Goal: Task Accomplishment & Management: Manage account settings

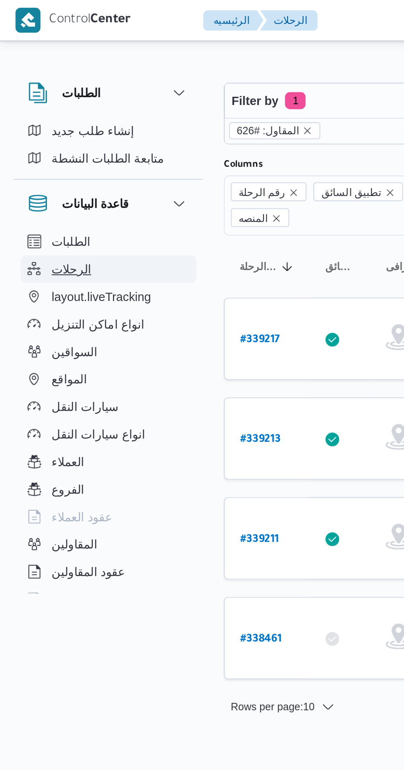
click at [39, 128] on span "الرحلات" at bounding box center [34, 129] width 19 height 10
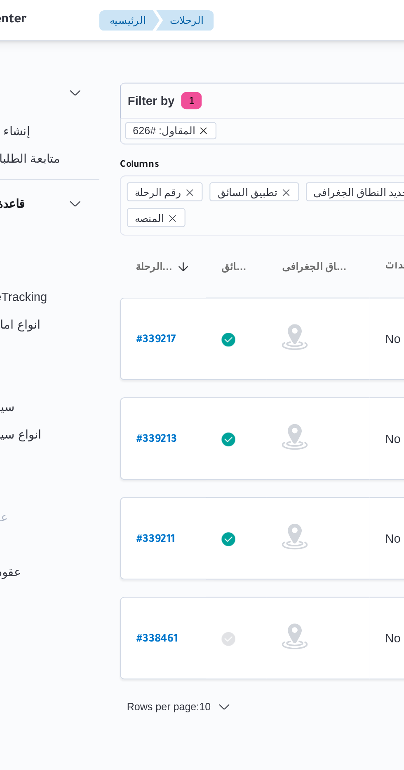
click at [145, 61] on icon "remove selected entity" at bounding box center [147, 62] width 5 height 5
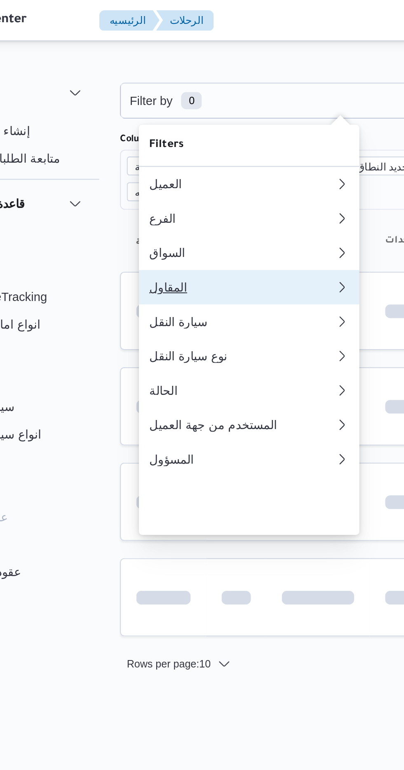
click at [133, 141] on div "المقاول" at bounding box center [164, 137] width 86 height 7
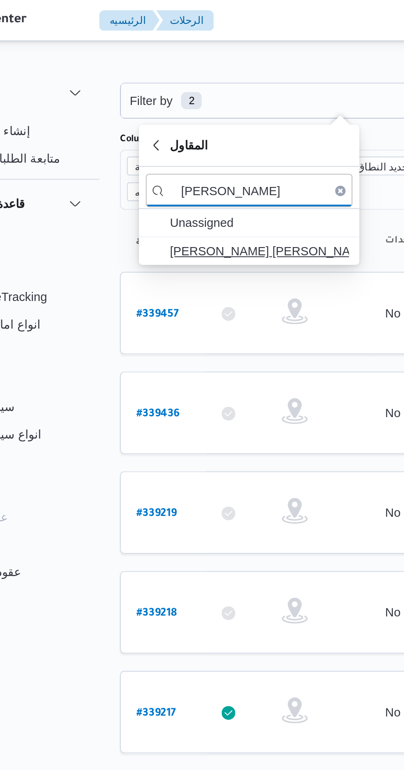
type input "[PERSON_NAME]"
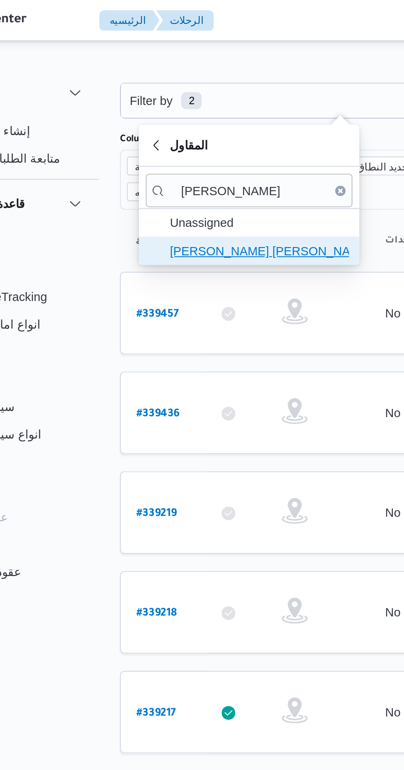
click at [138, 119] on span "[PERSON_NAME] [PERSON_NAME]" at bounding box center [174, 120] width 86 height 10
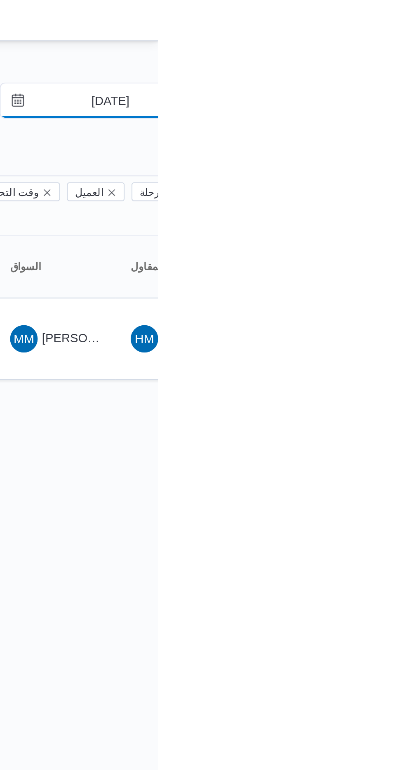
click at [378, 47] on input "[DATE]" at bounding box center [374, 48] width 93 height 16
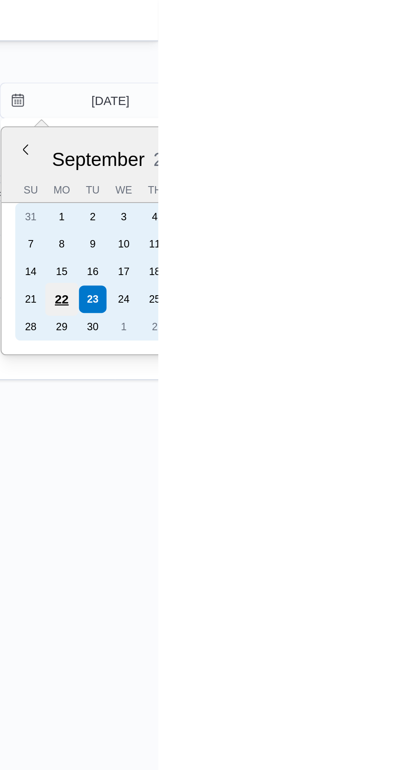
click at [359, 141] on div "22" at bounding box center [358, 143] width 16 height 16
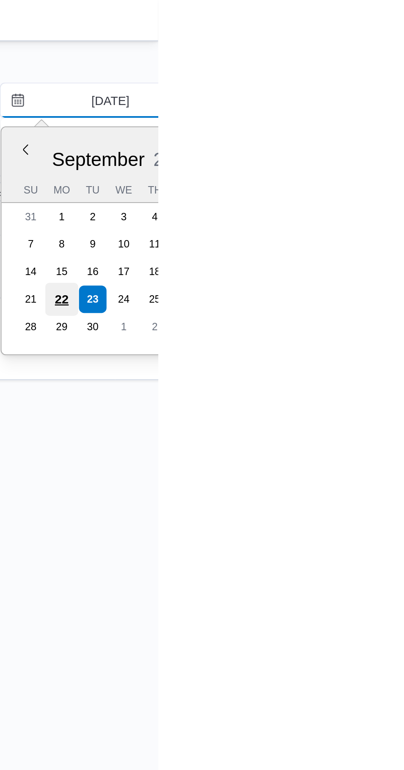
type input "[DATE]"
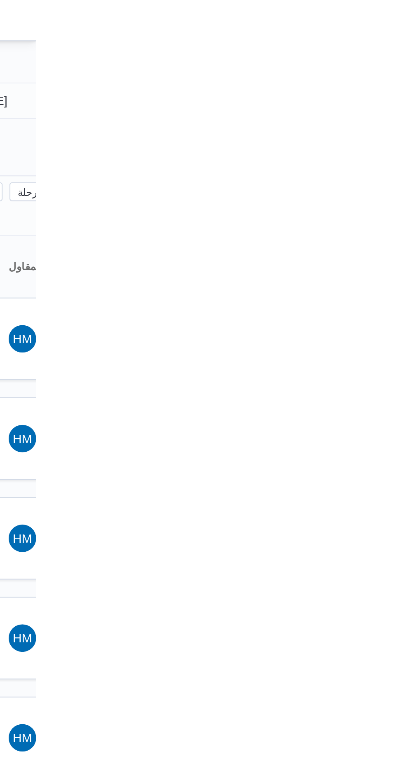
type input "[DATE]"
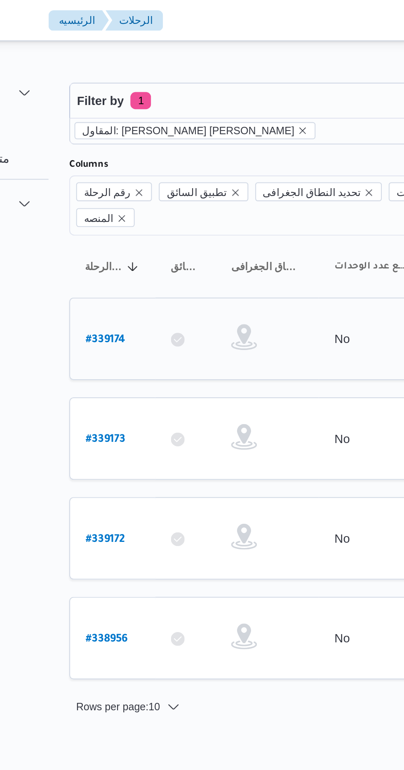
click at [120, 157] on link "# 339174" at bounding box center [124, 162] width 19 height 11
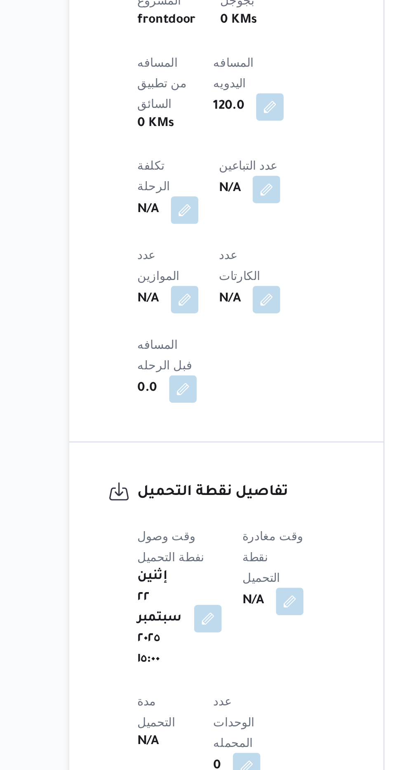
scroll to position [553, 0]
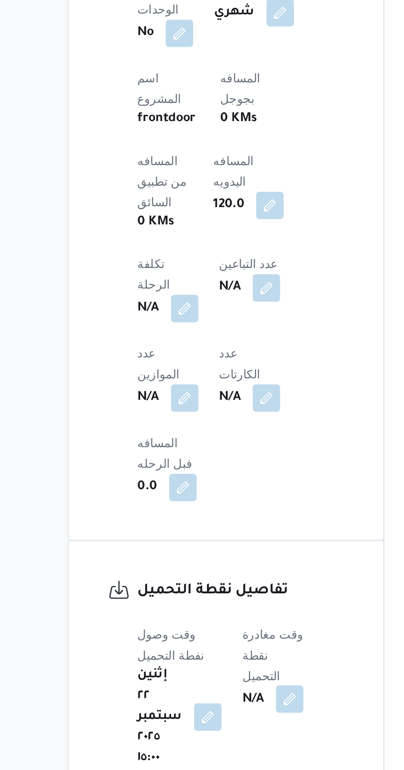
click at [215, 443] on button "button" at bounding box center [212, 449] width 13 height 13
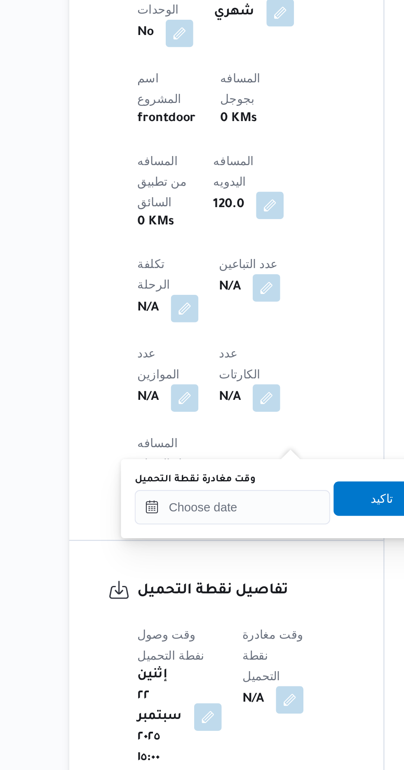
click at [169, 346] on label "وقت مغادرة نقطة التحميل" at bounding box center [167, 345] width 58 height 7
click at [169, 350] on input "وقت مغادرة نقطة التحميل" at bounding box center [184, 358] width 93 height 16
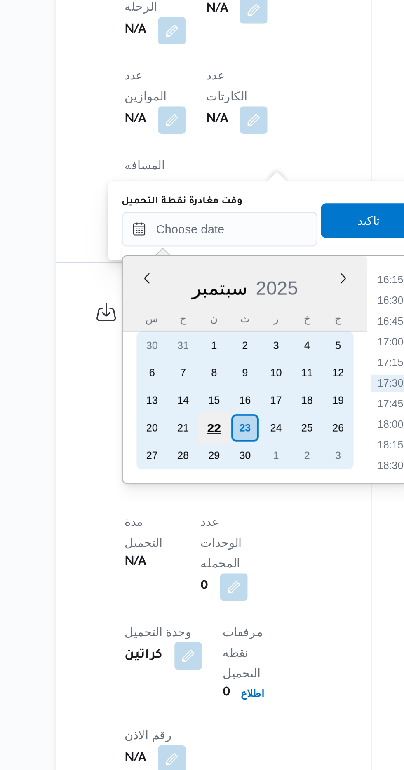
click at [184, 451] on div "22" at bounding box center [182, 454] width 16 height 16
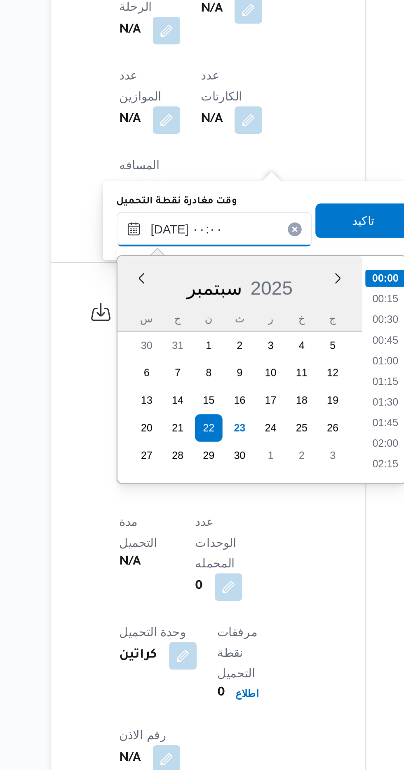
click at [148, 359] on input "[DATE] ٠٠:٠٠" at bounding box center [184, 358] width 93 height 16
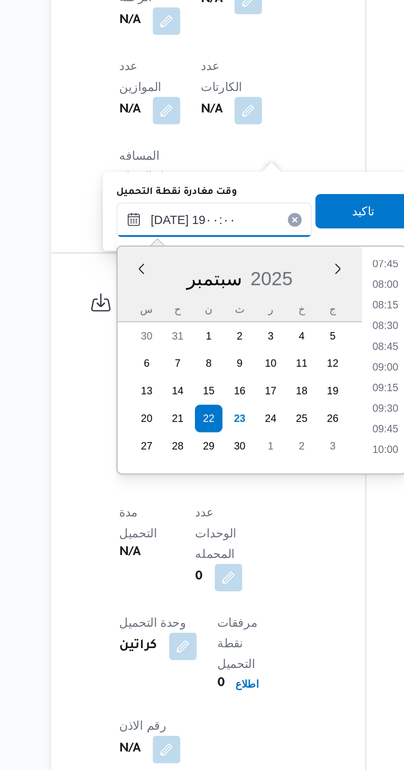
scroll to position [665, 0]
click at [261, 466] on li "19:00" at bounding box center [266, 468] width 19 height 8
type input "[DATE] ١٩:٠٠"
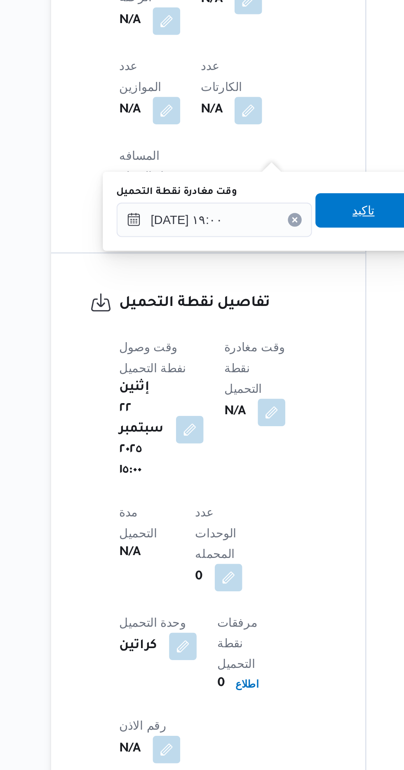
click at [252, 348] on span "تاكيد" at bounding box center [256, 353] width 46 height 16
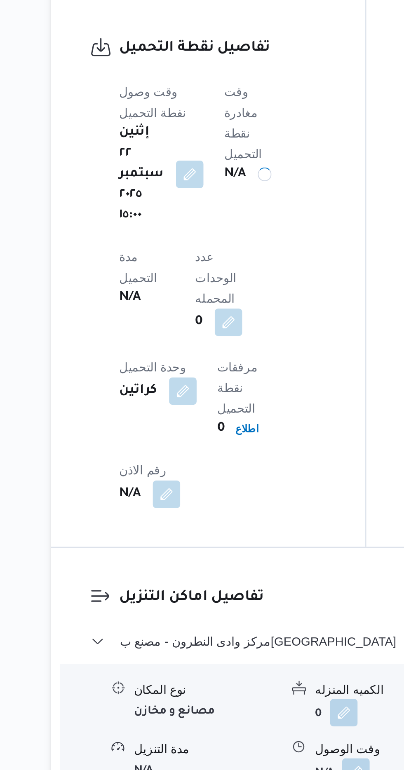
scroll to position [553, 0]
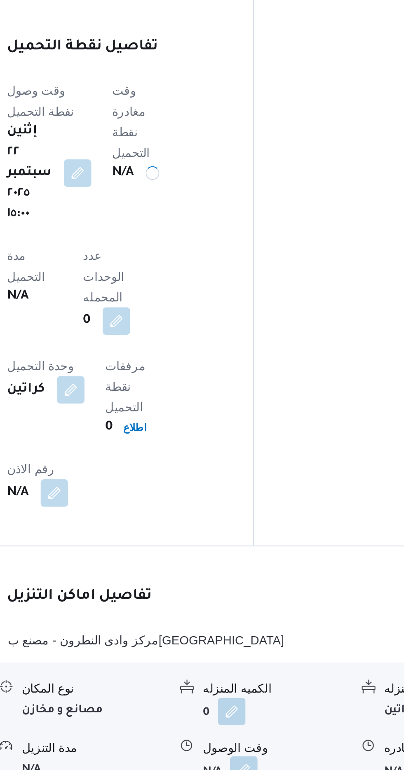
click at [252, 738] on button "button" at bounding box center [252, 744] width 13 height 13
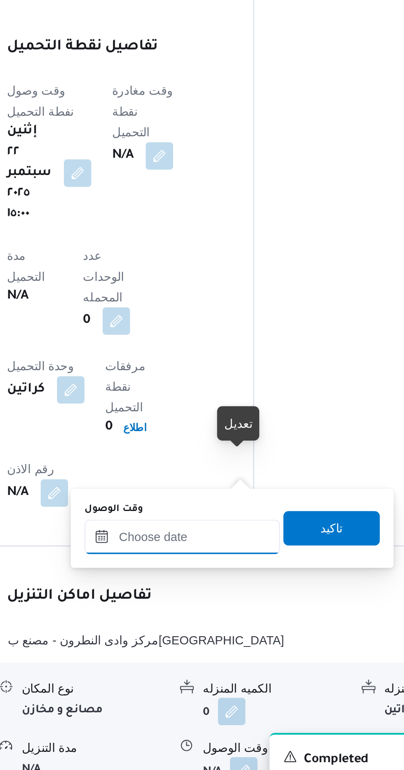
click at [212, 631] on input "وقت الوصول" at bounding box center [223, 633] width 93 height 16
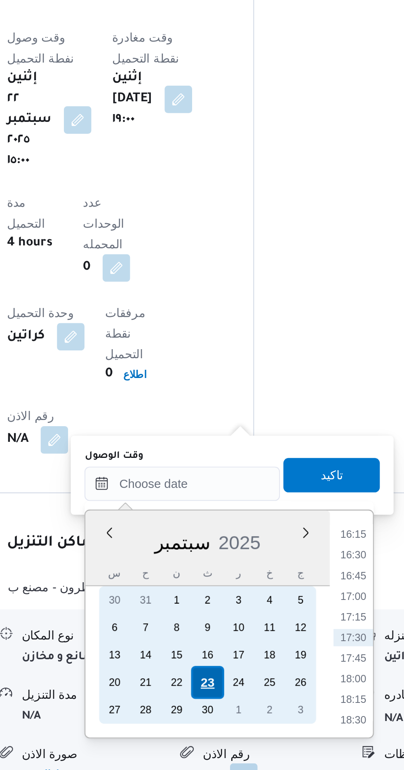
click at [234, 727] on div "23" at bounding box center [236, 728] width 16 height 16
type input "[DATE] ٠٠:٠٠"
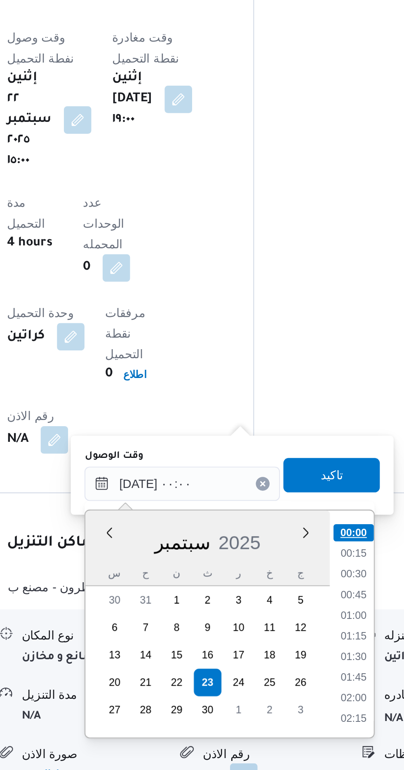
click at [302, 657] on li "00:00" at bounding box center [305, 656] width 19 height 8
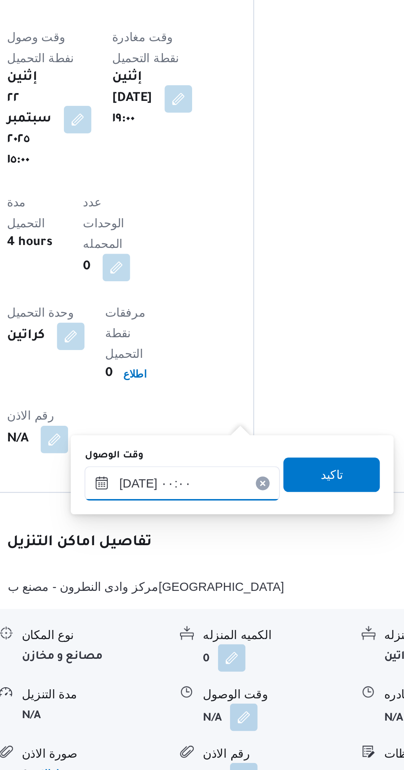
scroll to position [553, 0]
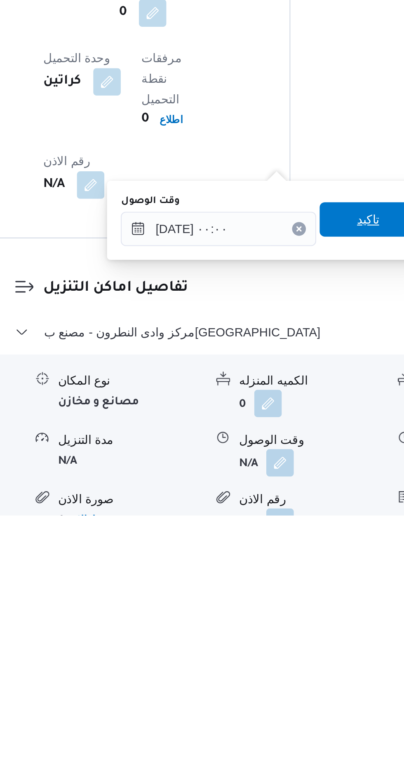
click at [295, 626] on span "تاكيد" at bounding box center [295, 628] width 46 height 16
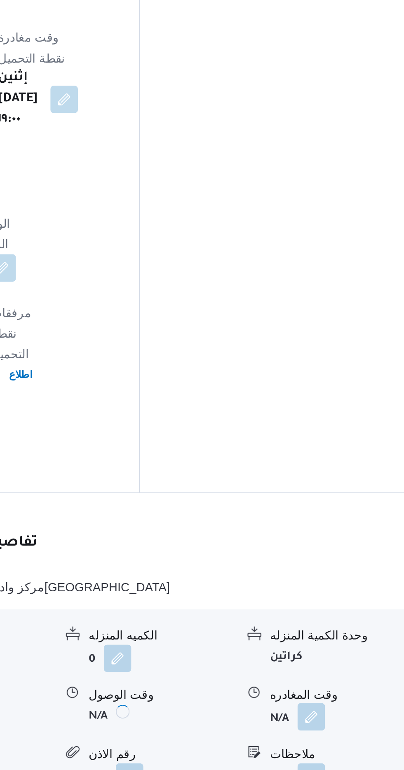
click at [340, 738] on button "button" at bounding box center [339, 744] width 13 height 13
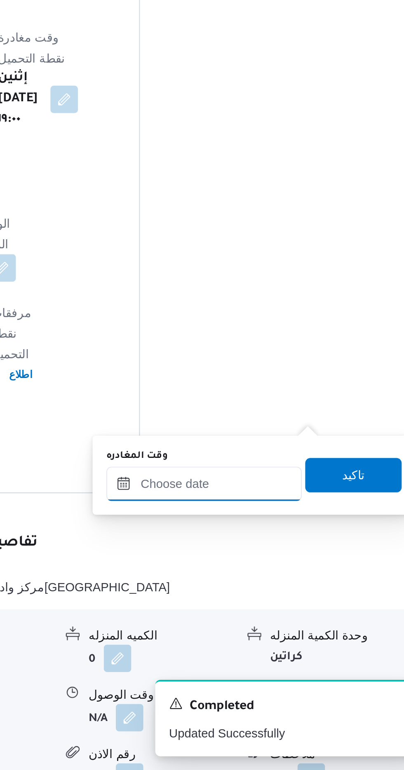
click at [275, 634] on input "وقت المغادره" at bounding box center [288, 633] width 93 height 16
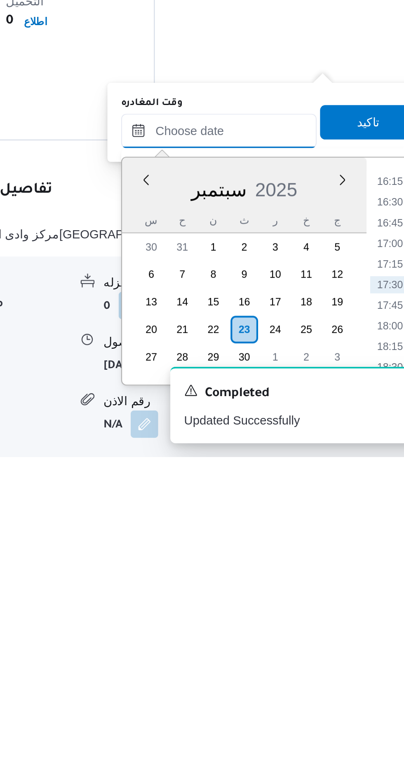
scroll to position [572, 0]
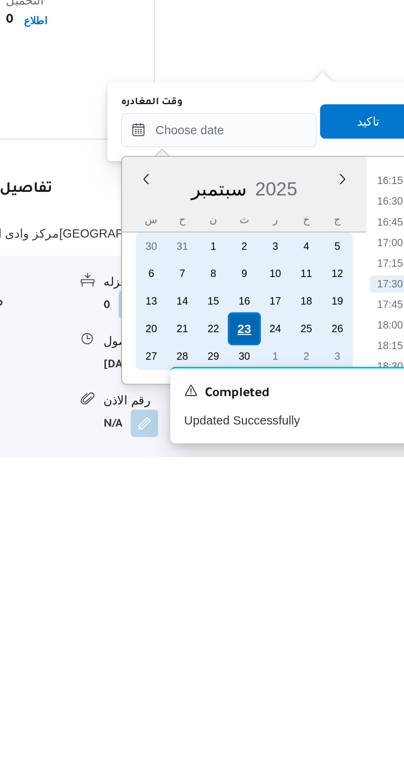
click at [297, 707] on div "23" at bounding box center [301, 709] width 16 height 16
type input "[DATE] ٠٠:٠٠"
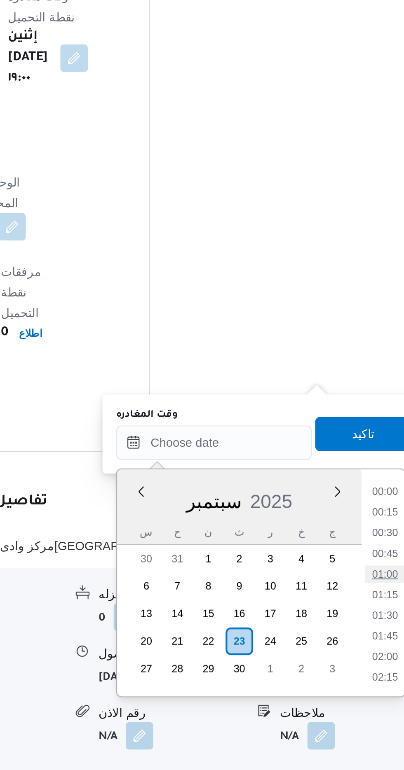
click at [375, 676] on li "01:00" at bounding box center [370, 676] width 19 height 8
type input "[DATE] ٠١:٠٠"
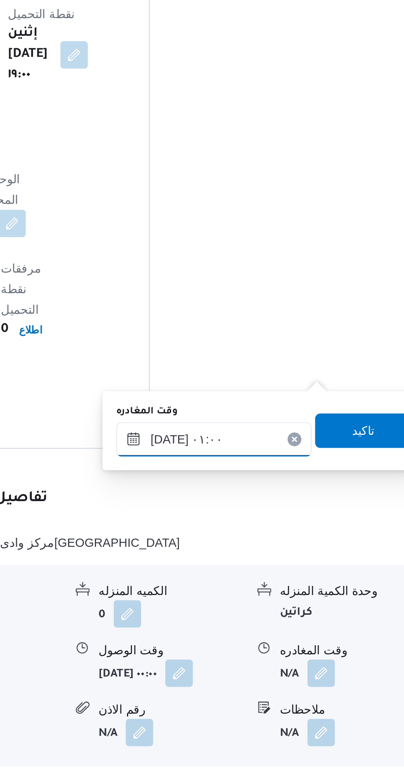
scroll to position [572, 0]
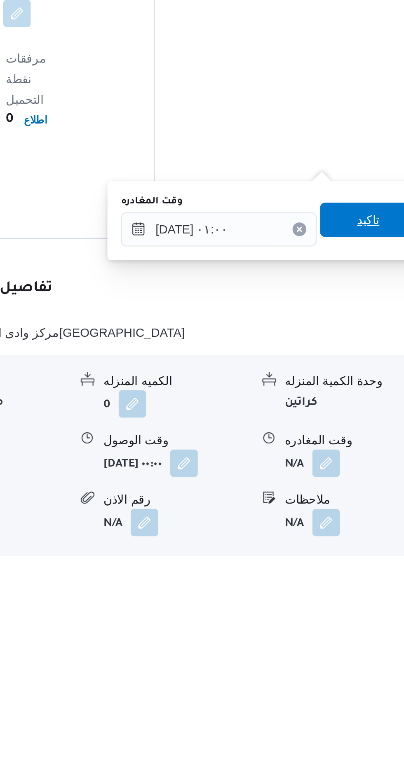
click at [358, 607] on span "تاكيد" at bounding box center [360, 609] width 46 height 16
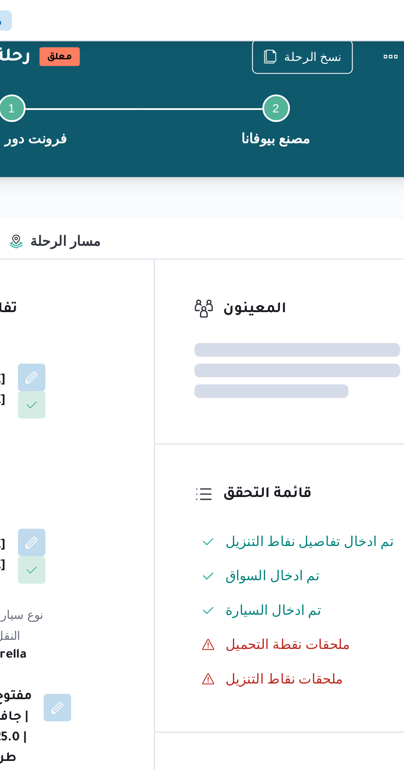
scroll to position [0, 0]
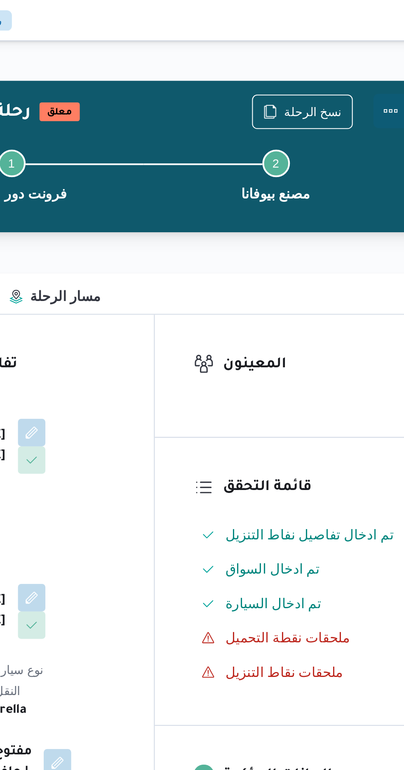
click at [376, 56] on button "Actions" at bounding box center [370, 53] width 16 height 16
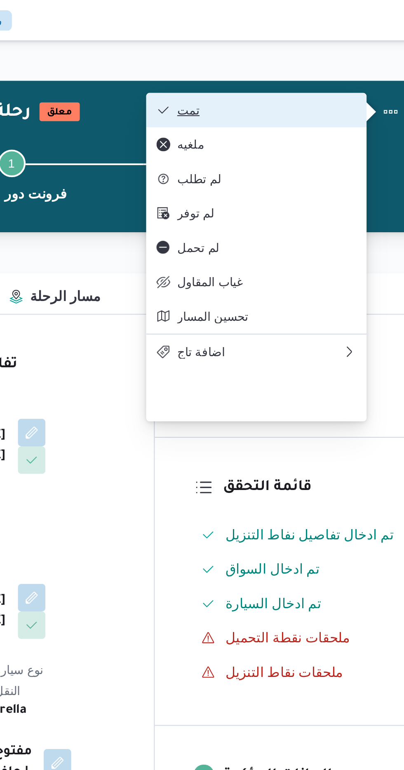
click at [287, 47] on button "تمت" at bounding box center [306, 52] width 105 height 16
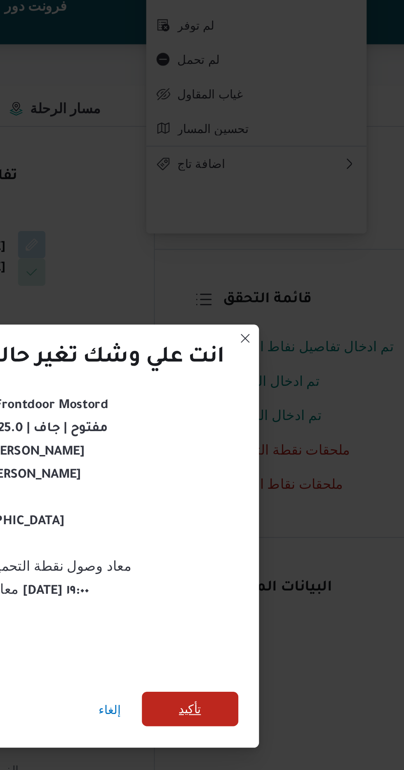
click at [274, 425] on span "تأكيد" at bounding box center [274, 430] width 11 height 10
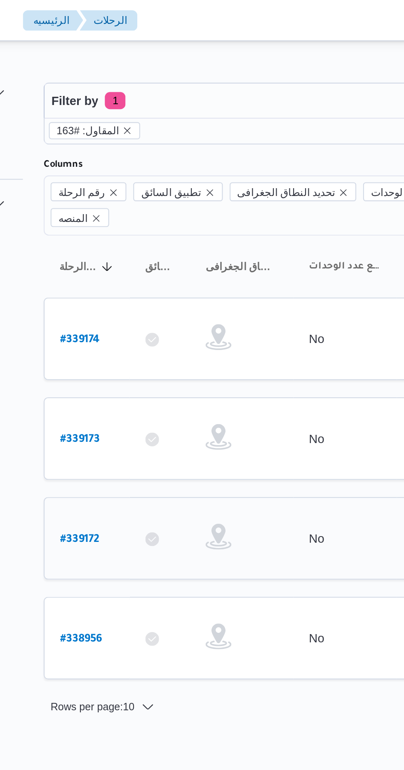
click at [116, 256] on b "# 339172" at bounding box center [124, 259] width 19 height 6
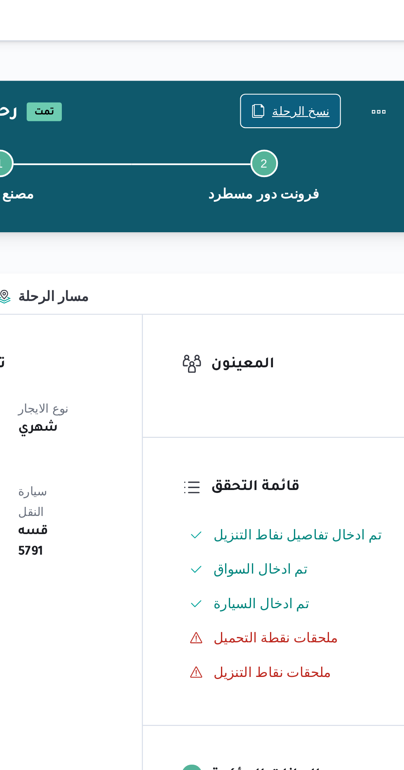
click at [329, 54] on span "نسخ الرحلة" at bounding box center [334, 53] width 28 height 10
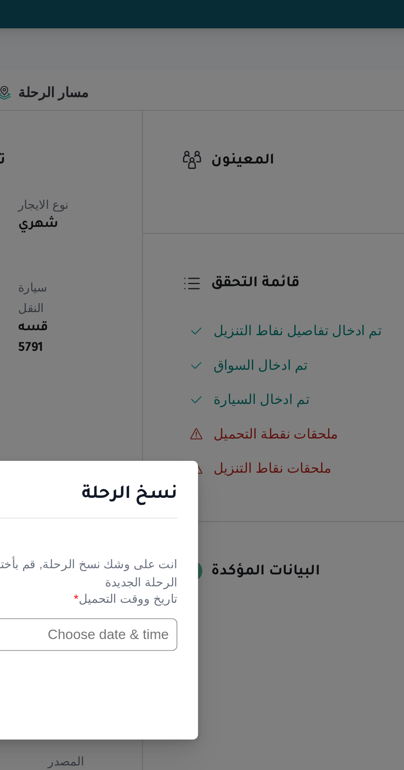
click at [230, 399] on input "text" at bounding box center [229, 402] width 91 height 16
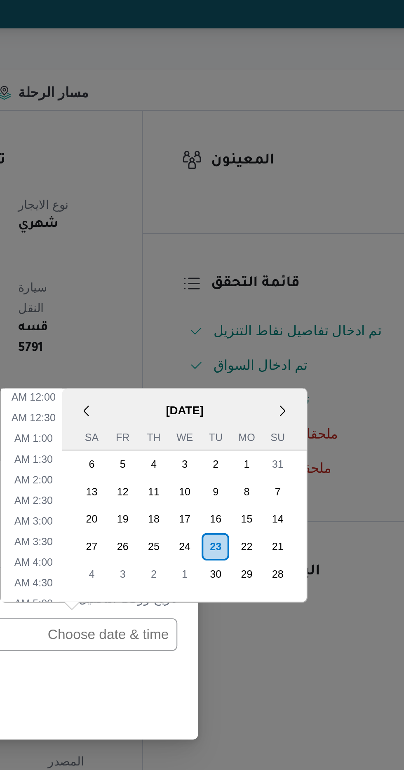
scroll to position [299, 0]
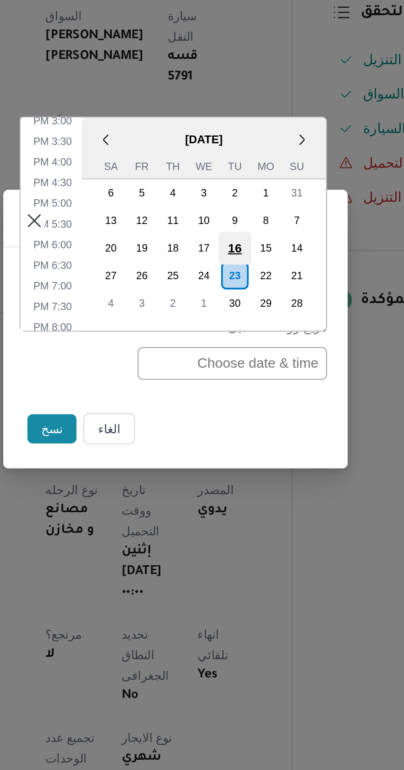
click at [226, 352] on div "16" at bounding box center [230, 346] width 16 height 16
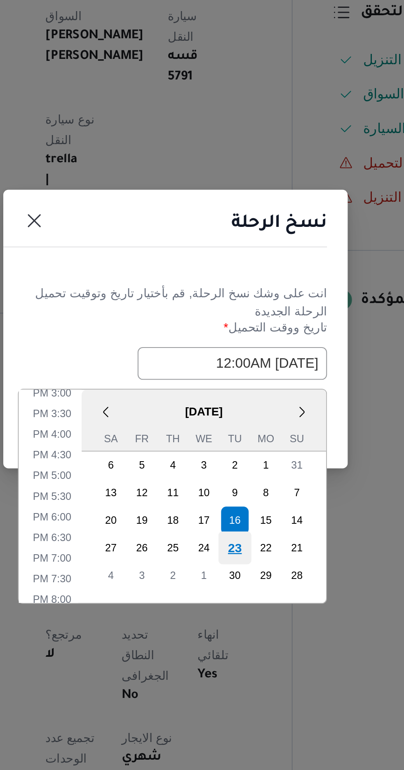
click at [229, 488] on div "23" at bounding box center [230, 490] width 16 height 16
click at [231, 487] on div "23" at bounding box center [230, 490] width 16 height 16
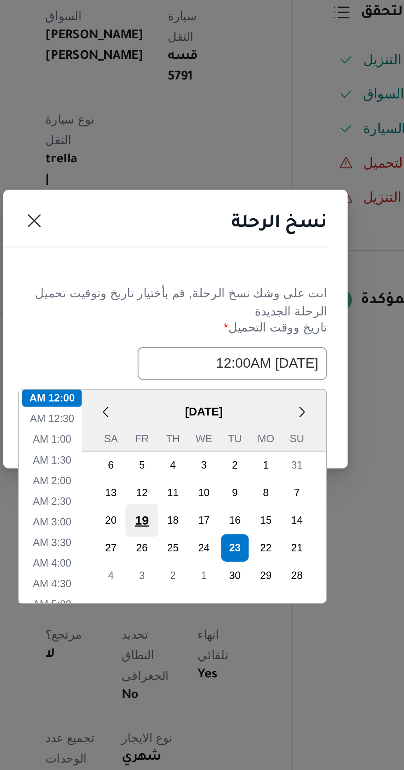
click at [183, 469] on div "19" at bounding box center [186, 477] width 16 height 16
click at [233, 492] on div "23" at bounding box center [230, 490] width 16 height 16
type input "[DATE] 12:00AM"
click at [228, 486] on div "23" at bounding box center [230, 490] width 16 height 16
click at [140, 416] on li "12:00 AM" at bounding box center [142, 418] width 28 height 8
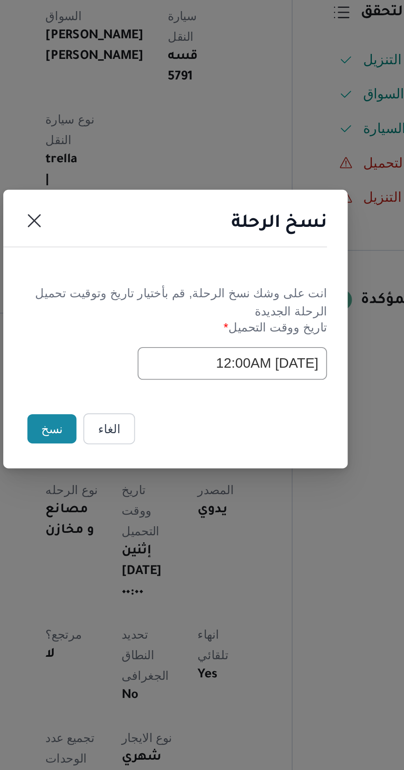
click at [140, 431] on button "نسخ" at bounding box center [142, 433] width 23 height 14
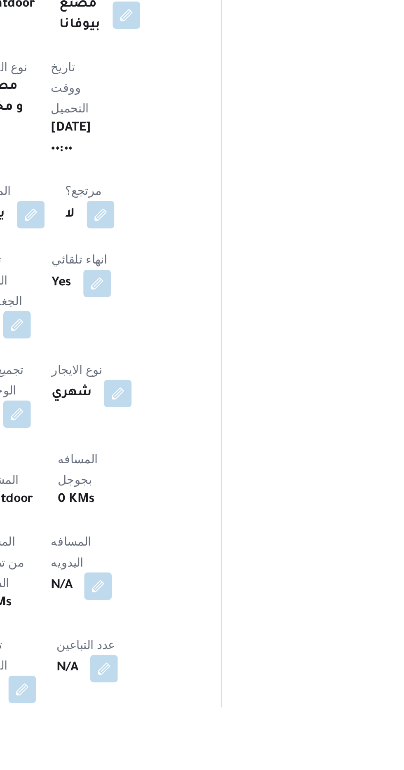
scroll to position [37, 0]
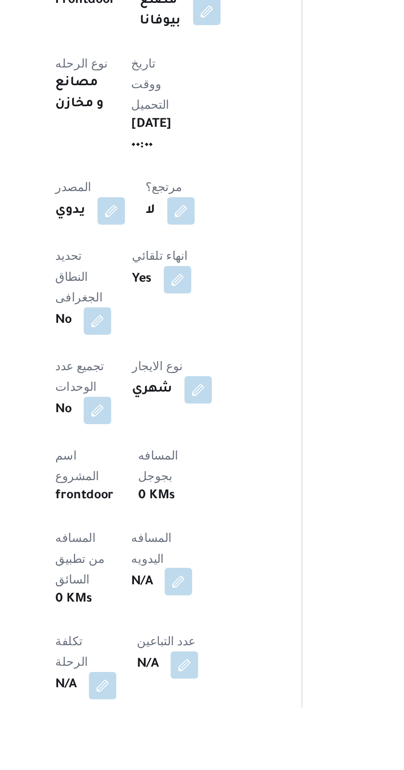
click at [192, 703] on button "button" at bounding box center [198, 709] width 13 height 13
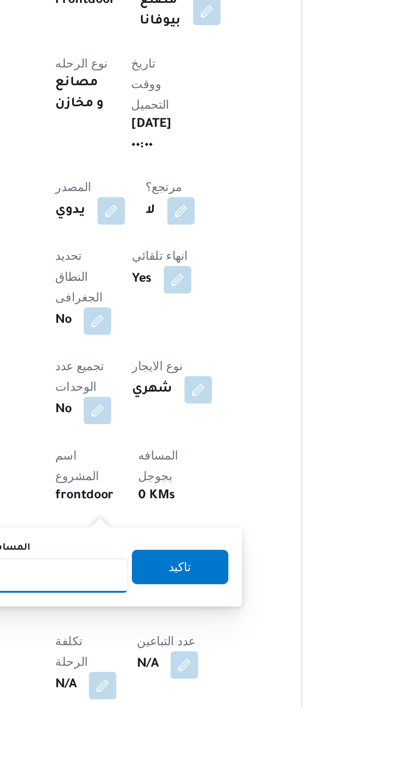
click at [145, 707] on input "المسافه اليدويه" at bounding box center [134, 707] width 82 height 16
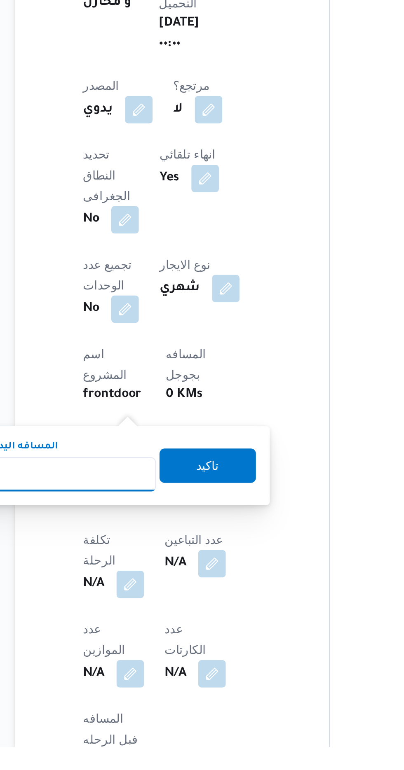
scroll to position [104, 0]
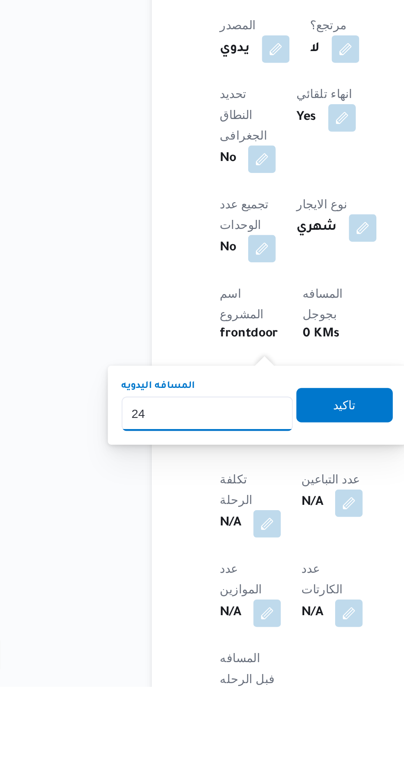
type input "240"
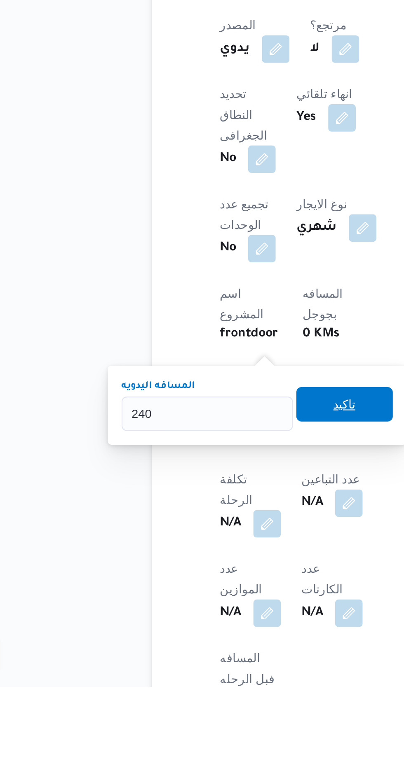
click at [184, 628] on span "تاكيد" at bounding box center [199, 635] width 46 height 16
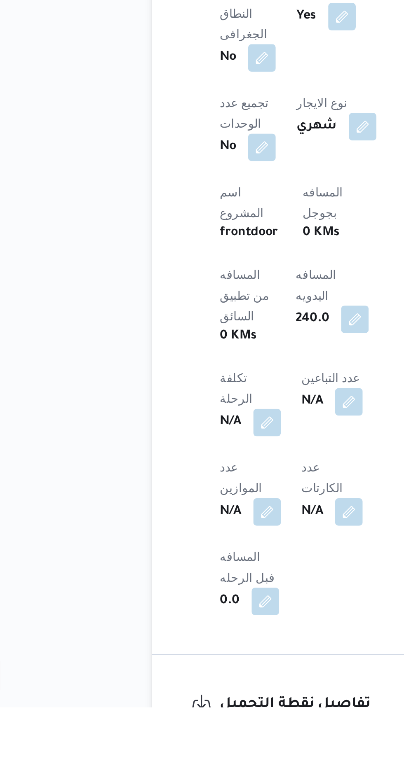
scroll to position [163, 0]
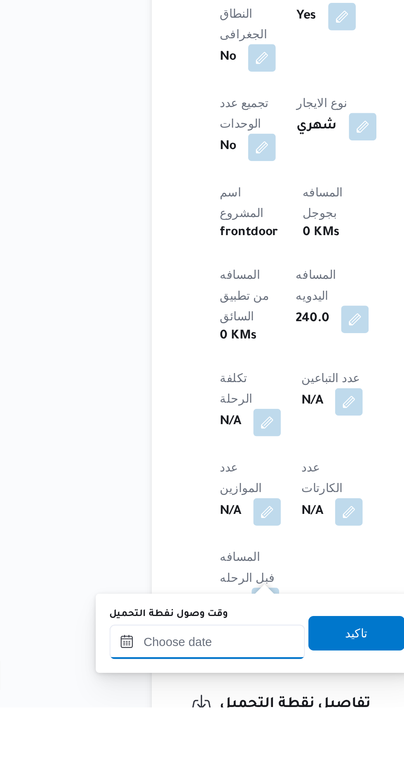
click at [121, 737] on input "وقت وصول نفطة التحميل" at bounding box center [133, 738] width 93 height 16
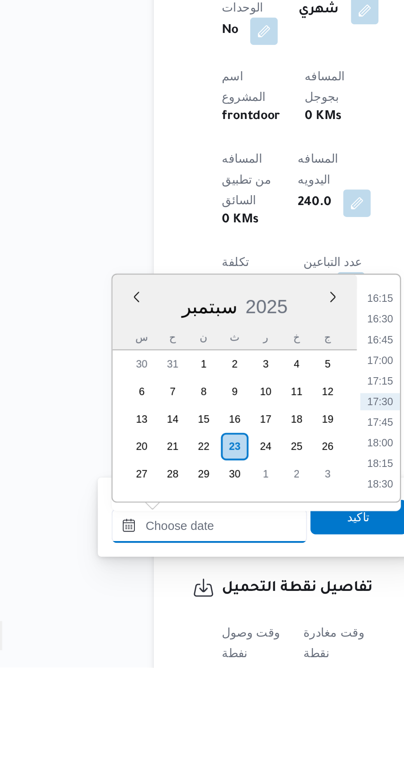
scroll to position [226, 0]
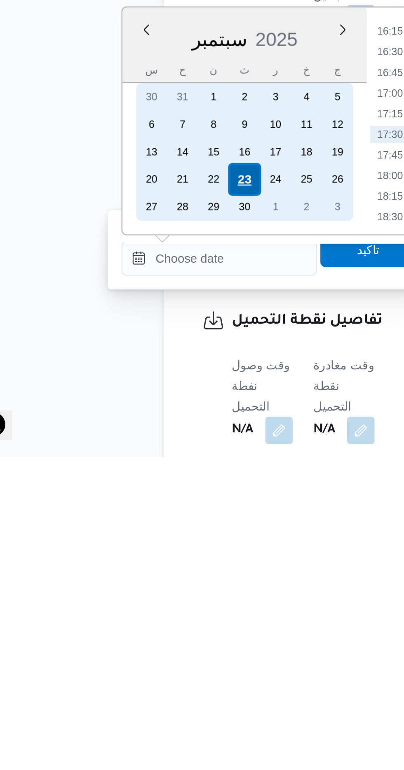
click at [143, 633] on div "23" at bounding box center [146, 637] width 16 height 16
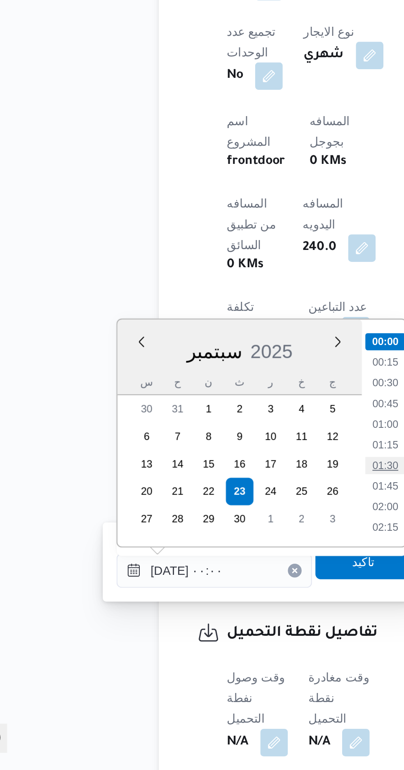
click at [214, 624] on li "01:30" at bounding box center [215, 624] width 19 height 8
type input "[DATE] ٠١:٣٠"
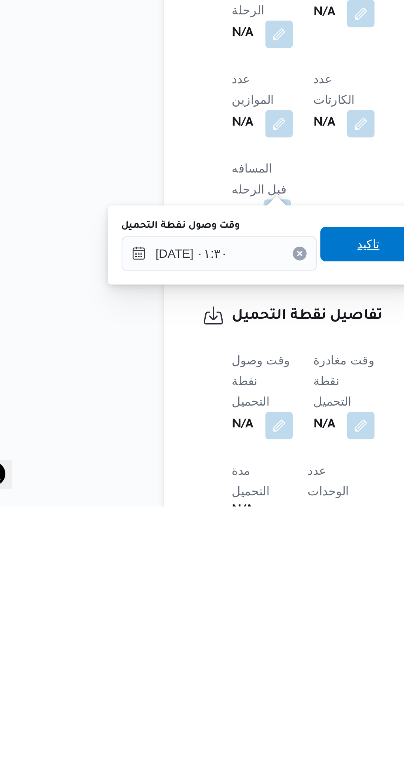
click at [198, 643] on span "تاكيد" at bounding box center [205, 644] width 46 height 16
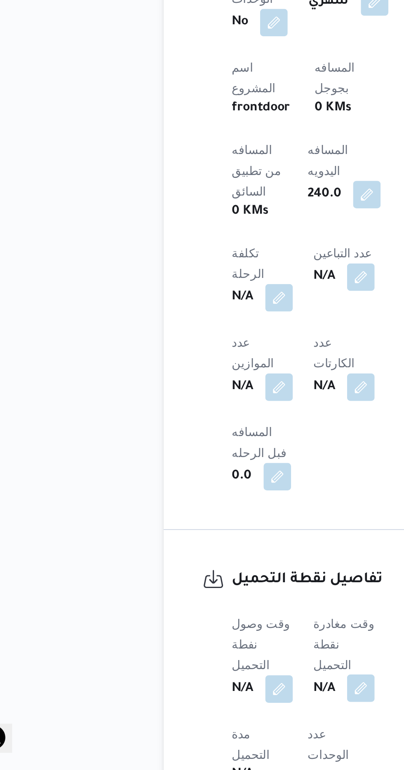
click at [200, 724] on button "button" at bounding box center [201, 730] width 13 height 13
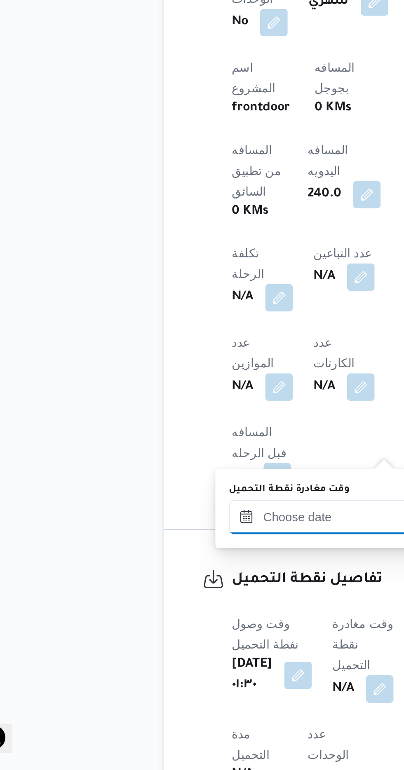
click at [148, 647] on input "وقت مغادرة نقطة التحميل" at bounding box center [184, 649] width 93 height 16
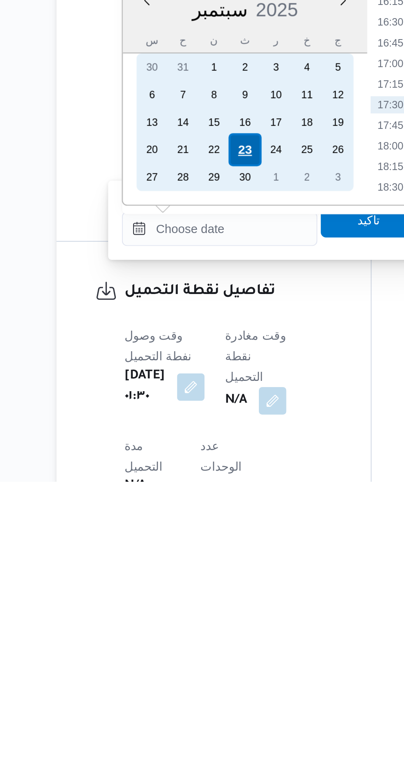
click at [202, 614] on div "23" at bounding box center [197, 611] width 16 height 16
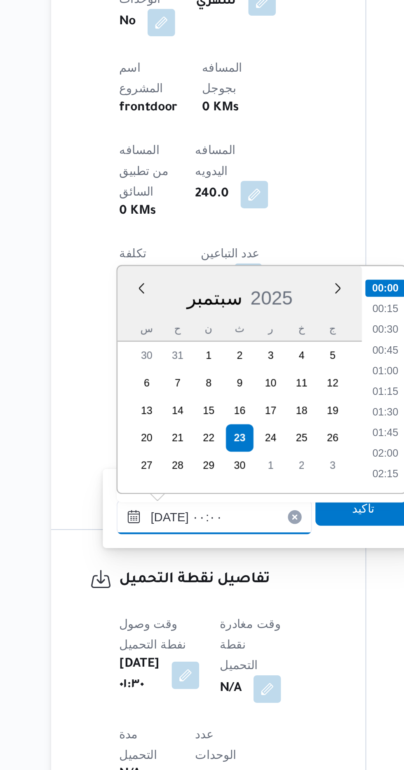
click at [142, 651] on input "[DATE] ٠٠:٠٠" at bounding box center [184, 649] width 93 height 16
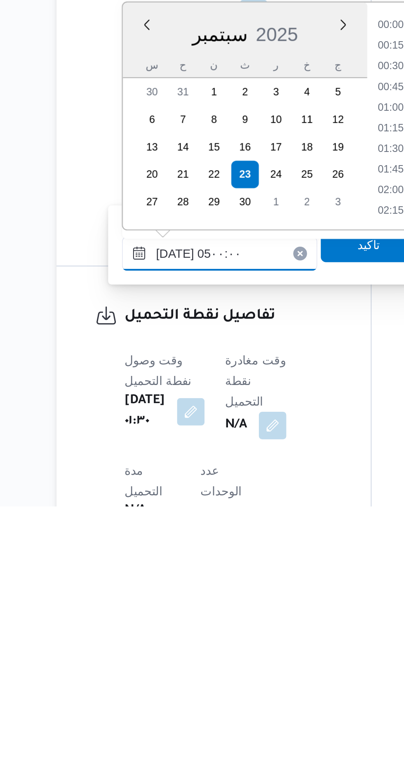
scroll to position [111, 0]
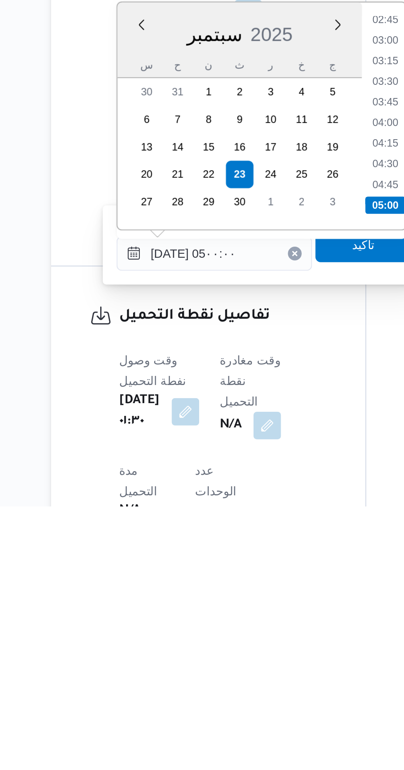
click at [257, 621] on ul "00:00 00:15 00:30 00:45 01:00 01:15 01:30 01:45 02:00 02:15 02:30 02:45 03:00 0…" at bounding box center [266, 583] width 19 height 96
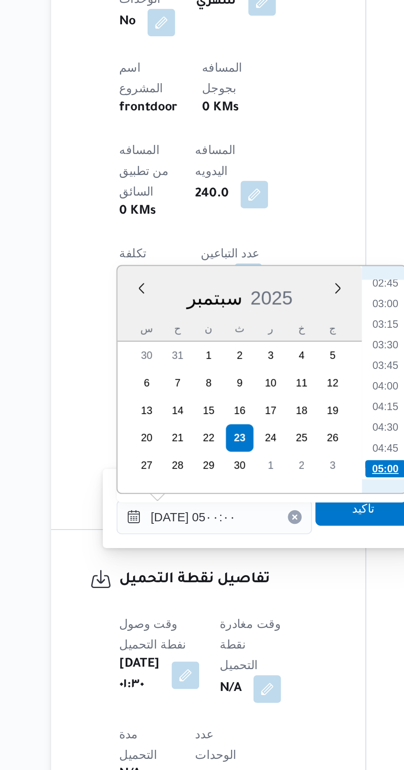
click at [262, 623] on li "05:00" at bounding box center [266, 626] width 19 height 8
type input "[DATE] ٠٥:٠٠"
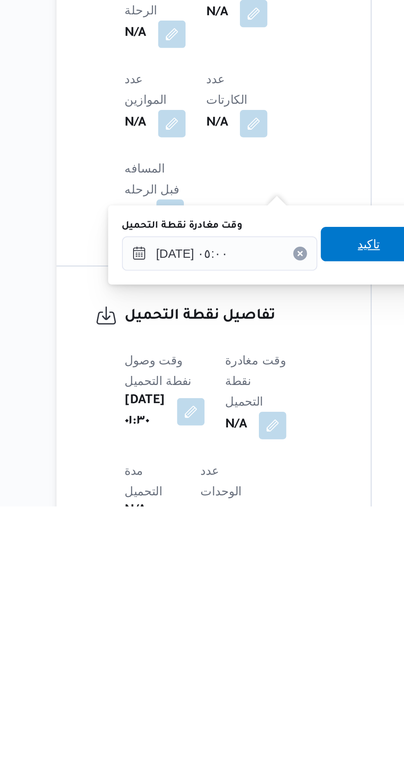
click at [252, 645] on span "تاكيد" at bounding box center [256, 644] width 46 height 16
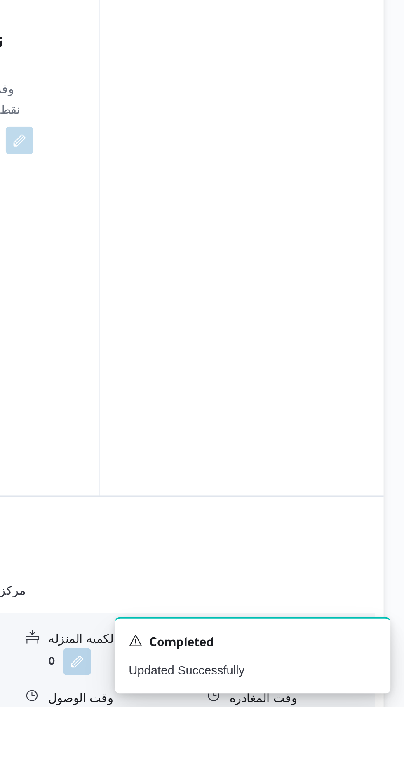
scroll to position [481, 0]
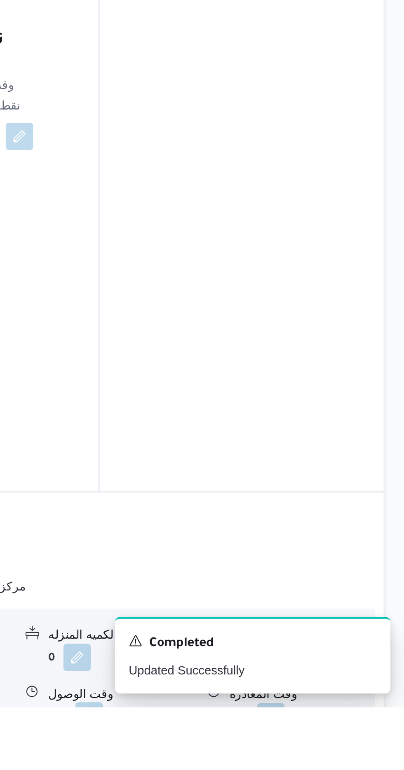
click at [250, 768] on button "button" at bounding box center [252, 774] width 13 height 13
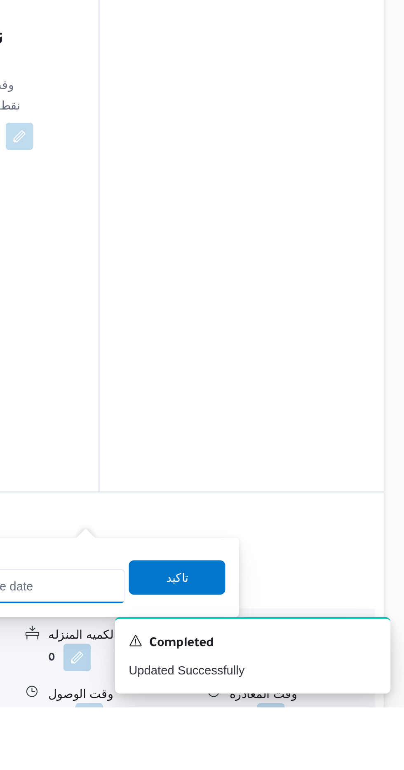
click at [234, 715] on input "وقت الوصول" at bounding box center [223, 712] width 93 height 16
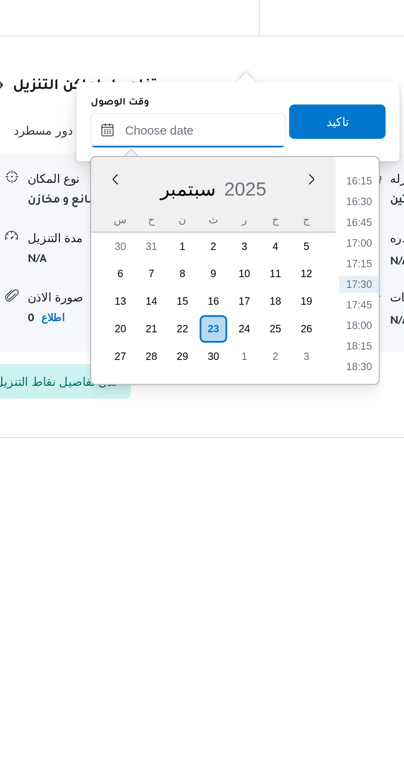
scroll to position [581, 0]
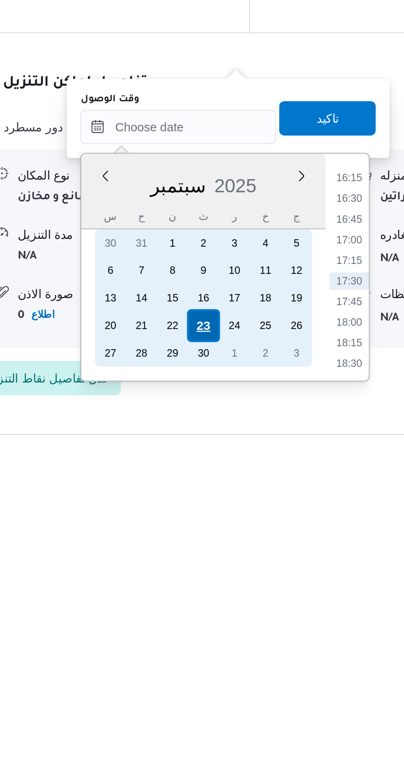
click at [236, 709] on div "23" at bounding box center [236, 707] width 16 height 16
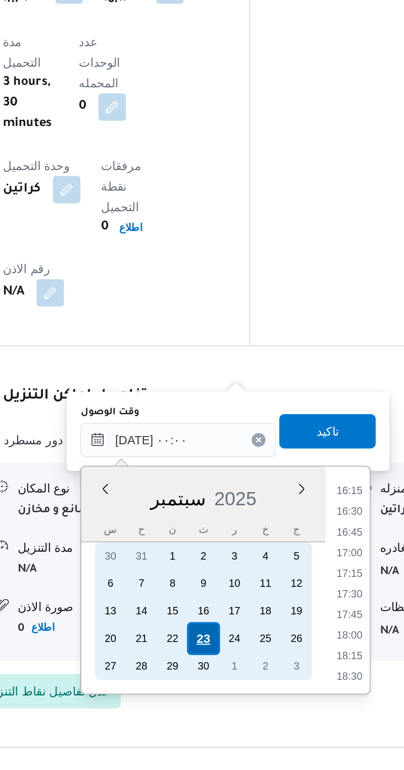
scroll to position [0, 0]
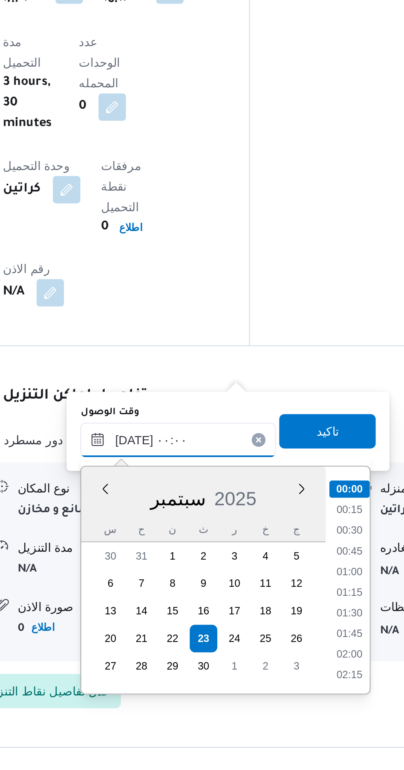
click at [183, 611] on input "[DATE] ٠٠:٠٠" at bounding box center [223, 612] width 93 height 16
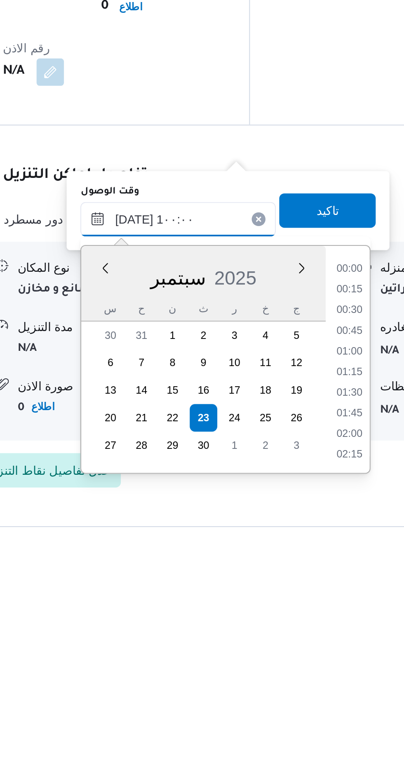
scroll to position [309, 0]
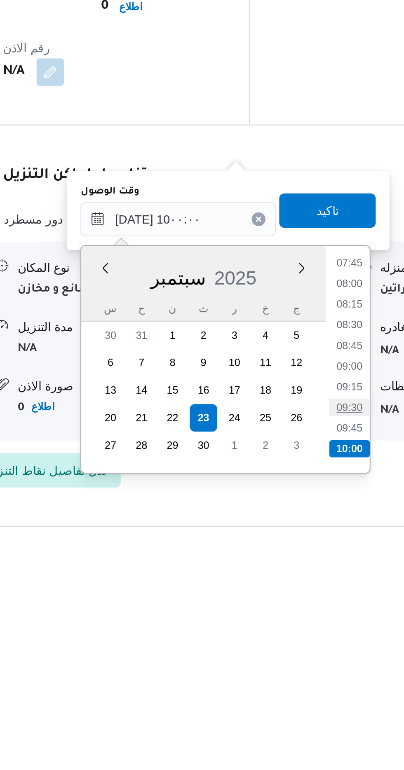
click at [299, 700] on li "09:30" at bounding box center [305, 702] width 19 height 8
type input "[DATE] ٠٩:٣٠"
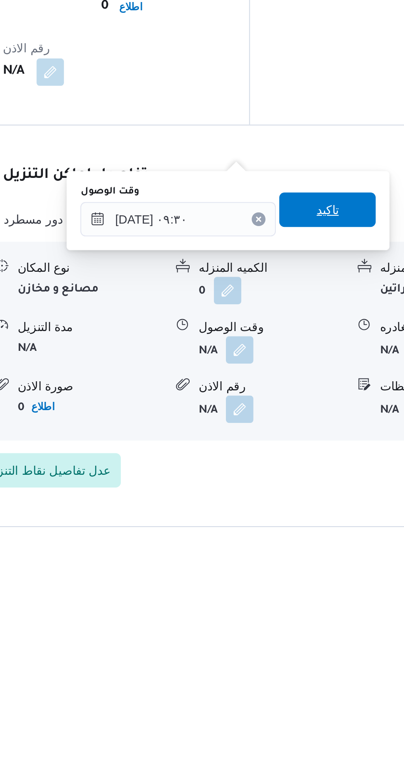
click at [297, 610] on span "تاكيد" at bounding box center [294, 607] width 11 height 10
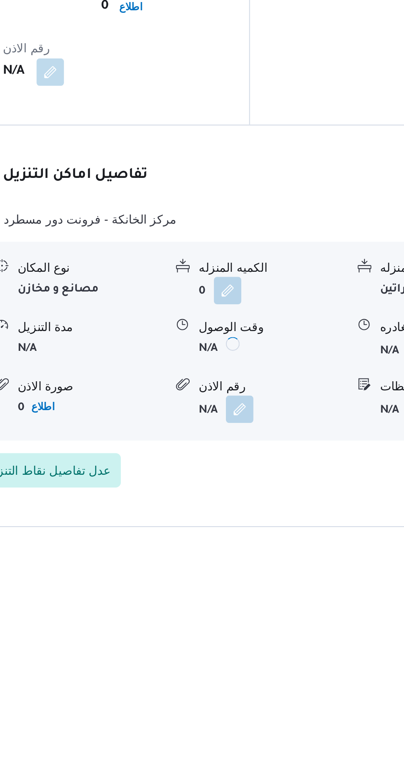
scroll to position [581, 0]
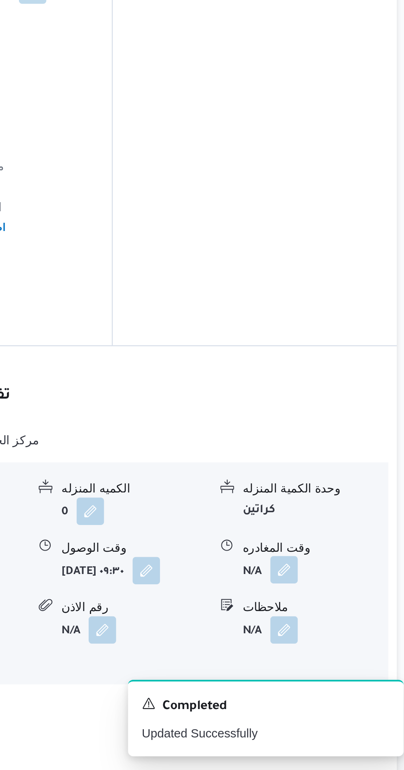
click at [334, 667] on button "button" at bounding box center [339, 673] width 13 height 13
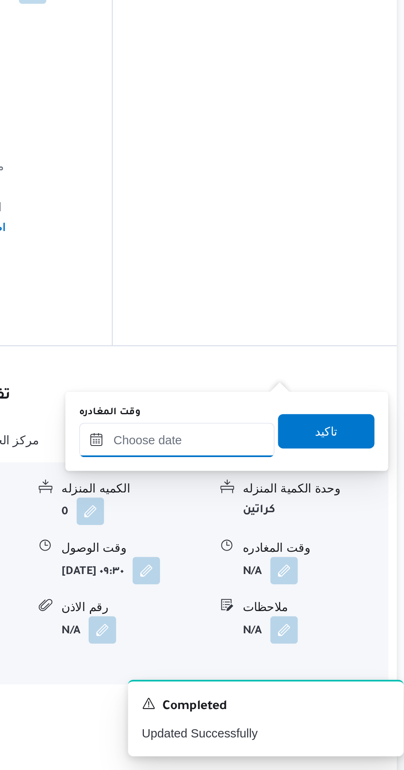
click at [282, 614] on input "وقت المغادره" at bounding box center [288, 612] width 93 height 16
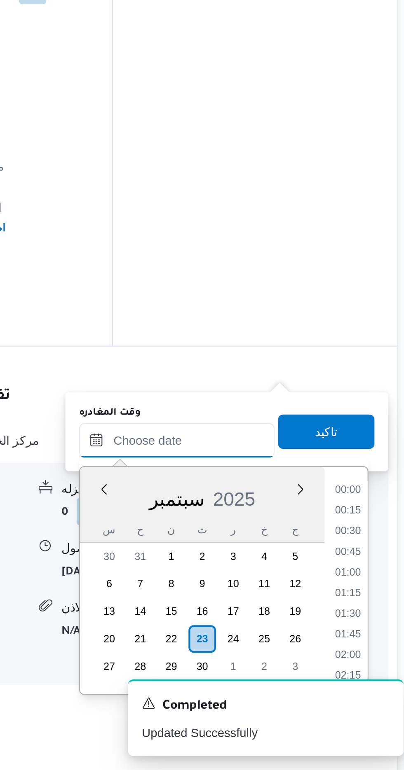
scroll to position [0, 0]
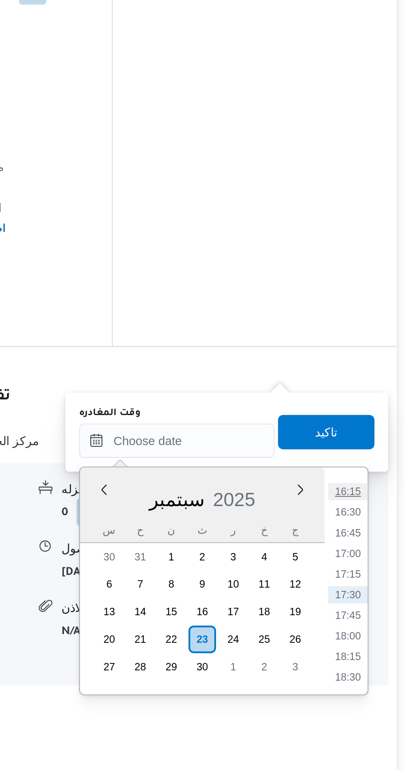
click at [367, 632] on li "16:15" at bounding box center [370, 636] width 19 height 8
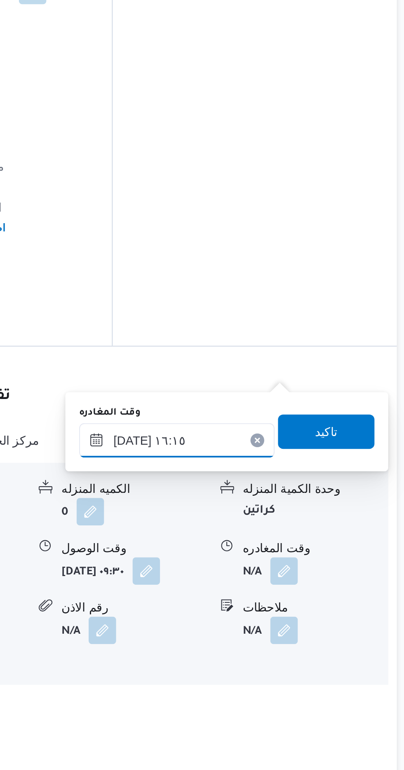
click at [289, 609] on input "[DATE] ١٦:١٥" at bounding box center [288, 612] width 93 height 16
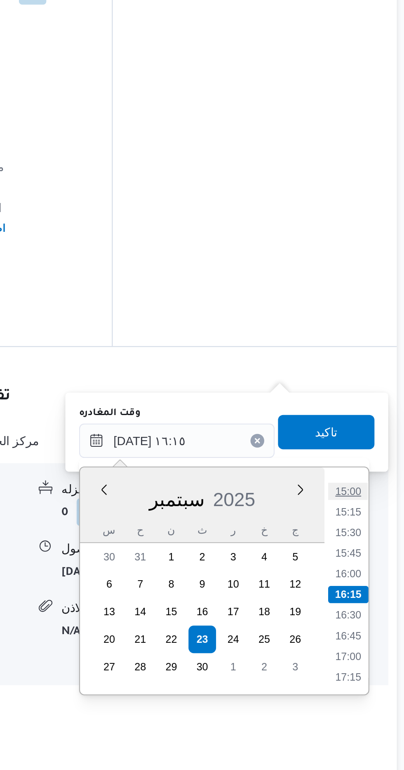
click at [364, 632] on li "15:00" at bounding box center [370, 636] width 19 height 8
type input "[DATE] ١٥:٠٠"
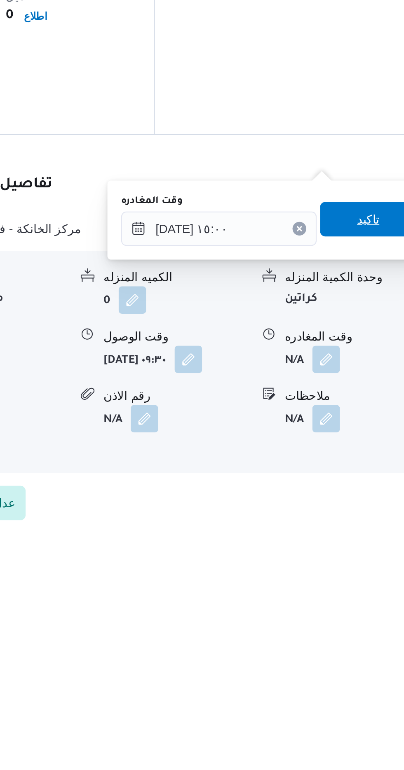
click at [358, 606] on span "تاكيد" at bounding box center [360, 608] width 46 height 16
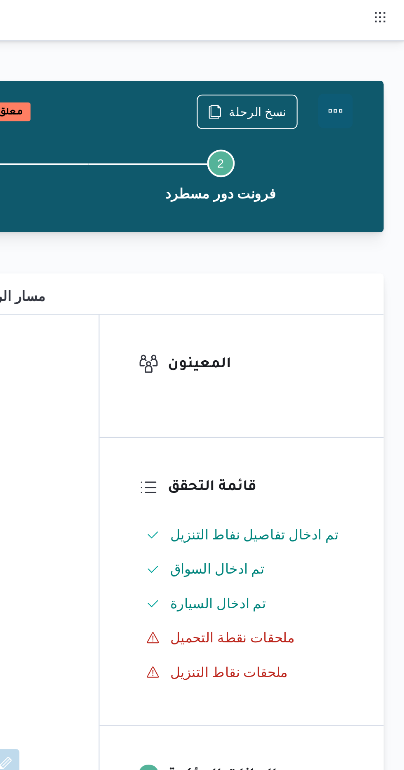
click at [371, 50] on button "Actions" at bounding box center [370, 53] width 16 height 16
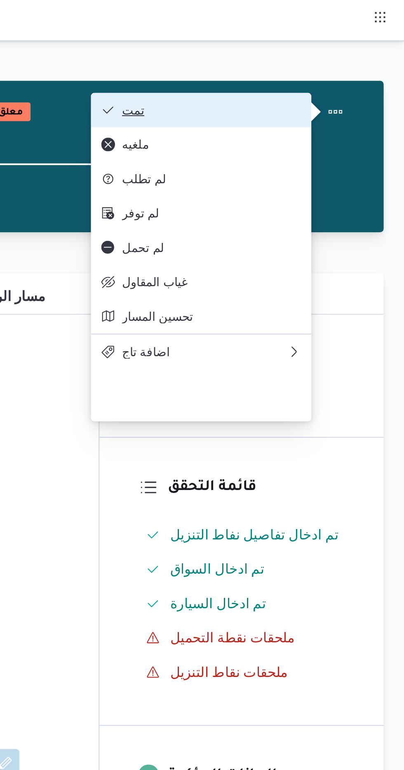
click at [287, 46] on button "تمت" at bounding box center [306, 52] width 105 height 16
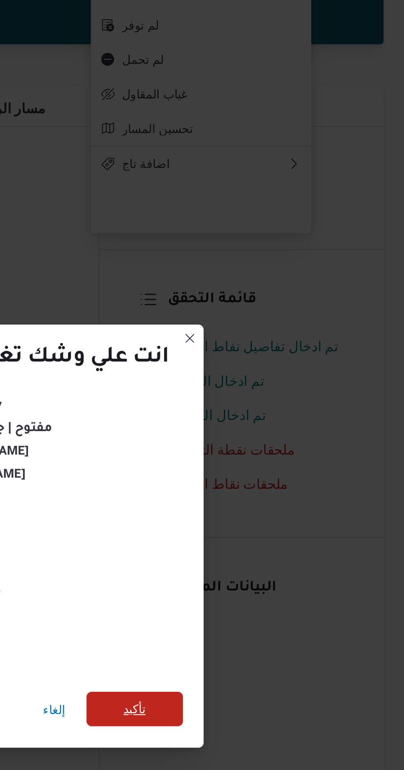
click at [278, 425] on span "تأكيد" at bounding box center [274, 430] width 11 height 10
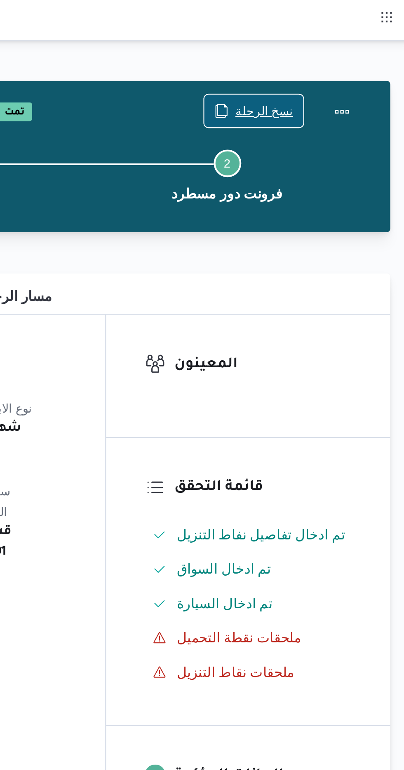
click at [322, 54] on span "نسخ الرحلة" at bounding box center [328, 53] width 47 height 16
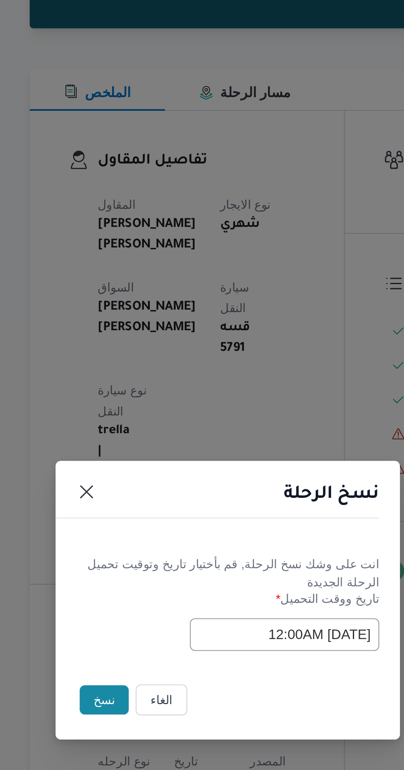
click at [140, 439] on button "نسخ" at bounding box center [142, 433] width 23 height 14
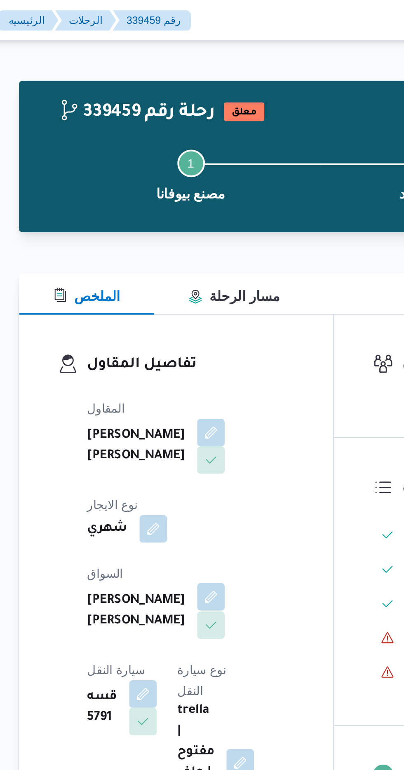
click at [192, 279] on button "button" at bounding box center [198, 285] width 13 height 13
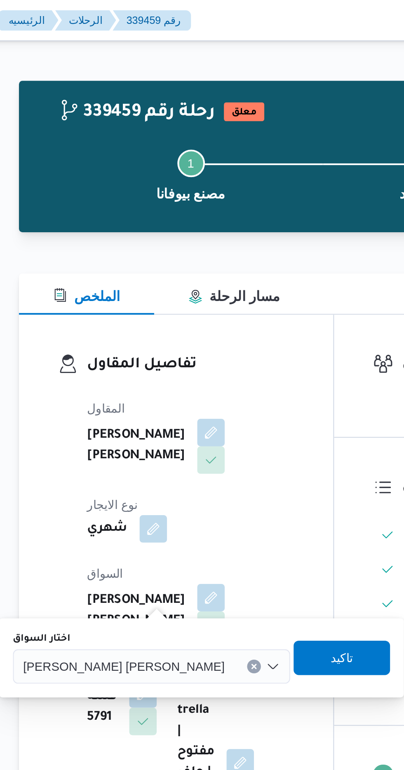
click at [144, 323] on div "[PERSON_NAME] [PERSON_NAME]" at bounding box center [170, 319] width 133 height 16
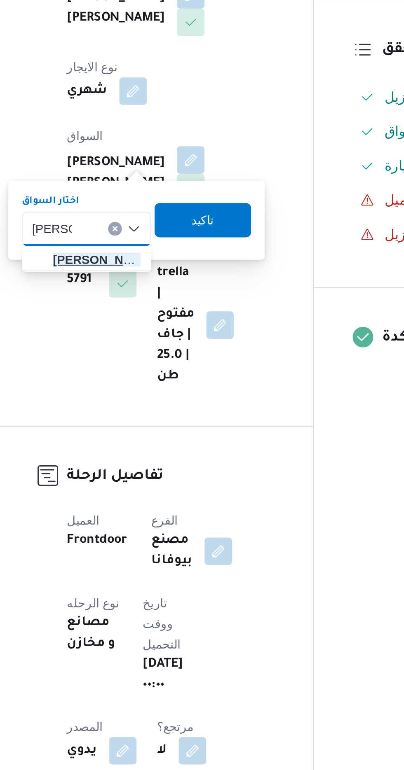
type input "[PERSON_NAME]"
click at [139, 331] on span "[PERSON_NAME] اد [PERSON_NAME]" at bounding box center [154, 334] width 42 height 10
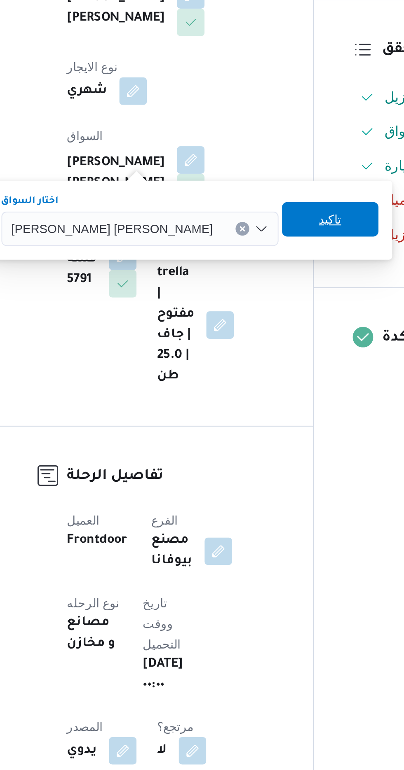
click at [243, 312] on span "تاكيد" at bounding box center [266, 314] width 46 height 16
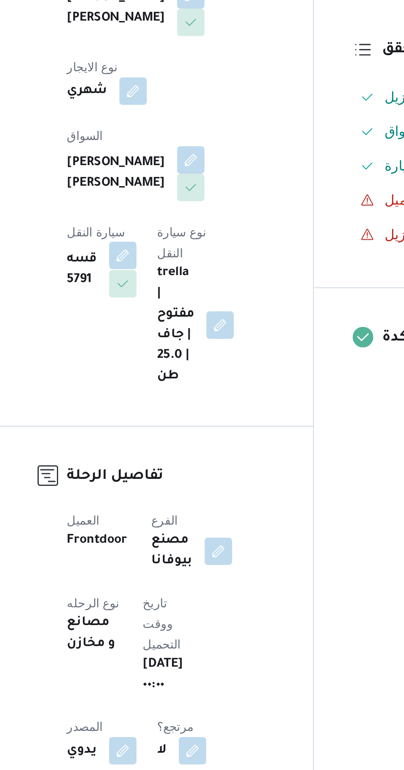
click at [173, 325] on button "button" at bounding box center [166, 331] width 13 height 13
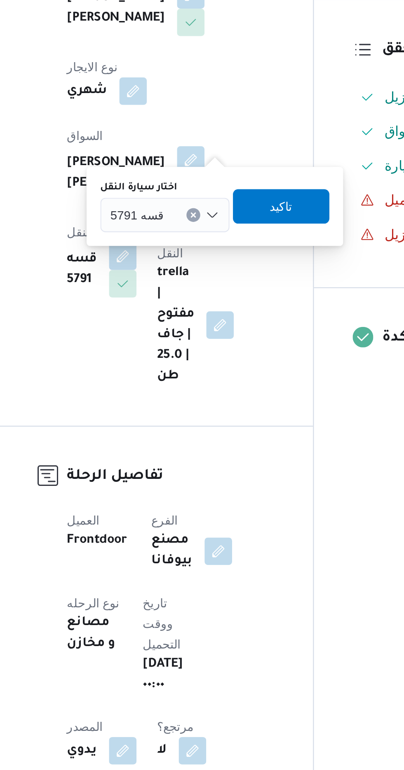
click at [180, 307] on div "قسه 5791" at bounding box center [187, 312] width 62 height 16
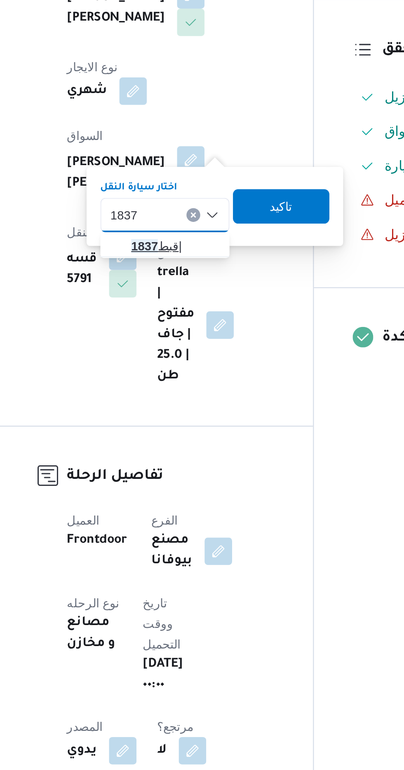
type input "1837"
click at [176, 325] on mark "1837" at bounding box center [176, 327] width 13 height 7
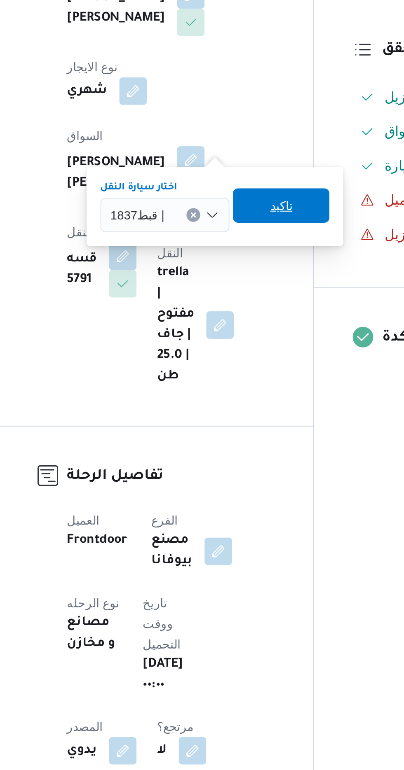
click at [236, 303] on span "تاكيد" at bounding box center [242, 308] width 46 height 16
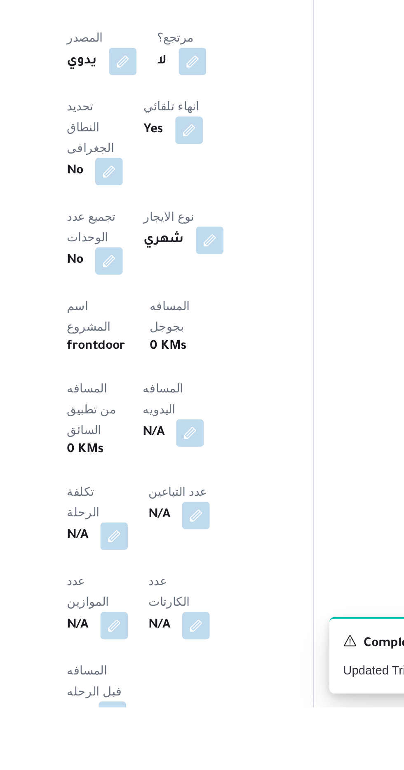
scroll to position [110, 0]
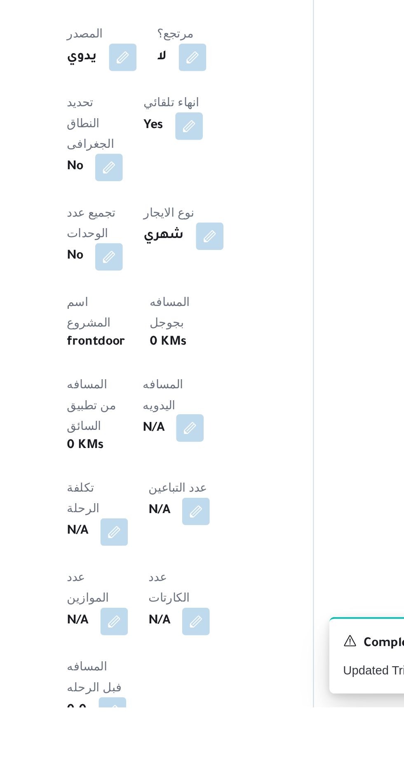
click at [192, 630] on button "button" at bounding box center [198, 636] width 13 height 13
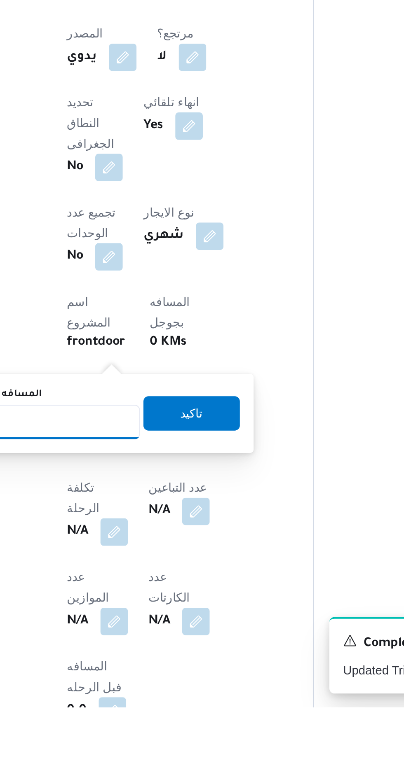
click at [142, 630] on input "المسافه اليدويه" at bounding box center [134, 633] width 82 height 16
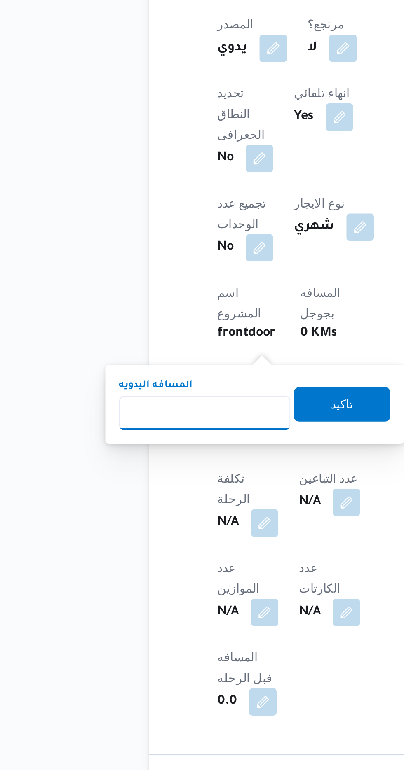
scroll to position [180, 0]
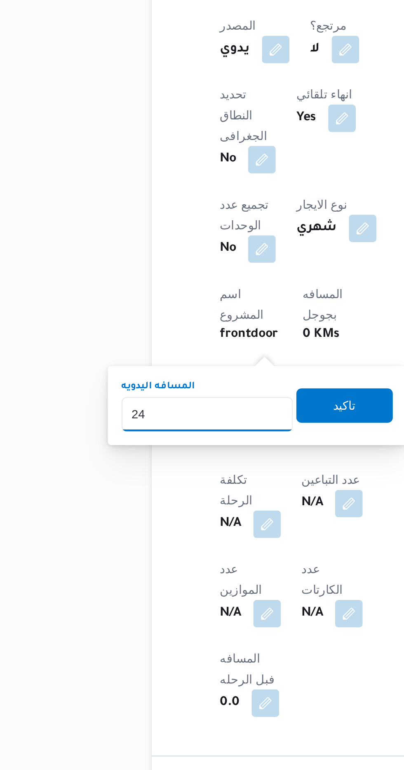
type input "240"
click at [197, 555] on span "تاكيد" at bounding box center [199, 559] width 46 height 16
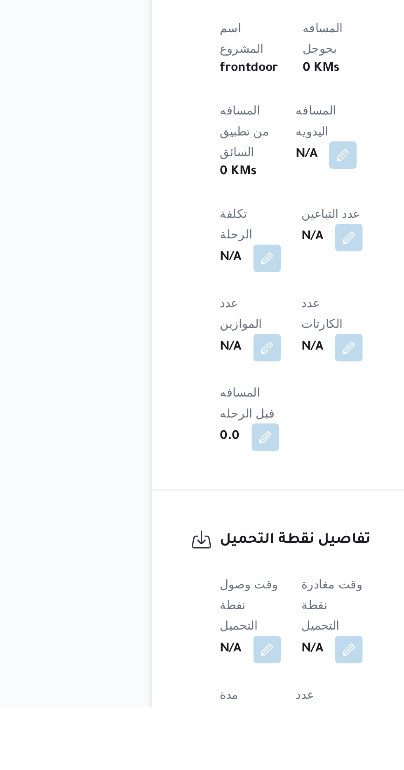
scroll to position [246, 0]
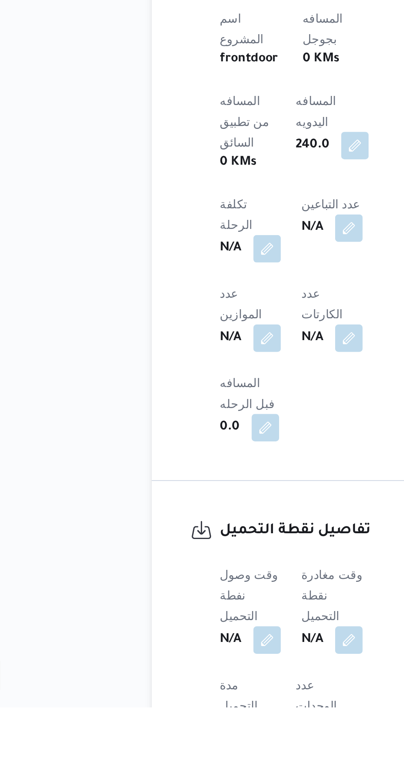
click at [151, 730] on div "N/A" at bounding box center [154, 737] width 31 height 15
click at [161, 731] on button "button" at bounding box center [162, 737] width 13 height 13
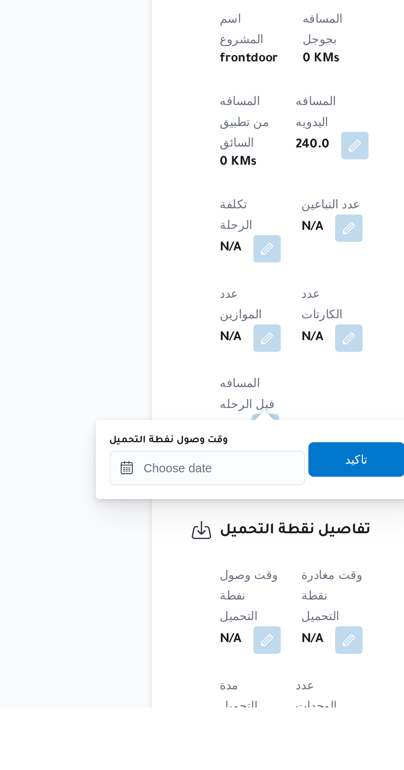
click at [134, 643] on label "وقت وصول نفطة التحميل" at bounding box center [115, 642] width 57 height 7
click at [134, 647] on input "وقت وصول نفطة التحميل" at bounding box center [133, 655] width 93 height 16
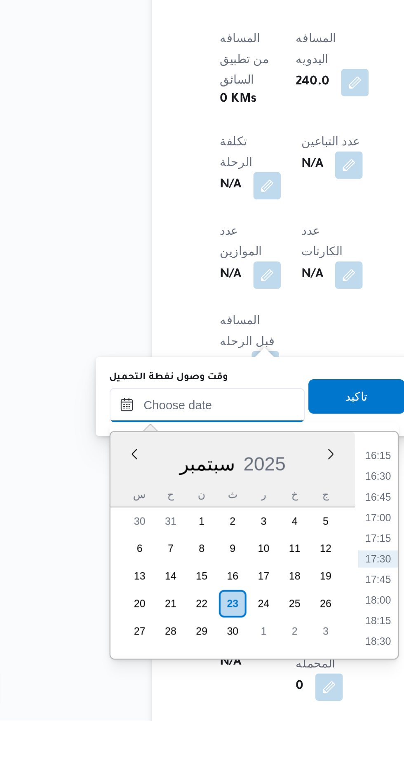
scroll to position [282, 0]
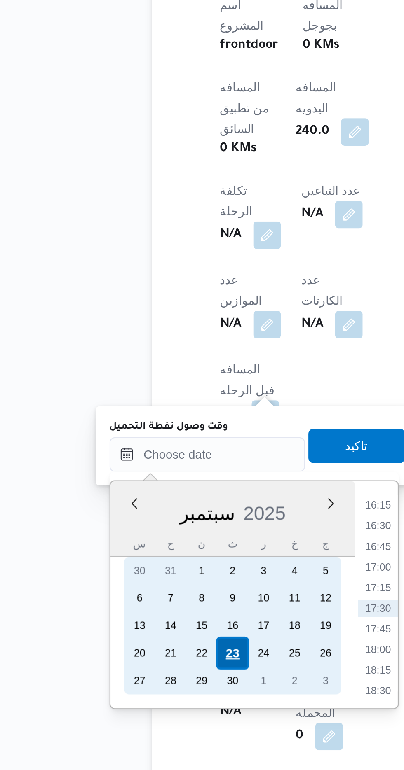
click at [144, 710] on div "23" at bounding box center [146, 714] width 16 height 16
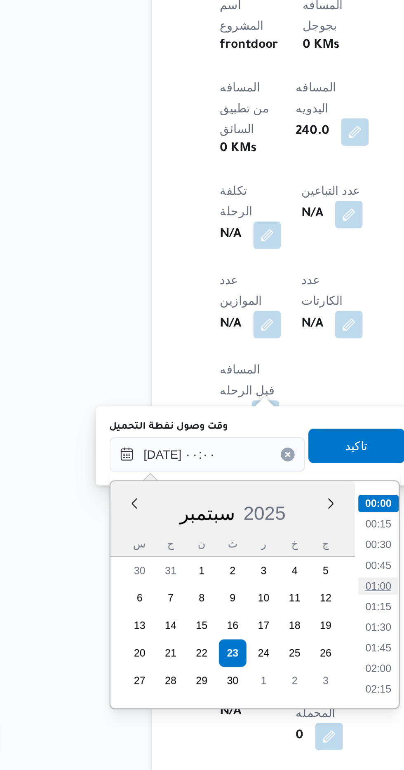
click at [213, 682] on li "01:00" at bounding box center [215, 682] width 19 height 8
type input "[DATE] ٠١:٠٠"
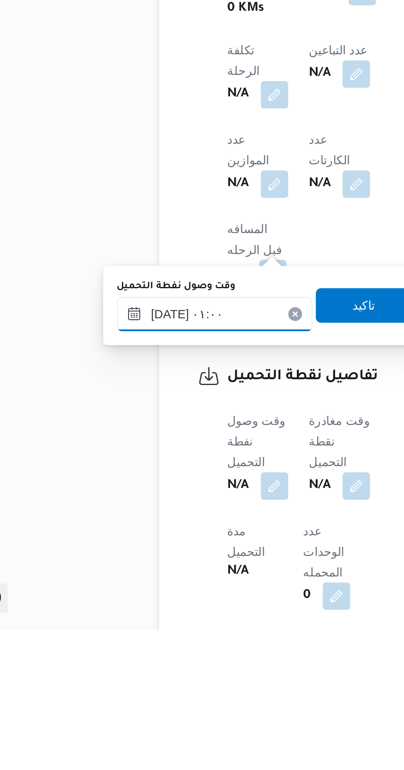
scroll to position [282, 0]
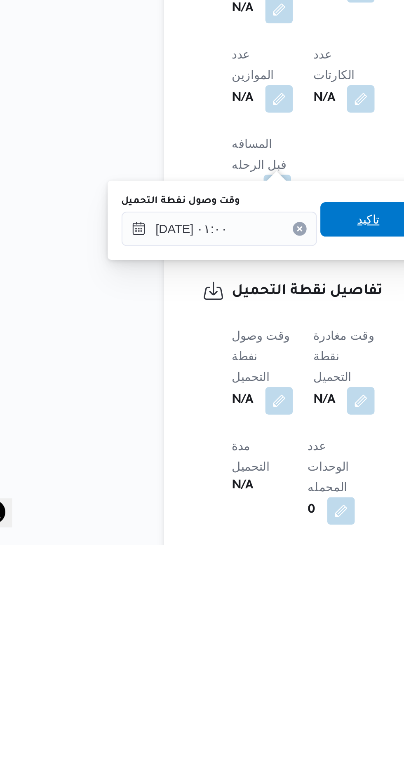
click at [217, 619] on span "تاكيد" at bounding box center [205, 614] width 46 height 16
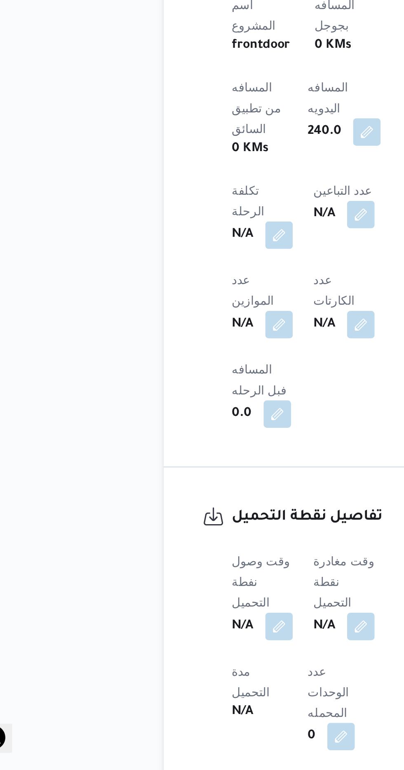
click at [189, 696] on b "N/A" at bounding box center [184, 701] width 10 height 10
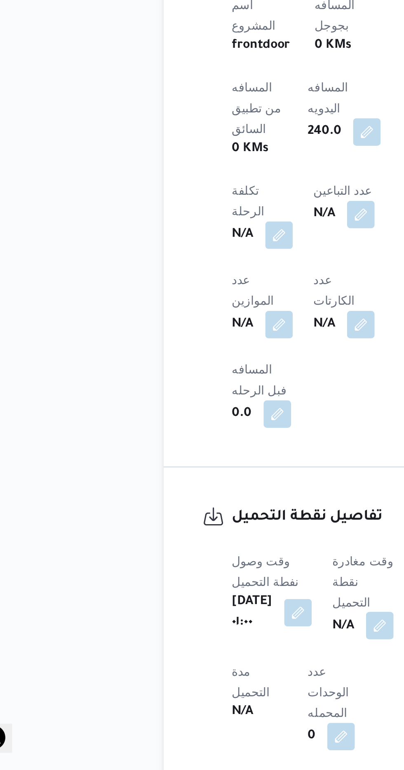
click at [209, 694] on button "button" at bounding box center [210, 700] width 13 height 13
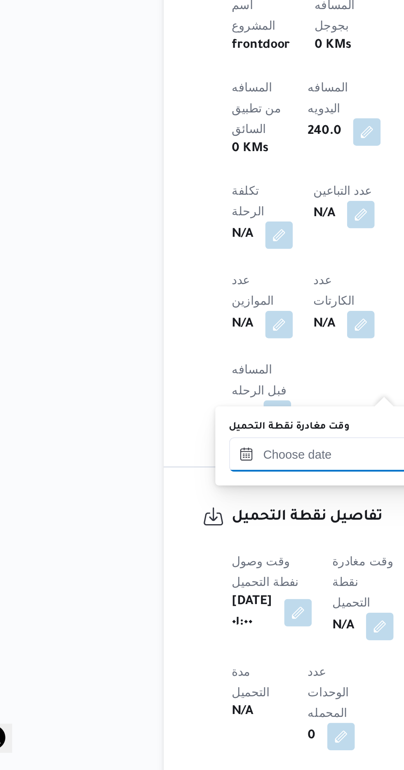
click at [149, 620] on input "وقت مغادرة نقطة التحميل" at bounding box center [184, 619] width 93 height 16
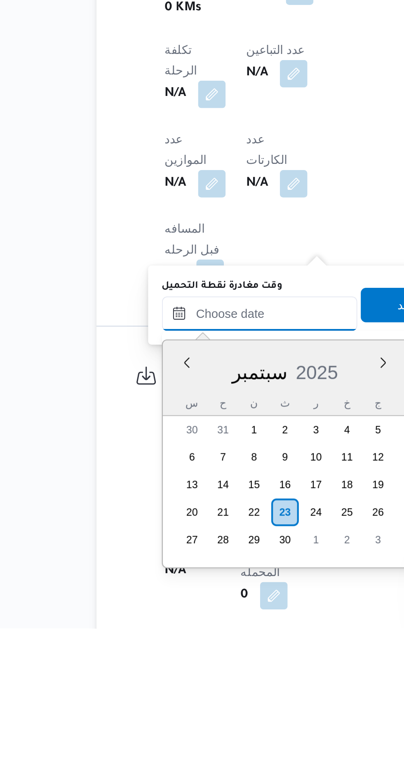
scroll to position [282, 0]
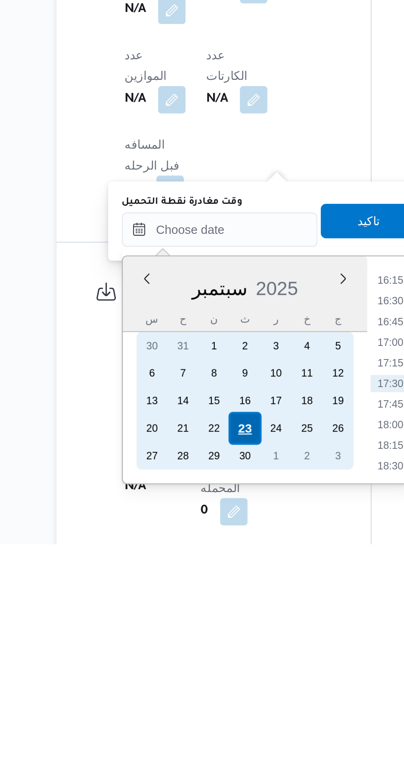
click at [195, 712] on div "23" at bounding box center [197, 715] width 16 height 16
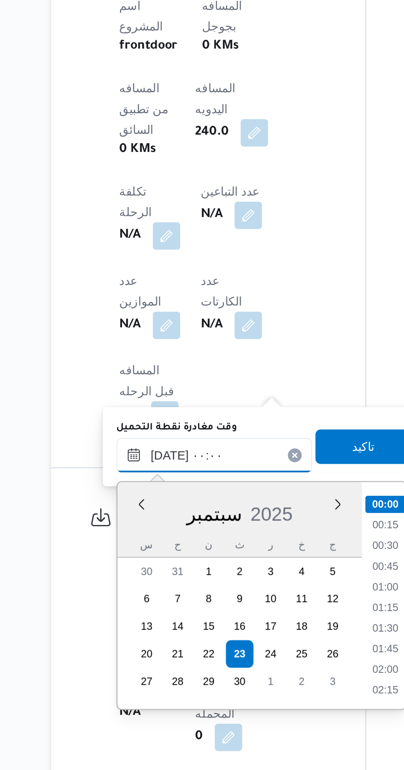
click at [142, 616] on input "[DATE] ٠٠:٠٠" at bounding box center [184, 619] width 93 height 16
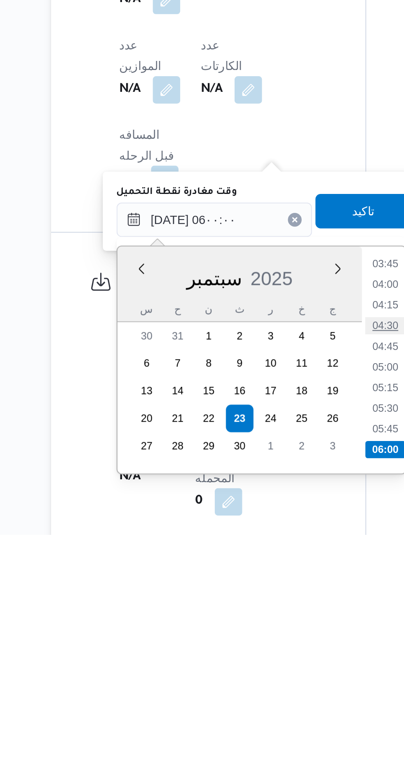
click at [264, 669] on li "04:30" at bounding box center [266, 670] width 19 height 8
type input "[DATE] ٠٤:٣٠"
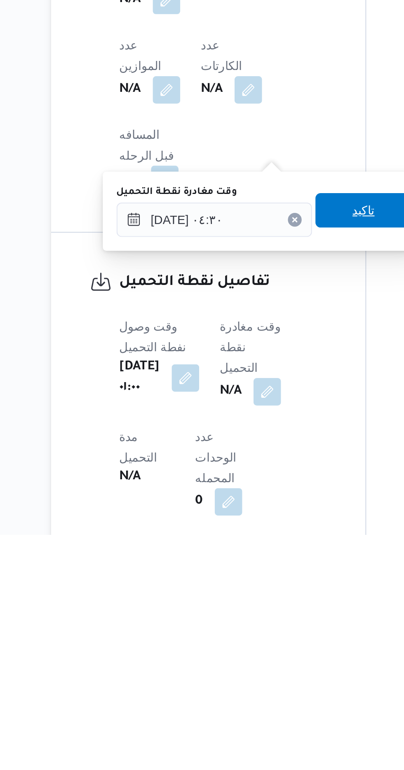
click at [250, 615] on span "تاكيد" at bounding box center [256, 615] width 46 height 16
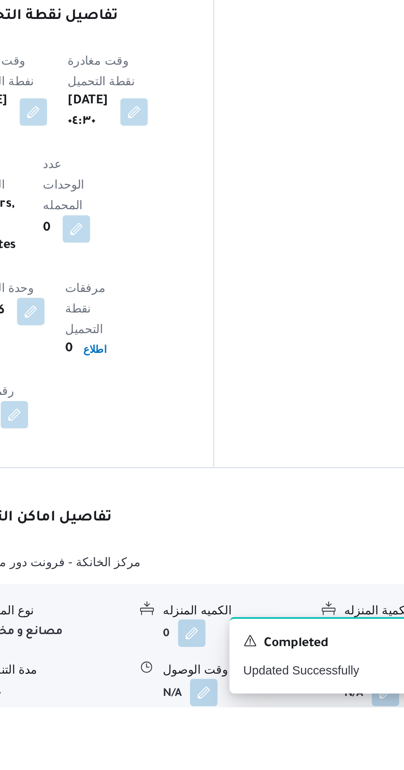
scroll to position [492, 0]
click at [248, 756] on button "button" at bounding box center [252, 762] width 13 height 13
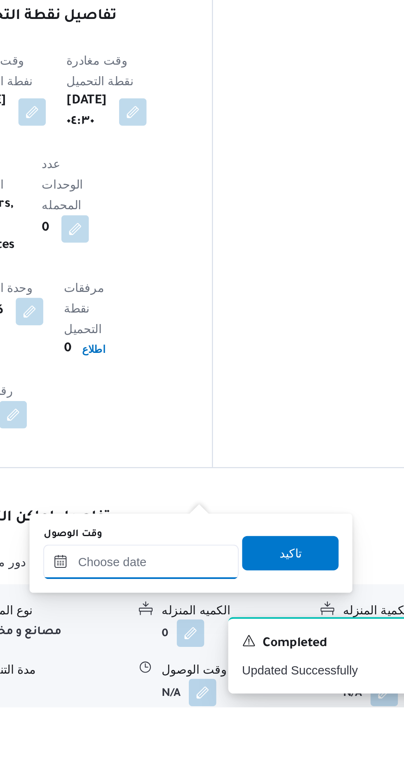
click at [217, 702] on input "وقت الوصول" at bounding box center [223, 700] width 93 height 16
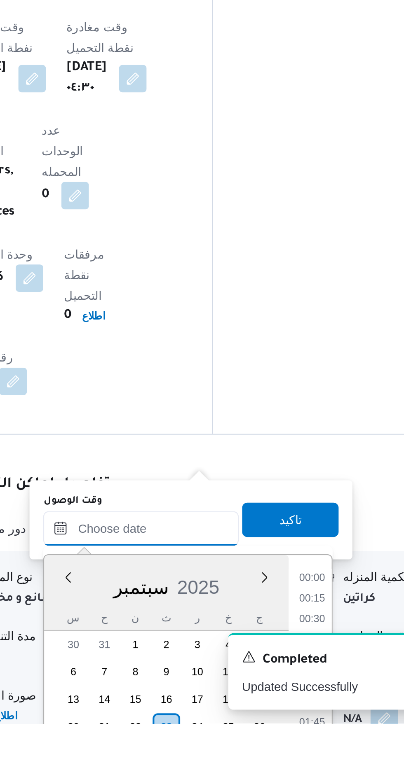
scroll to position [526, 0]
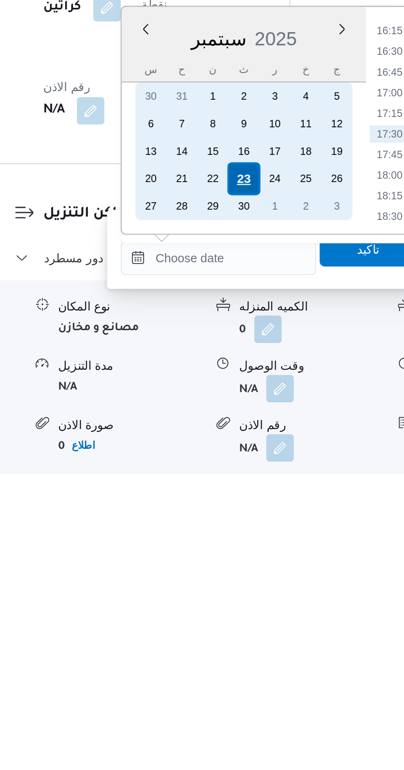
click at [234, 628] on div "23" at bounding box center [236, 629] width 16 height 16
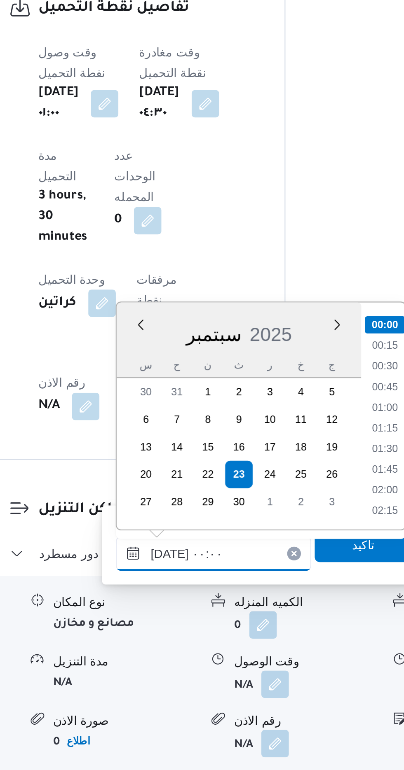
click at [182, 667] on input "[DATE] ٠٠:٠٠" at bounding box center [223, 666] width 93 height 16
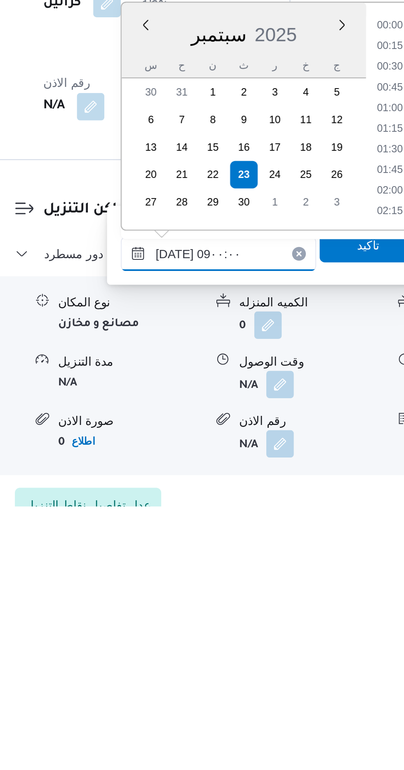
scroll to position [269, 0]
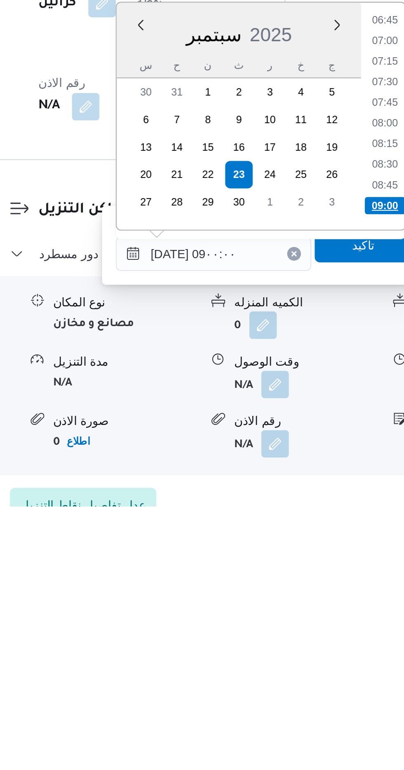
click at [301, 626] on li "09:00" at bounding box center [305, 626] width 19 height 8
type input "[DATE] ٠٩:٠٠"
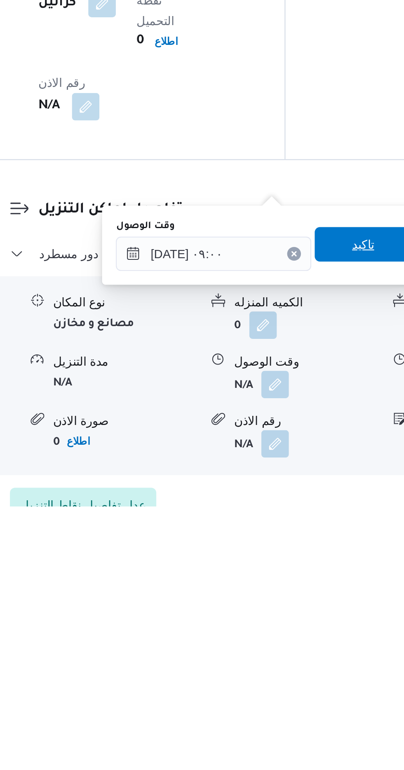
click at [290, 644] on span "تاكيد" at bounding box center [295, 644] width 46 height 16
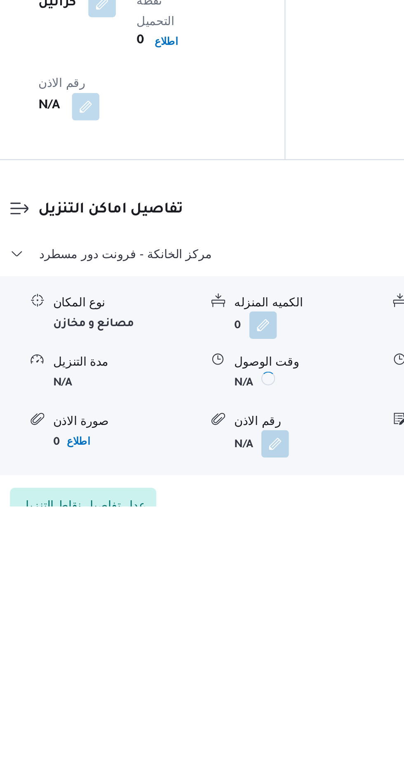
scroll to position [544, 0]
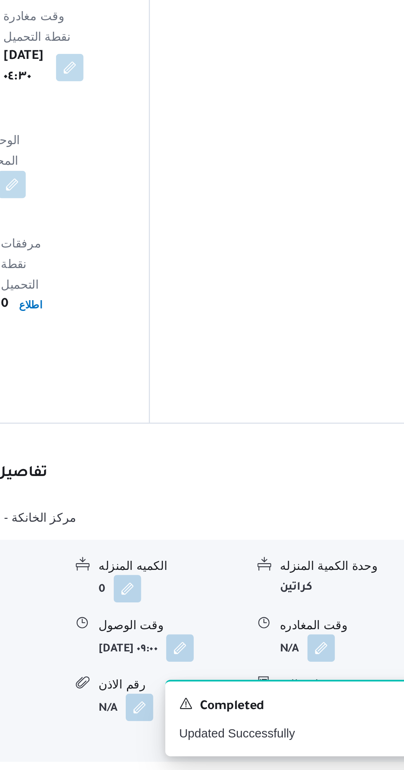
click at [329, 705] on form "N/A" at bounding box center [354, 711] width 69 height 13
click at [278, 733] on form "N/A" at bounding box center [267, 739] width 69 height 13
click at [335, 705] on button "button" at bounding box center [339, 711] width 13 height 13
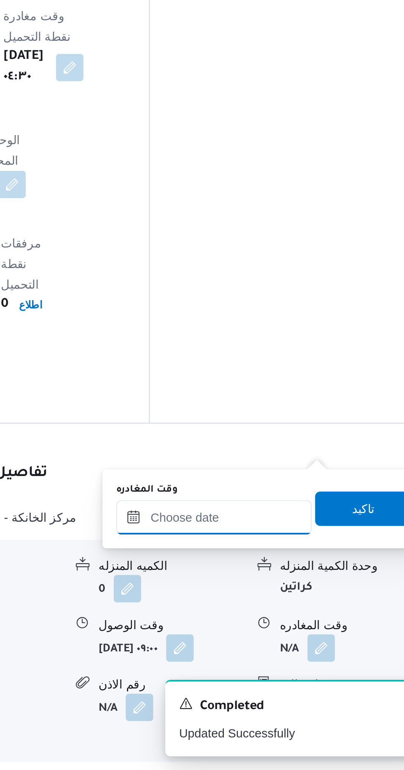
click at [274, 647] on input "وقت المغادره" at bounding box center [288, 649] width 93 height 16
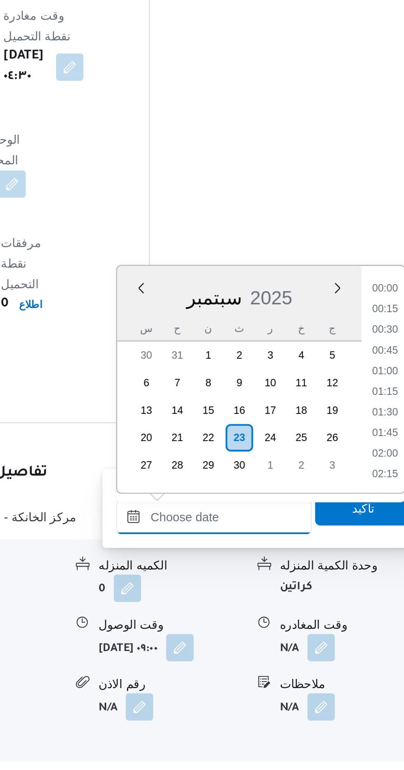
scroll to position [642, 0]
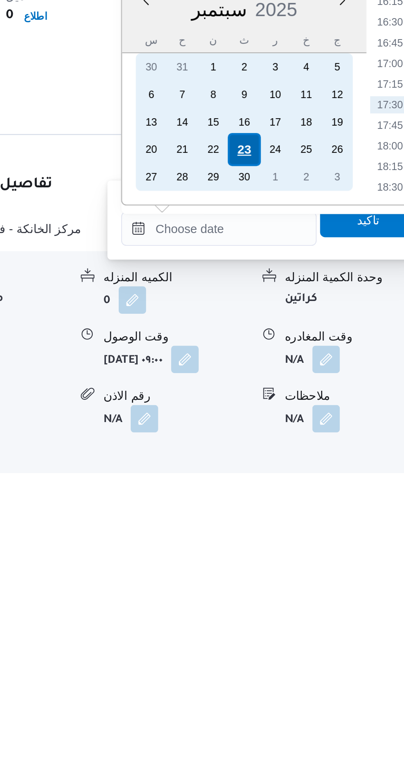
click at [300, 609] on div "23" at bounding box center [301, 611] width 16 height 16
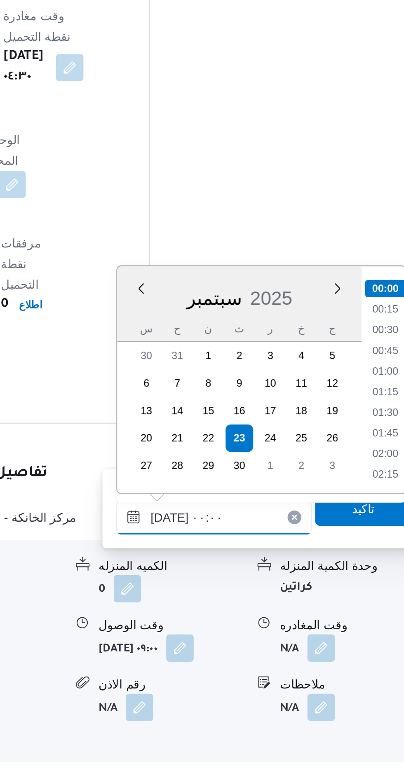
click at [247, 650] on input "[DATE] ٠٠:٠٠" at bounding box center [288, 649] width 93 height 16
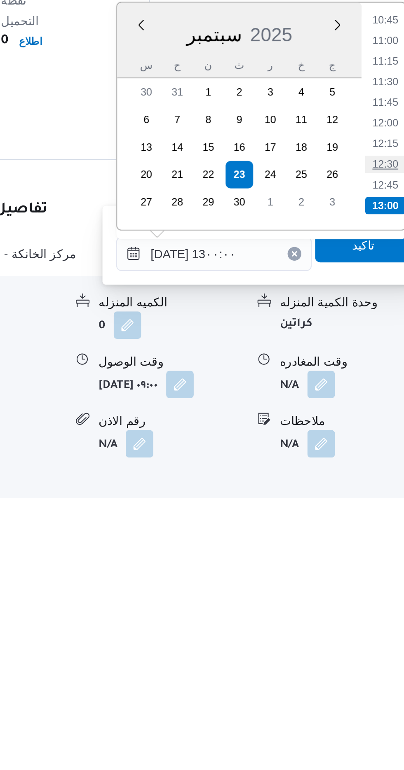
click at [371, 604] on li "12:30" at bounding box center [370, 606] width 19 height 8
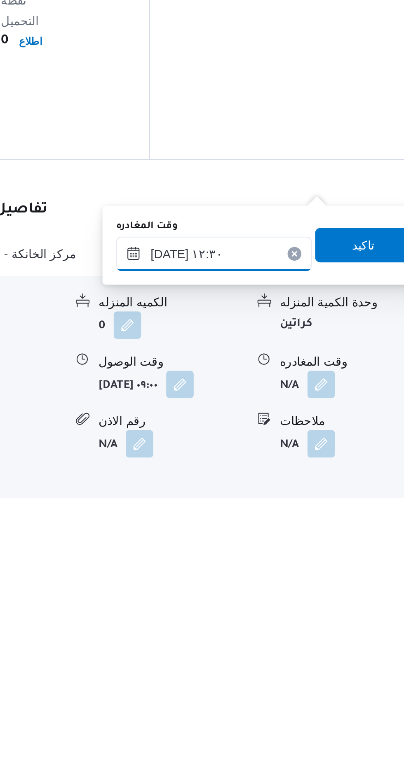
click at [295, 649] on input "[DATE] ١٢:٣٠" at bounding box center [288, 649] width 93 height 16
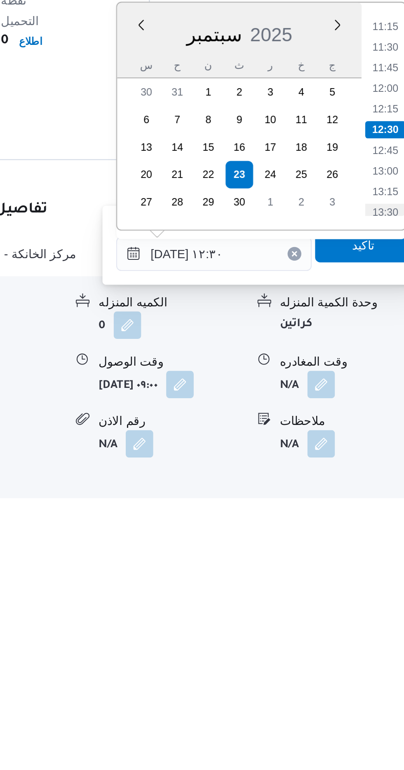
click at [376, 626] on li "13:30" at bounding box center [370, 629] width 19 height 8
type input "[DATE] ١٣:٣٠"
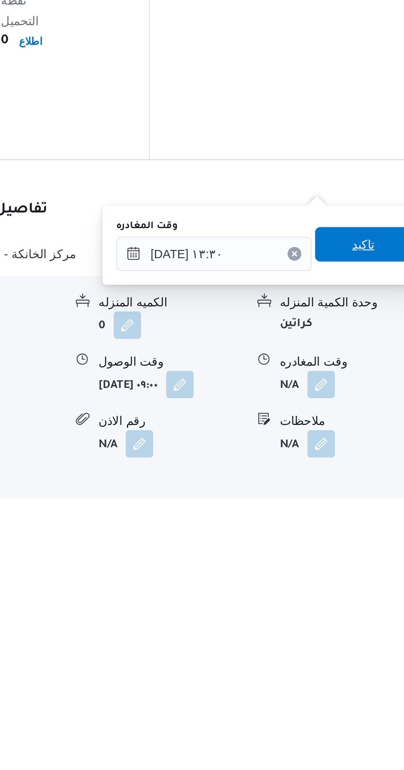
click at [354, 646] on span "تاكيد" at bounding box center [360, 644] width 46 height 16
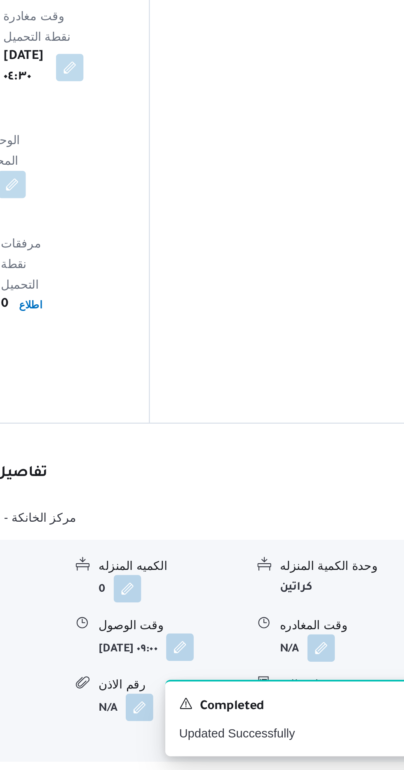
click at [266, 705] on button "button" at bounding box center [272, 711] width 13 height 13
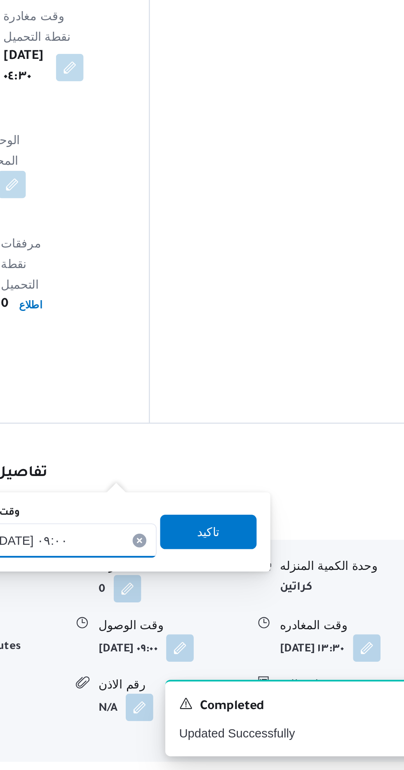
click at [221, 657] on input "[DATE] ٠٩:٠٠" at bounding box center [214, 660] width 93 height 16
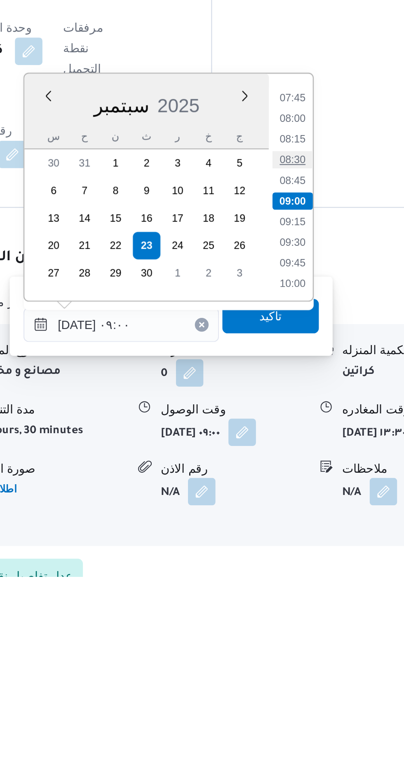
click at [291, 569] on li "08:30" at bounding box center [296, 570] width 19 height 8
type input "[DATE] ٠٨:٣٠"
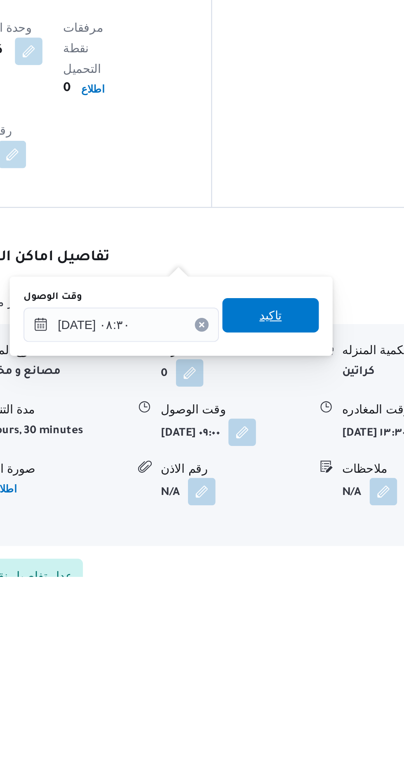
click at [285, 646] on span "تاكيد" at bounding box center [286, 645] width 46 height 16
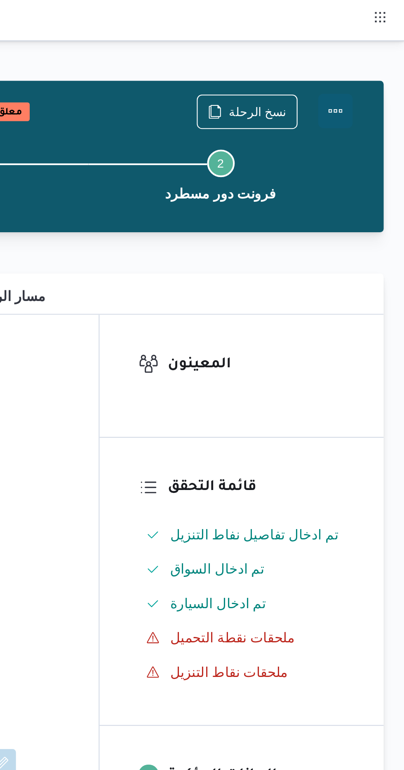
click at [367, 54] on button "Actions" at bounding box center [370, 53] width 16 height 16
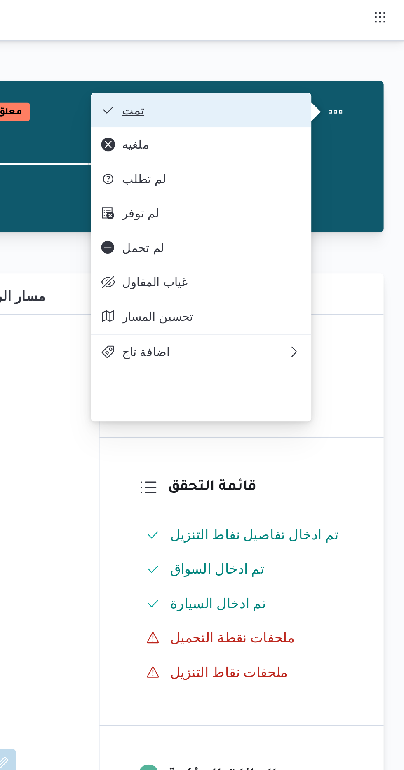
click at [291, 53] on span "تمت" at bounding box center [311, 52] width 86 height 7
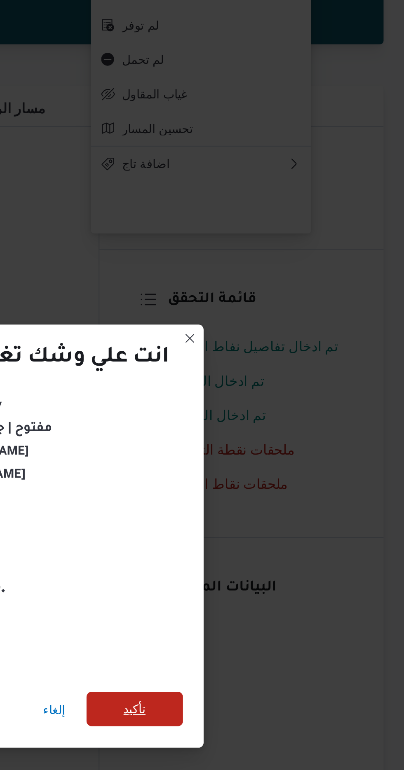
click at [295, 426] on span "تأكيد" at bounding box center [275, 429] width 46 height 16
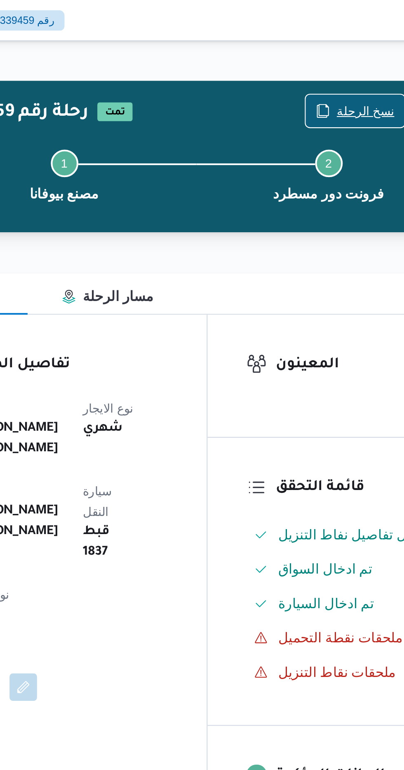
click at [325, 52] on span "نسخ الرحلة" at bounding box center [334, 53] width 28 height 10
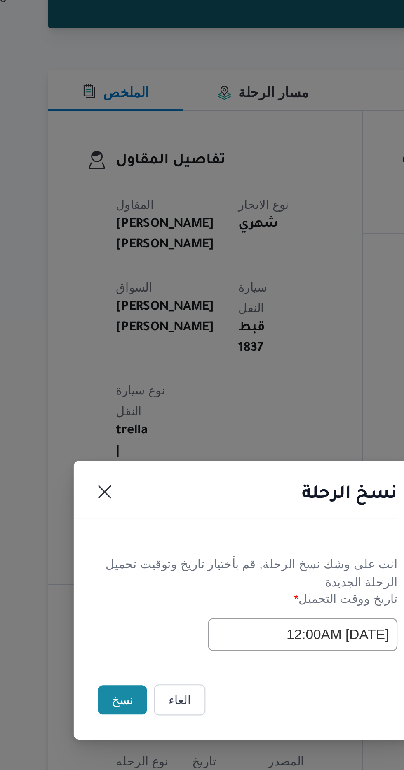
click at [132, 428] on button "نسخ" at bounding box center [142, 433] width 23 height 14
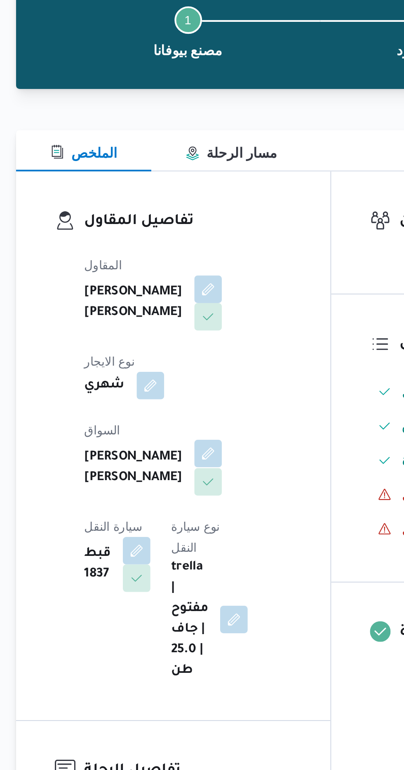
click at [192, 279] on button "button" at bounding box center [198, 285] width 13 height 13
click at [192, 208] on button "button" at bounding box center [198, 206] width 13 height 13
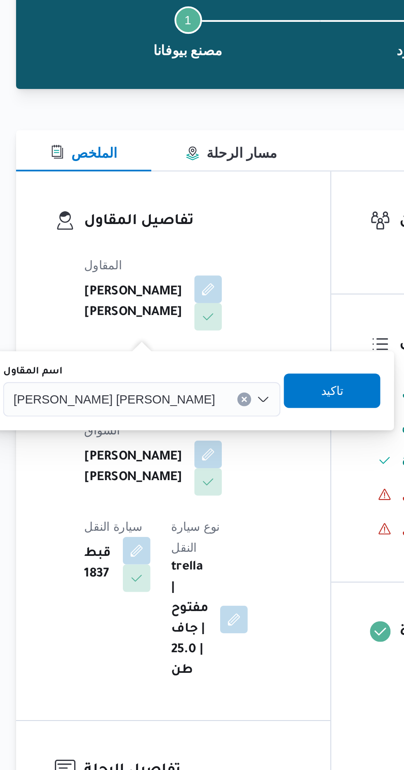
click at [133, 263] on span "[PERSON_NAME] [PERSON_NAME]" at bounding box center [154, 259] width 96 height 9
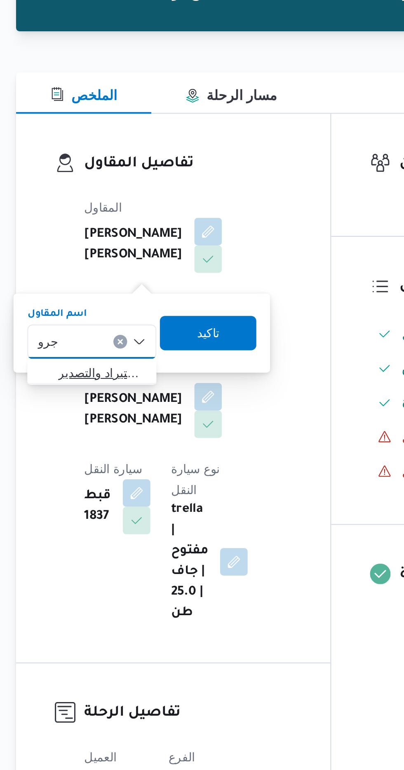
type input "جرو"
click at [135, 272] on span "شركة غريب جرو ب للاستيراد والتصدير" at bounding box center [148, 275] width 42 height 10
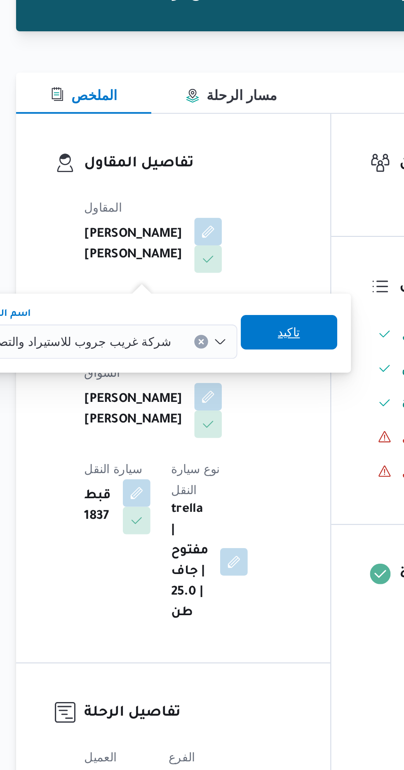
click at [217, 251] on span "تاكيد" at bounding box center [238, 255] width 46 height 16
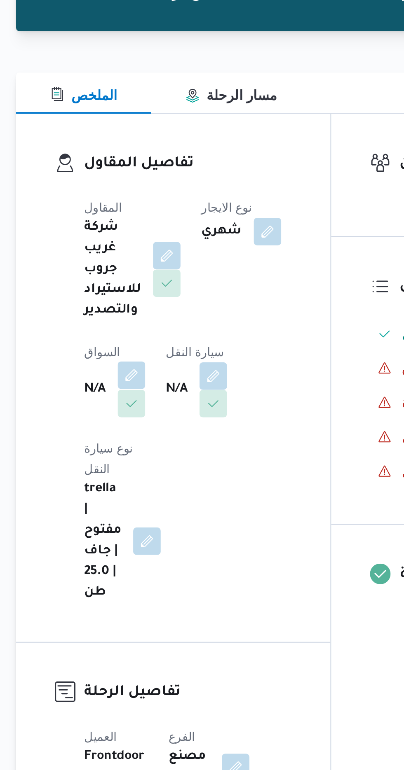
click at [156, 272] on button "button" at bounding box center [162, 275] width 13 height 13
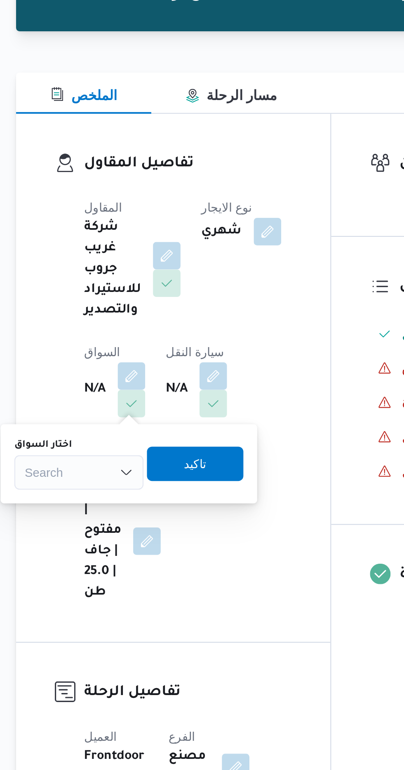
click at [137, 318] on div "Search" at bounding box center [137, 322] width 62 height 16
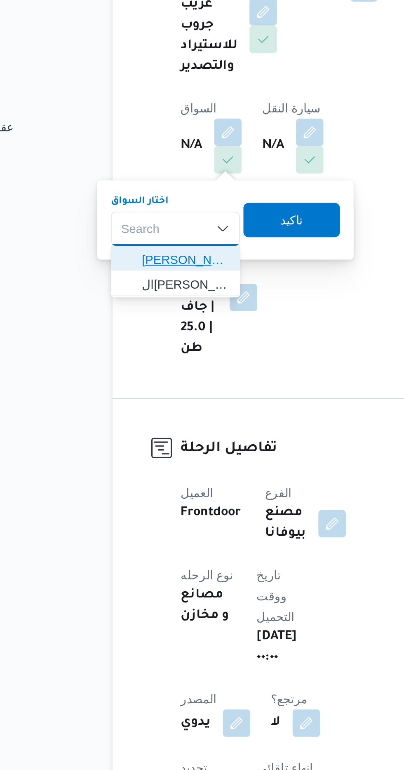
click at [138, 334] on span "[PERSON_NAME]" at bounding box center [142, 337] width 42 height 10
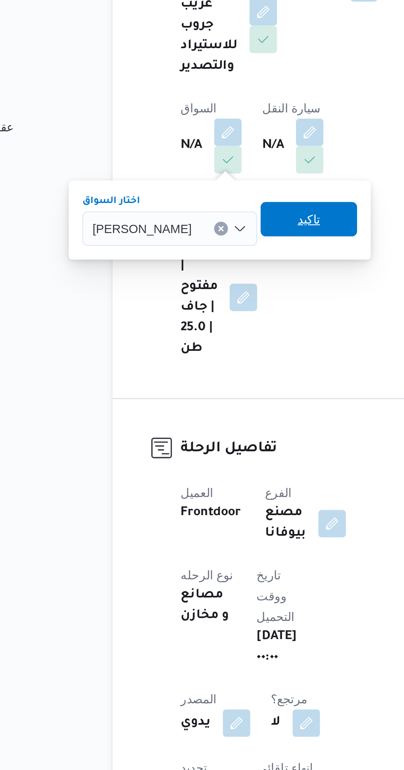
click at [202, 320] on span "تاكيد" at bounding box center [201, 318] width 11 height 10
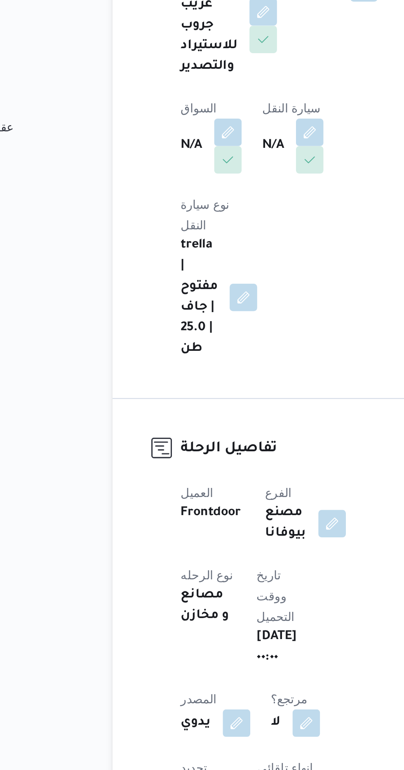
click at [198, 274] on div "N/A" at bounding box center [193, 283] width 31 height 28
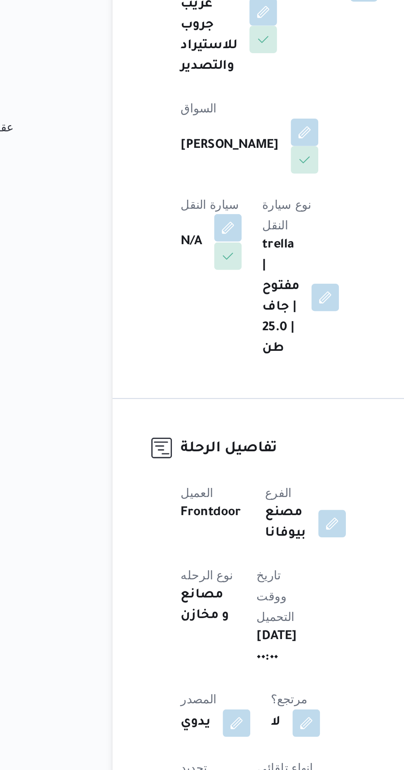
click at [169, 315] on button "button" at bounding box center [162, 321] width 13 height 13
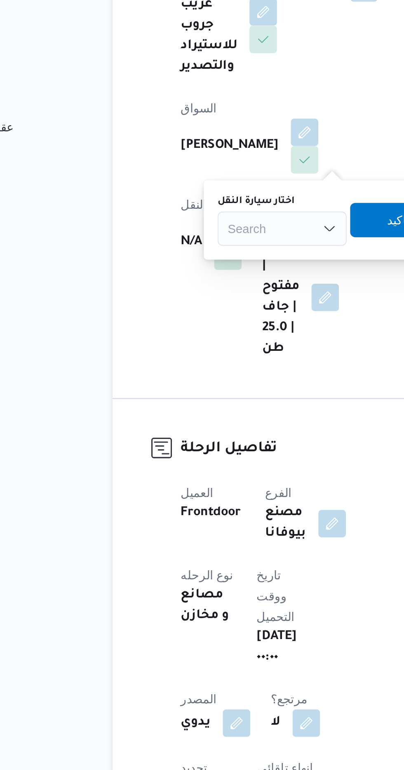
click at [162, 322] on input "اختار سيارة النقل" at bounding box center [162, 322] width 1 height 10
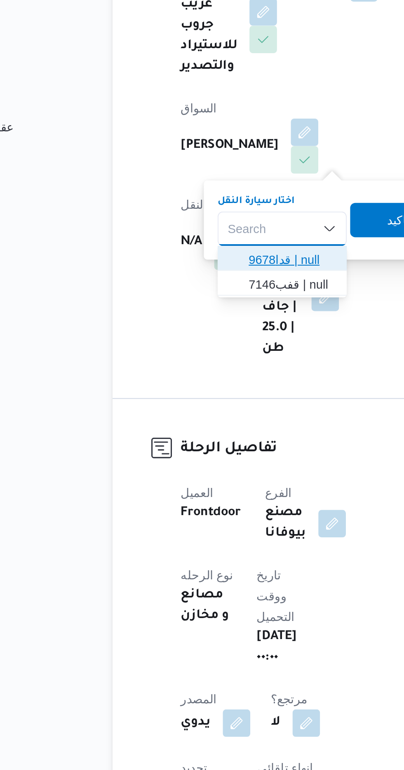
click at [172, 336] on span "قدا9678 | null" at bounding box center [188, 337] width 55 height 13
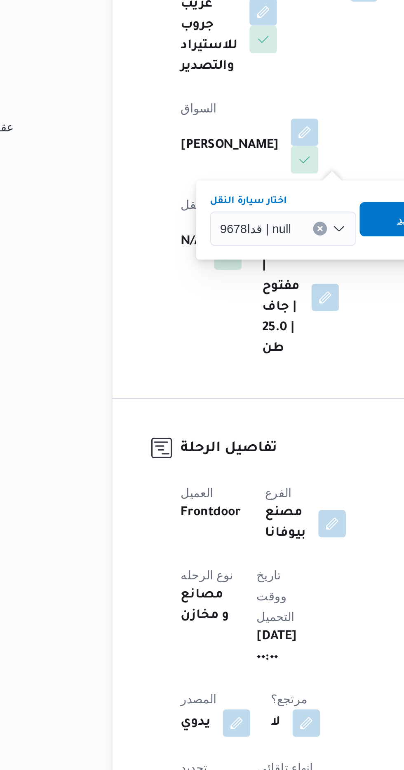
click at [229, 317] on span "تاكيد" at bounding box center [248, 318] width 46 height 16
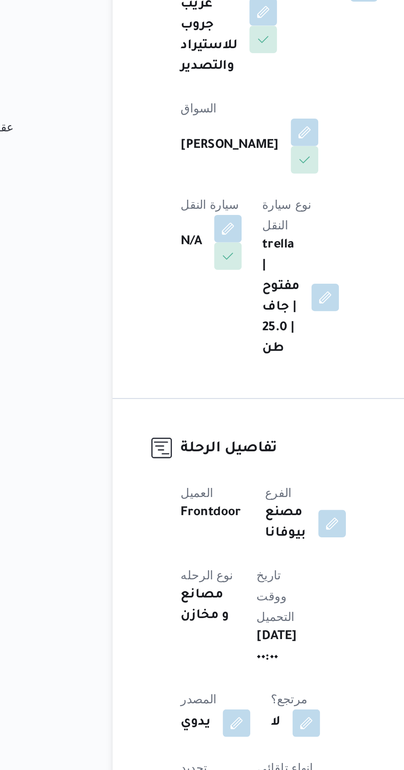
click at [229, 316] on div "المقاول شركة غريب جروب للاستيراد والتصدير نوع الايجار شهري [PERSON_NAME] السيد …" at bounding box center [189, 288] width 109 height 204
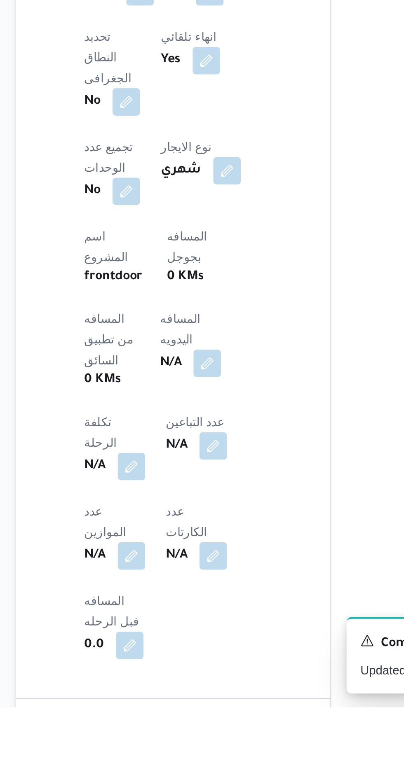
scroll to position [132, 0]
click at [192, 598] on button "button" at bounding box center [198, 604] width 13 height 13
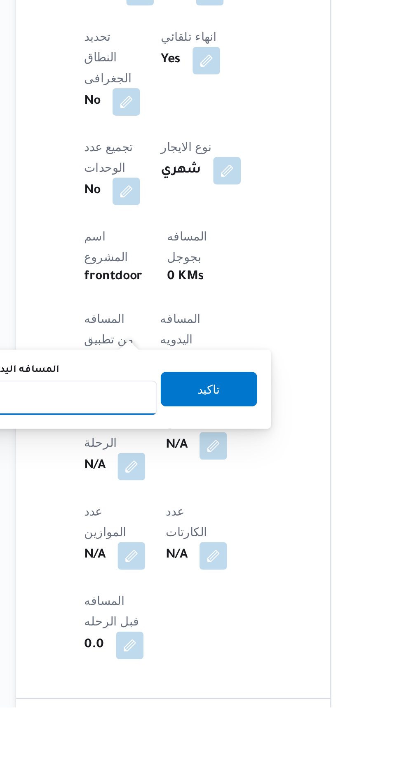
click at [131, 621] on input "المسافه اليدويه" at bounding box center [134, 622] width 82 height 16
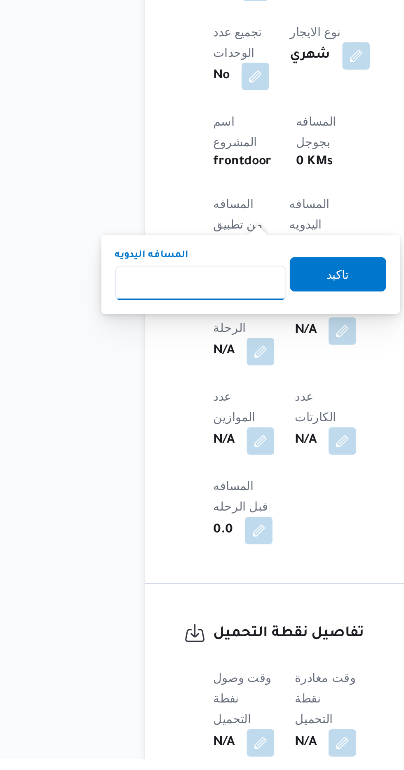
scroll to position [211, 0]
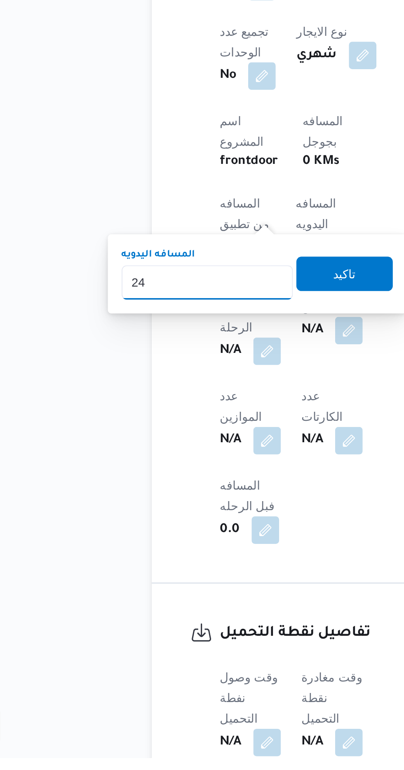
type input "240"
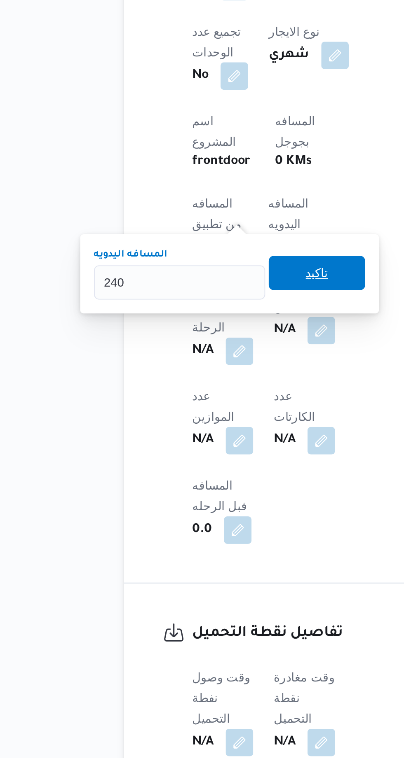
click at [203, 537] on span "تاكيد" at bounding box center [199, 538] width 11 height 10
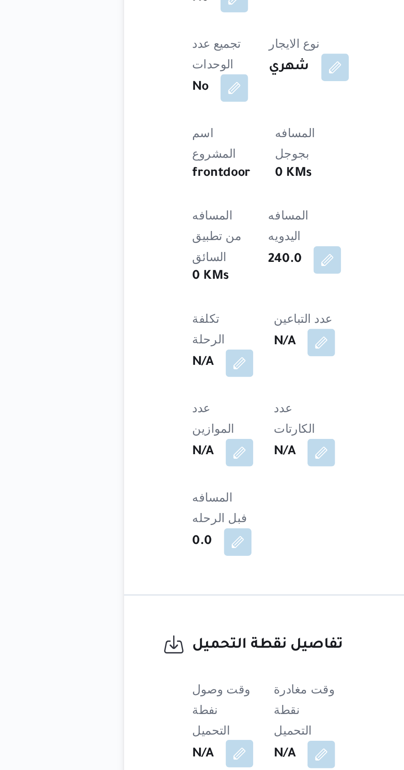
click at [157, 756] on button "button" at bounding box center [162, 762] width 13 height 13
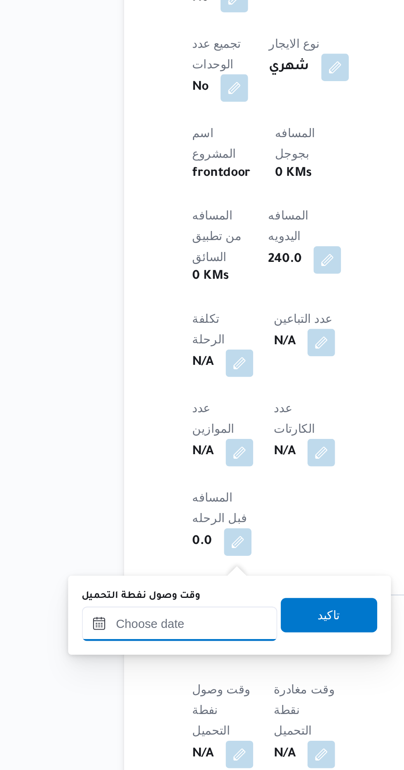
click at [119, 702] on input "وقت وصول نفطة التحميل" at bounding box center [133, 700] width 93 height 16
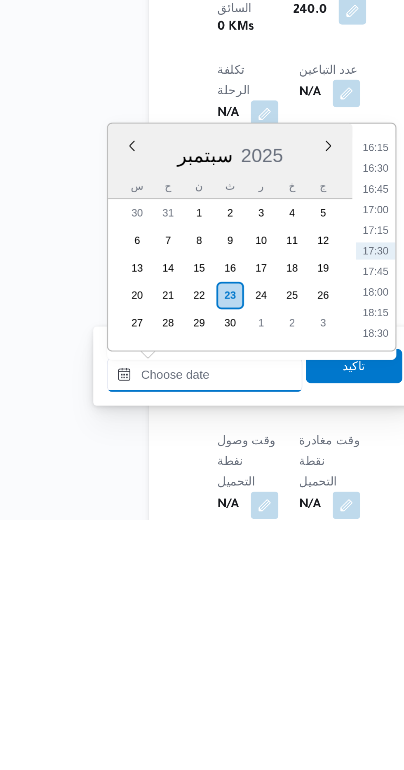
scroll to position [250, 0]
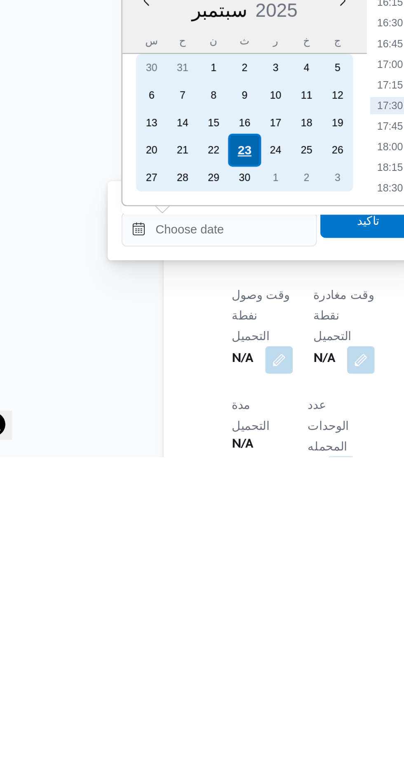
click at [144, 620] on div "23" at bounding box center [146, 623] width 16 height 16
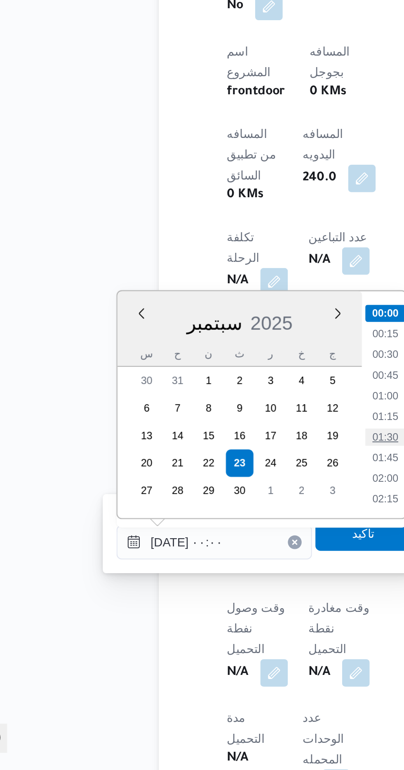
click at [216, 609] on li "01:30" at bounding box center [215, 611] width 19 height 8
type input "[DATE] ٠١:٣٠"
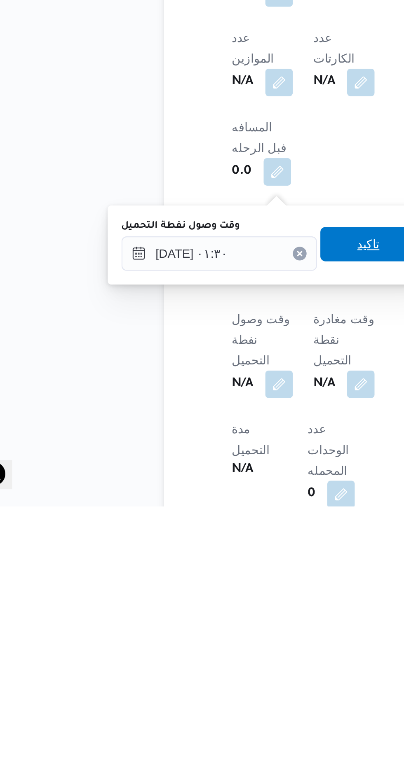
click at [206, 642] on span "تاكيد" at bounding box center [205, 644] width 46 height 16
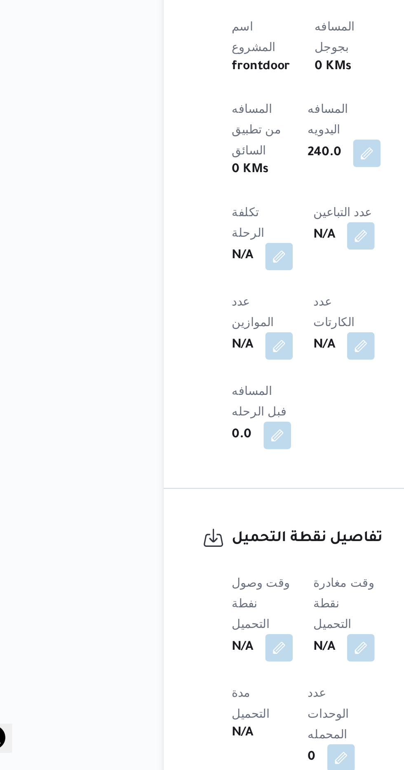
click at [189, 707] on b "N/A" at bounding box center [184, 712] width 10 height 10
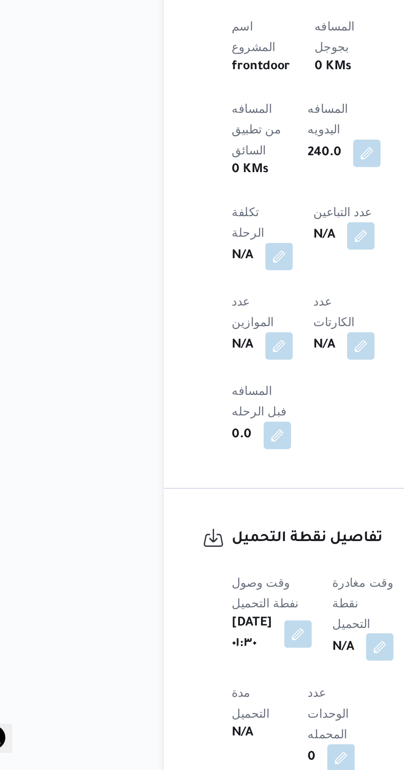
click at [213, 705] on button "button" at bounding box center [210, 711] width 13 height 13
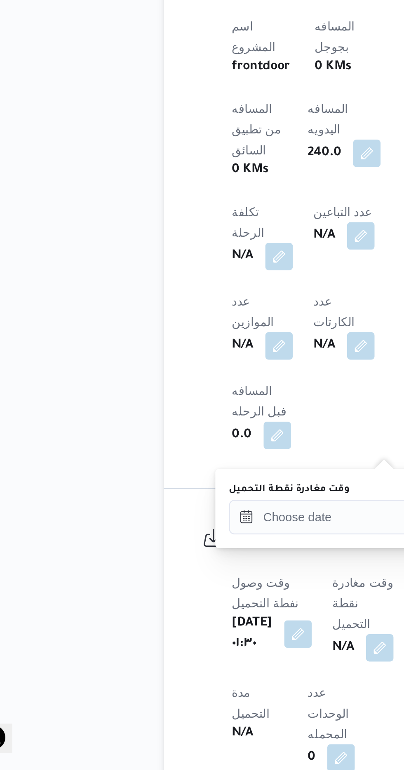
click at [186, 635] on label "وقت مغادرة نقطة التحميل" at bounding box center [167, 635] width 58 height 7
click at [186, 641] on input "وقت مغادرة نقطة التحميل" at bounding box center [184, 649] width 93 height 16
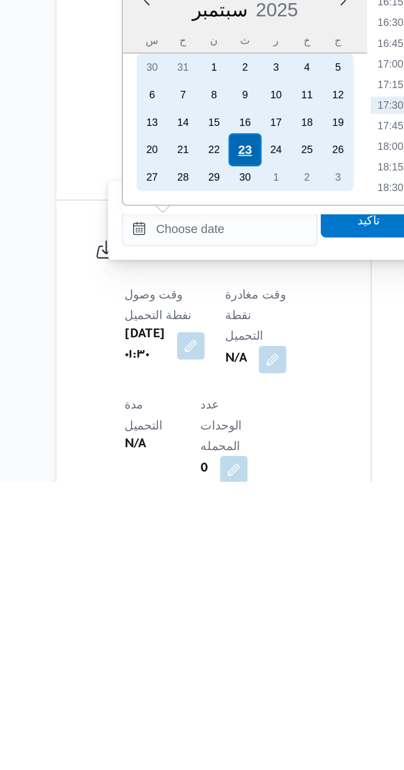
click at [200, 610] on div "23" at bounding box center [197, 611] width 16 height 16
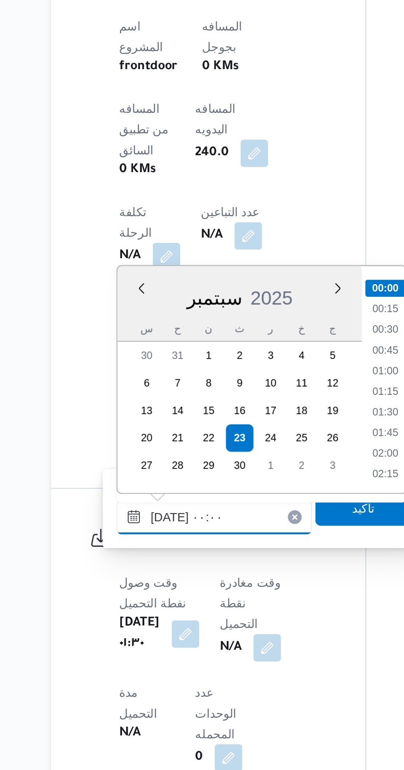
click at [145, 652] on input "[DATE] ٠٠:٠٠" at bounding box center [184, 649] width 93 height 16
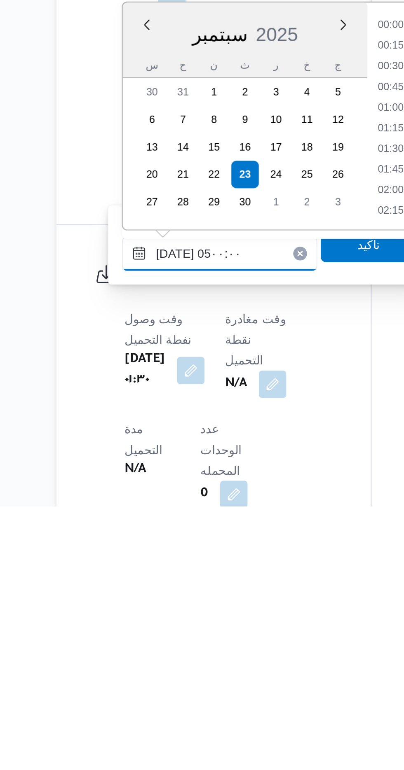
scroll to position [111, 0]
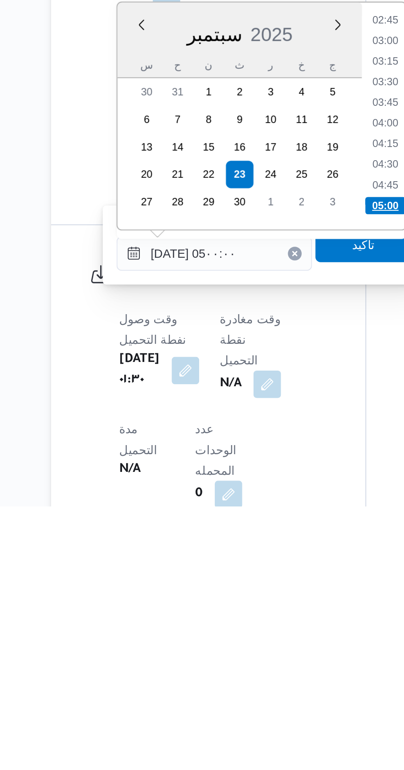
click at [266, 626] on li "05:00" at bounding box center [266, 626] width 19 height 8
type input "[DATE] ٠٥:٠٠"
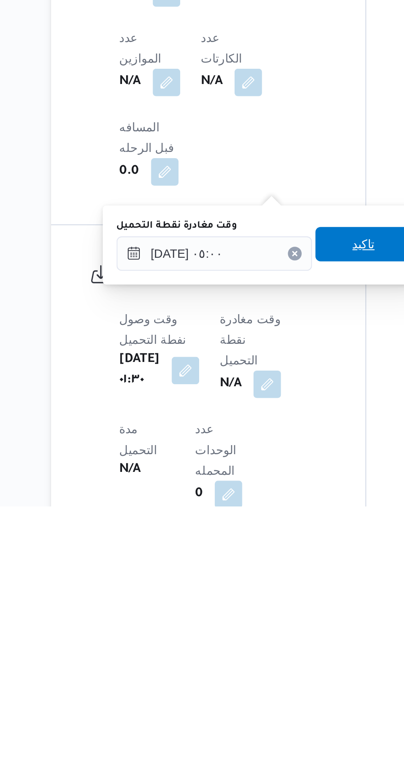
click at [257, 644] on span "تاكيد" at bounding box center [256, 644] width 46 height 16
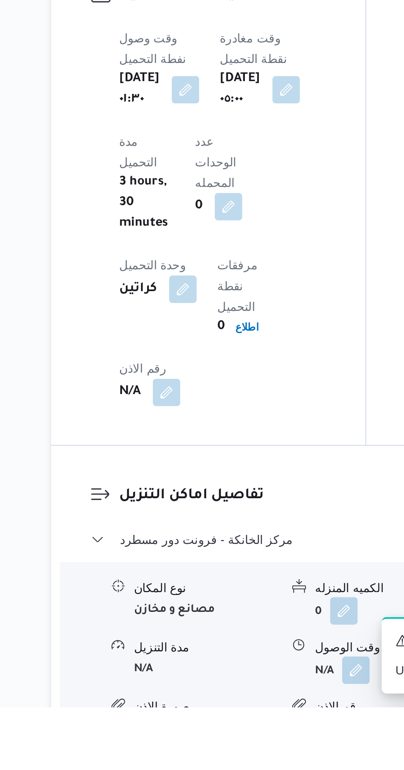
scroll to position [526, 0]
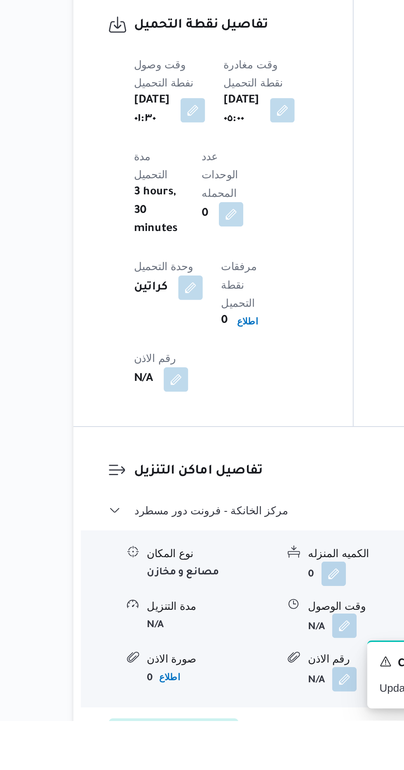
click at [252, 712] on button "button" at bounding box center [252, 718] width 13 height 13
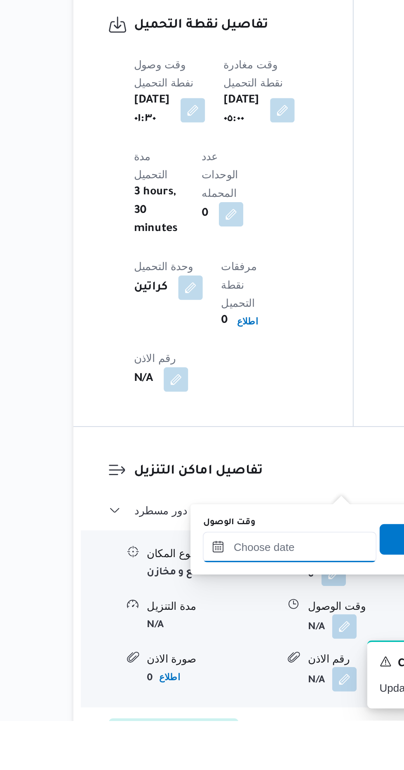
click at [224, 674] on input "وقت الوصول" at bounding box center [223, 676] width 93 height 16
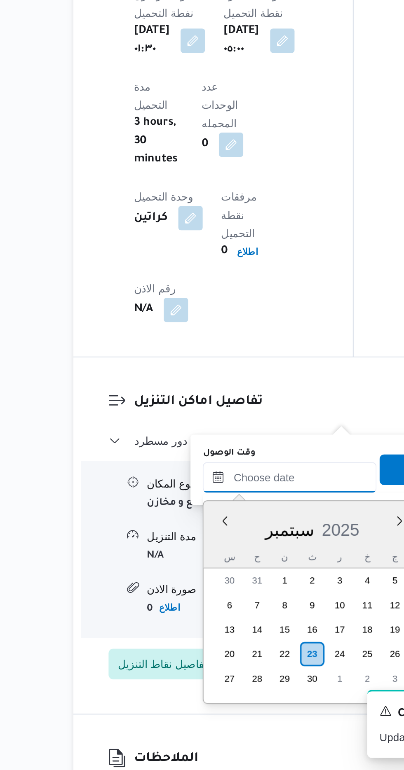
scroll to position [642, 0]
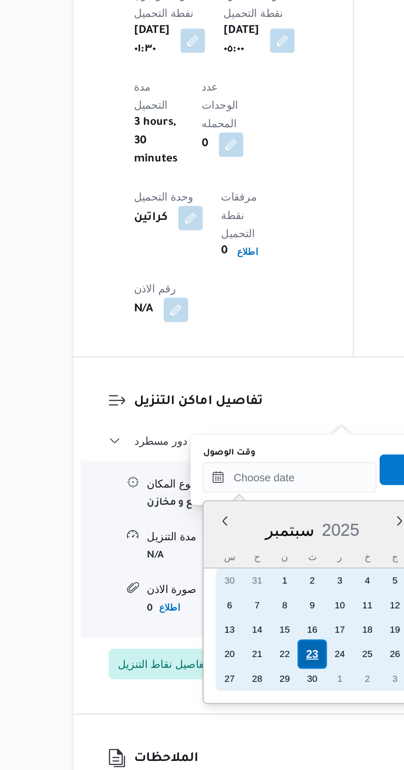
click at [236, 704] on div "23" at bounding box center [236, 708] width 16 height 16
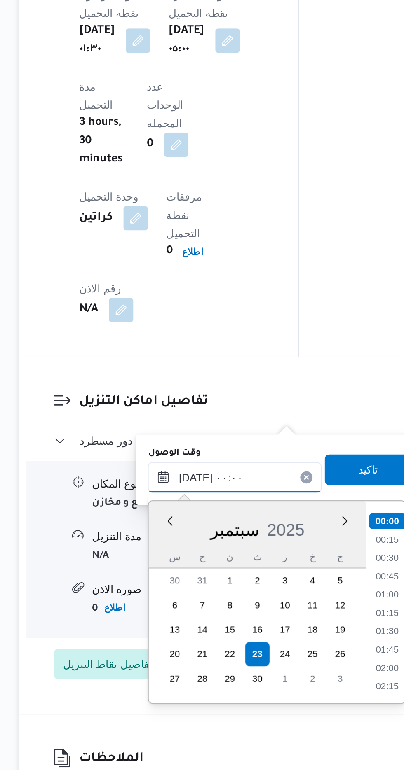
click at [180, 610] on input "[DATE] ٠٠:٠٠" at bounding box center [223, 612] width 93 height 16
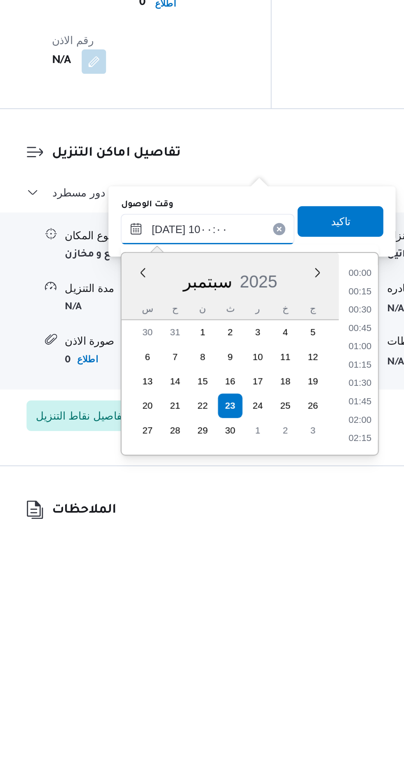
scroll to position [309, 0]
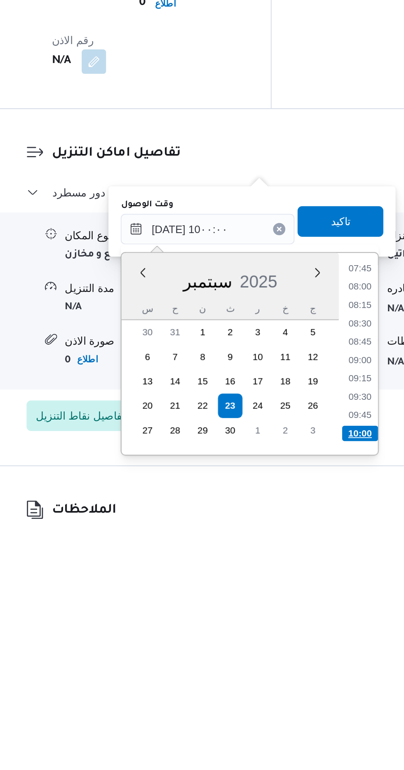
click at [302, 721] on li "10:00" at bounding box center [305, 722] width 19 height 8
type input "[DATE] ١٠:٠٠"
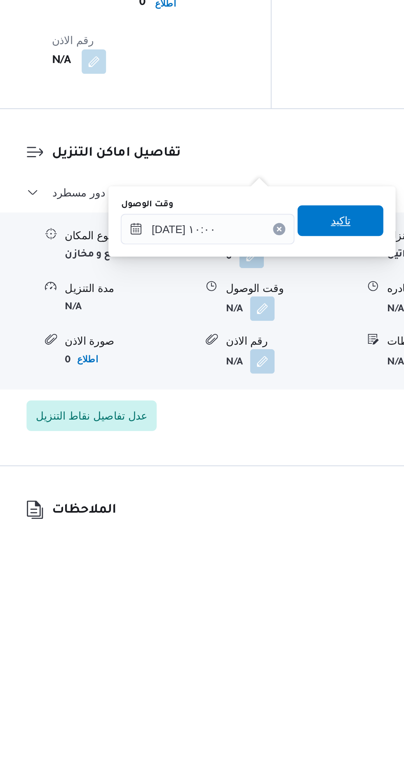
click at [299, 607] on span "تاكيد" at bounding box center [294, 608] width 11 height 10
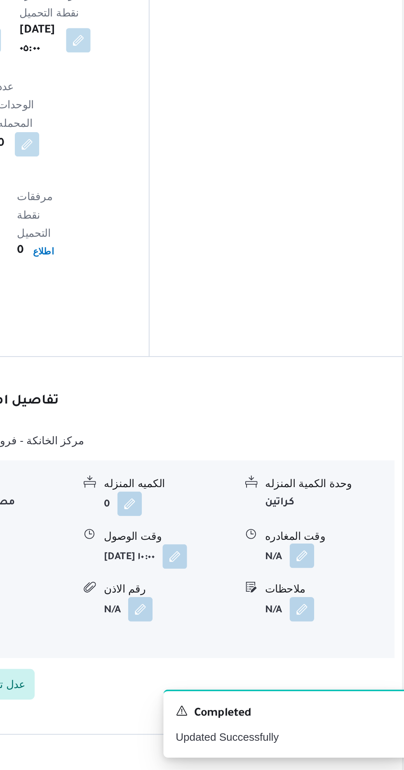
click at [341, 648] on button "button" at bounding box center [339, 654] width 13 height 13
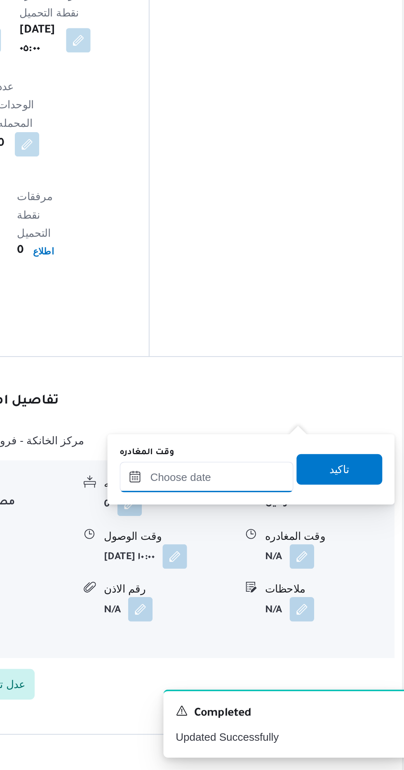
click at [303, 614] on input "وقت المغادره" at bounding box center [288, 612] width 93 height 16
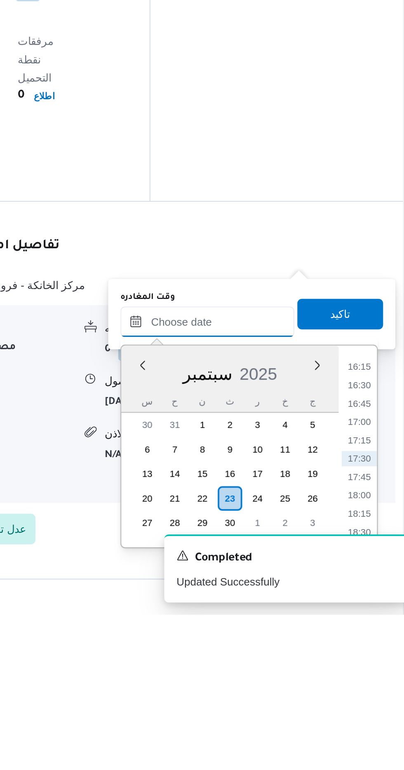
scroll to position [590, 0]
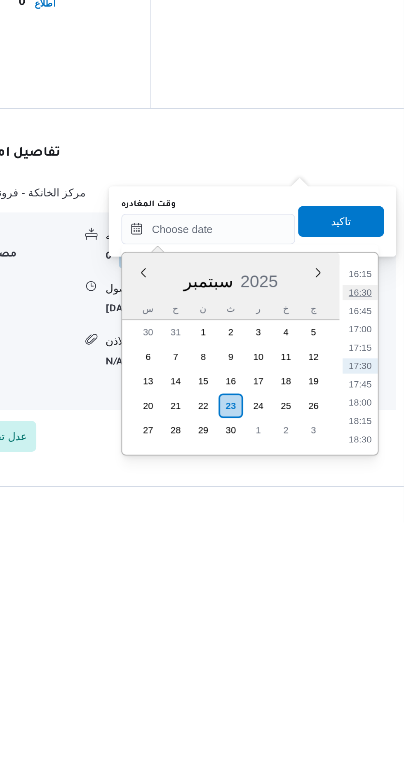
click at [369, 646] on li "16:30" at bounding box center [370, 646] width 19 height 8
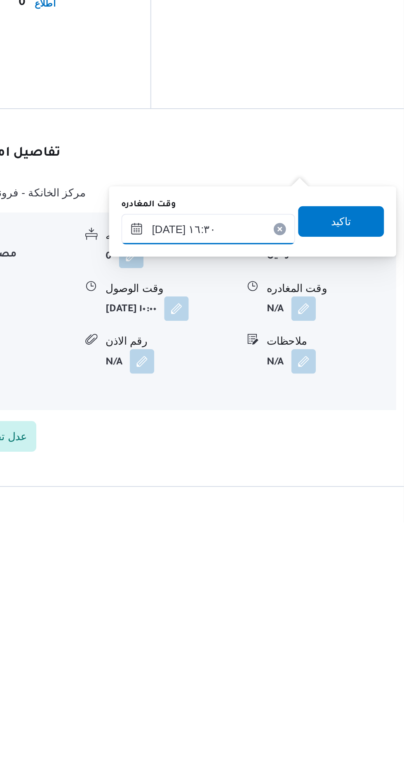
click at [305, 611] on input "[DATE] ١٦:٣٠" at bounding box center [288, 612] width 93 height 16
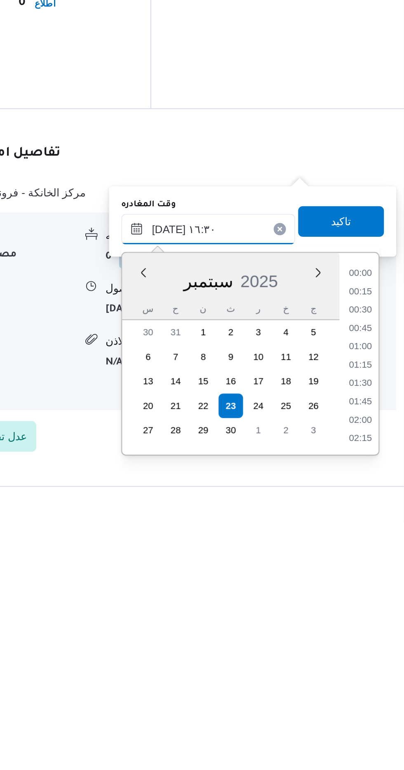
scroll to position [602, 0]
click at [366, 645] on li "15:30" at bounding box center [370, 646] width 19 height 8
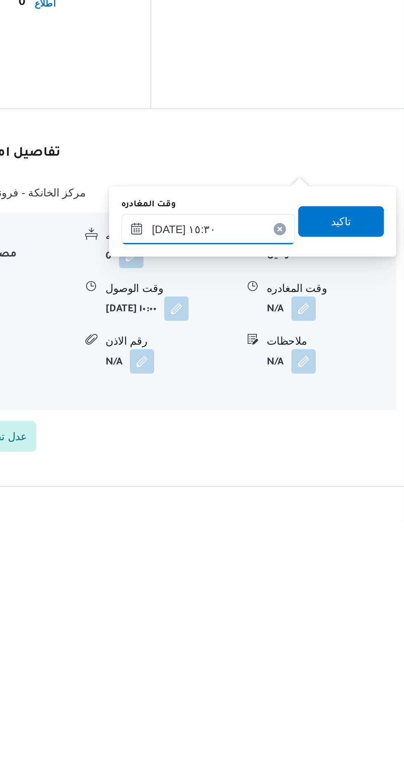
click at [308, 609] on input "[DATE] ١٥:٣٠" at bounding box center [288, 612] width 93 height 16
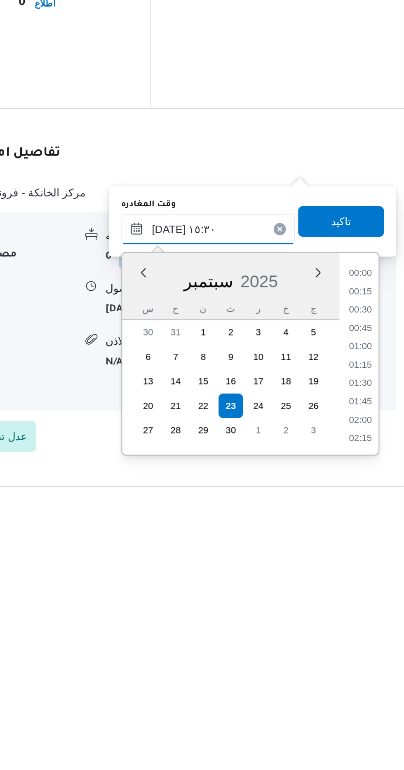
scroll to position [562, 0]
click at [365, 646] on li "14:30" at bounding box center [370, 646] width 19 height 8
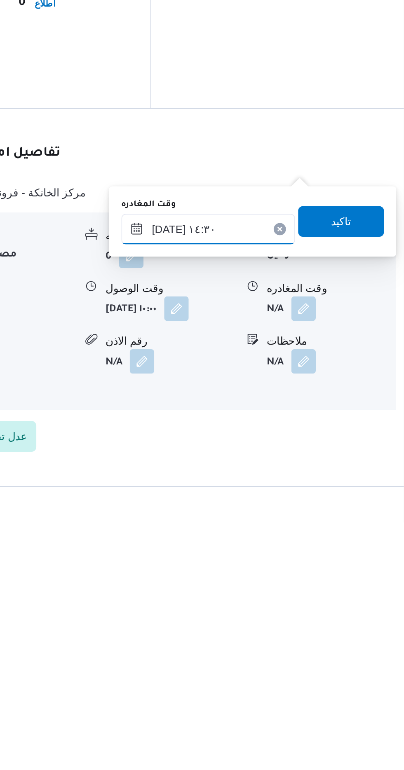
click at [306, 608] on input "[DATE] ١٤:٣٠" at bounding box center [288, 612] width 93 height 16
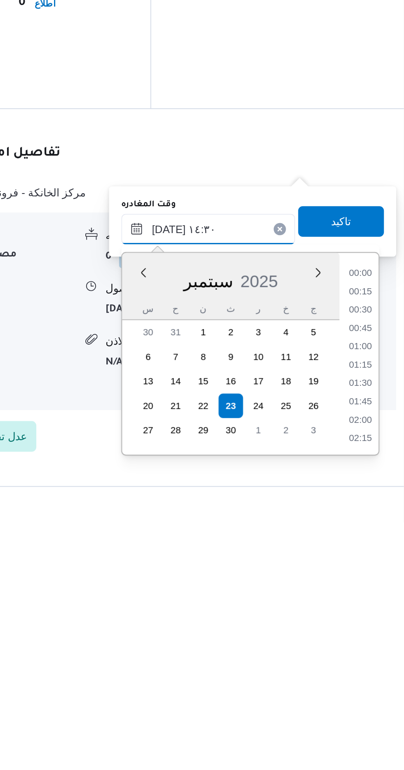
scroll to position [523, 0]
click at [366, 666] on li "14:00" at bounding box center [370, 666] width 19 height 8
type input "[DATE] ١٤:٠٠"
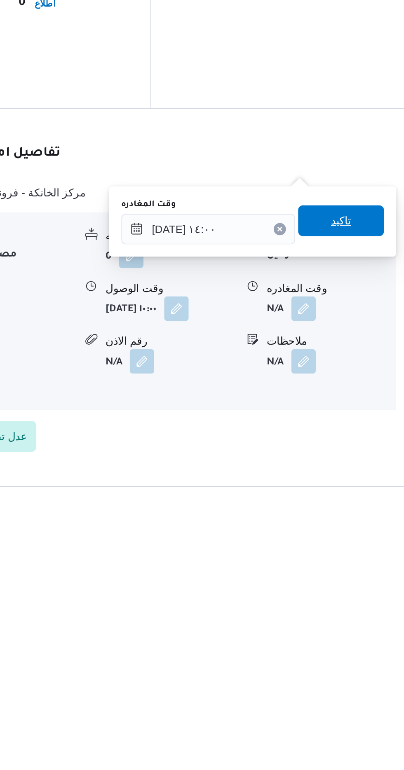
click at [365, 609] on span "تاكيد" at bounding box center [360, 608] width 11 height 10
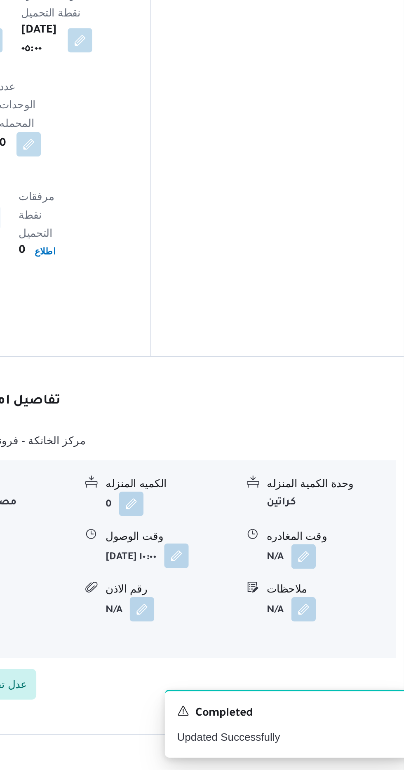
click at [265, 648] on button "button" at bounding box center [271, 654] width 13 height 13
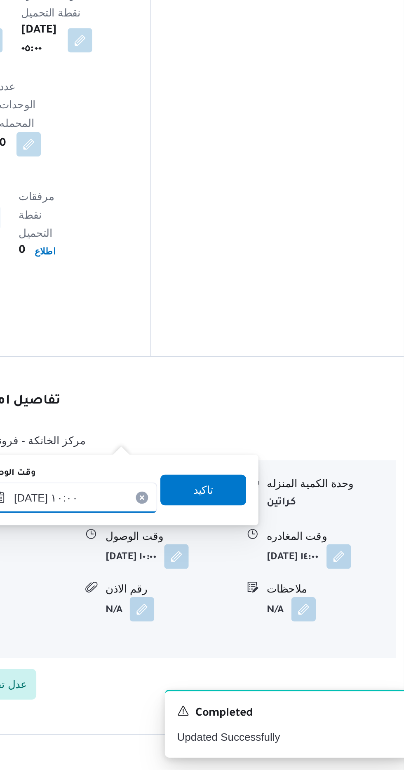
click at [230, 621] on input "[DATE] ١٠:٠٠" at bounding box center [214, 623] width 93 height 16
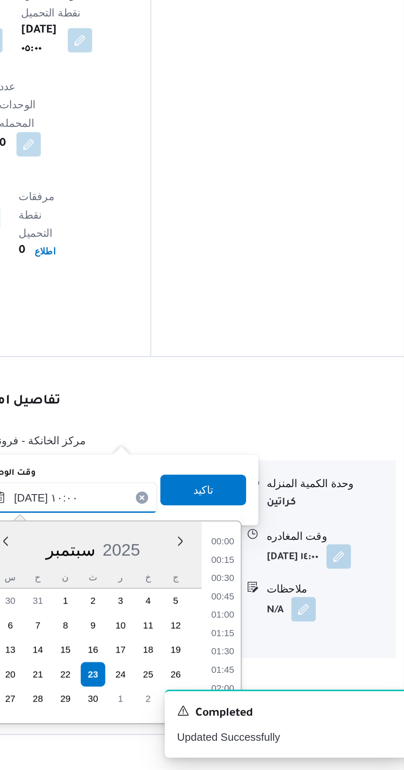
scroll to position [345, 0]
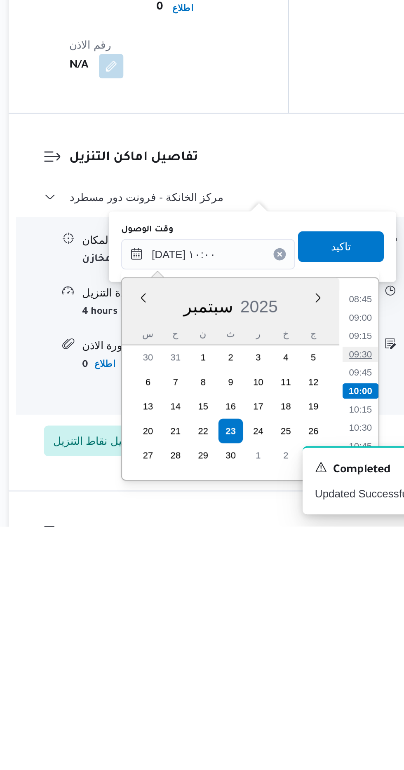
click at [297, 679] on li "09:30" at bounding box center [296, 677] width 19 height 8
type input "[DATE] ٠٩:٣٠"
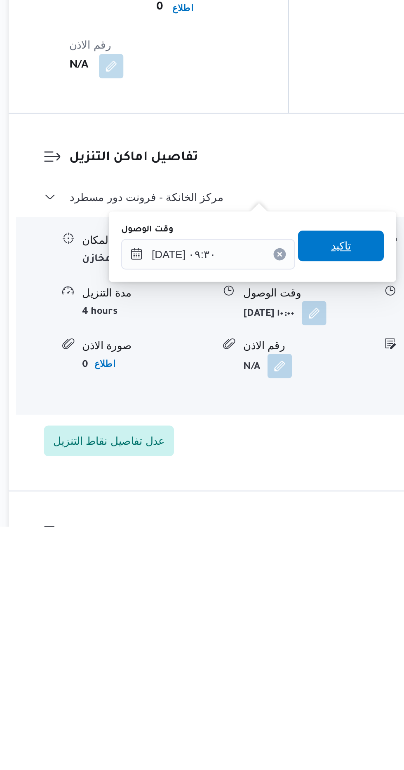
click at [291, 618] on span "تاكيد" at bounding box center [285, 619] width 11 height 10
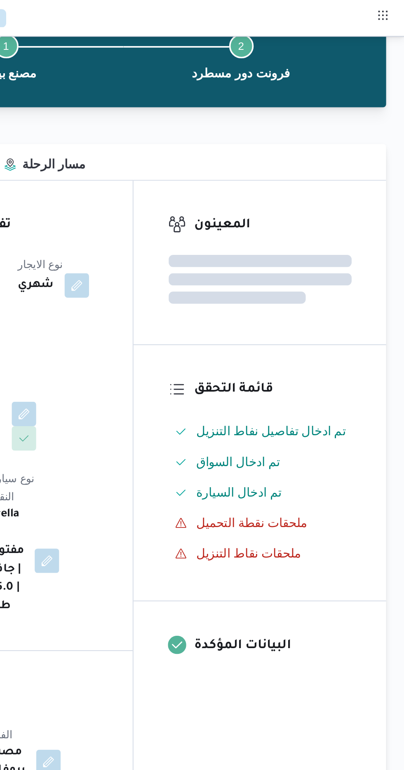
scroll to position [0, 0]
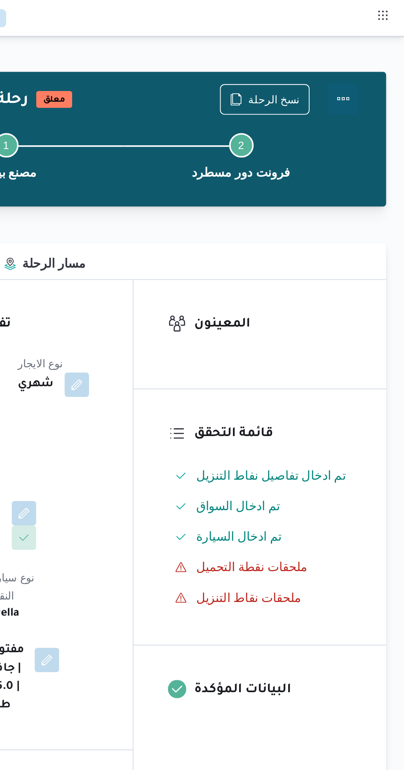
click at [375, 54] on button "Actions" at bounding box center [370, 53] width 16 height 16
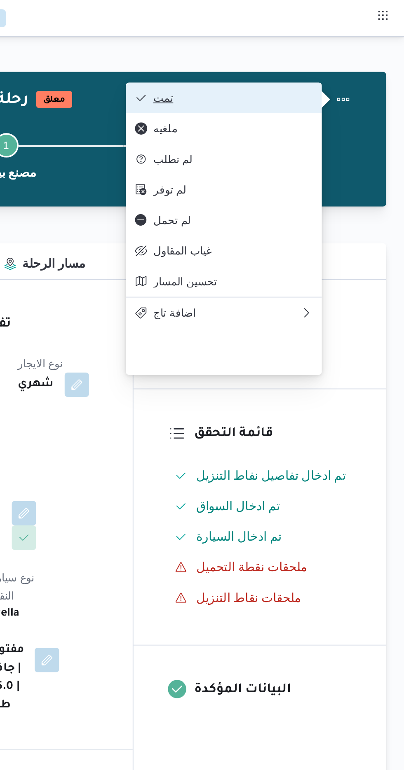
click at [338, 50] on span "تمت" at bounding box center [311, 52] width 86 height 7
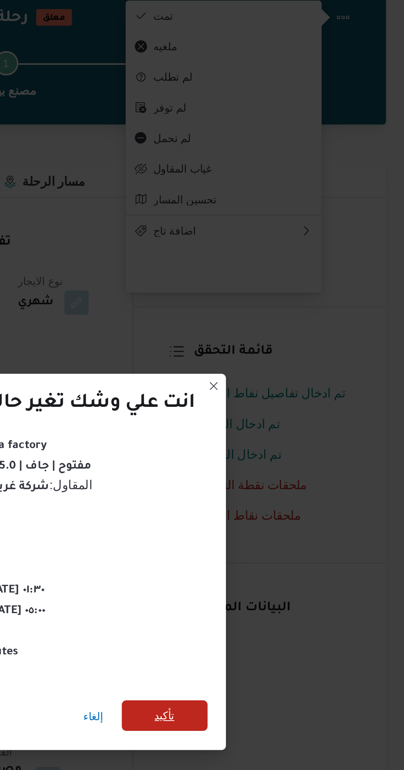
click at [278, 427] on span "تأكيد" at bounding box center [274, 430] width 11 height 10
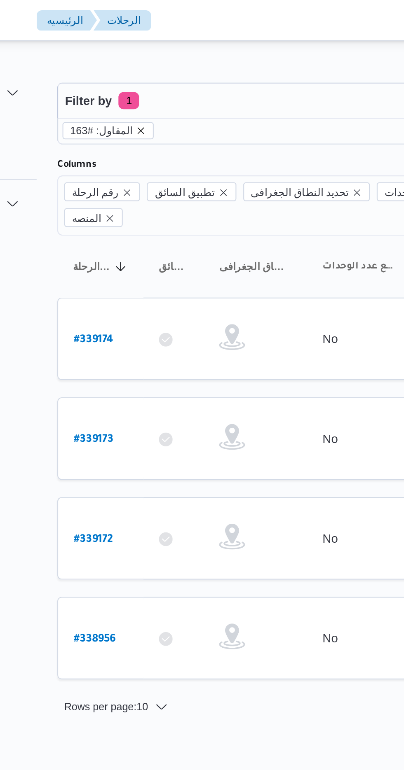
click at [146, 62] on icon "remove selected entity" at bounding box center [147, 62] width 3 height 3
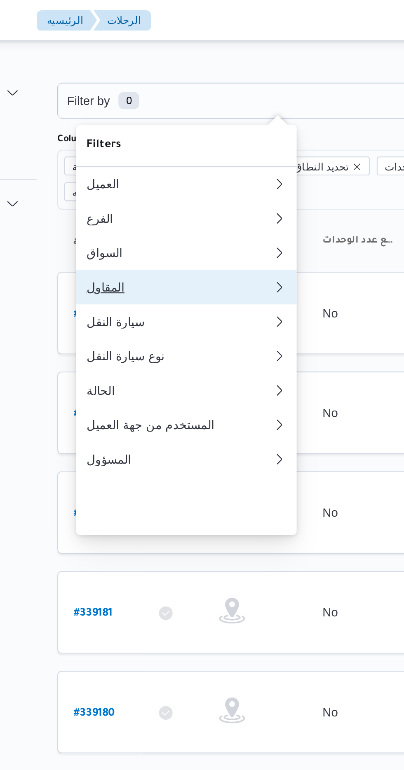
click at [157, 141] on div "المقاول" at bounding box center [164, 137] width 86 height 7
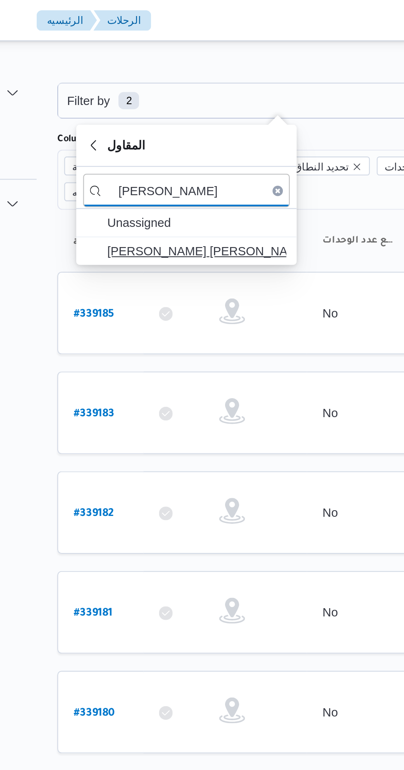
type input "[PERSON_NAME]"
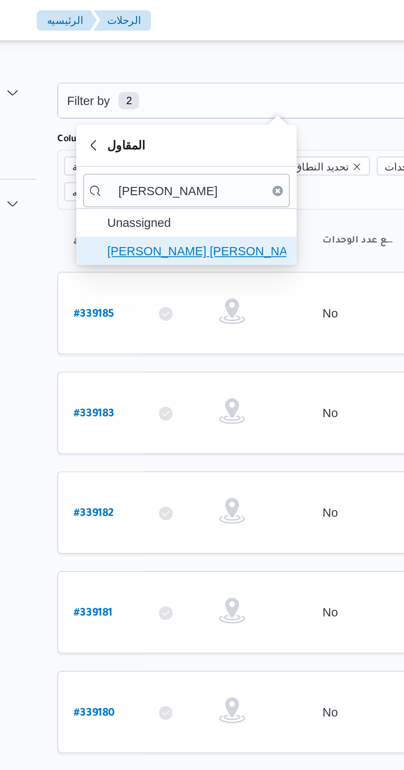
click at [190, 121] on span "[PERSON_NAME] [PERSON_NAME]" at bounding box center [174, 120] width 86 height 10
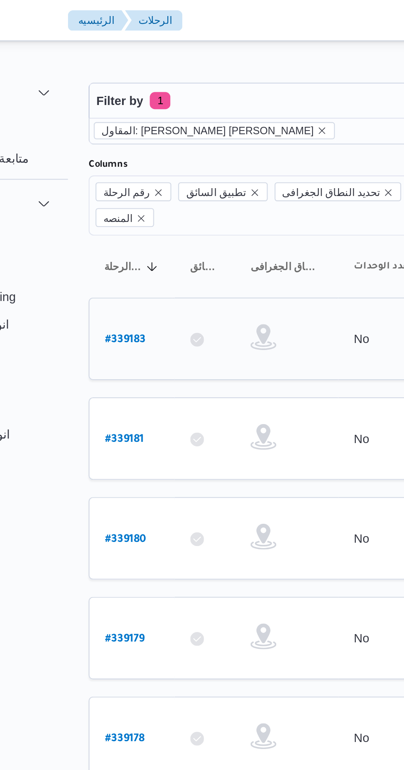
click at [129, 160] on b "# 339183" at bounding box center [124, 163] width 19 height 6
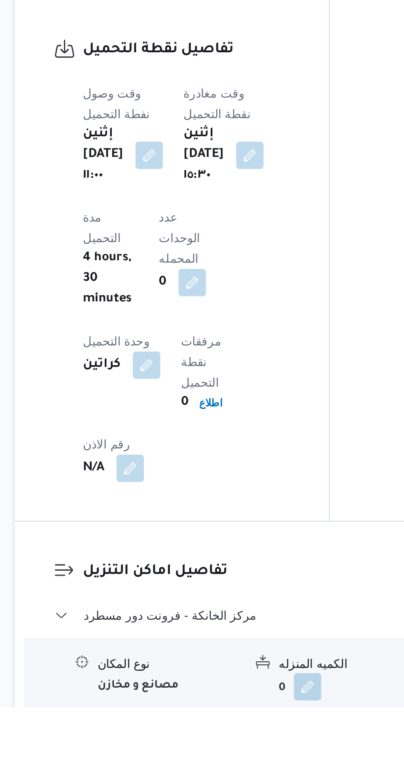
scroll to position [487, 0]
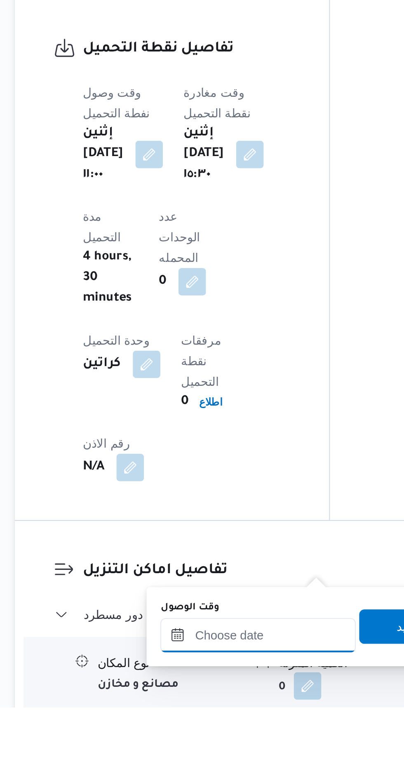
click at [231, 735] on input "وقت الوصول" at bounding box center [223, 735] width 93 height 16
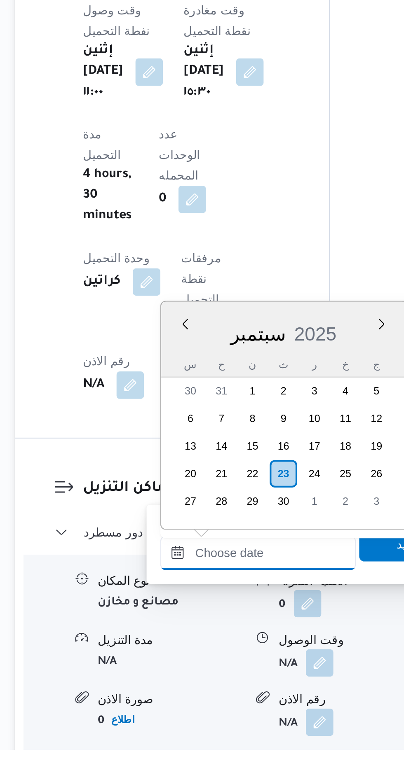
scroll to position [546, 0]
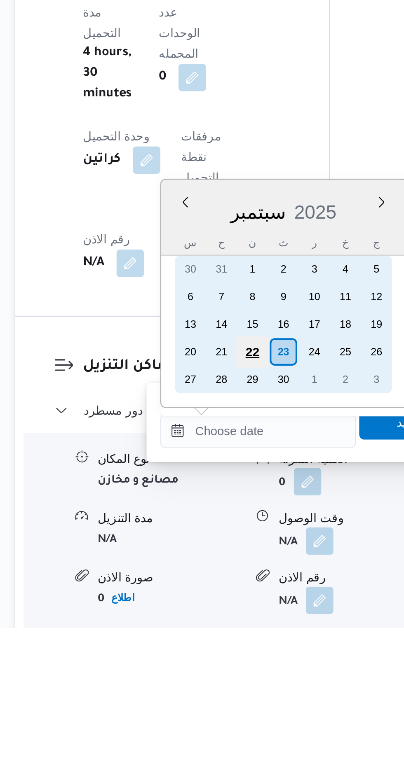
click at [216, 636] on div "22" at bounding box center [221, 638] width 16 height 16
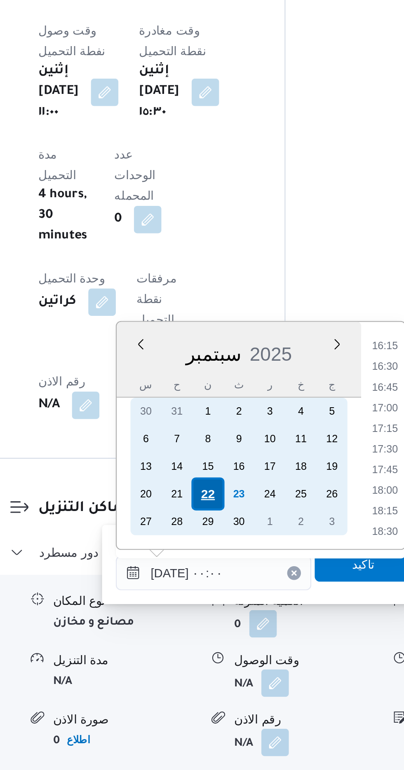
scroll to position [0, 0]
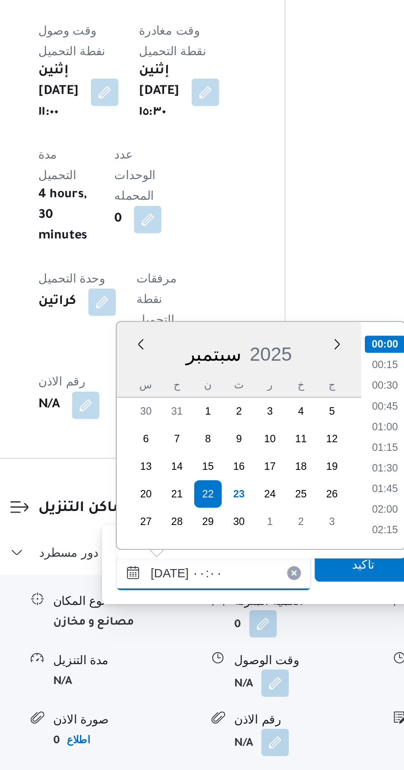
click at [184, 674] on input "[DATE] ٠٠:٠٠" at bounding box center [223, 675] width 93 height 16
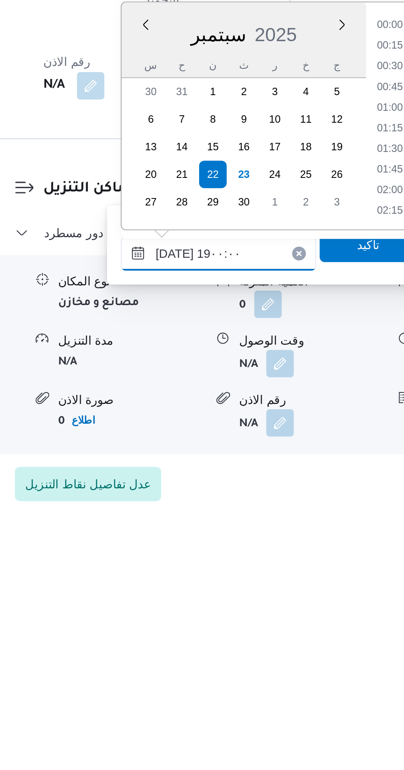
scroll to position [665, 0]
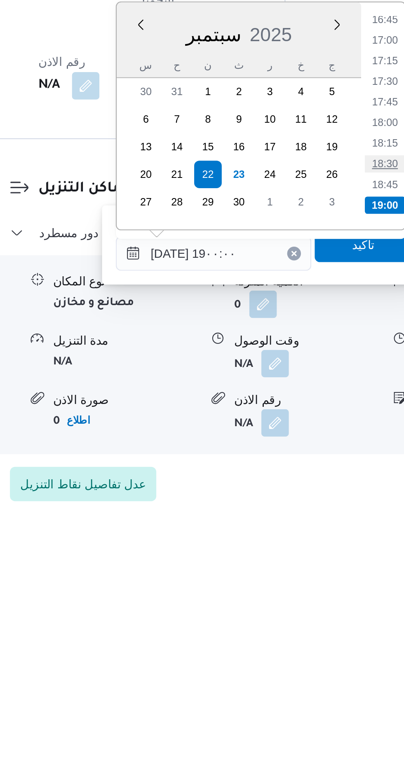
click at [303, 607] on li "18:30" at bounding box center [305, 606] width 19 height 8
type input "[DATE] ١٨:٣٠"
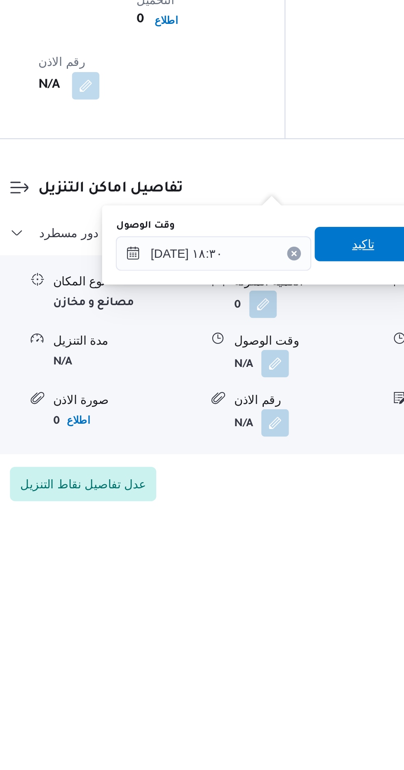
click at [296, 644] on span "تاكيد" at bounding box center [295, 644] width 46 height 16
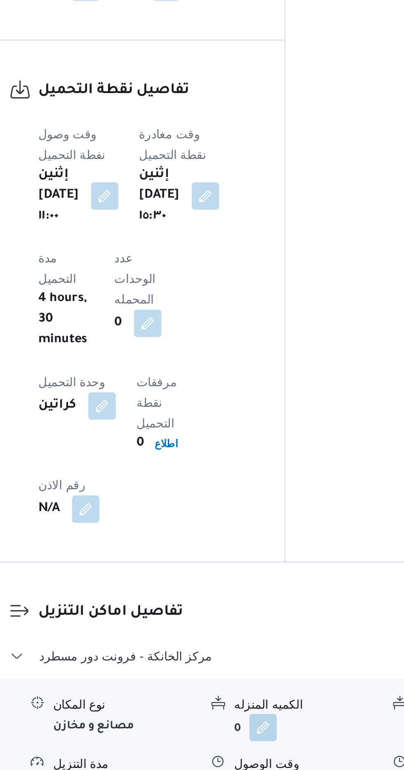
scroll to position [573, 0]
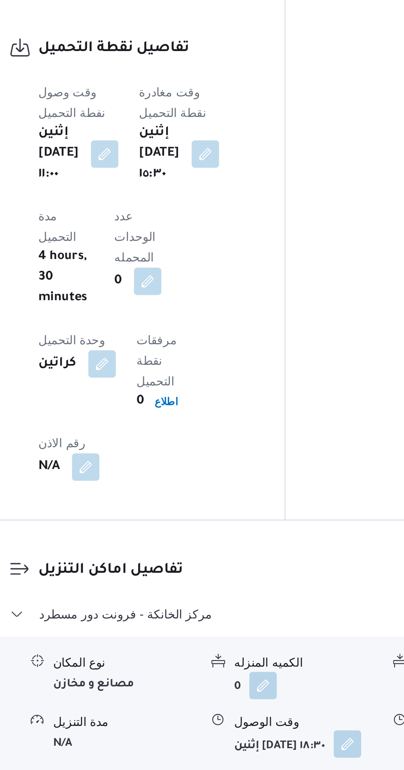
click at [281, 695] on button "button" at bounding box center [287, 701] width 13 height 13
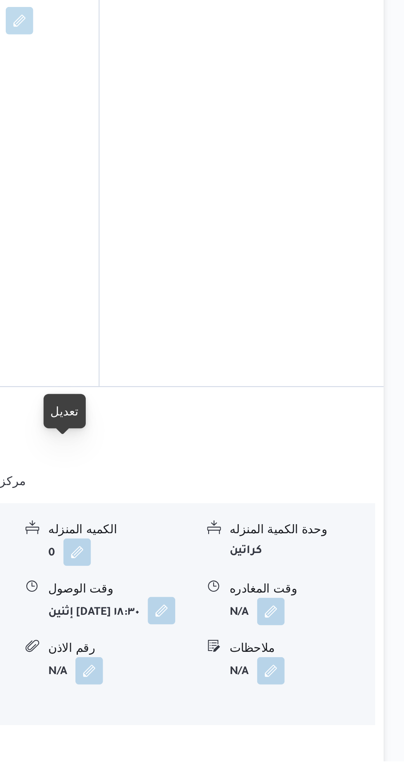
scroll to position [588, 0]
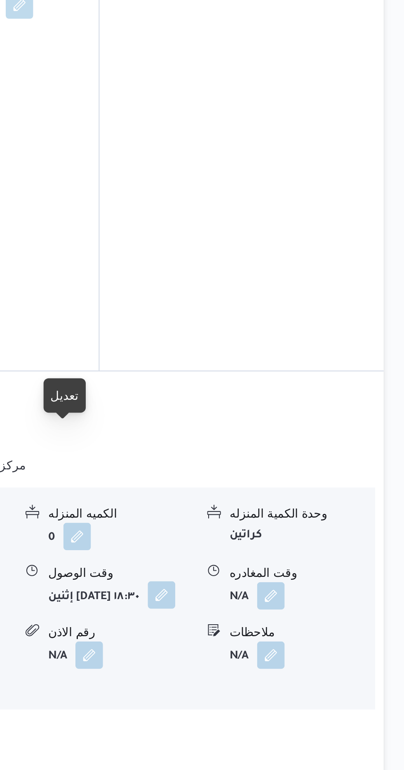
click at [281, 679] on button "button" at bounding box center [287, 685] width 13 height 13
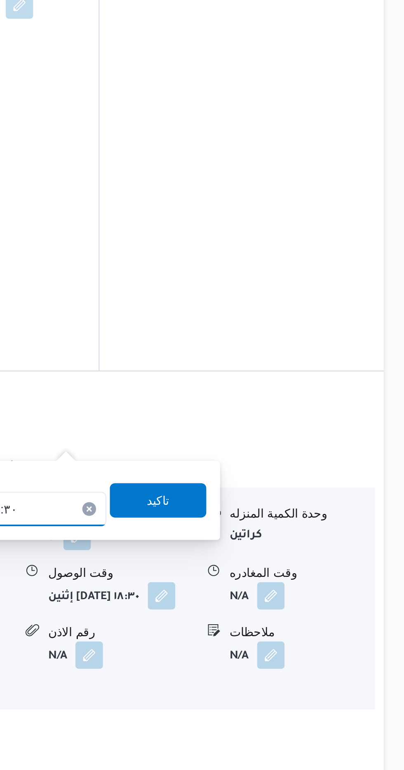
click at [238, 643] on input "[DATE] ١٨:٣٠" at bounding box center [214, 645] width 93 height 16
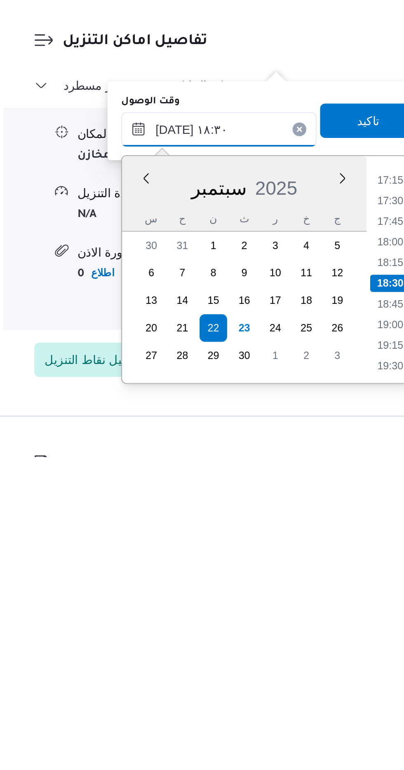
scroll to position [623, 0]
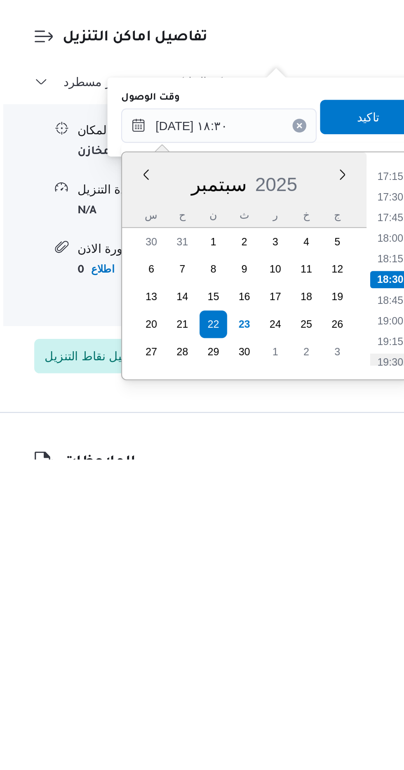
click at [295, 720] on li "19:30" at bounding box center [296, 723] width 19 height 8
type input "[DATE] ١٩:٣٠"
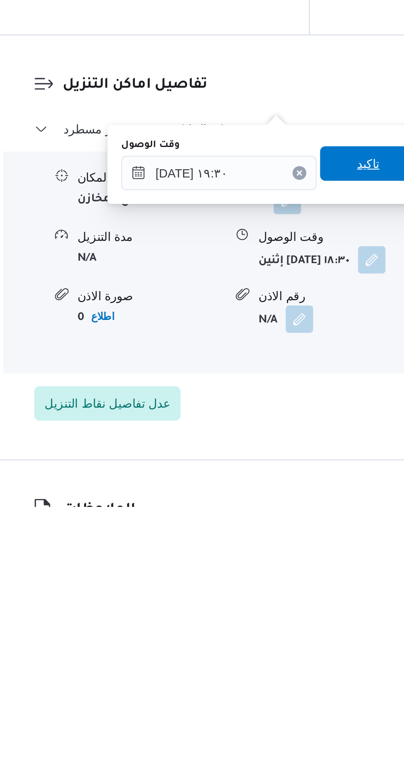
click at [291, 603] on span "تاكيد" at bounding box center [285, 606] width 11 height 10
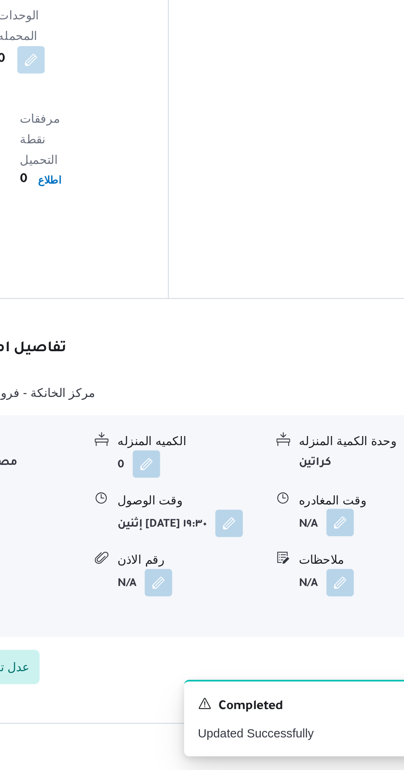
click at [336, 645] on button "button" at bounding box center [339, 651] width 13 height 13
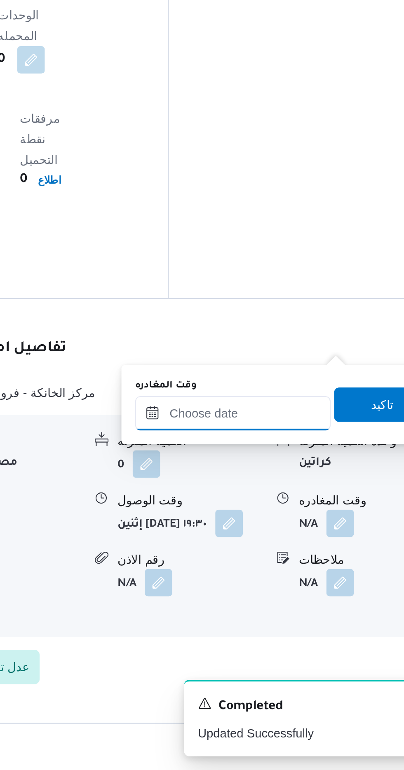
click at [298, 601] on input "وقت المغادره" at bounding box center [288, 599] width 93 height 16
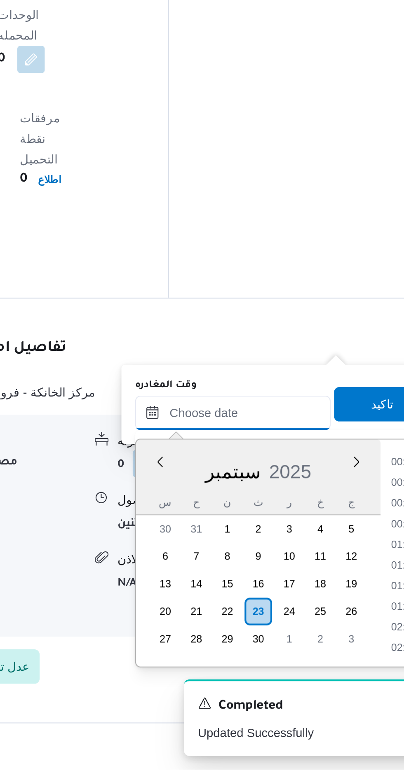
scroll to position [642, 0]
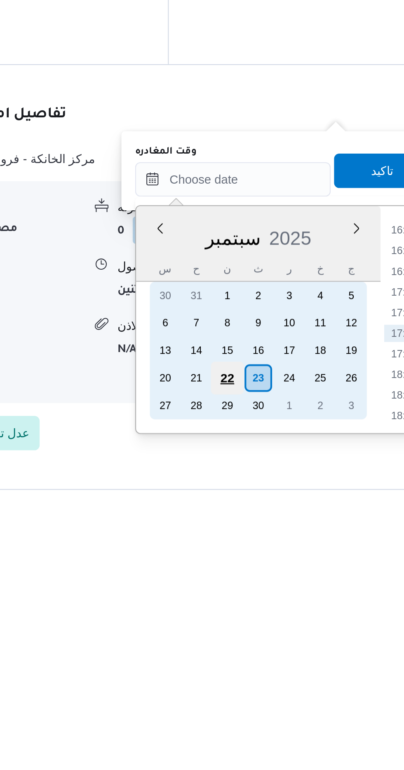
click at [290, 695] on div "22" at bounding box center [286, 694] width 16 height 16
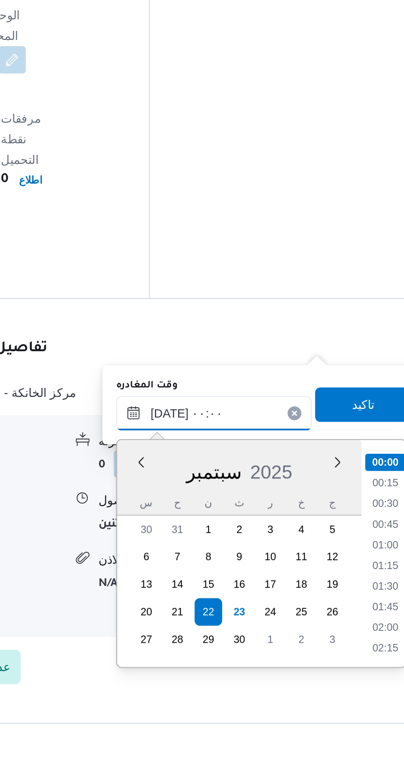
click at [251, 600] on input "[DATE] ٠٠:٠٠" at bounding box center [288, 599] width 93 height 16
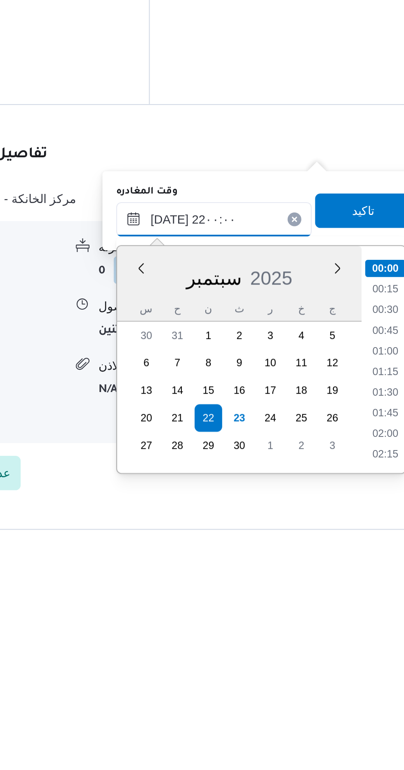
scroll to position [783, 0]
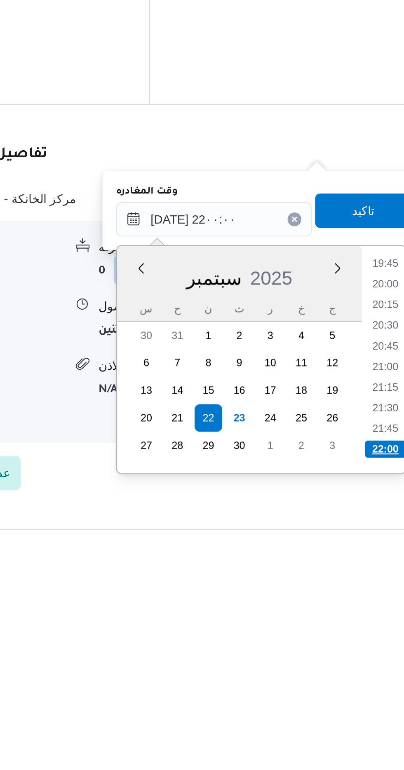
click at [370, 709] on li "22:00" at bounding box center [370, 709] width 19 height 8
type input "[DATE] ٢٢:٠٠"
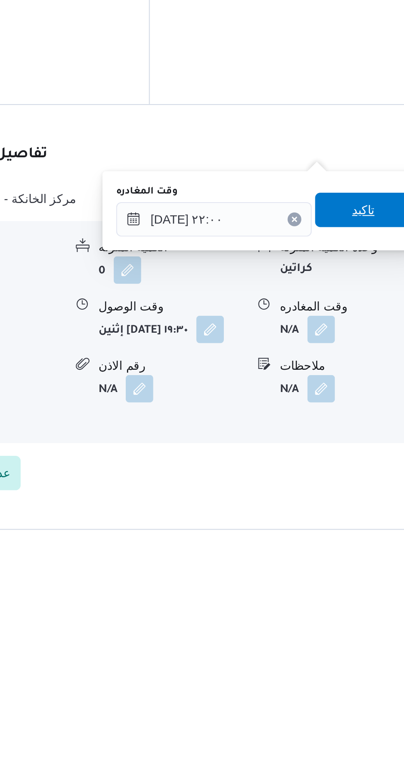
click at [365, 597] on span "تاكيد" at bounding box center [360, 595] width 11 height 10
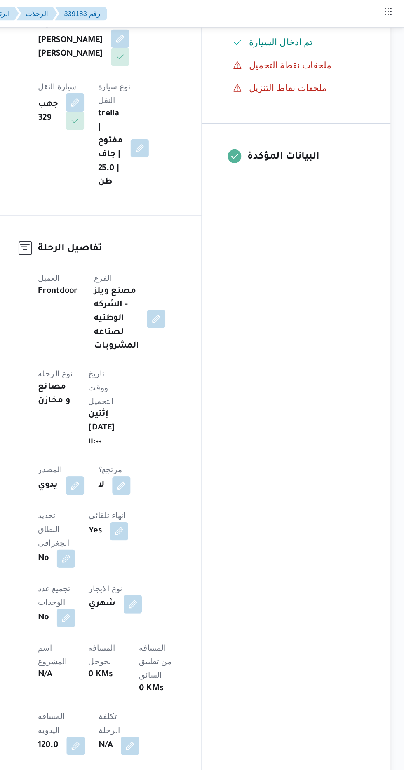
scroll to position [0, 0]
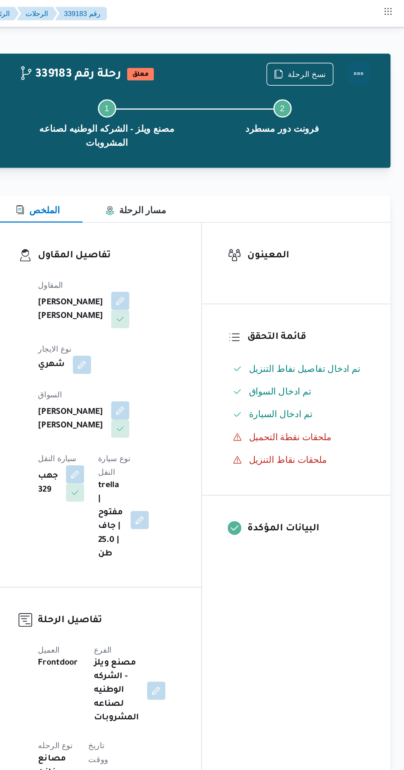
click at [378, 48] on button "Actions" at bounding box center [370, 53] width 16 height 16
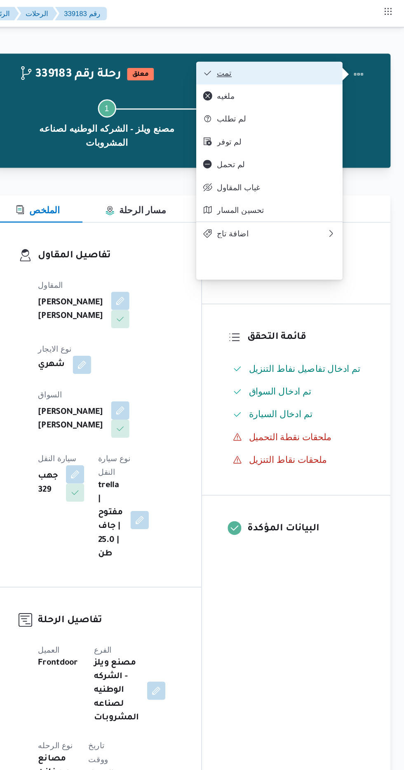
click at [349, 50] on span "تمت" at bounding box center [311, 52] width 86 height 7
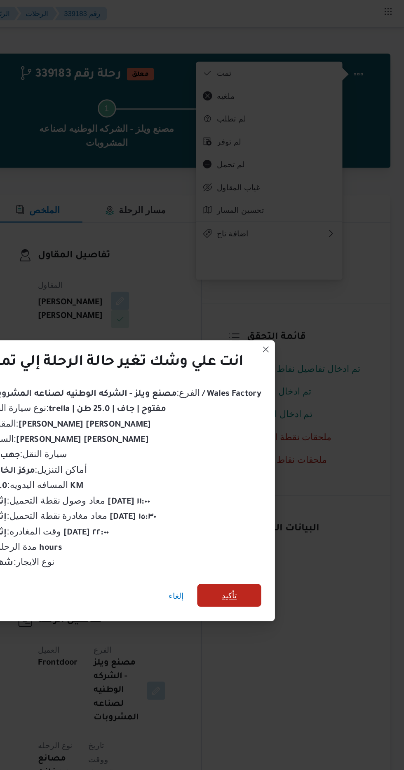
click at [275, 429] on span "تأكيد" at bounding box center [277, 430] width 11 height 10
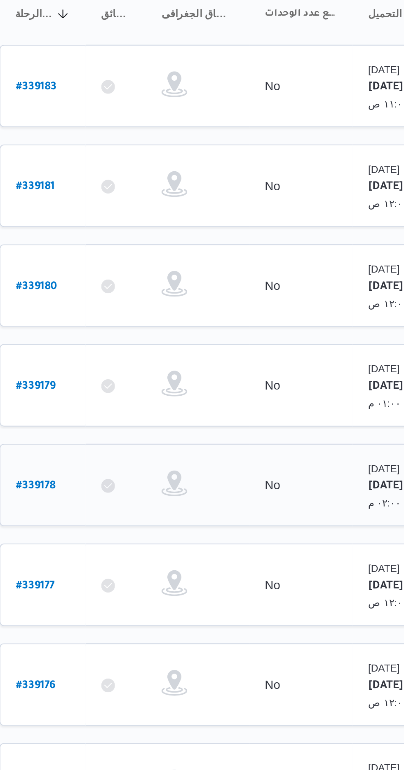
click at [124, 351] on b "# 339178" at bounding box center [124, 354] width 19 height 6
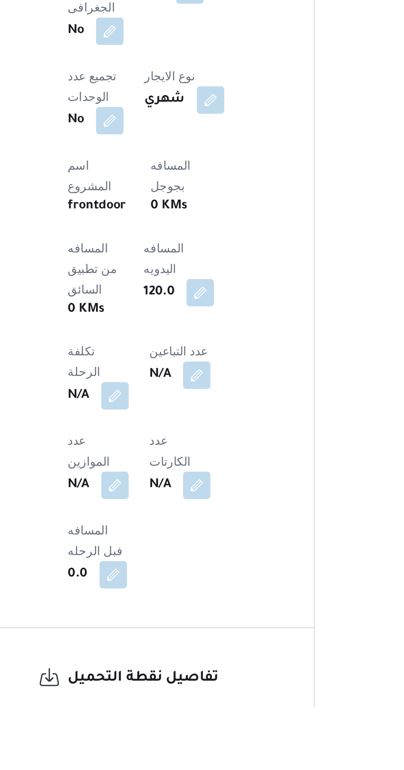
scroll to position [196, 0]
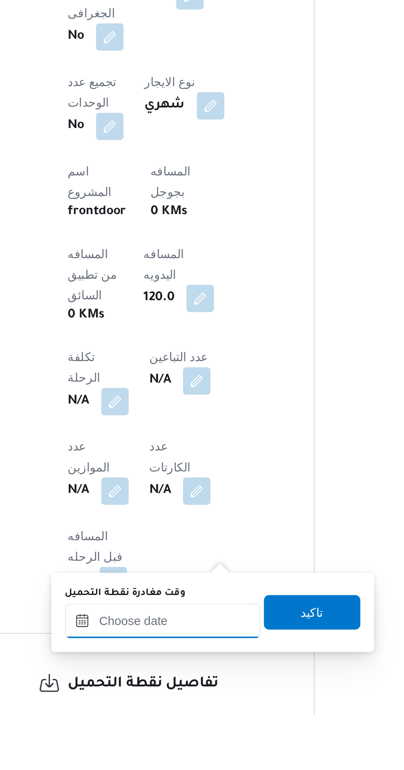
click at [182, 724] on input "وقت مغادرة نقطة التحميل" at bounding box center [184, 725] width 93 height 16
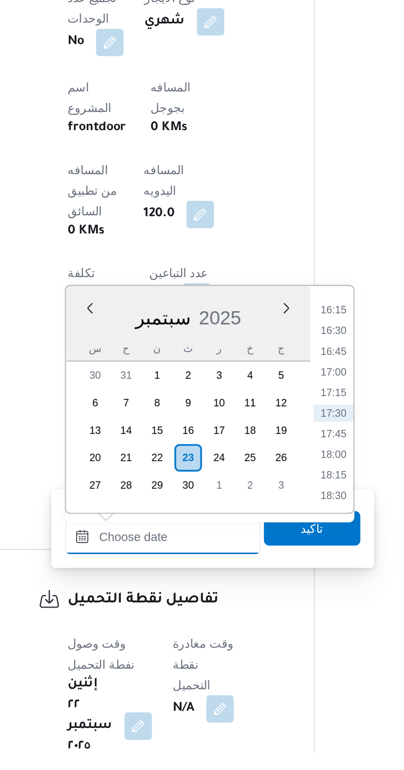
scroll to position [254, 0]
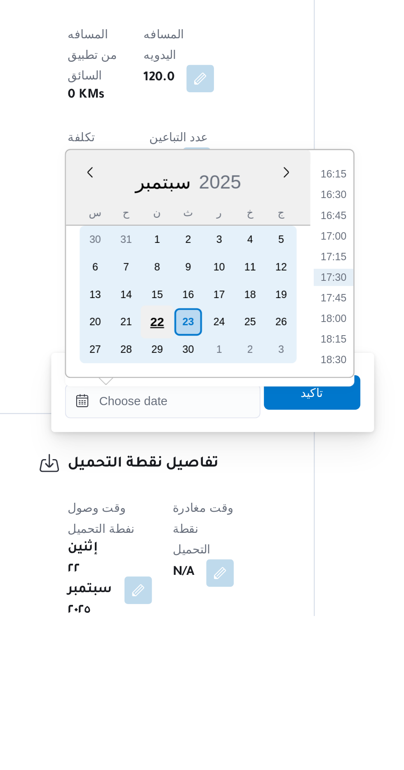
click at [184, 628] on div "22" at bounding box center [182, 629] width 16 height 16
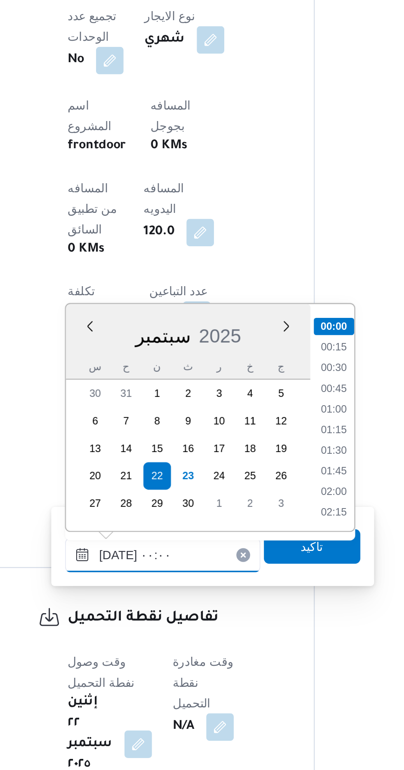
click at [143, 669] on input "[DATE] ٠٠:٠٠" at bounding box center [184, 667] width 93 height 16
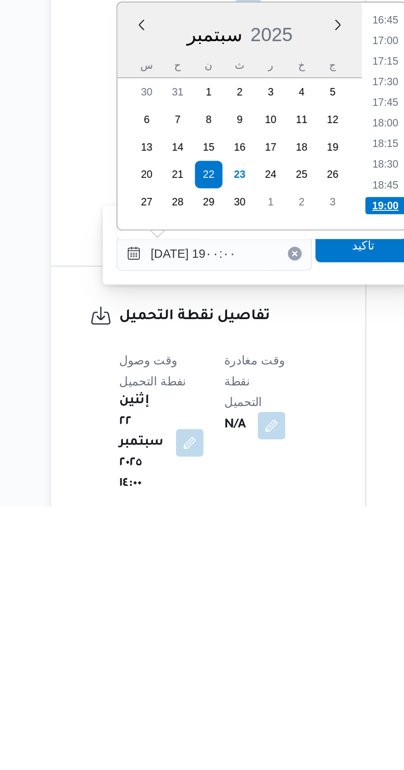
click at [264, 625] on li "19:00" at bounding box center [266, 626] width 19 height 8
type input "[DATE] ١٩:٠٠"
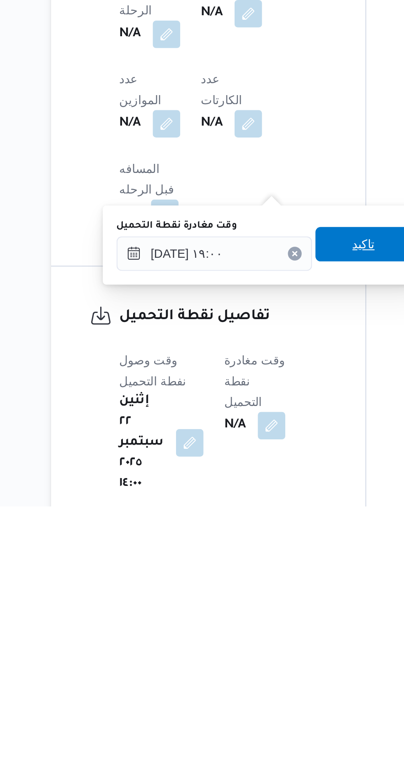
click at [257, 645] on span "تاكيد" at bounding box center [256, 644] width 46 height 16
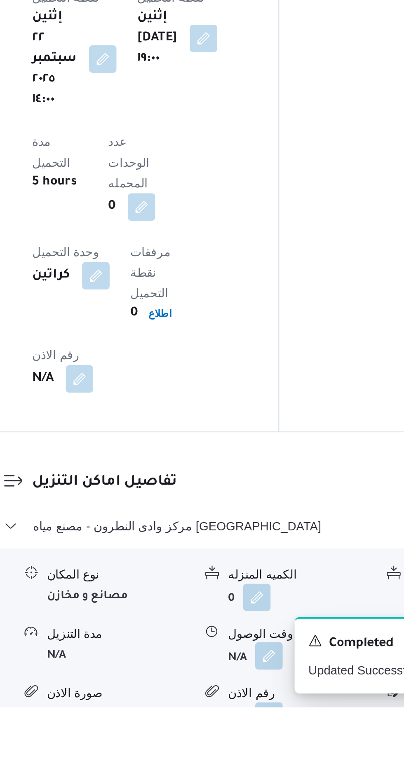
click at [256, 739] on button "button" at bounding box center [252, 745] width 13 height 13
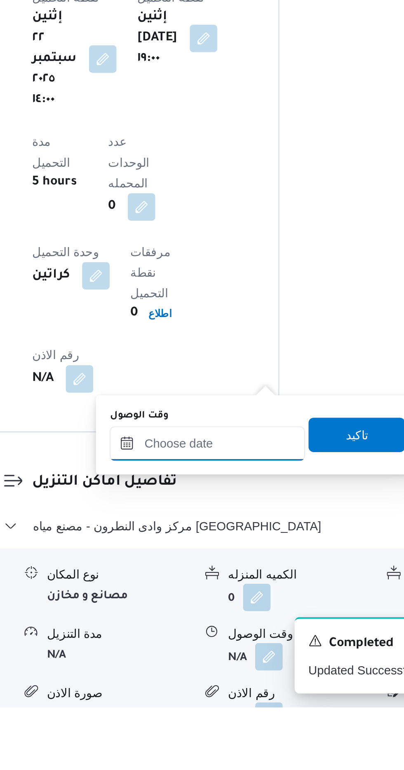
click at [243, 640] on input "وقت الوصول" at bounding box center [223, 643] width 93 height 16
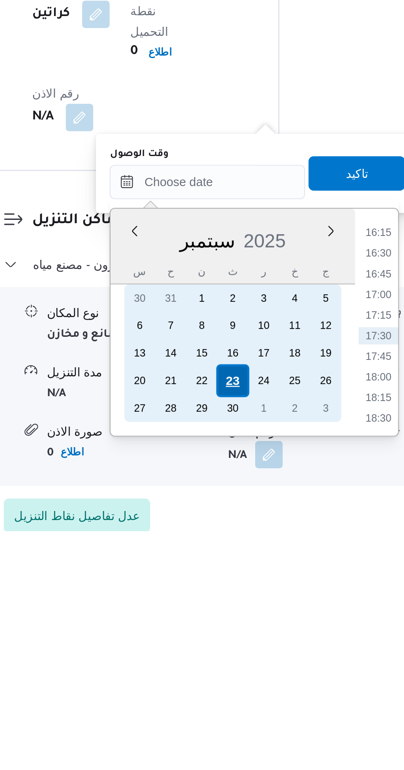
click at [236, 698] on div "23" at bounding box center [236, 698] width 16 height 16
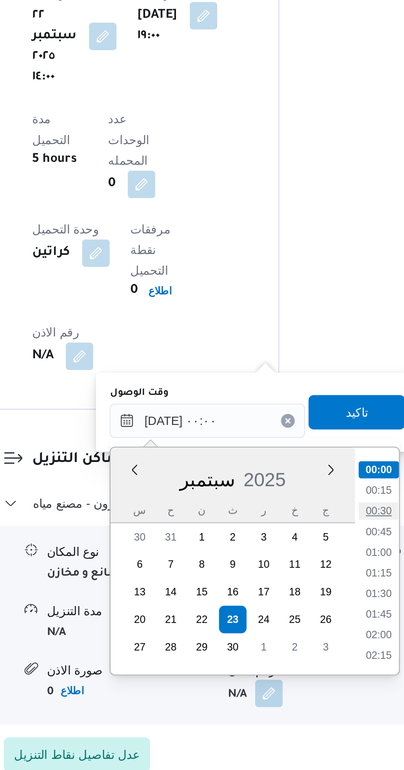
click at [304, 646] on li "00:30" at bounding box center [305, 646] width 19 height 8
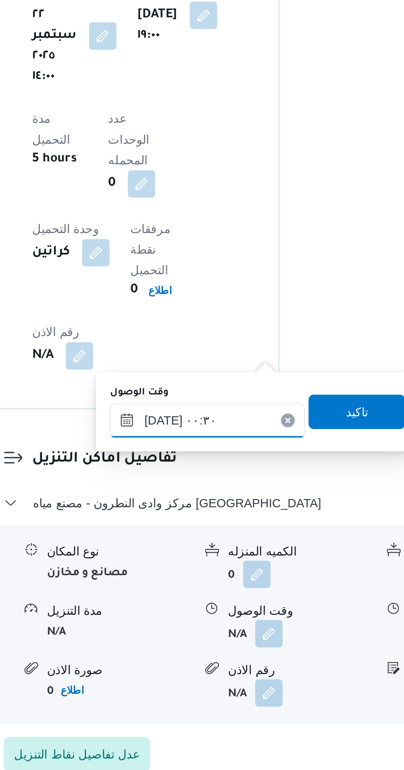
click at [241, 600] on input "[DATE] ٠٠:٣٠" at bounding box center [223, 603] width 93 height 16
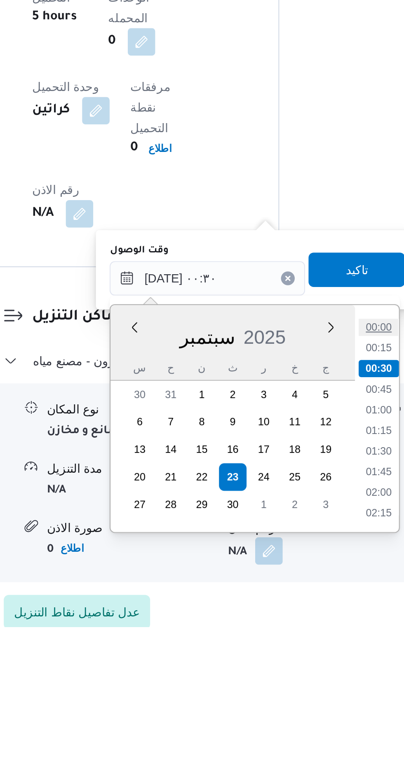
click at [300, 627] on li "00:00" at bounding box center [305, 627] width 19 height 8
type input "[DATE] ٠٠:٠٠"
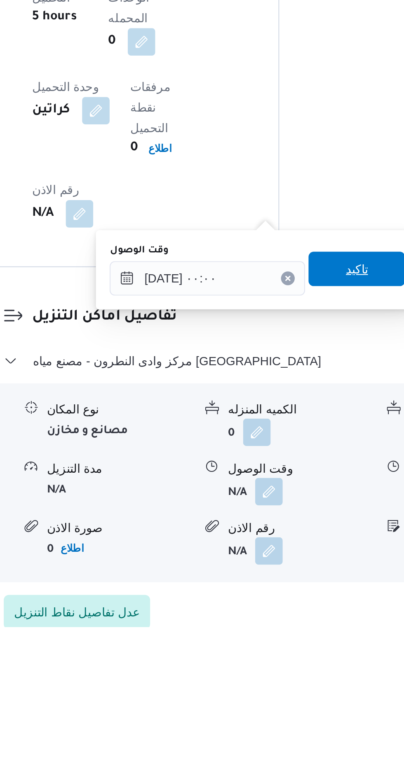
click at [298, 598] on span "تاكيد" at bounding box center [294, 599] width 11 height 10
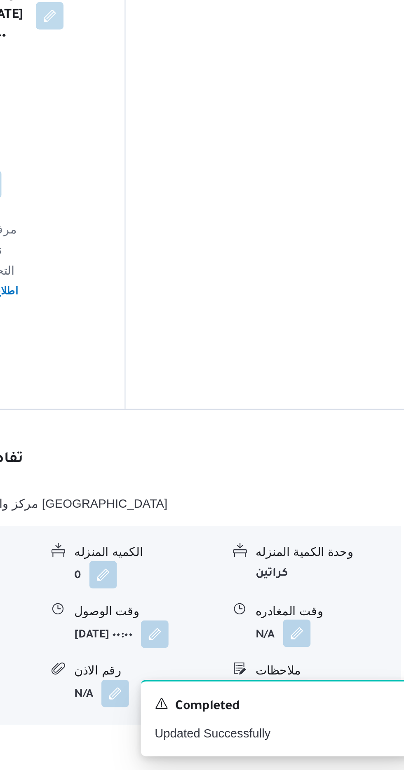
click at [340, 698] on button "button" at bounding box center [339, 704] width 13 height 13
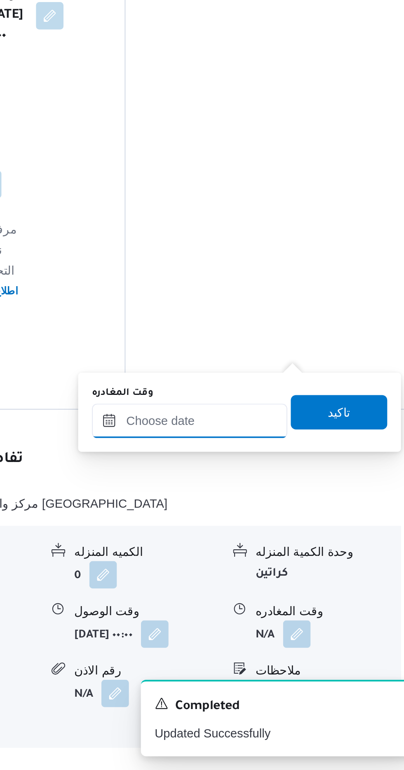
click at [309, 601] on input "وقت المغادره" at bounding box center [288, 603] width 93 height 16
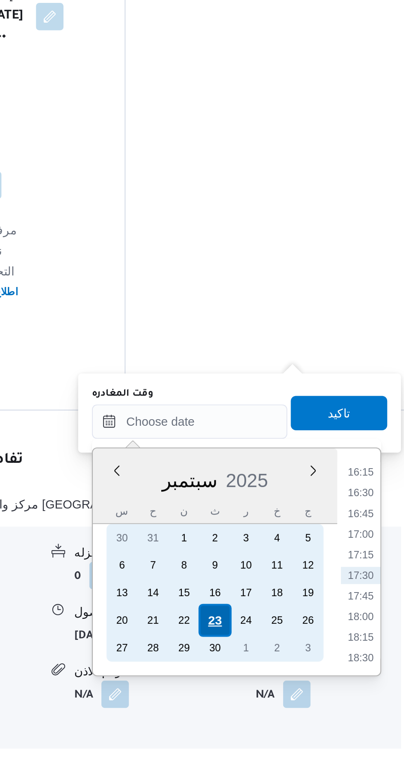
click at [299, 699] on div "23" at bounding box center [301, 699] width 16 height 16
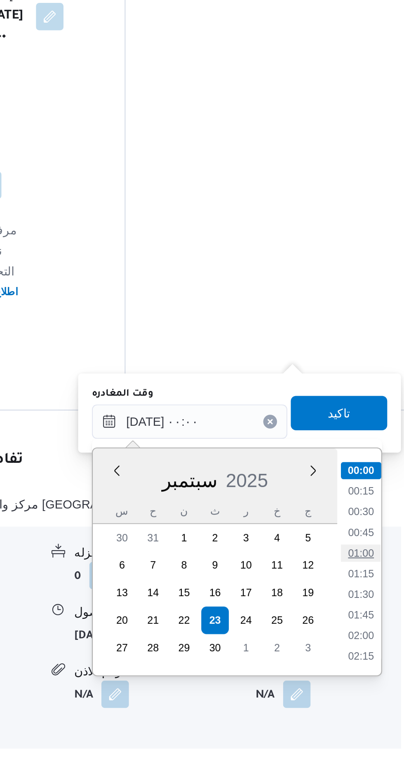
click at [367, 663] on li "01:00" at bounding box center [370, 666] width 19 height 8
type input "[DATE] ٠١:٠٠"
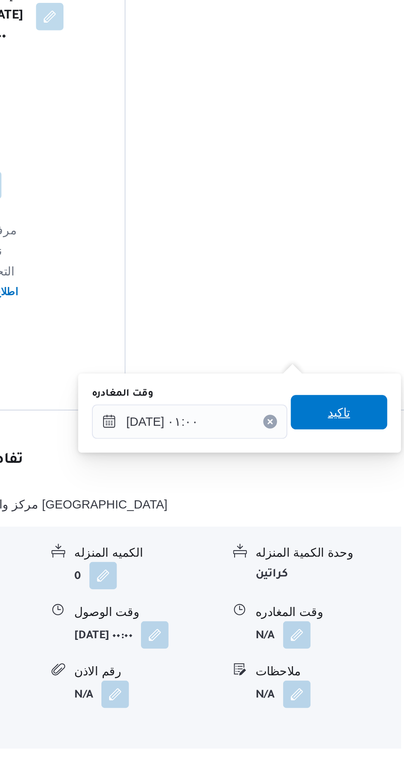
click at [364, 596] on span "تاكيد" at bounding box center [360, 599] width 11 height 10
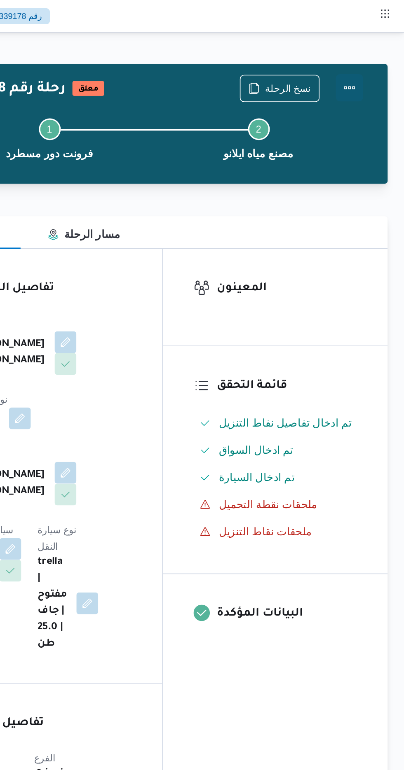
click at [378, 54] on button "Actions" at bounding box center [370, 53] width 16 height 16
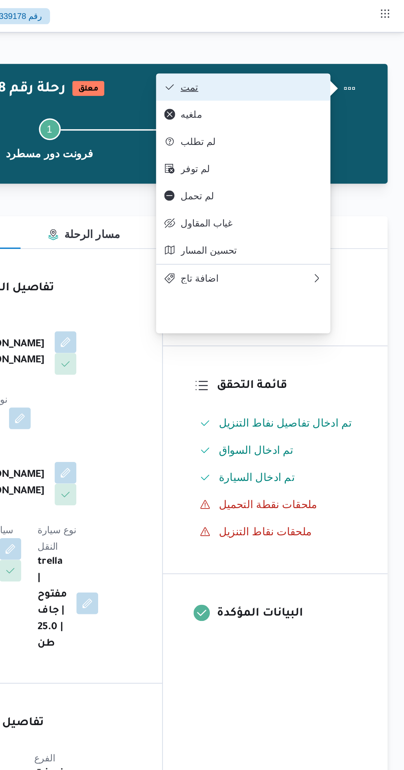
click at [354, 49] on button "تمت" at bounding box center [306, 52] width 105 height 16
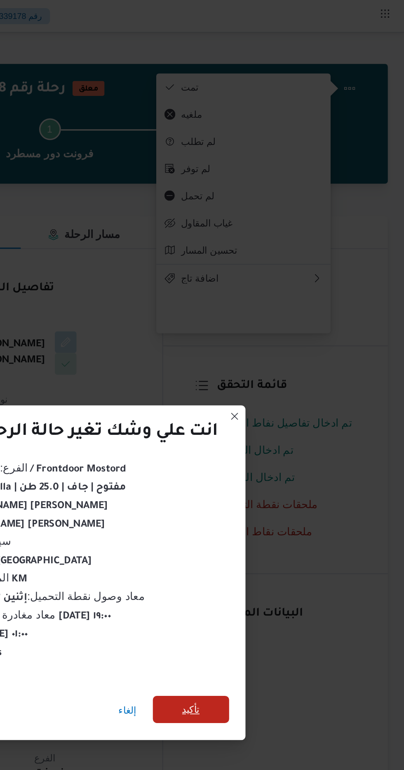
click at [280, 421] on span "تأكيد" at bounding box center [275, 429] width 46 height 16
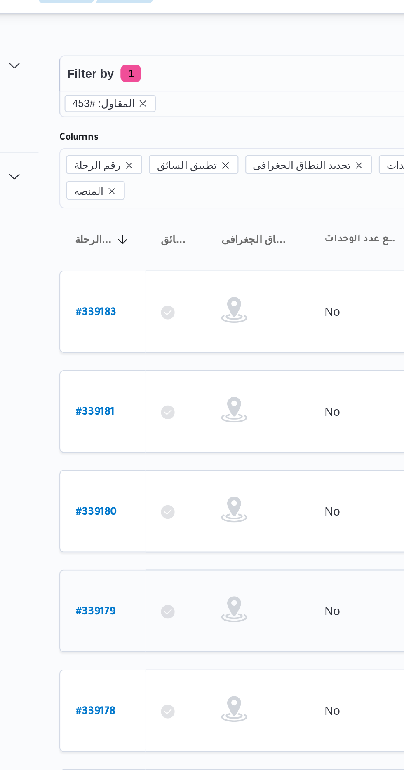
click at [127, 303] on b "# 339179" at bounding box center [124, 306] width 19 height 6
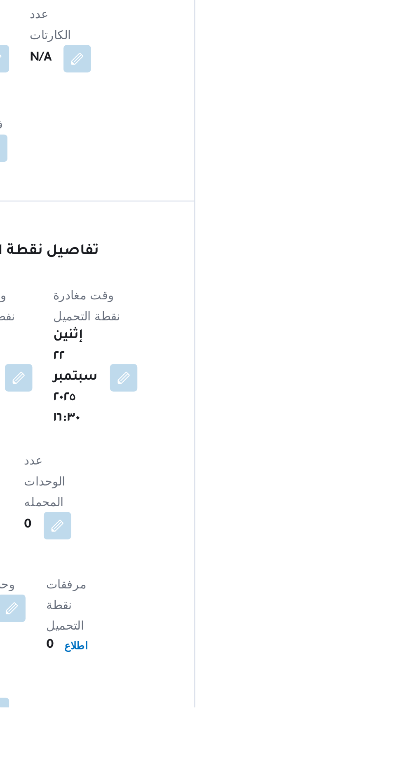
scroll to position [400, 0]
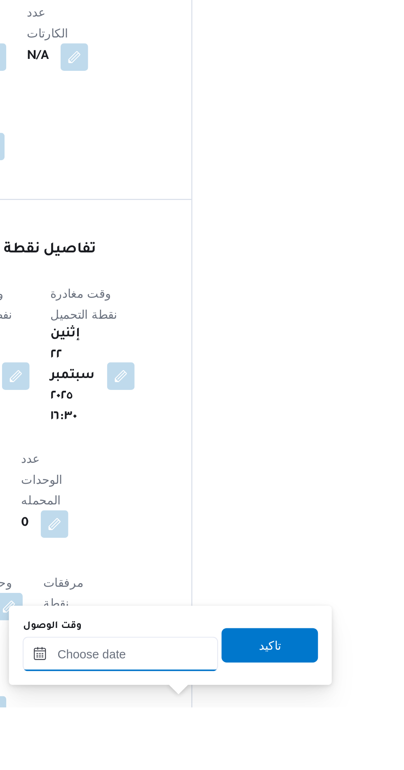
click at [224, 742] on input "وقت الوصول" at bounding box center [223, 744] width 93 height 16
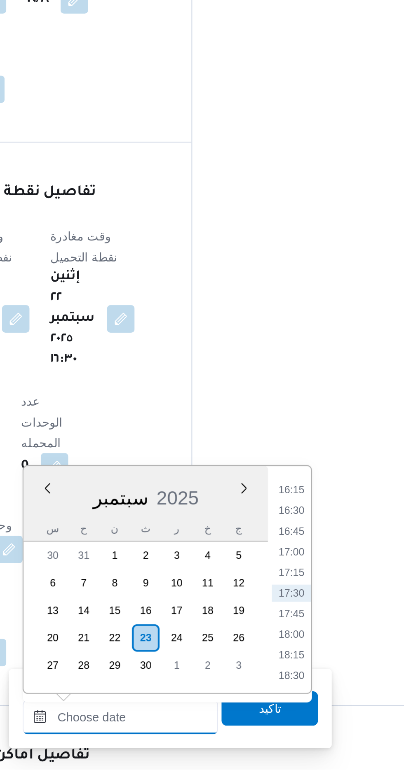
scroll to position [457, 0]
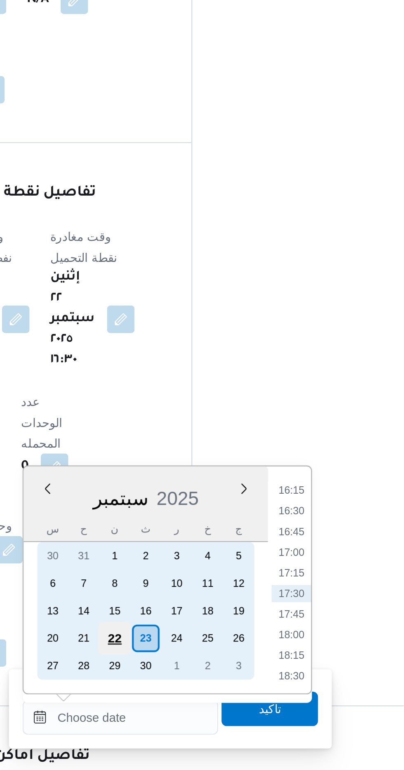
click at [222, 705] on div "22" at bounding box center [221, 707] width 16 height 16
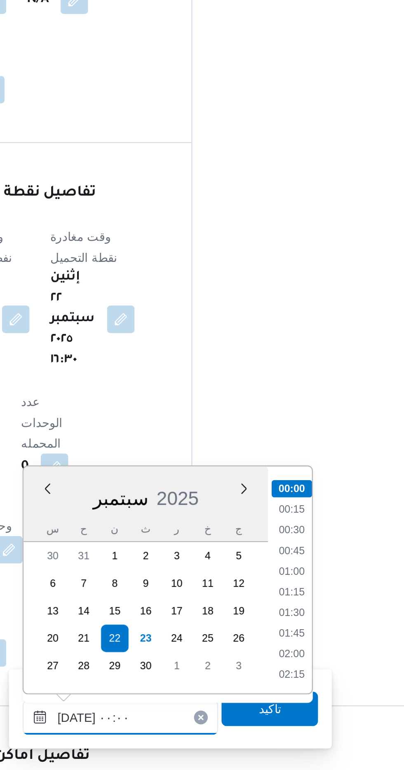
click at [184, 746] on input "[DATE] ٠٠:٠٠" at bounding box center [223, 745] width 93 height 16
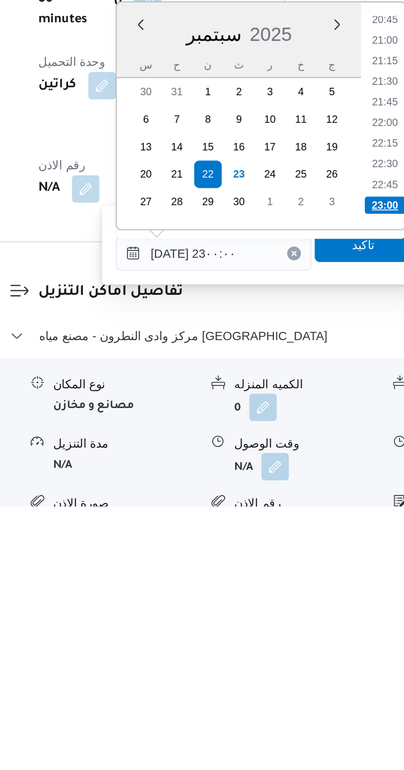
click at [299, 626] on li "23:00" at bounding box center [305, 626] width 19 height 8
type input "[DATE] ٢٣:٠٠"
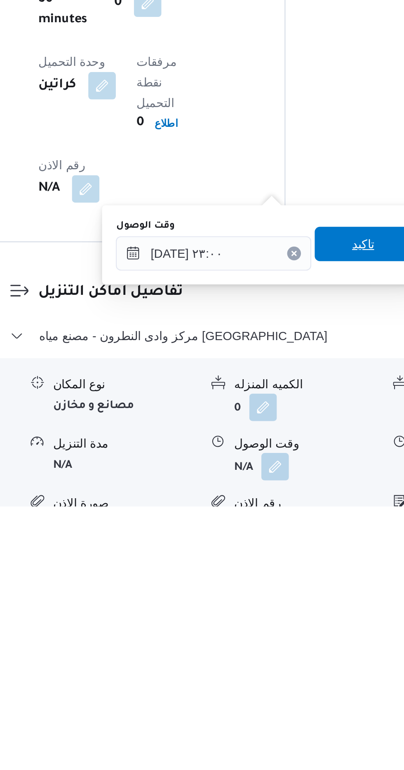
click at [295, 649] on span "تاكيد" at bounding box center [295, 644] width 46 height 16
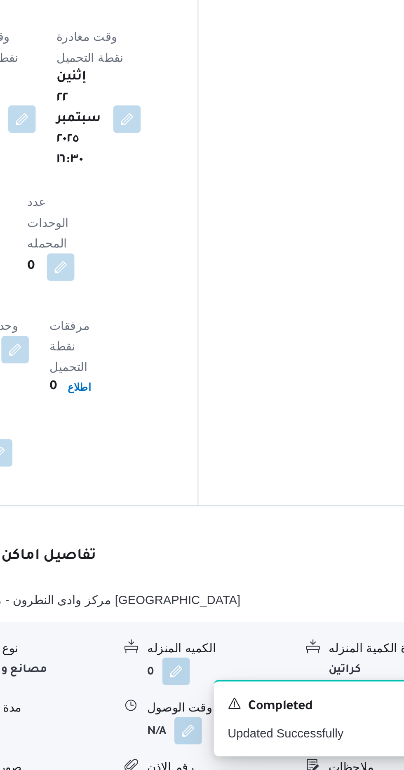
click at [336, 744] on button "button" at bounding box center [339, 750] width 13 height 13
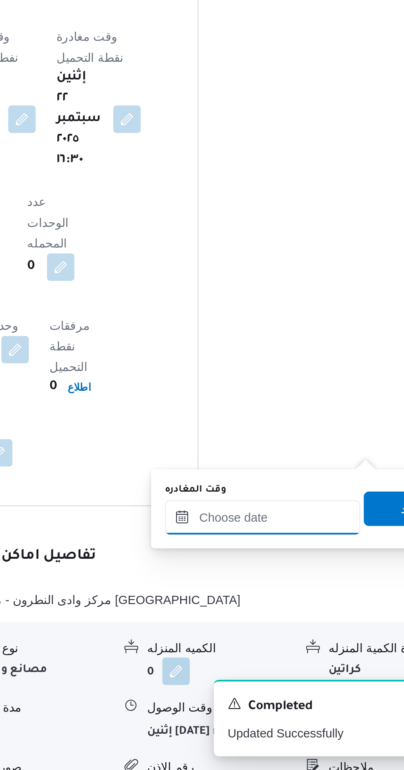
click at [290, 651] on input "وقت المغادره" at bounding box center [288, 649] width 93 height 16
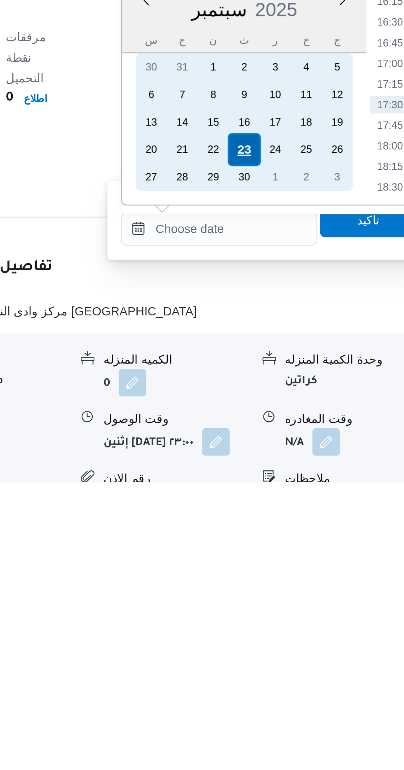
click at [301, 611] on div "23" at bounding box center [301, 611] width 16 height 16
type input "[DATE] ٠٠:٠٠"
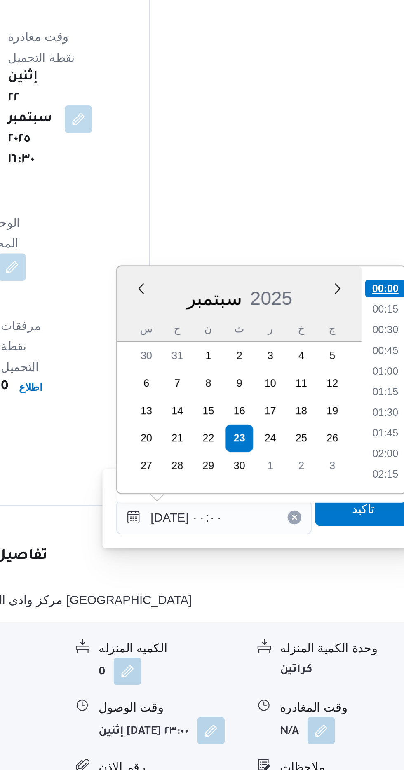
click at [368, 539] on li "00:00" at bounding box center [370, 539] width 19 height 8
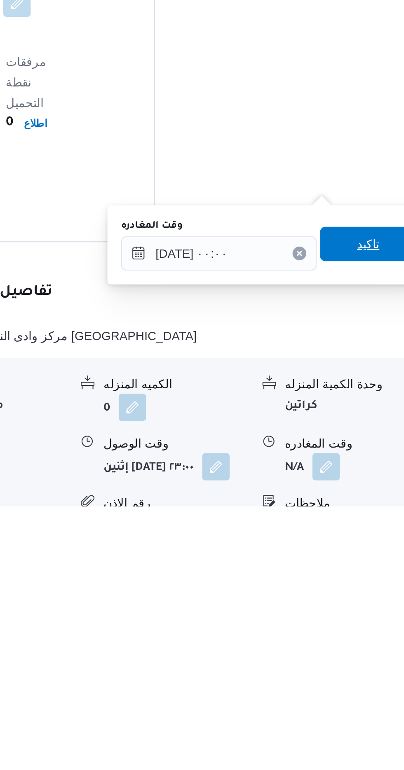
click at [361, 649] on span "تاكيد" at bounding box center [360, 644] width 46 height 16
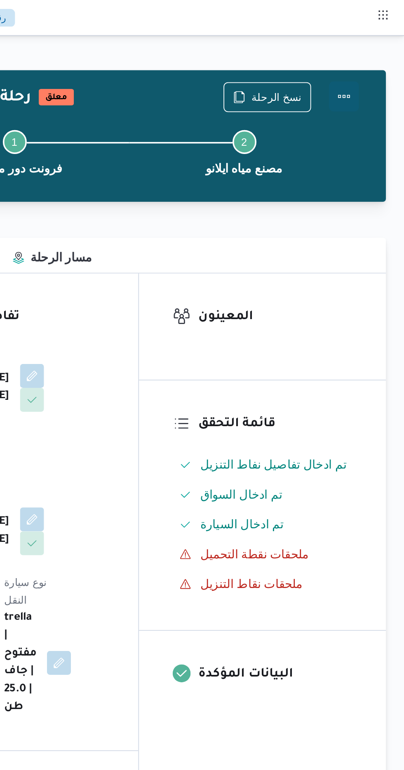
click at [376, 51] on button "Actions" at bounding box center [370, 53] width 16 height 16
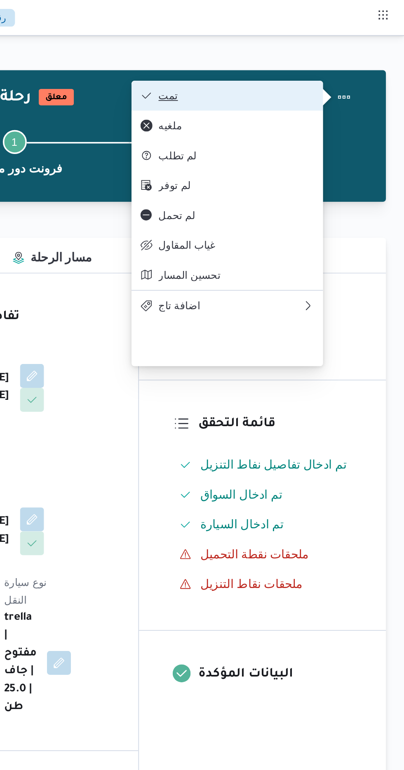
click at [343, 50] on span "تمت" at bounding box center [311, 52] width 86 height 7
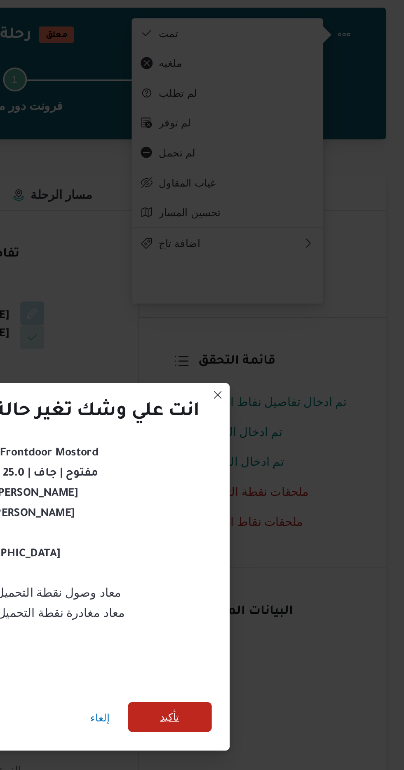
click at [280, 427] on span "تأكيد" at bounding box center [274, 430] width 11 height 10
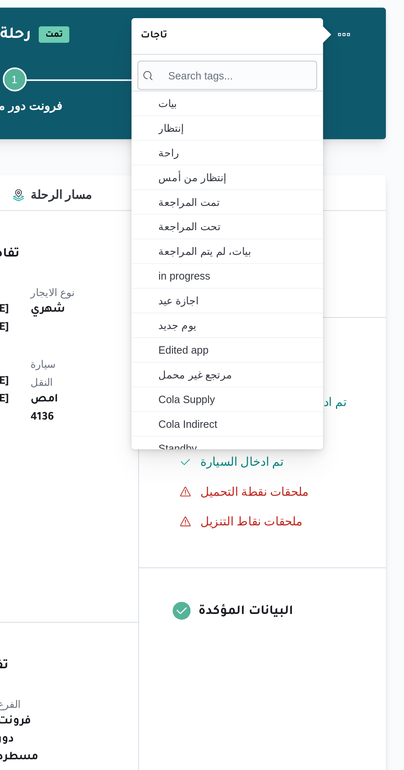
type input "هو"
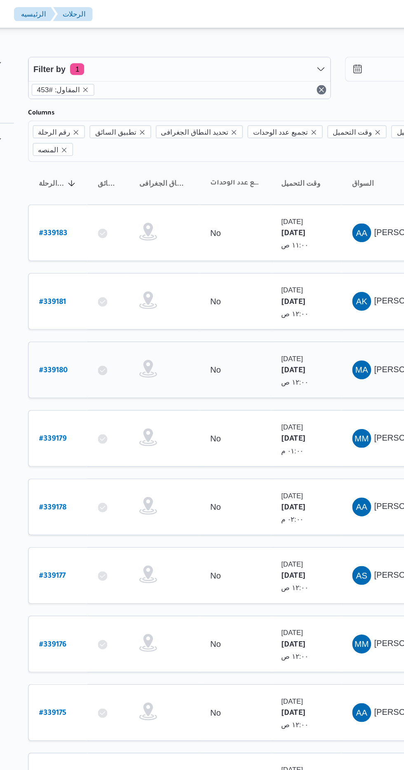
click at [122, 256] on b "# 339180" at bounding box center [125, 259] width 20 height 6
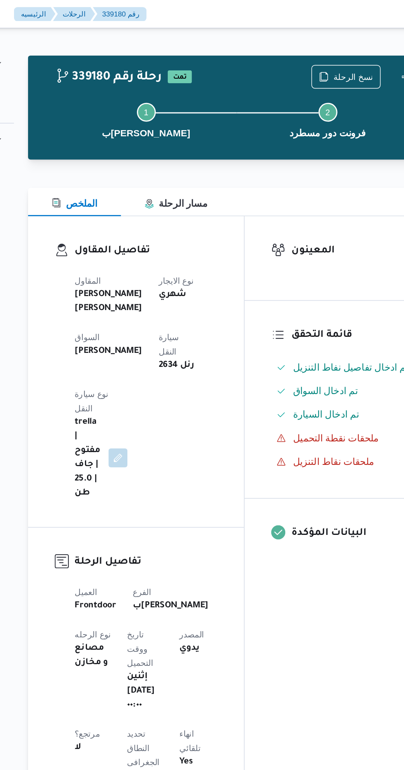
click at [321, 45] on div "نسخ الرحلة" at bounding box center [328, 53] width 48 height 16
click at [322, 51] on span "نسخ الرحلة" at bounding box center [328, 53] width 47 height 16
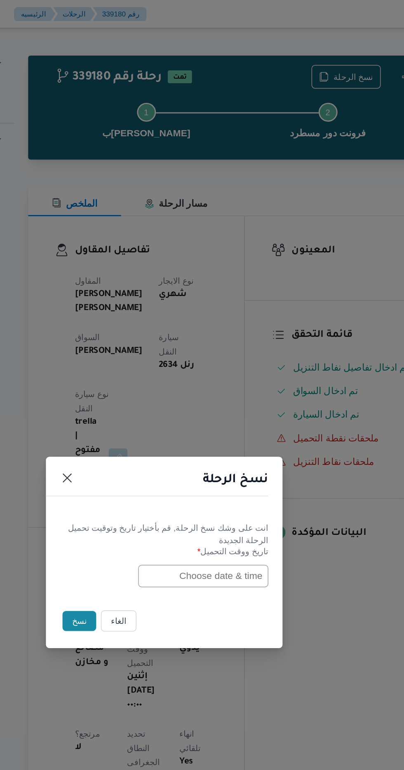
click at [194, 401] on input "text" at bounding box center [229, 402] width 91 height 16
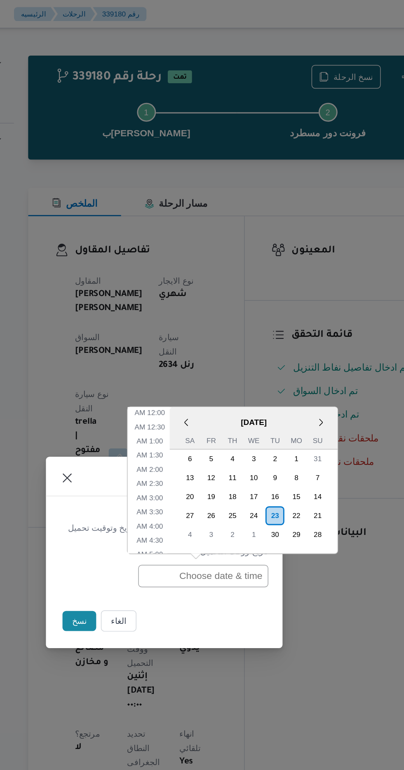
scroll to position [299, 0]
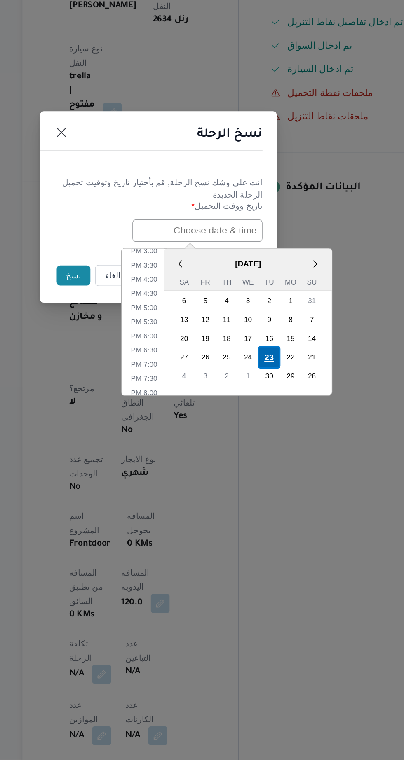
click at [280, 487] on div "23" at bounding box center [279, 490] width 16 height 16
type input "[DATE] 12:00AM"
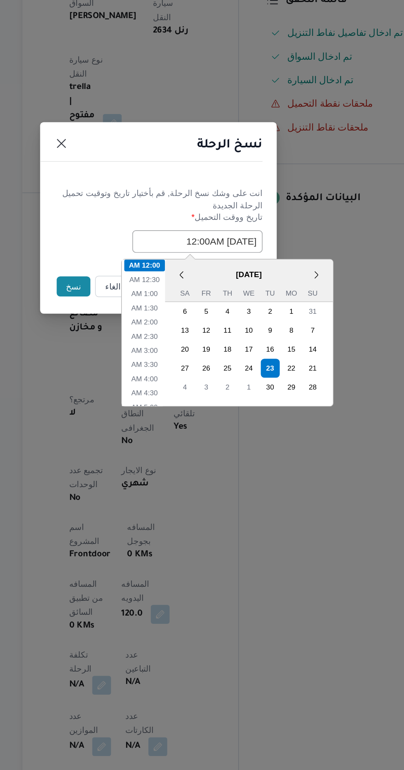
click at [140, 433] on button "نسخ" at bounding box center [142, 433] width 23 height 14
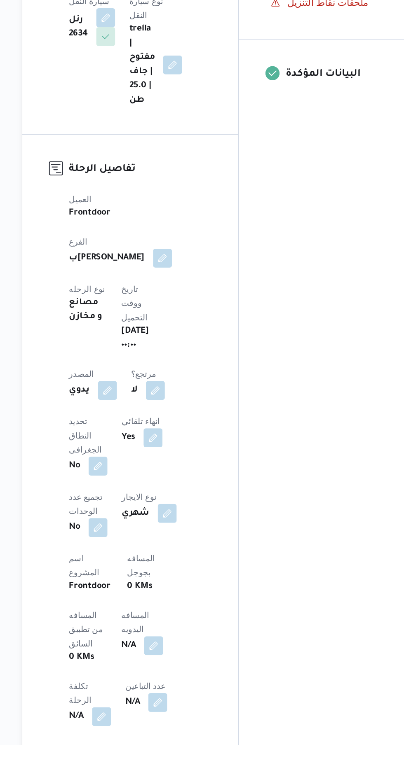
scroll to position [71, 0]
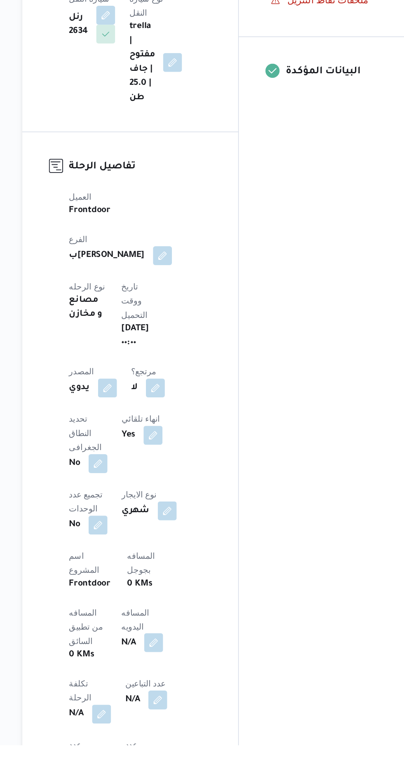
click at [192, 692] on button "button" at bounding box center [198, 698] width 13 height 13
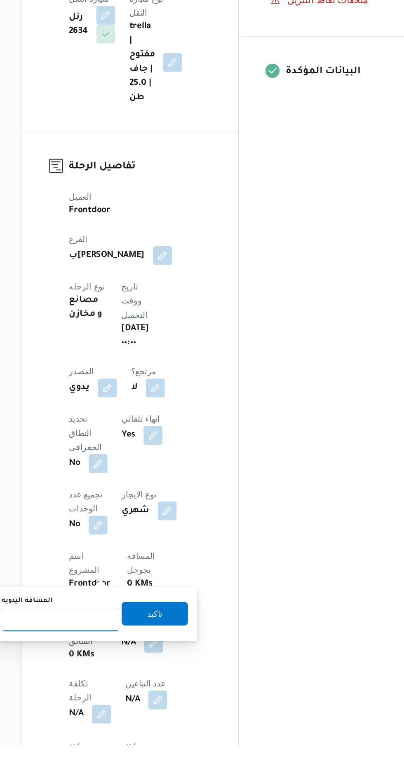
click at [140, 685] on input "المسافه اليدويه" at bounding box center [134, 682] width 82 height 16
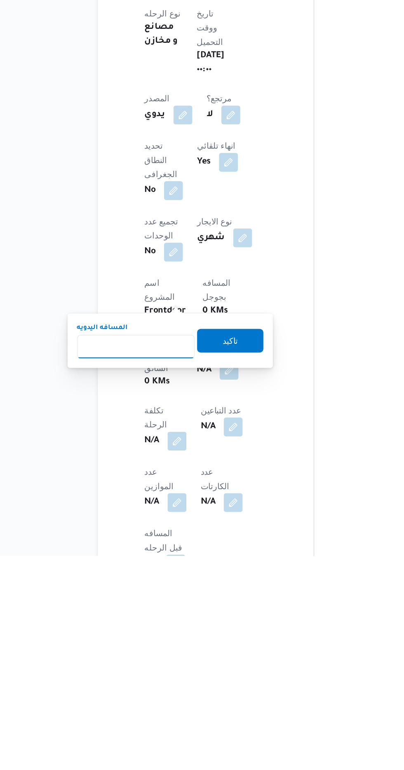
scroll to position [142, 0]
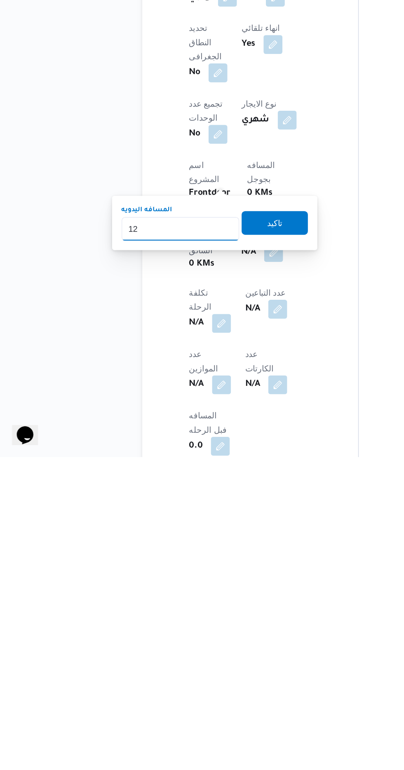
type input "120"
click at [196, 608] on span "تاكيد" at bounding box center [199, 606] width 46 height 16
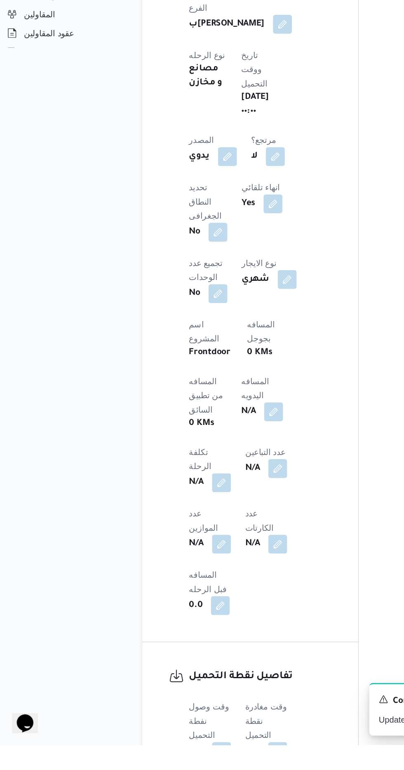
scroll to position [247, 0]
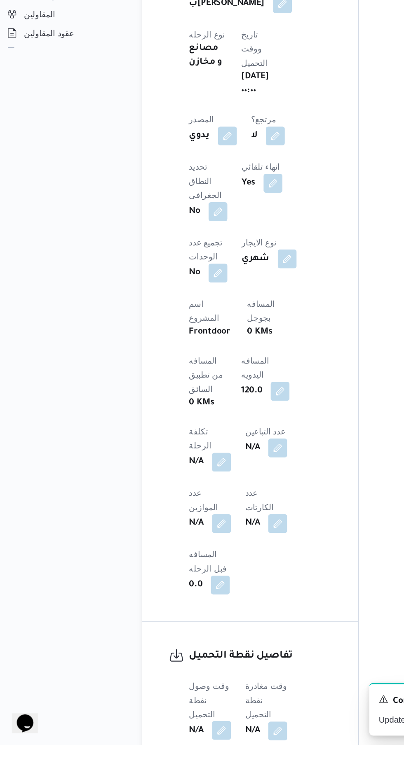
click at [158, 753] on button "button" at bounding box center [162, 759] width 13 height 13
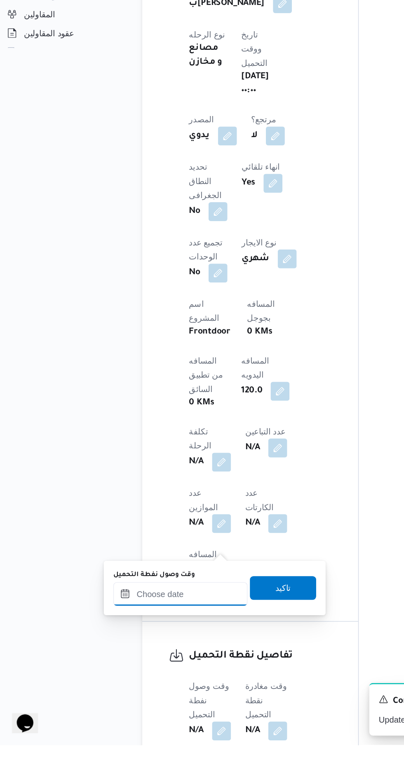
click at [121, 664] on input "وقت وصول نفطة التحميل" at bounding box center [133, 664] width 93 height 16
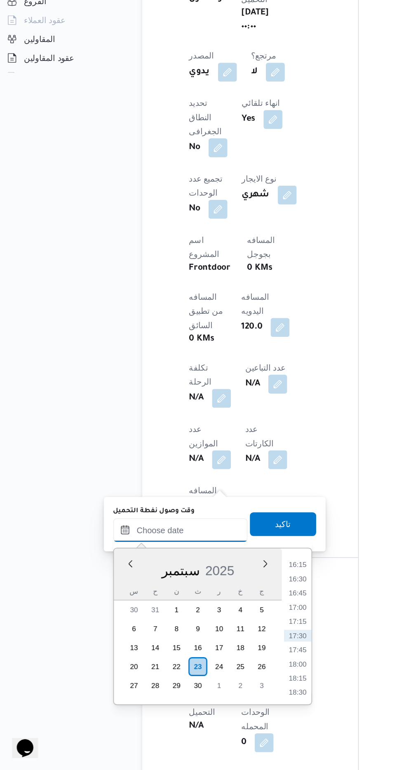
scroll to position [308, 0]
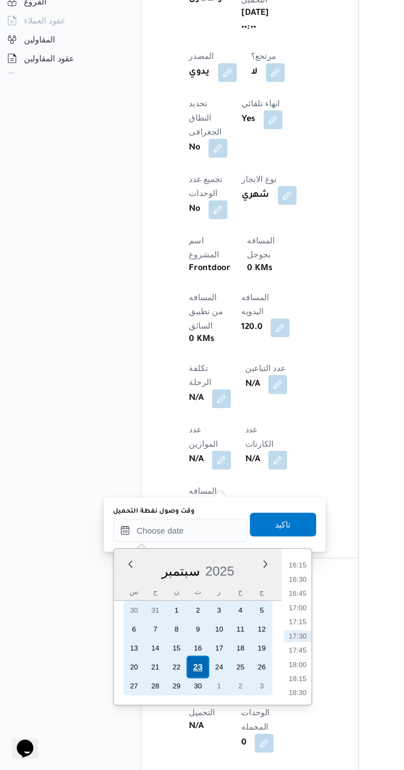
click at [145, 697] on div "23" at bounding box center [146, 698] width 16 height 16
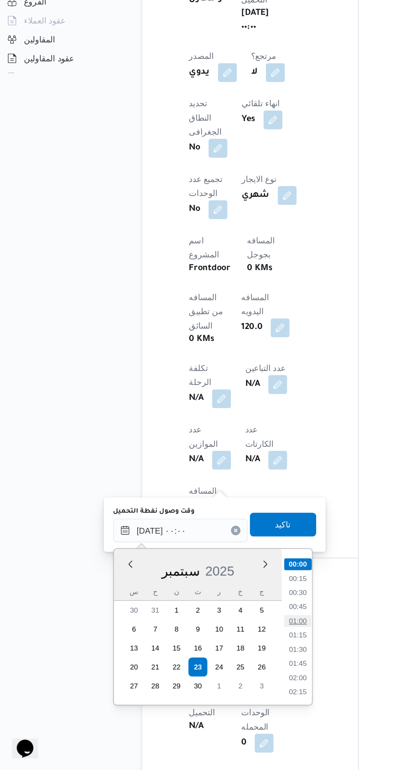
click at [210, 663] on li "01:00" at bounding box center [215, 666] width 19 height 8
type input "[DATE] ٠١:٠٠"
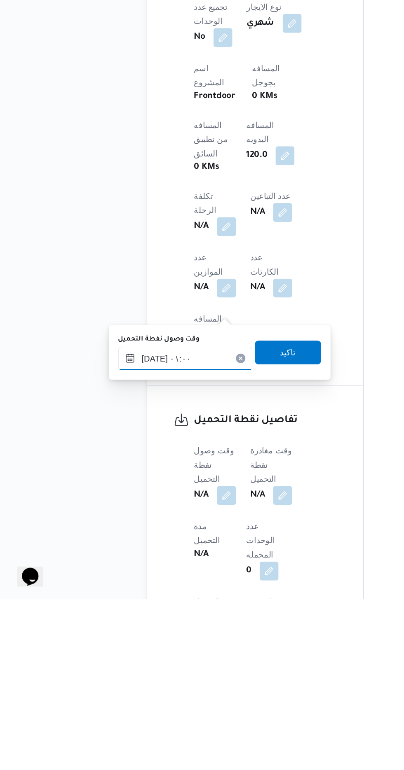
scroll to position [317, 0]
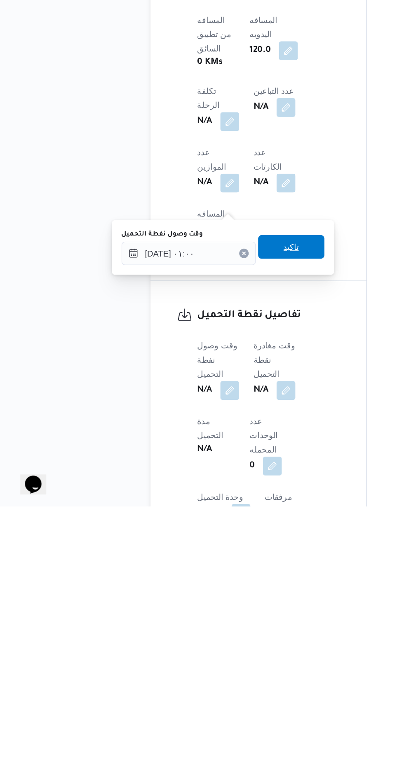
click at [205, 585] on span "تاكيد" at bounding box center [205, 589] width 46 height 16
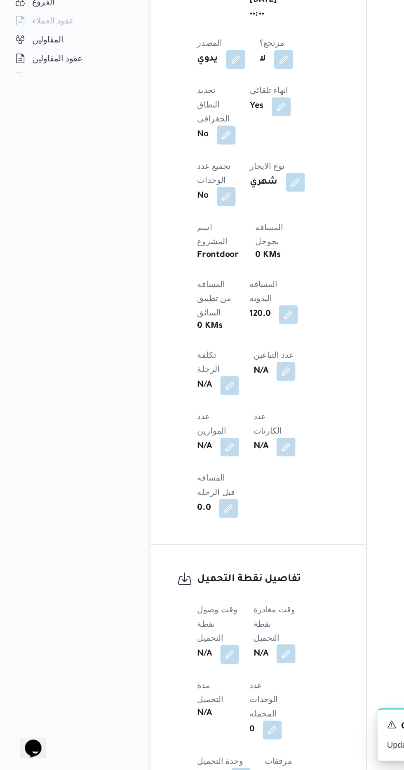
click at [205, 682] on button "button" at bounding box center [201, 688] width 13 height 13
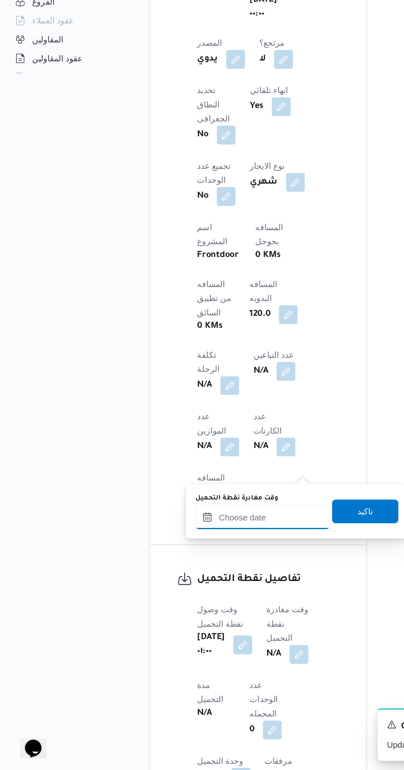
click at [157, 595] on input "وقت مغادرة نقطة التحميل" at bounding box center [184, 594] width 93 height 16
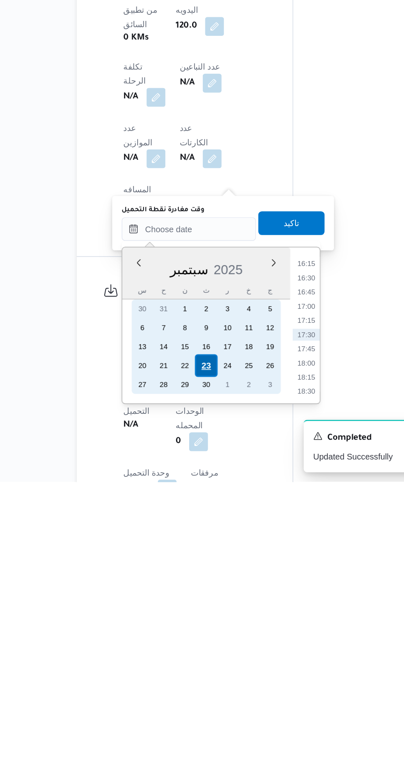
click at [196, 687] on div "23" at bounding box center [197, 689] width 16 height 16
type input "[DATE] ٠٠:٠٠"
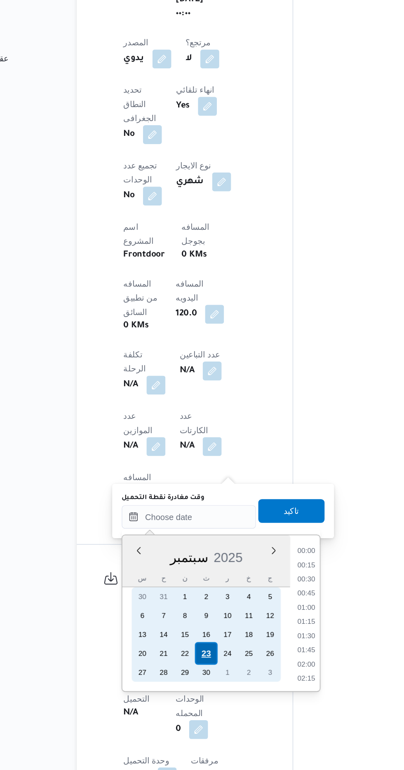
click at [194, 686] on div "23" at bounding box center [197, 689] width 16 height 16
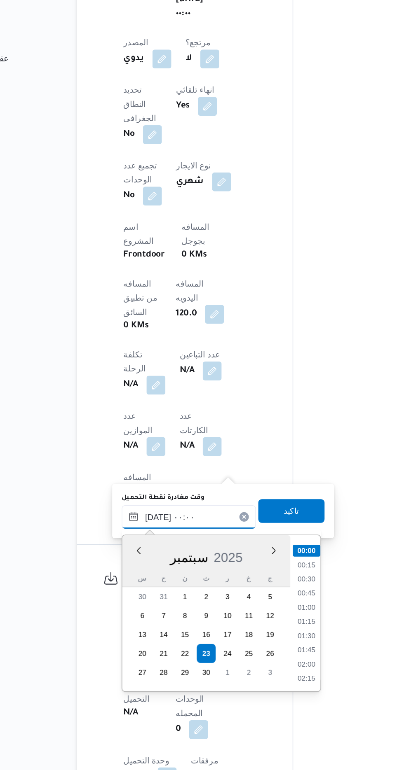
click at [143, 592] on input "[DATE] ٠٠:٠٠" at bounding box center [184, 593] width 93 height 16
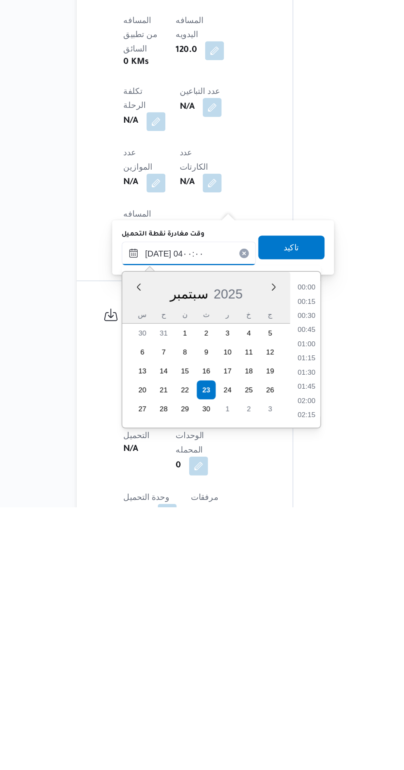
scroll to position [72, 0]
click at [259, 693] on li "03:45" at bounding box center [266, 693] width 19 height 8
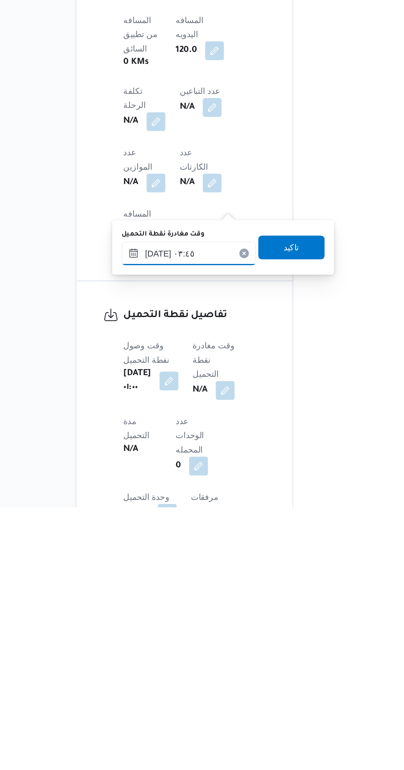
click at [171, 590] on input "[DATE] ٠٣:٤٥" at bounding box center [184, 593] width 93 height 16
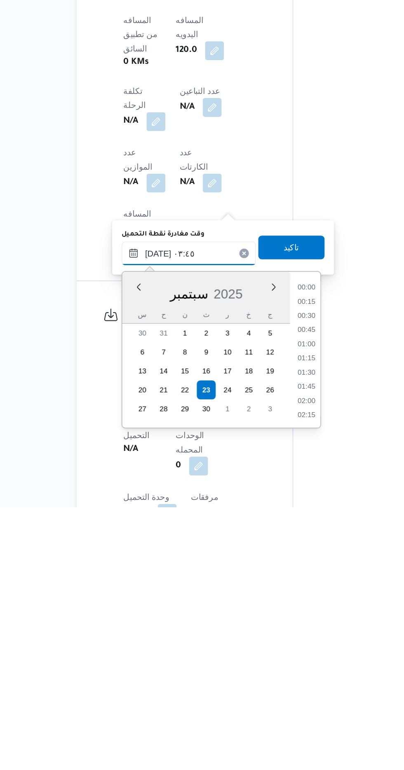
scroll to position [98, 0]
click at [259, 677] on li "04:00" at bounding box center [266, 677] width 19 height 8
type input "[DATE] ٠٤:٠٠"
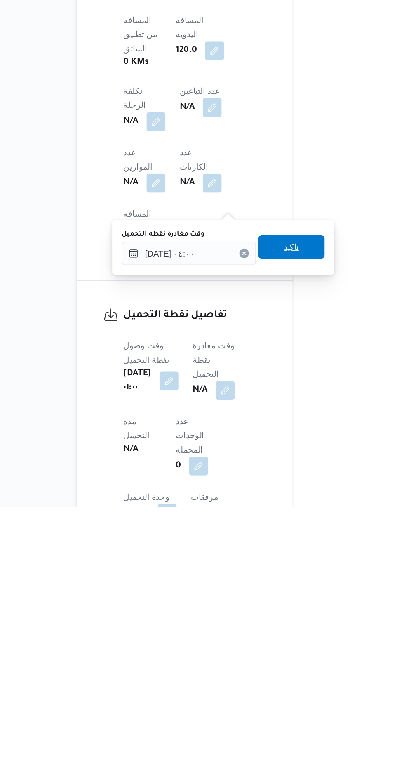
click at [259, 587] on span "تاكيد" at bounding box center [256, 589] width 11 height 10
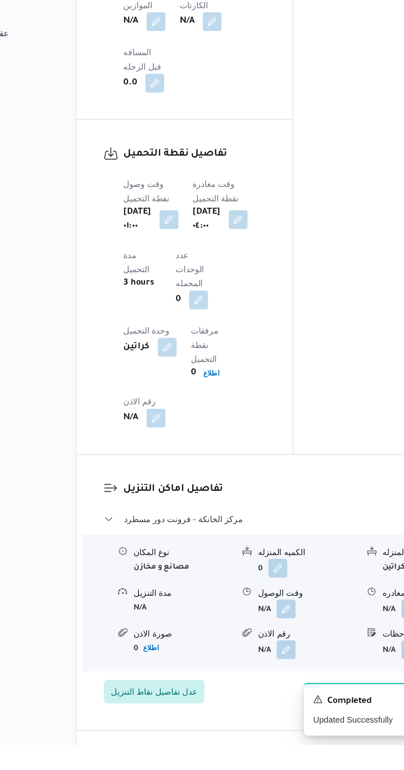
scroll to position [607, 0]
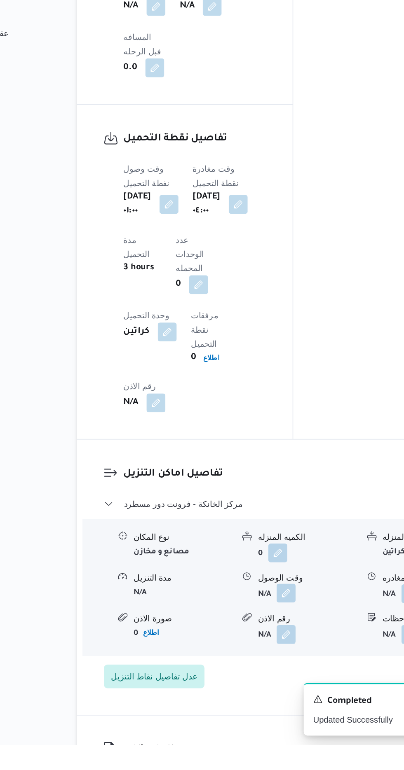
click at [249, 658] on button "button" at bounding box center [252, 664] width 13 height 13
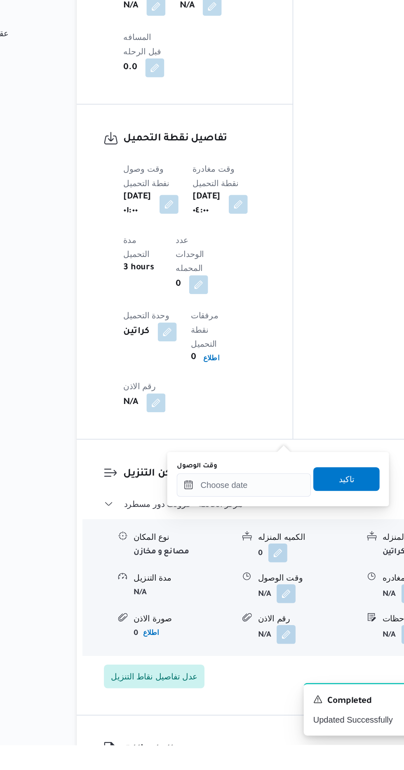
click at [184, 598] on div "You are in a dialog. To close this dialog, hit escape. وقت الوصول تاكيد" at bounding box center [247, 585] width 154 height 38
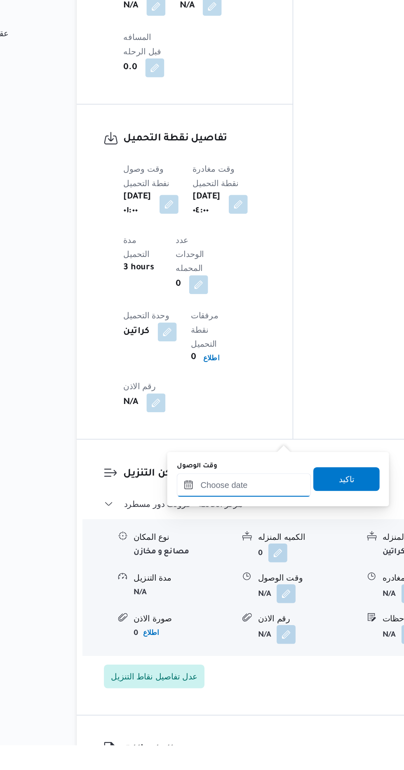
click at [196, 588] on input "وقت الوصول" at bounding box center [223, 589] width 93 height 16
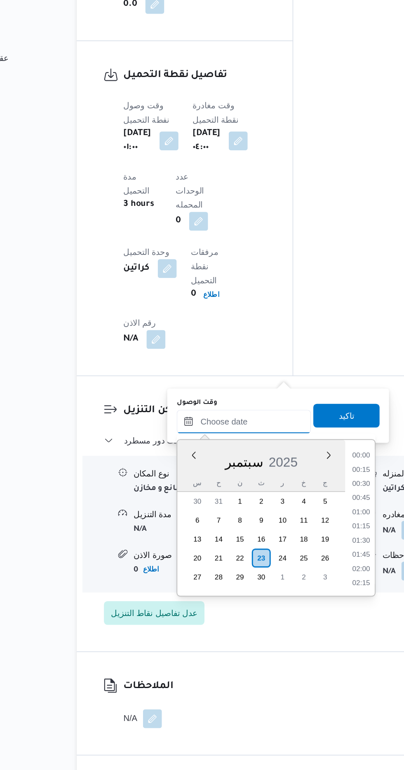
scroll to position [642, 0]
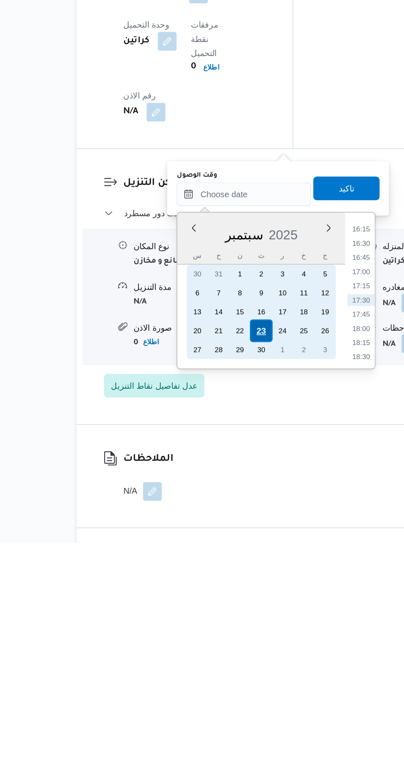
click at [236, 621] on div "23" at bounding box center [236, 622] width 16 height 16
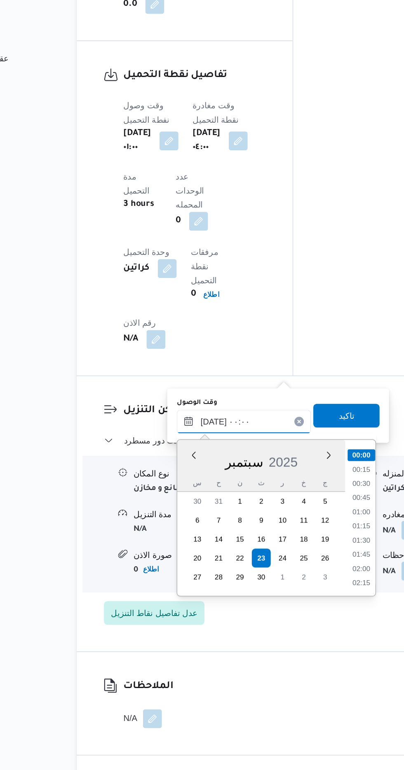
click at [179, 521] on input "[DATE] ٠٠:٠٠" at bounding box center [223, 527] width 93 height 16
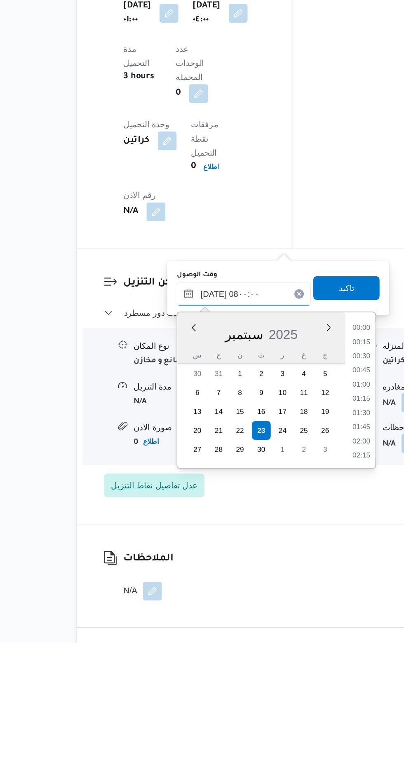
scroll to position [230, 0]
click at [300, 634] on li "08:00" at bounding box center [305, 637] width 19 height 8
type input "[DATE] ٠٨:٠٠"
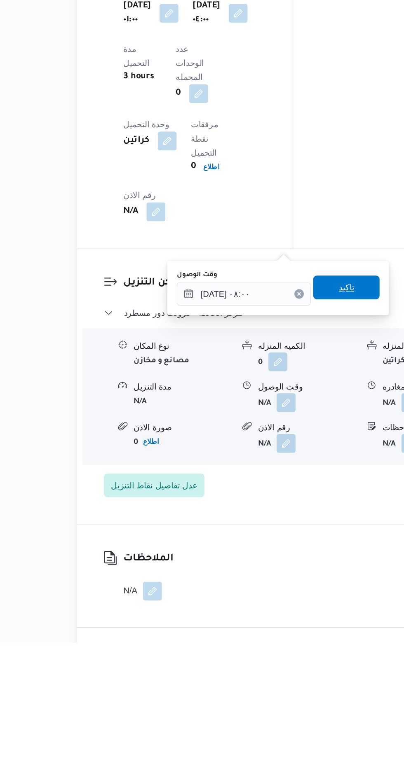
click at [299, 523] on span "تاكيد" at bounding box center [294, 523] width 11 height 10
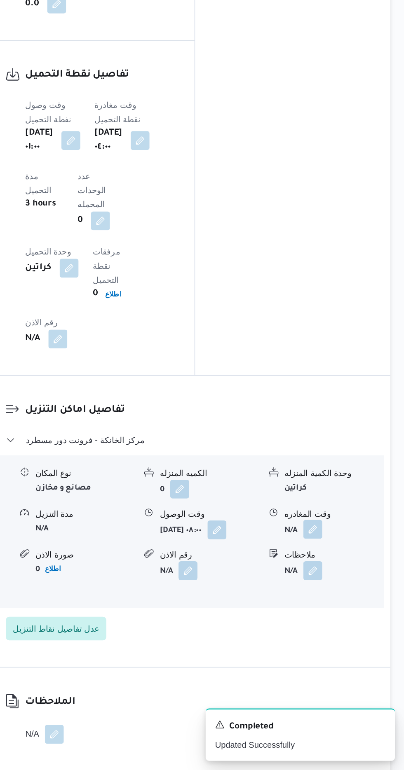
click at [335, 595] on button "button" at bounding box center [339, 601] width 13 height 13
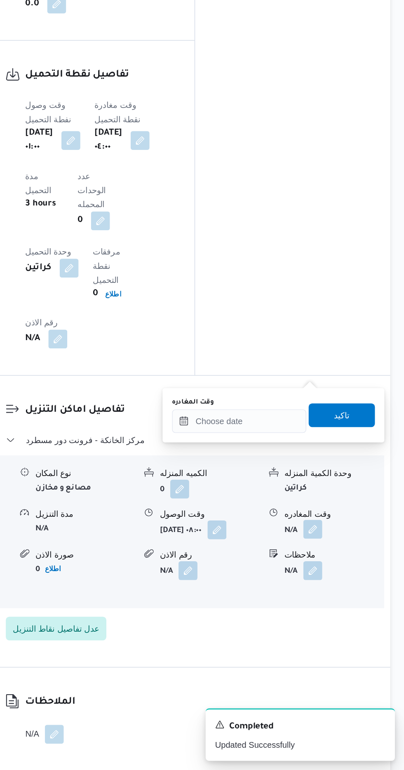
scroll to position [669, 0]
click at [263, 524] on input "وقت المغادره" at bounding box center [288, 526] width 93 height 16
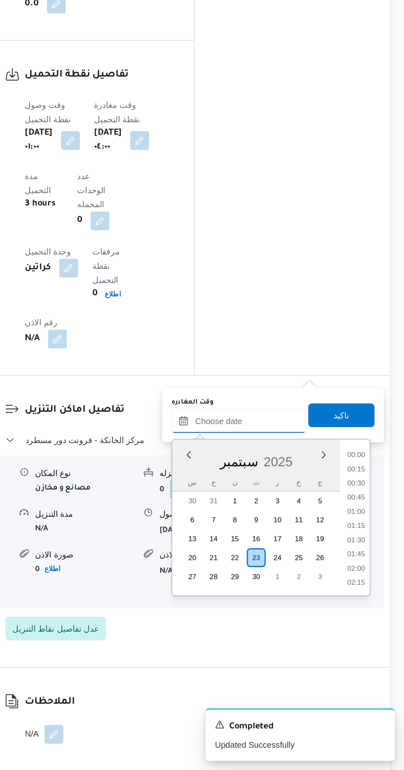
scroll to position [642, 0]
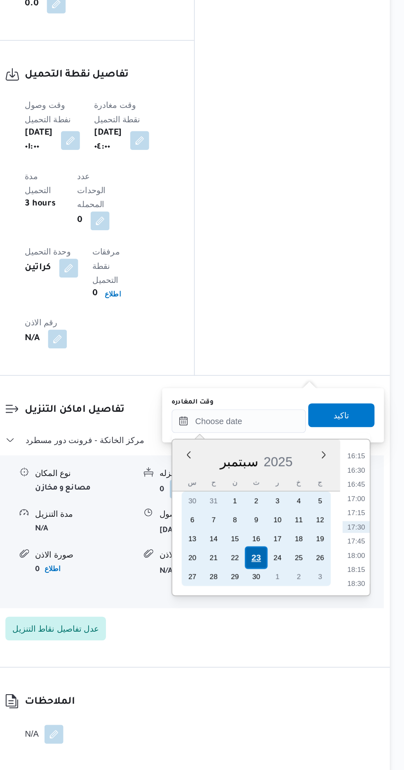
click at [299, 621] on div "23" at bounding box center [301, 622] width 16 height 16
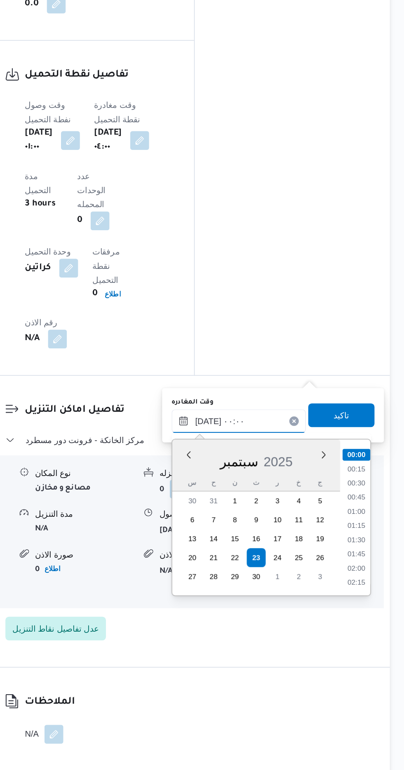
click at [244, 528] on input "[DATE] ٠٠:٠٠" at bounding box center [288, 526] width 93 height 16
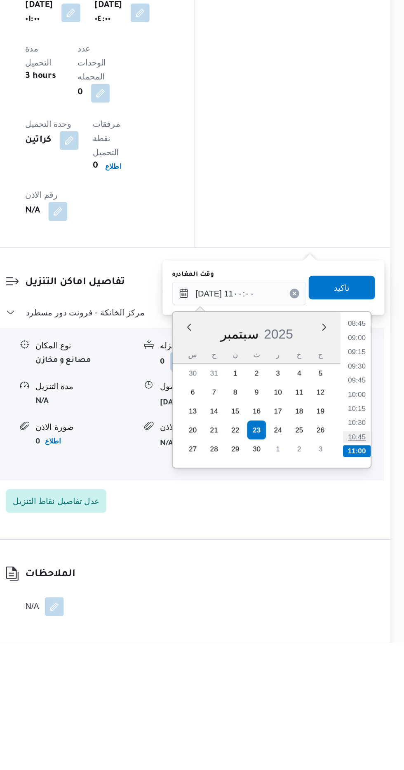
click at [364, 627] on li "10:45" at bounding box center [370, 627] width 19 height 8
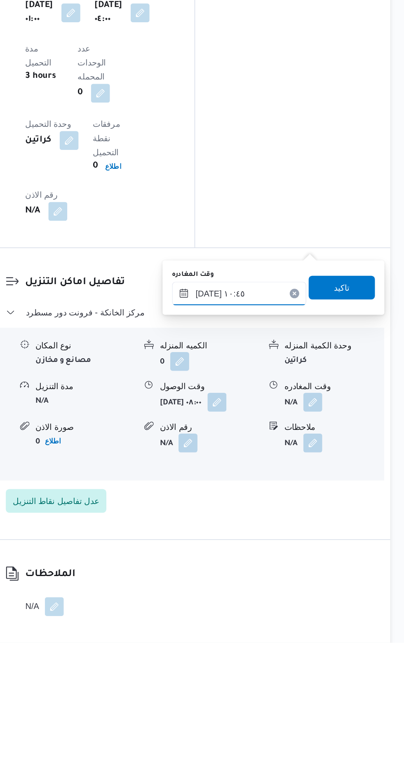
click at [283, 524] on input "[DATE] ١٠:٤٥" at bounding box center [288, 526] width 93 height 16
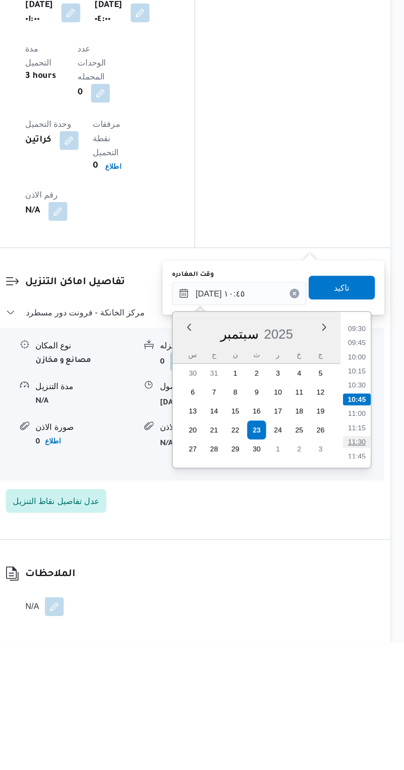
click at [362, 628] on li "11:30" at bounding box center [370, 630] width 19 height 8
type input "[DATE] ١١:٣٠"
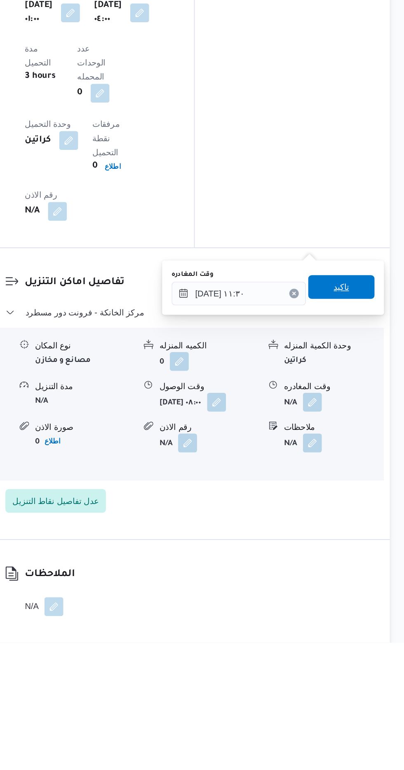
click at [359, 524] on span "تاكيد" at bounding box center [360, 522] width 46 height 16
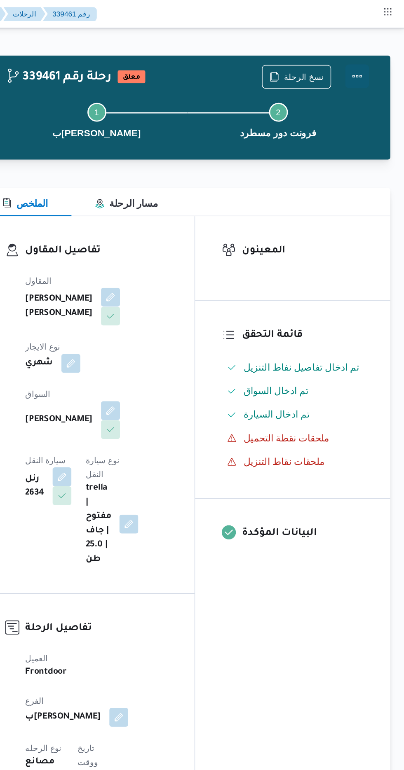
click at [372, 49] on button "Actions" at bounding box center [370, 53] width 16 height 16
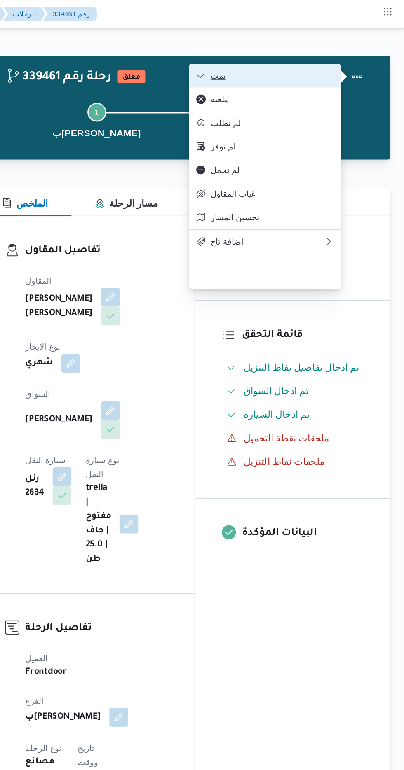
click at [266, 51] on span "تمت" at bounding box center [307, 52] width 96 height 7
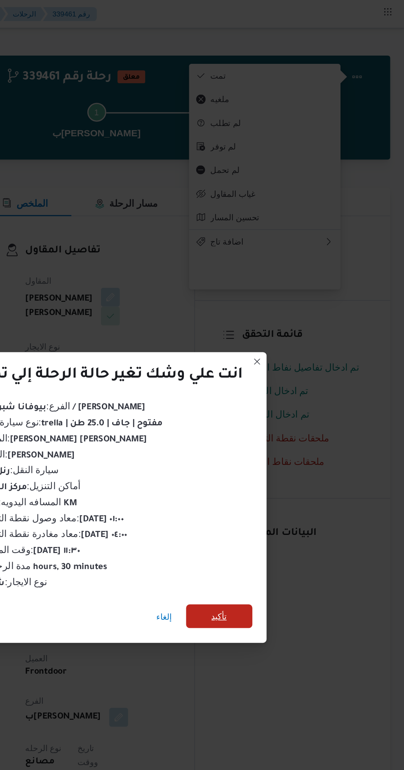
click at [269, 432] on span "تأكيد" at bounding box center [275, 429] width 46 height 16
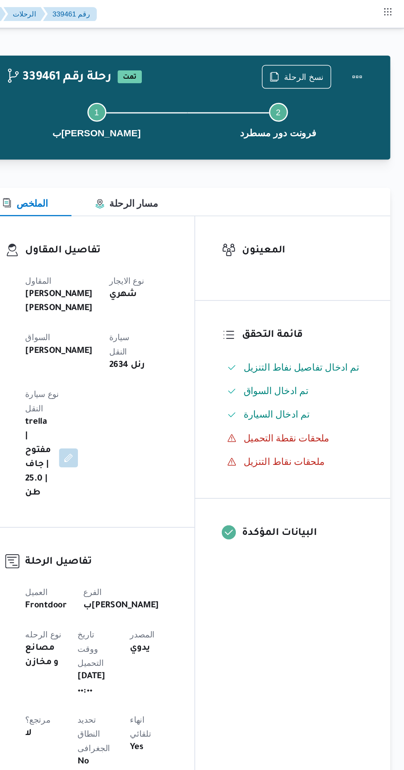
click at [244, 403] on div "العميل Frontdoor الفرع بيوفانا شبرامنت نوع الرحله مصانع و مخازن تاريخ ووقت التح…" at bounding box center [189, 599] width 109 height 392
click at [324, 49] on span "نسخ الرحلة" at bounding box center [334, 53] width 28 height 10
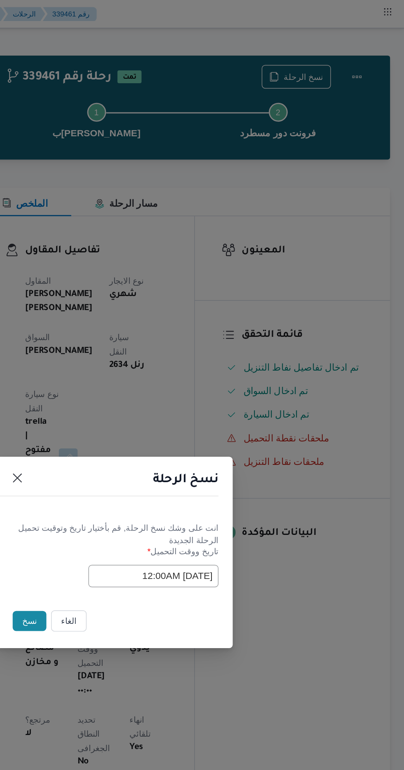
click at [131, 426] on button "نسخ" at bounding box center [142, 433] width 23 height 14
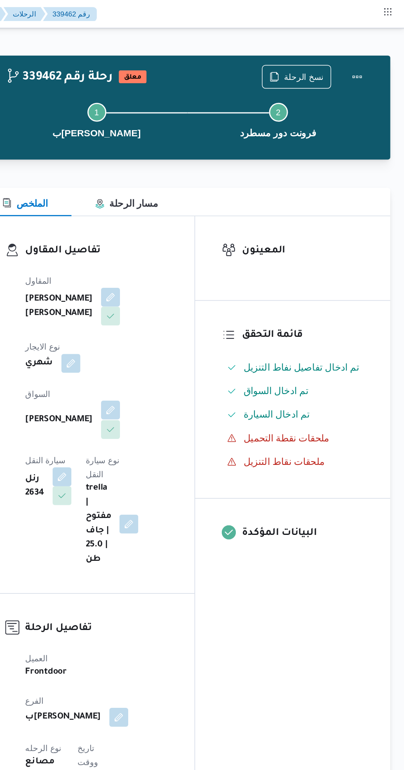
click at [192, 279] on button "button" at bounding box center [198, 285] width 13 height 13
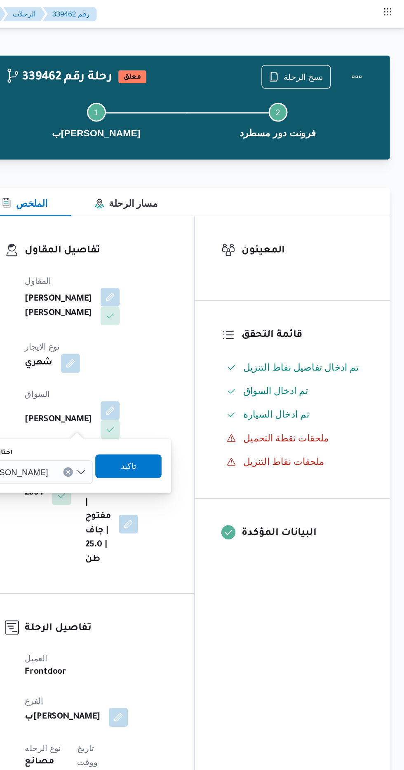
click at [152, 327] on span "[PERSON_NAME]" at bounding box center [131, 328] width 47 height 9
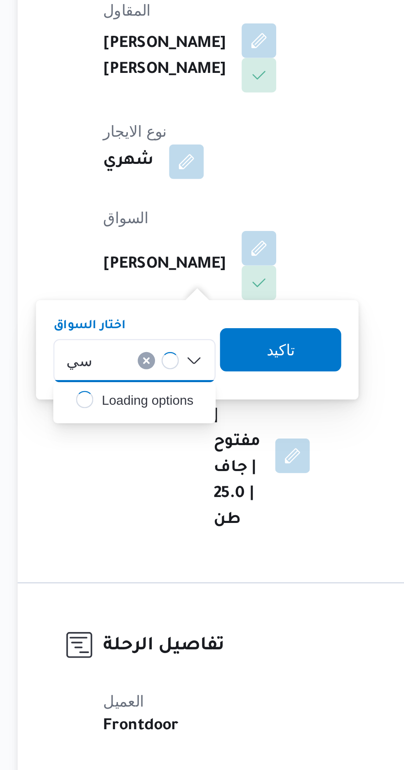
type input "س"
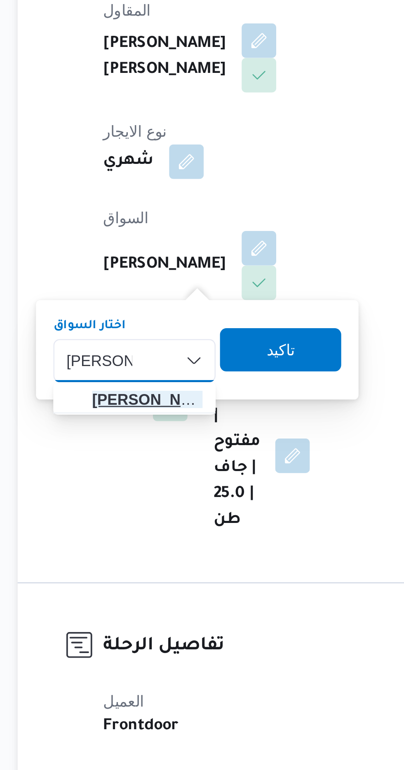
type input "[PERSON_NAME]"
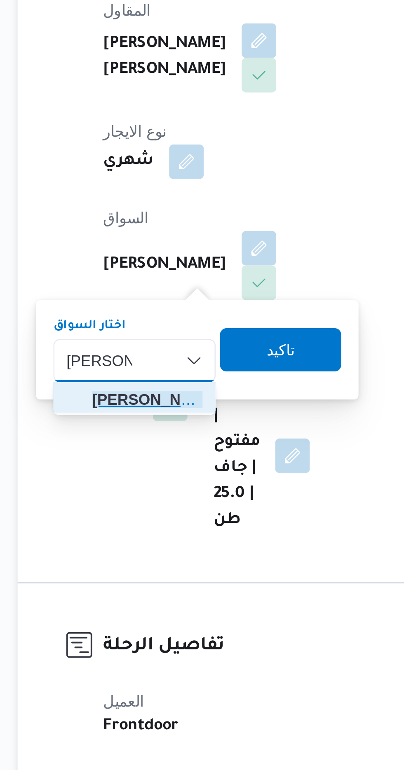
click at [142, 341] on span "[PERSON_NAME] ال [PERSON_NAME]" at bounding box center [156, 344] width 42 height 10
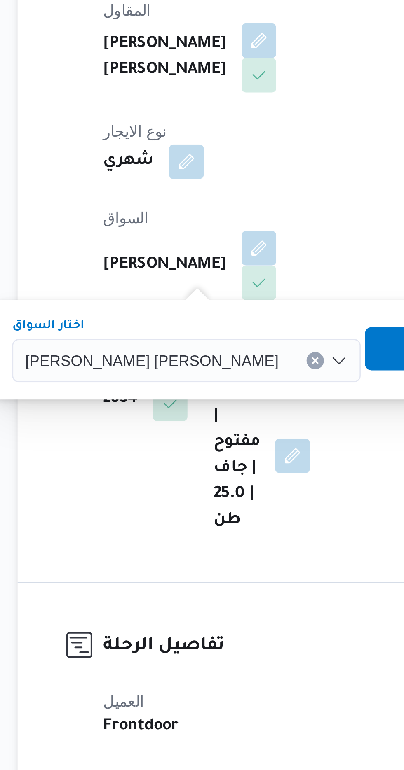
click at [239, 323] on span "تاكيد" at bounding box center [262, 324] width 46 height 16
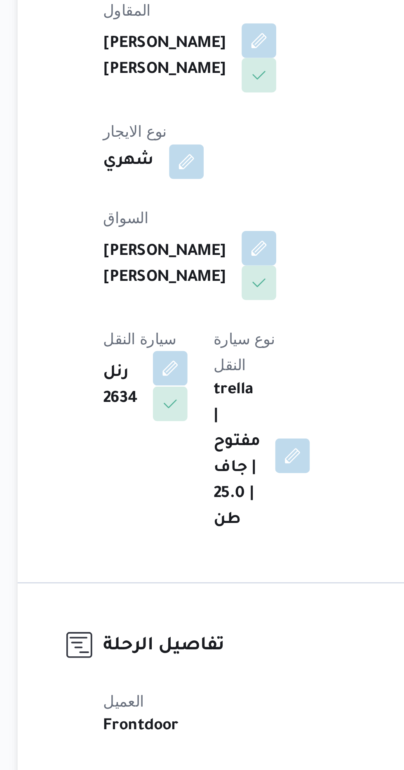
click at [172, 325] on button "button" at bounding box center [165, 331] width 13 height 13
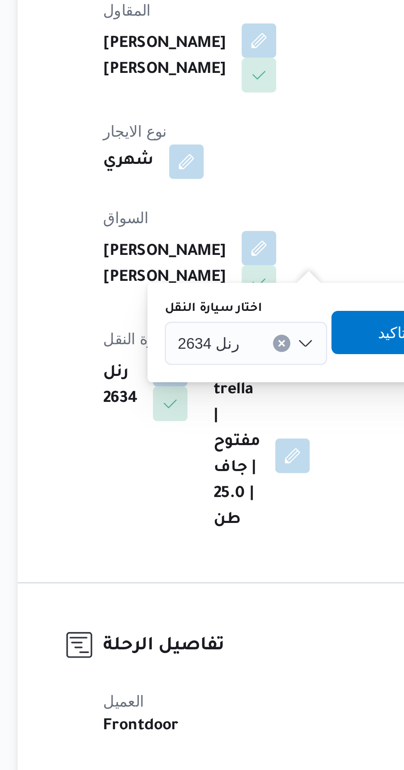
click at [176, 322] on span "رنل 2634" at bounding box center [179, 321] width 23 height 9
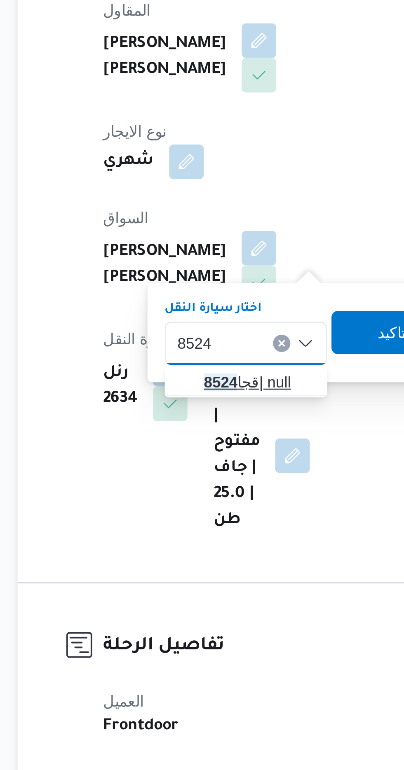
type input "8524"
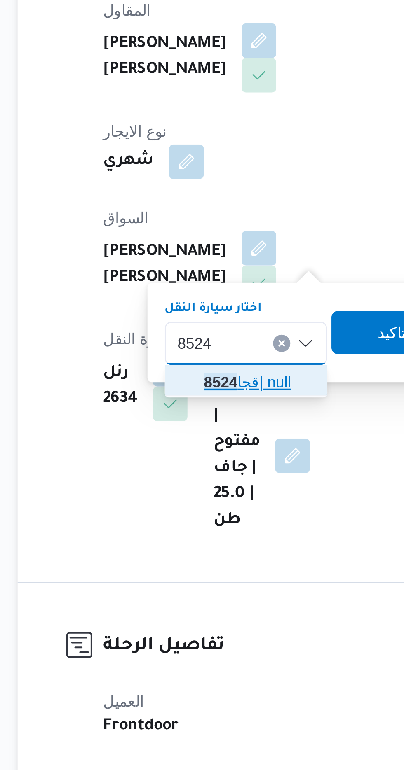
click at [183, 338] on mark "8524" at bounding box center [184, 337] width 13 height 7
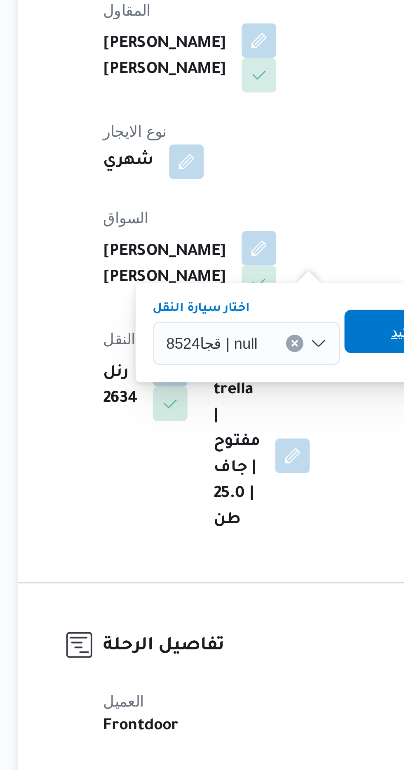
click at [238, 317] on span "تاكيد" at bounding box center [254, 318] width 46 height 16
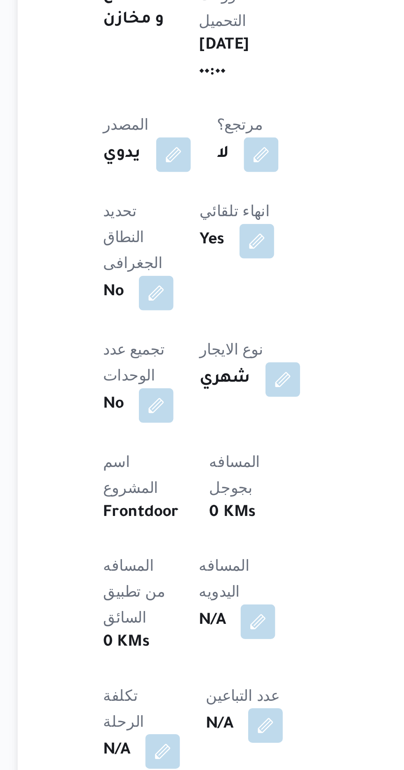
scroll to position [109, 0]
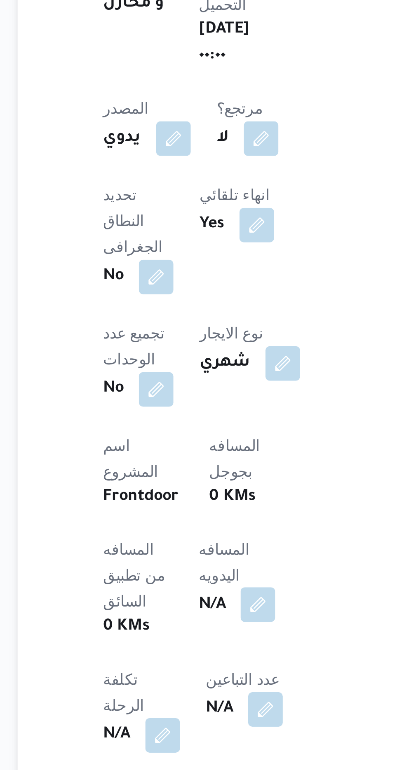
click at [192, 700] on button "button" at bounding box center [198, 706] width 13 height 13
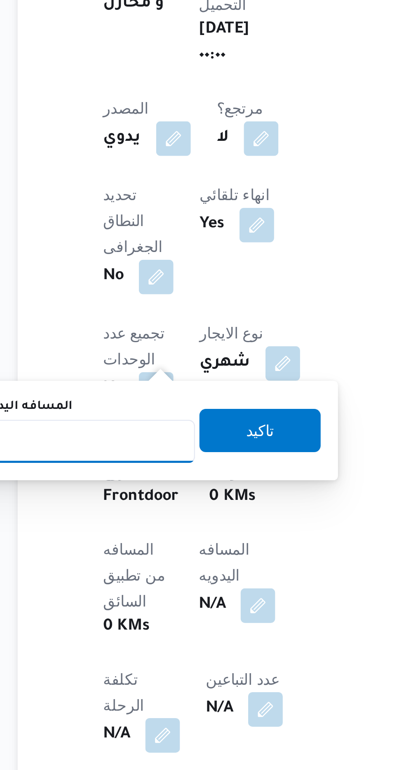
click at [140, 637] on input "المسافه اليدويه" at bounding box center [134, 645] width 82 height 16
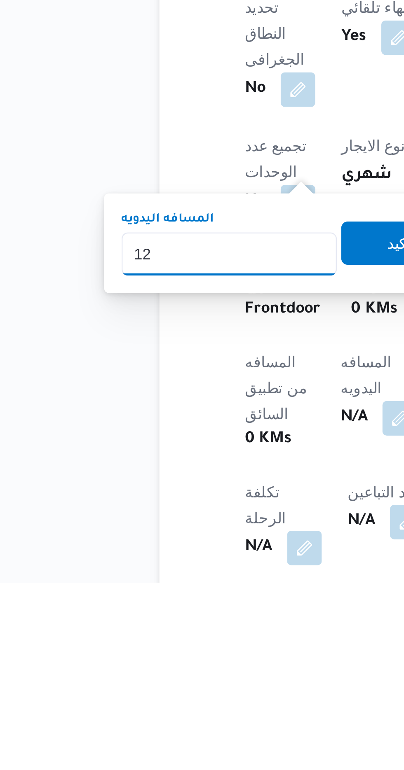
type input "120"
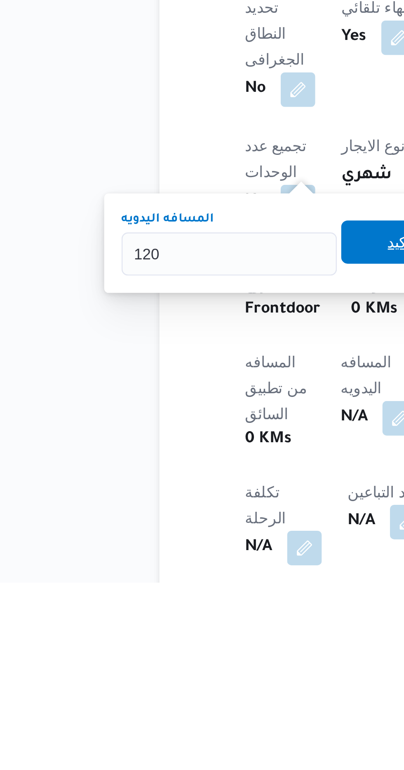
click at [189, 641] on span "تاكيد" at bounding box center [199, 640] width 46 height 16
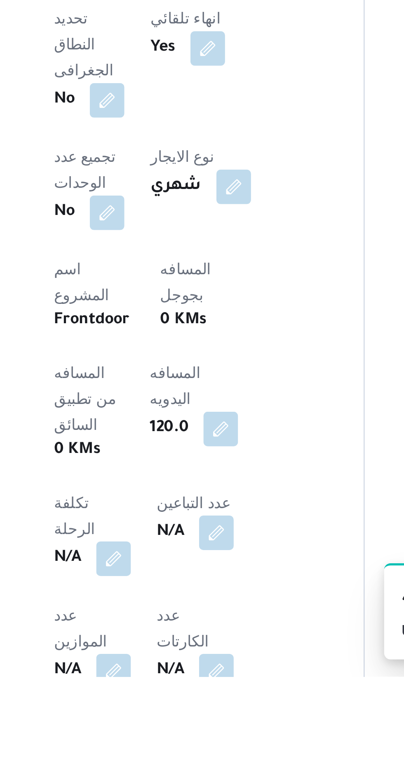
scroll to position [141, 0]
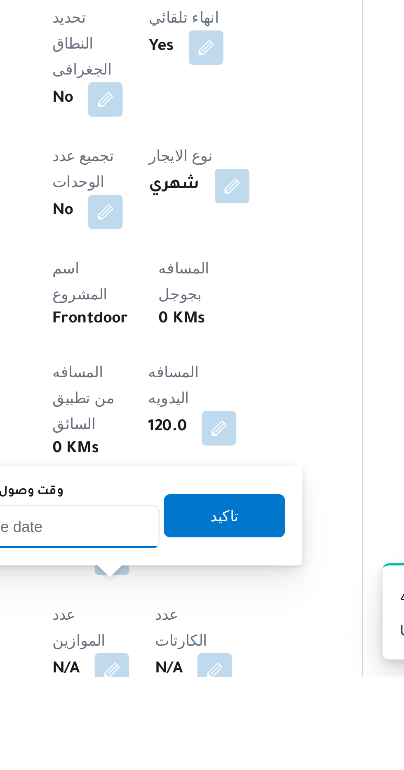
click at [135, 715] on input "وقت وصول نفطة التحميل" at bounding box center [133, 713] width 93 height 16
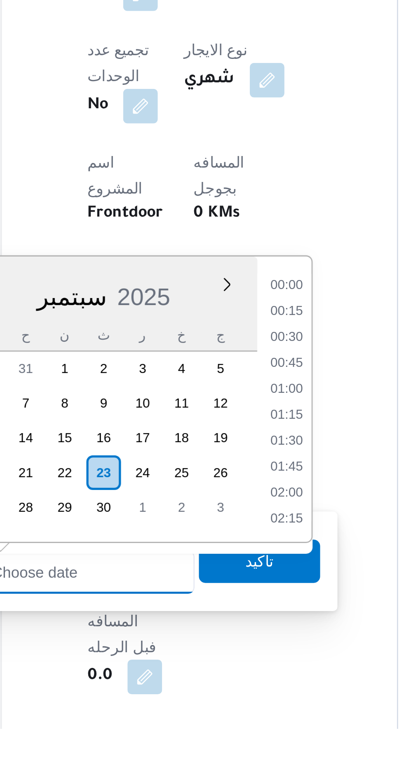
scroll to position [642, 0]
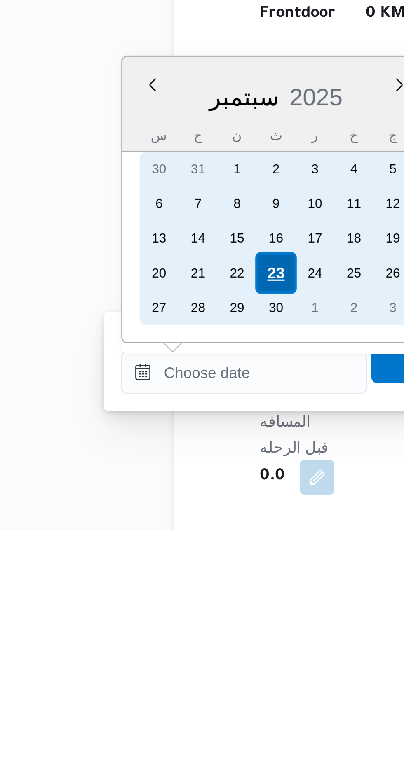
click at [144, 671] on div "23" at bounding box center [146, 673] width 16 height 16
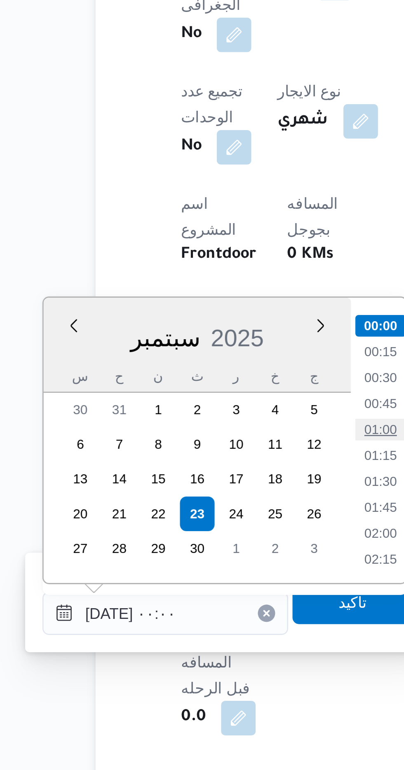
click at [212, 641] on li "01:00" at bounding box center [215, 640] width 19 height 8
type input "[DATE] ٠١:٠٠"
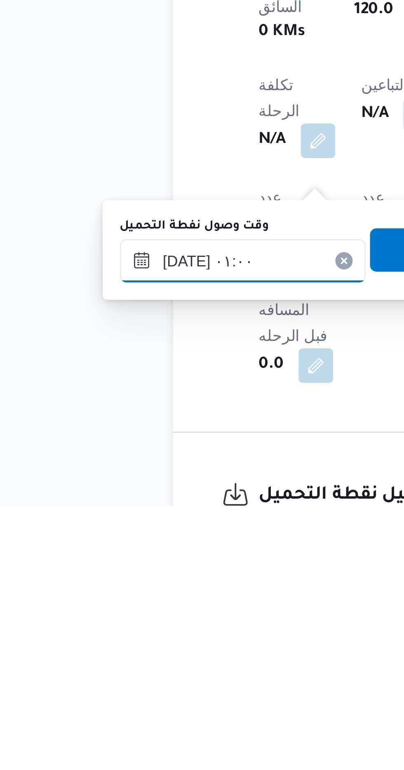
scroll to position [237, 0]
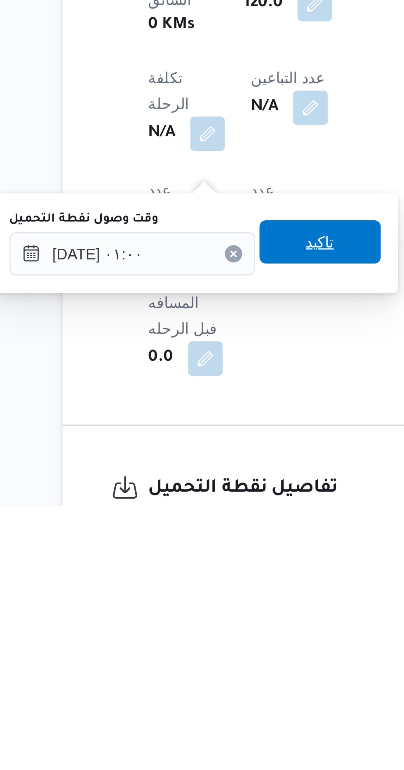
click at [199, 671] on span "تاكيد" at bounding box center [205, 669] width 46 height 16
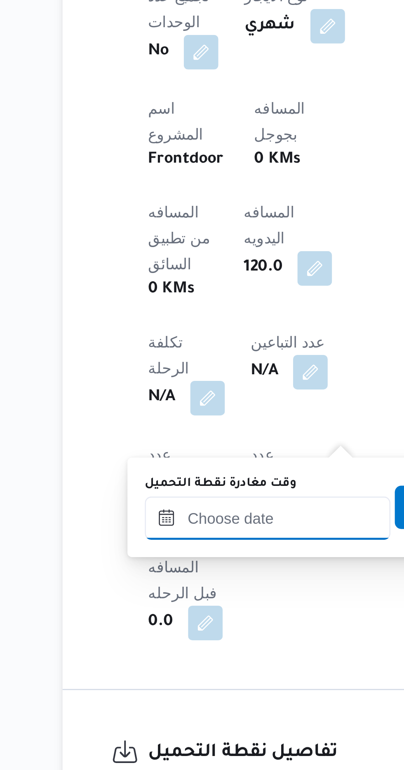
click at [164, 667] on div at bounding box center [184, 674] width 93 height 16
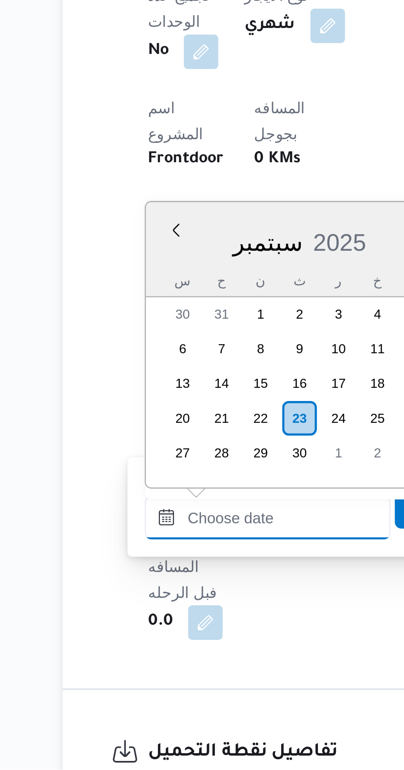
scroll to position [642, 0]
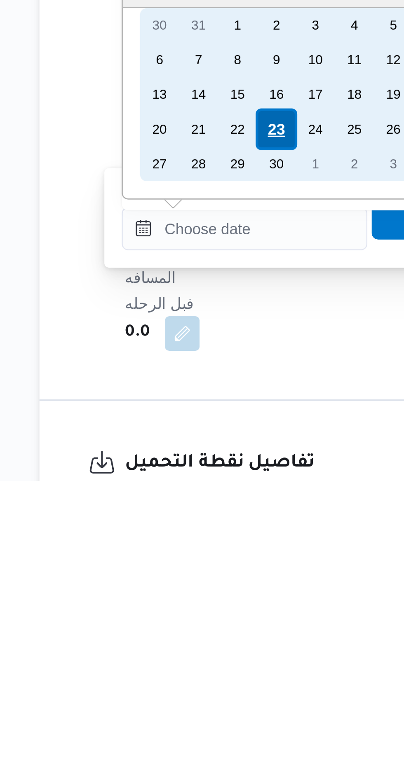
click at [195, 634] on div "23" at bounding box center [197, 636] width 16 height 16
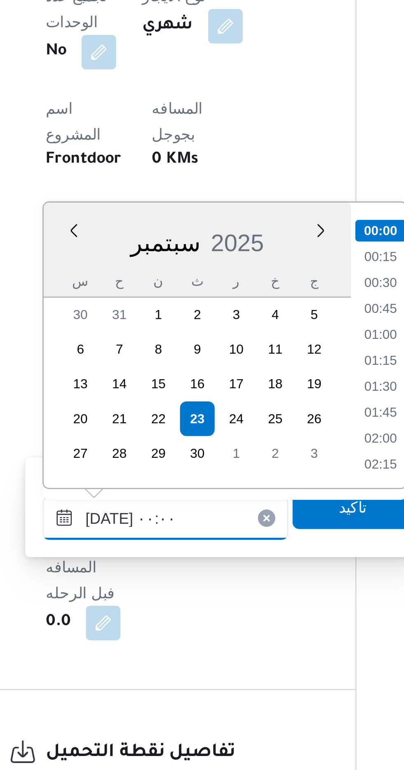
click at [149, 674] on input "[DATE] ٠٠:٠٠" at bounding box center [184, 674] width 93 height 16
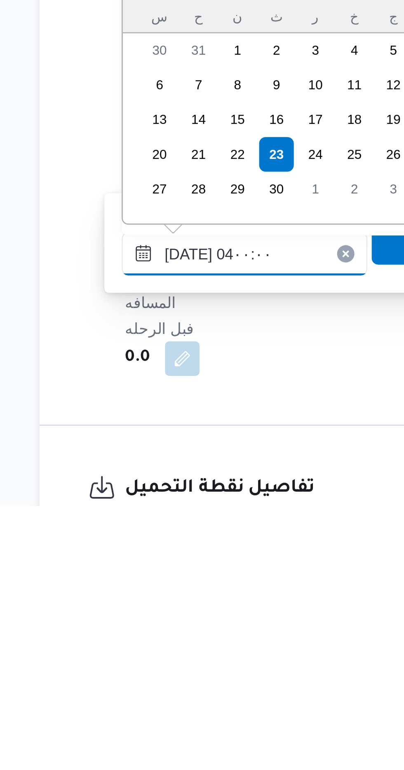
scroll to position [72, 0]
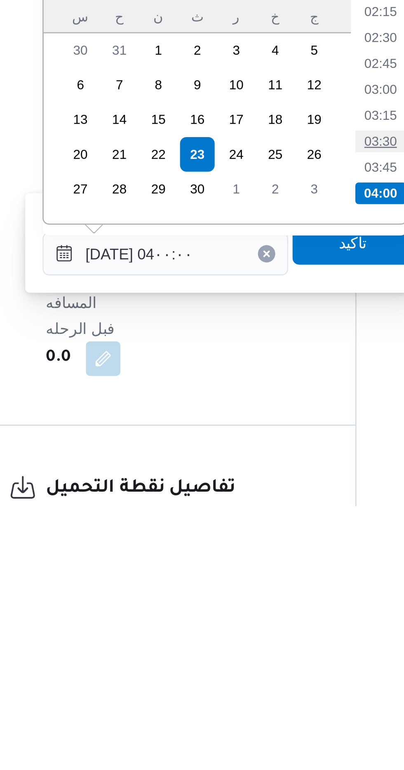
click at [262, 630] on li "03:30" at bounding box center [266, 631] width 19 height 8
type input "[DATE] ٠٣:٣٠"
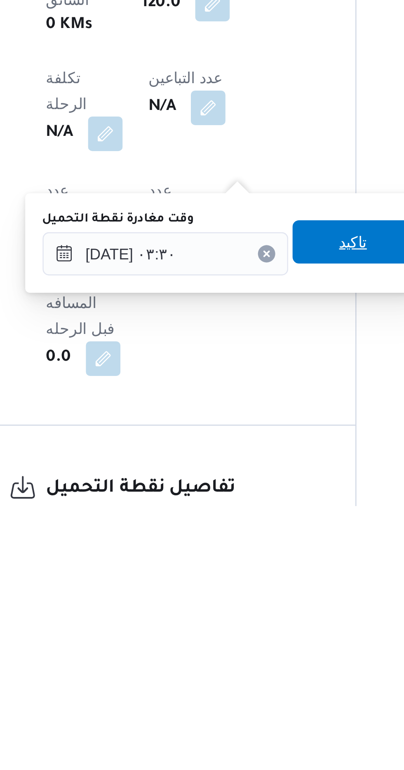
click at [254, 672] on span "تاكيد" at bounding box center [256, 669] width 46 height 16
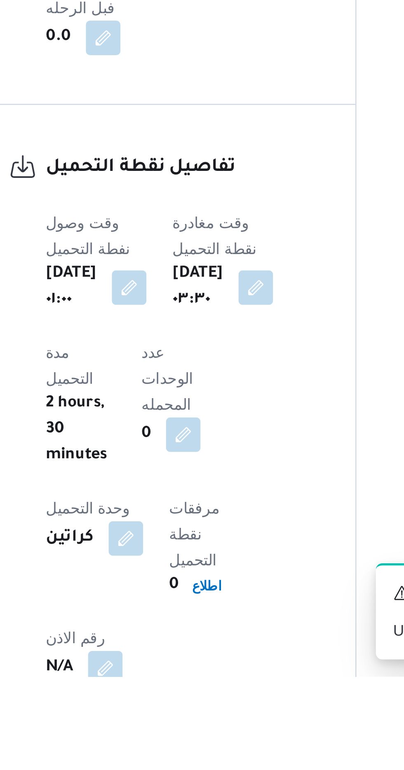
scroll to position [425, 0]
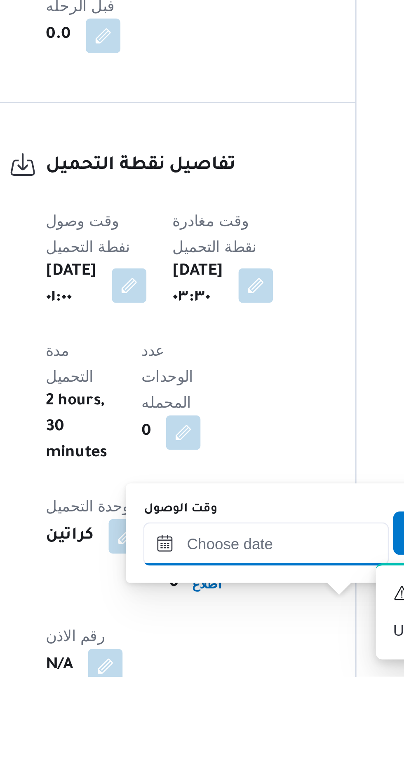
click at [194, 716] on input "وقت الوصول" at bounding box center [223, 719] width 93 height 16
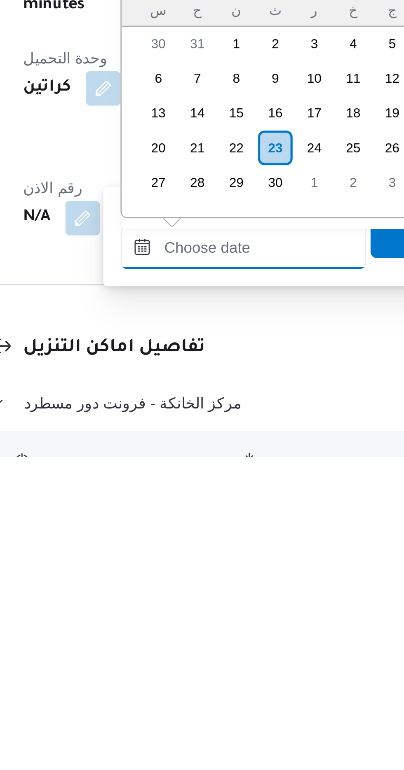
scroll to position [526, 0]
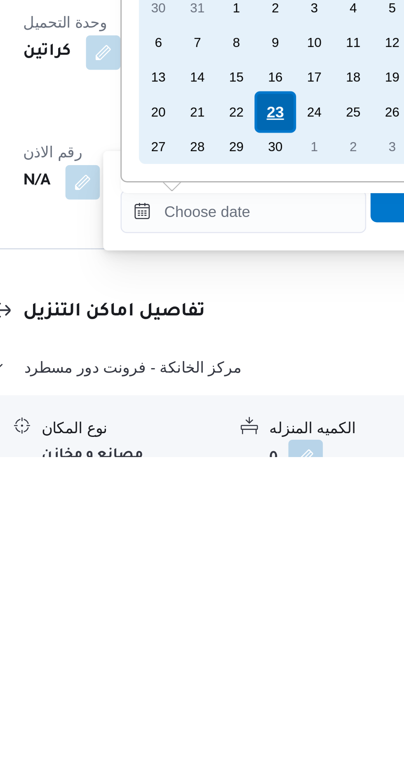
click at [233, 637] on div "23" at bounding box center [236, 639] width 16 height 16
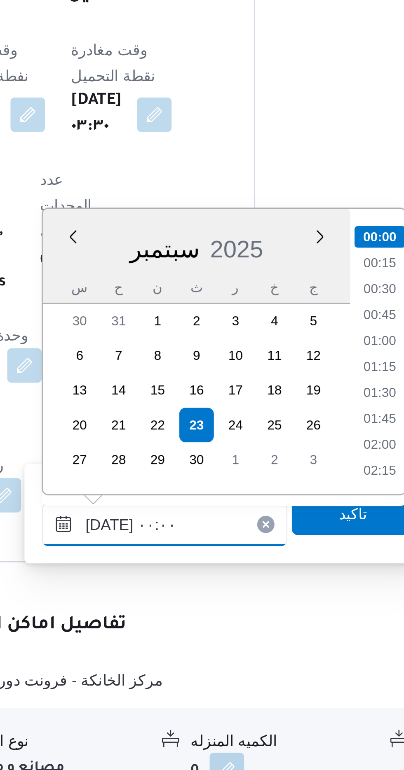
click at [187, 676] on input "[DATE] ٠٠:٠٠" at bounding box center [223, 676] width 93 height 16
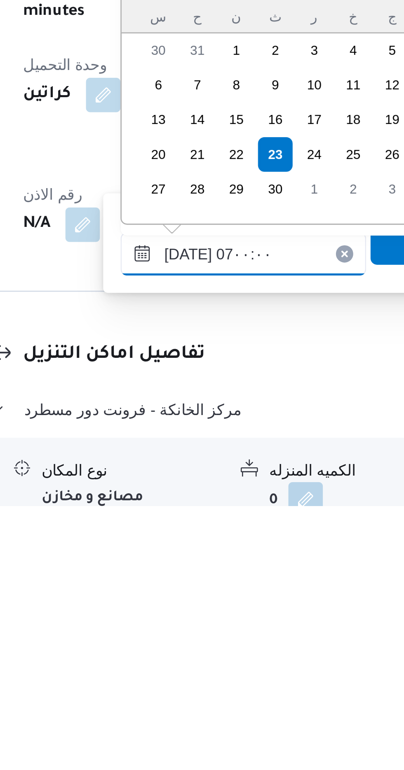
scroll to position [190, 0]
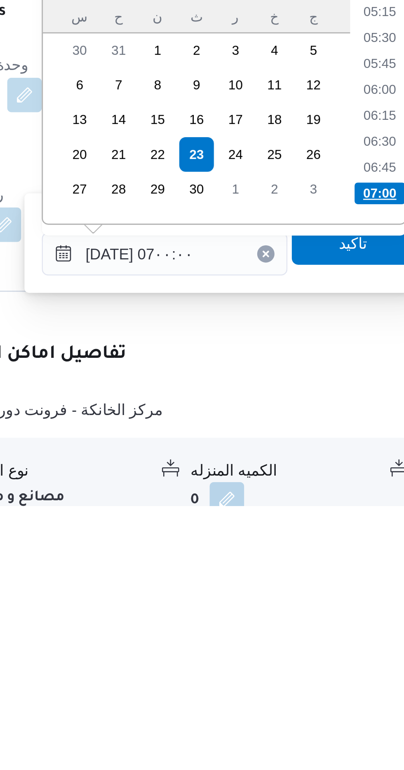
click at [298, 649] on li "07:00" at bounding box center [305, 651] width 19 height 8
type input "[DATE] ٠٧:٠٠"
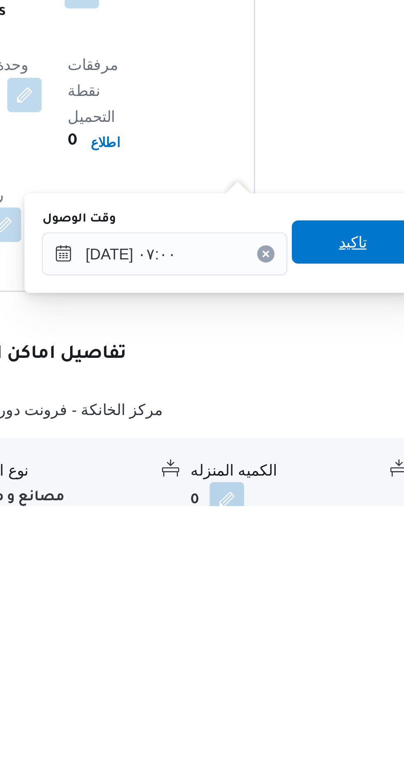
click at [287, 671] on span "تاكيد" at bounding box center [295, 669] width 46 height 16
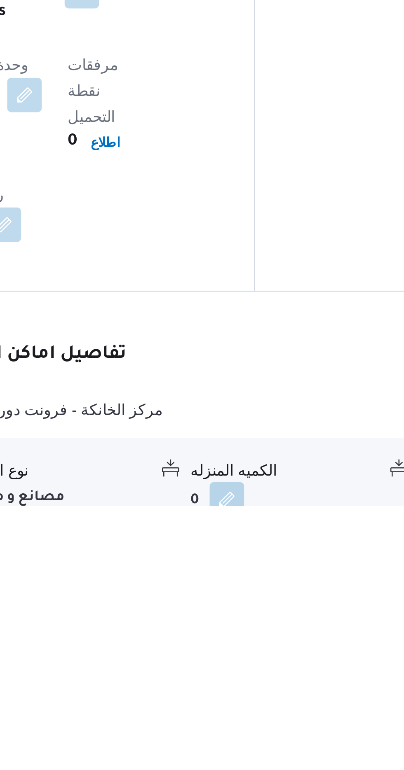
scroll to position [528, 0]
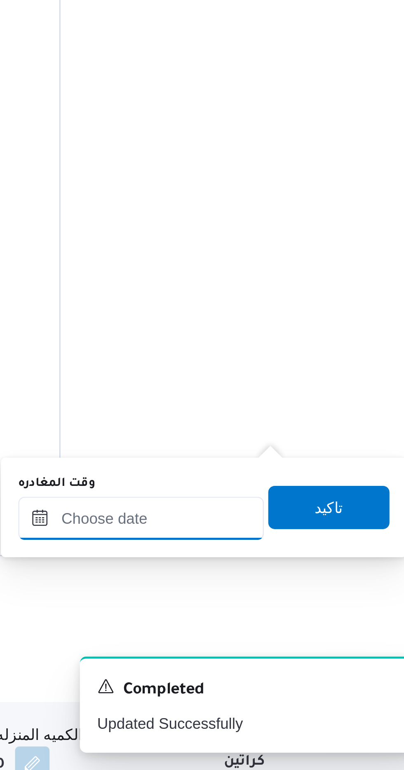
click at [289, 672] on input "وقت المغادره" at bounding box center [288, 674] width 93 height 16
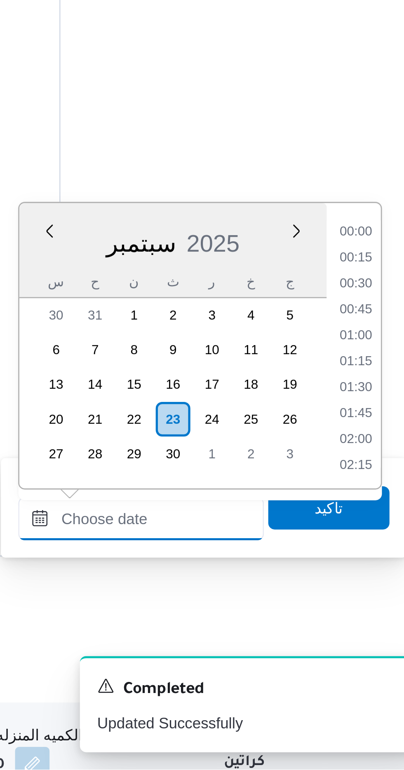
scroll to position [642, 0]
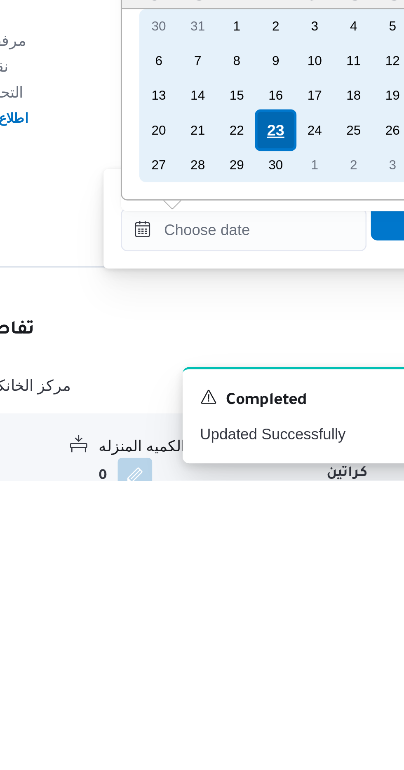
click at [301, 636] on div "23" at bounding box center [301, 637] width 16 height 16
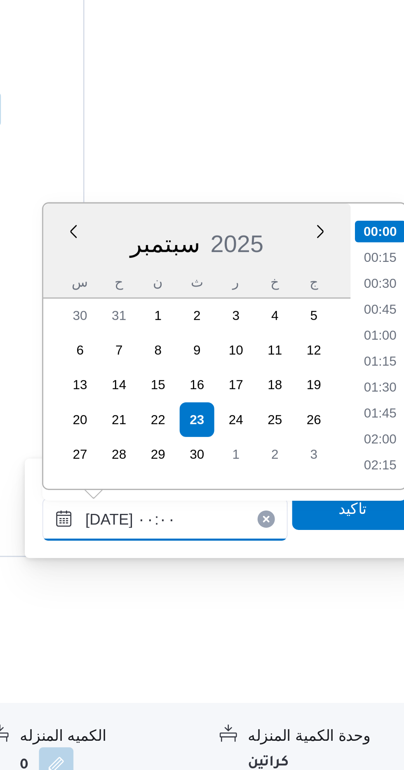
click at [252, 674] on input "[DATE] ٠٠:٠٠" at bounding box center [288, 674] width 93 height 16
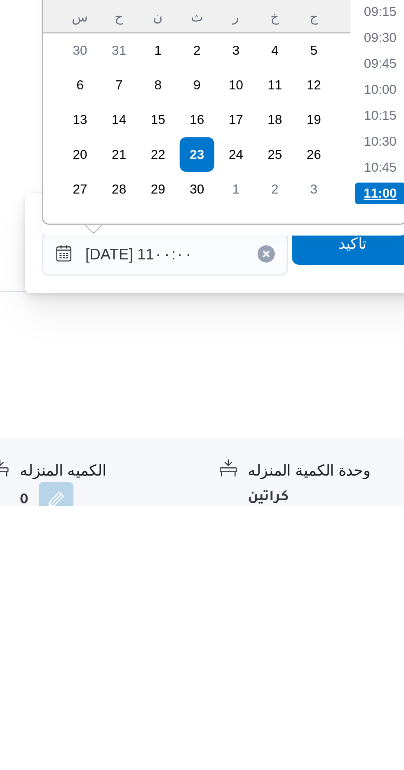
click at [364, 651] on li "11:00" at bounding box center [370, 651] width 19 height 8
type input "[DATE] ١١:٠٠"
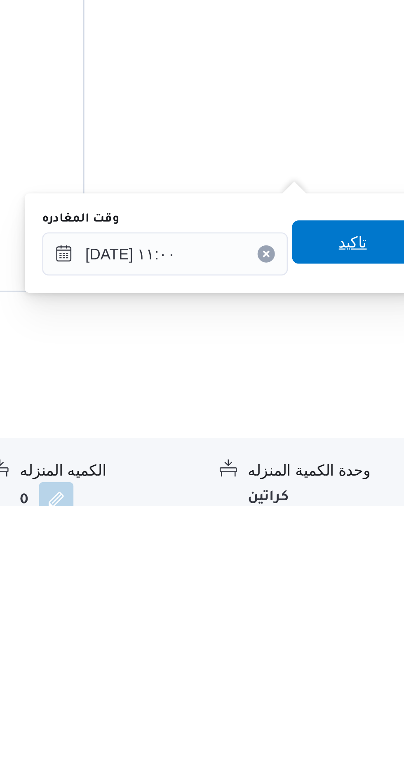
click at [355, 670] on span "تاكيد" at bounding box center [360, 669] width 46 height 16
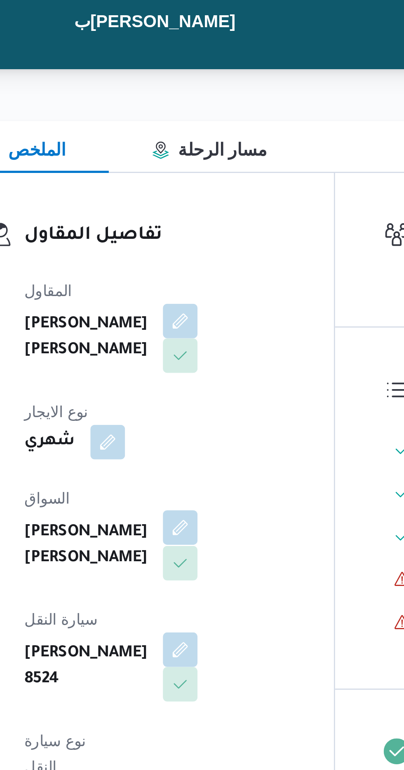
click at [192, 282] on button "button" at bounding box center [198, 285] width 13 height 13
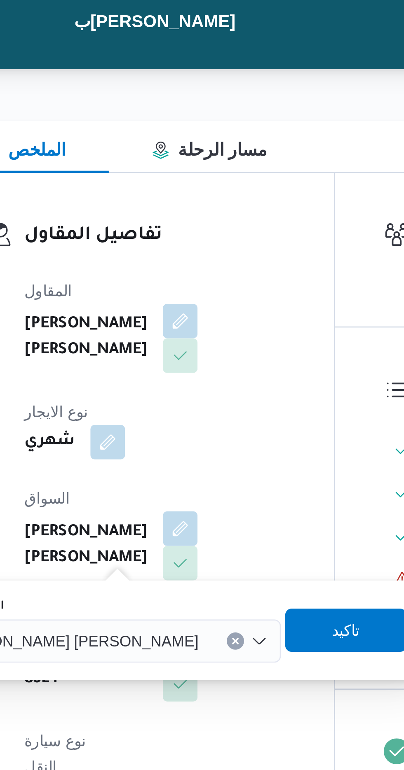
click at [157, 330] on span "[PERSON_NAME] [PERSON_NAME]" at bounding box center [158, 328] width 96 height 9
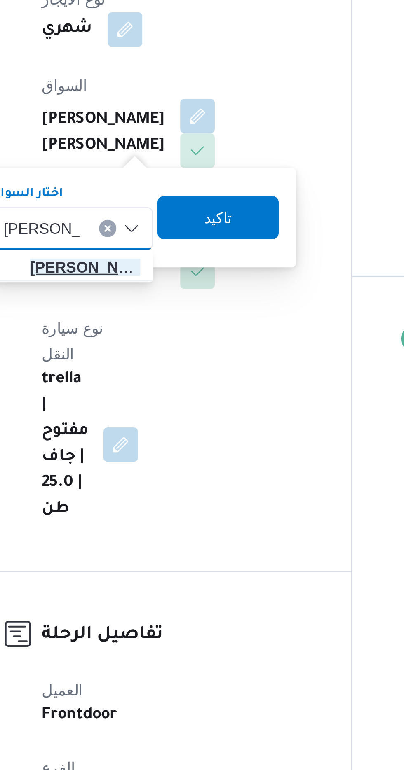
type input "[PERSON_NAME]"
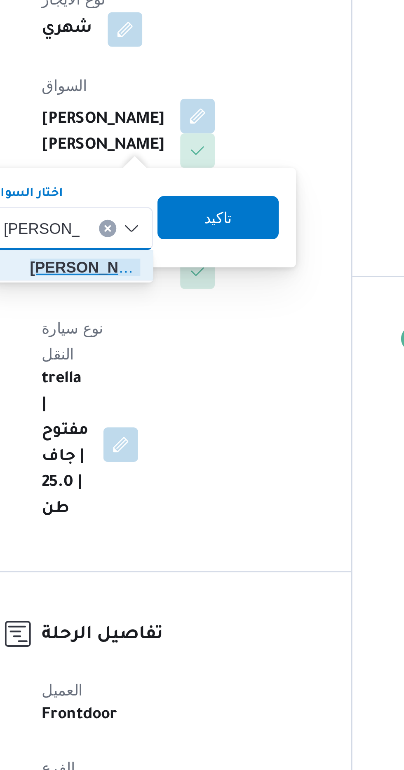
click at [151, 344] on span "[PERSON_NAME] د [PERSON_NAME]" at bounding box center [156, 344] width 42 height 10
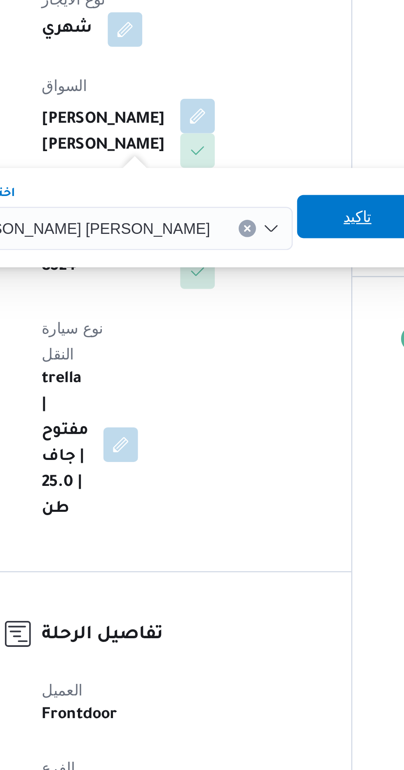
click at [237, 327] on span "تاكيد" at bounding box center [260, 324] width 46 height 16
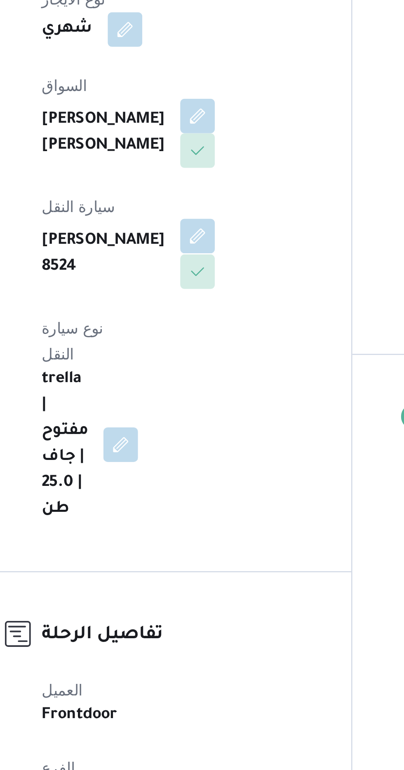
click at [205, 325] on button "button" at bounding box center [198, 331] width 13 height 13
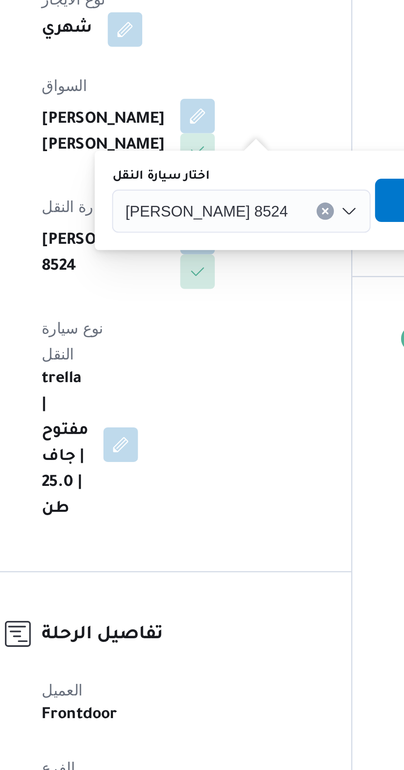
click at [182, 322] on span "[PERSON_NAME] 8524" at bounding box center [202, 321] width 62 height 9
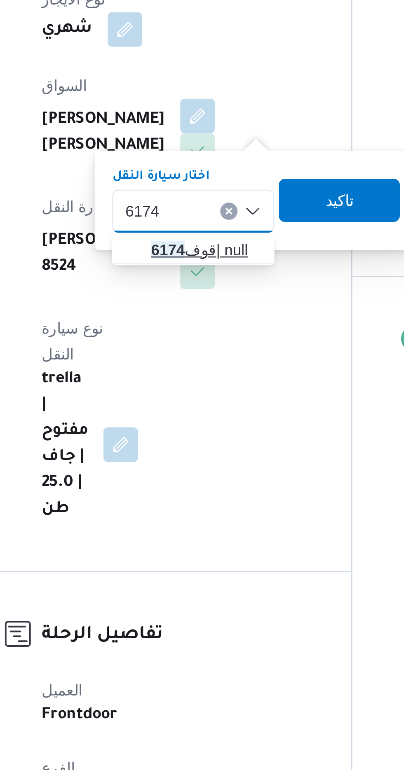
type input "6174"
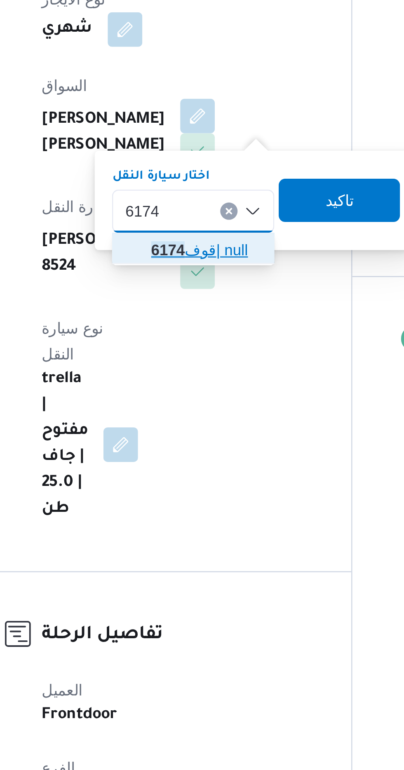
click at [184, 337] on mark "6174" at bounding box center [187, 337] width 13 height 7
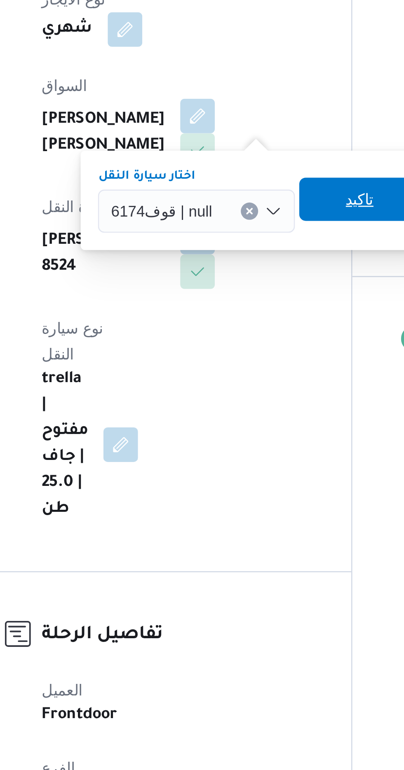
click at [245, 318] on span "تاكيد" at bounding box center [261, 318] width 46 height 16
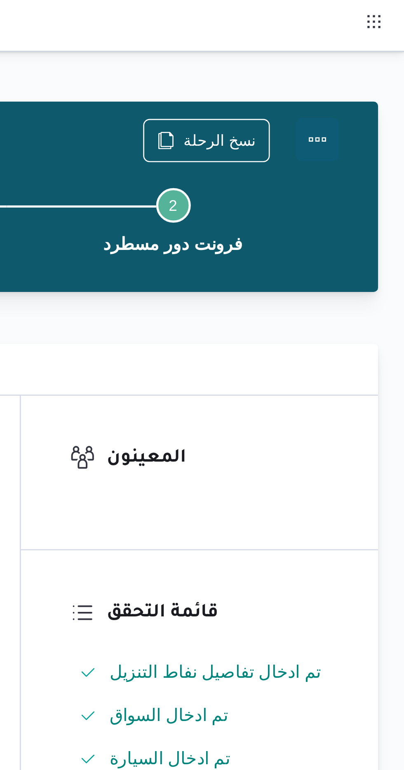
click at [371, 55] on button "Actions" at bounding box center [370, 53] width 16 height 16
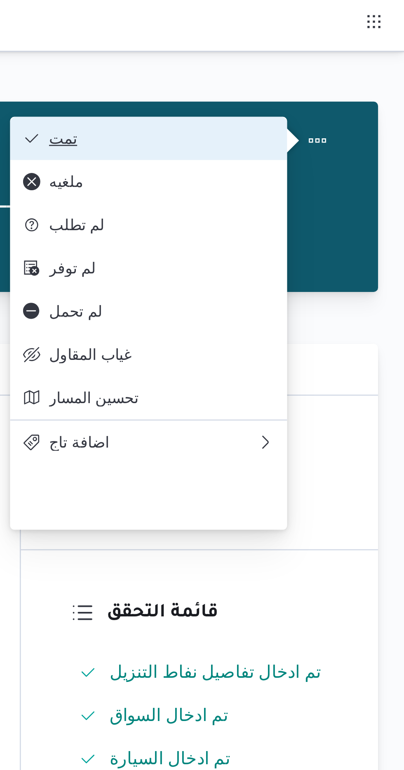
click at [301, 47] on button "تمت" at bounding box center [306, 52] width 105 height 16
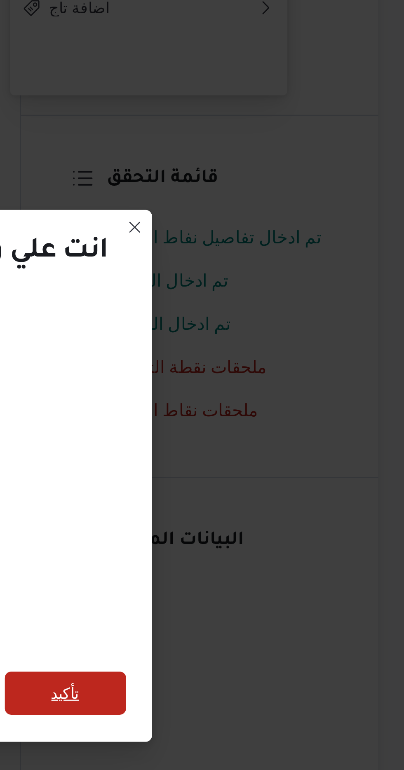
click at [282, 427] on span "تأكيد" at bounding box center [275, 429] width 46 height 16
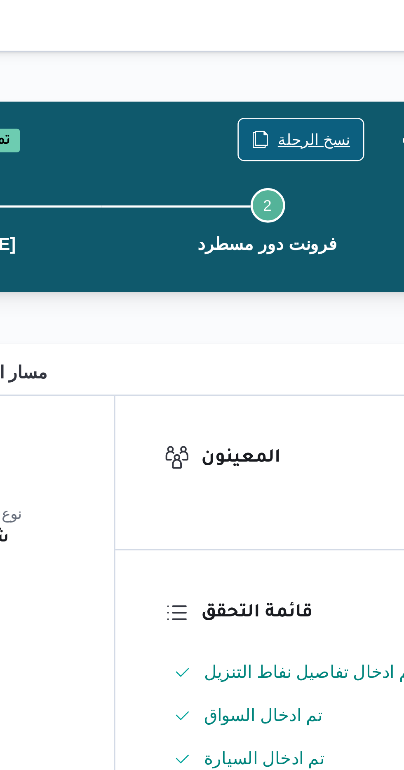
click at [321, 51] on span "نسخ الرحلة" at bounding box center [328, 53] width 47 height 16
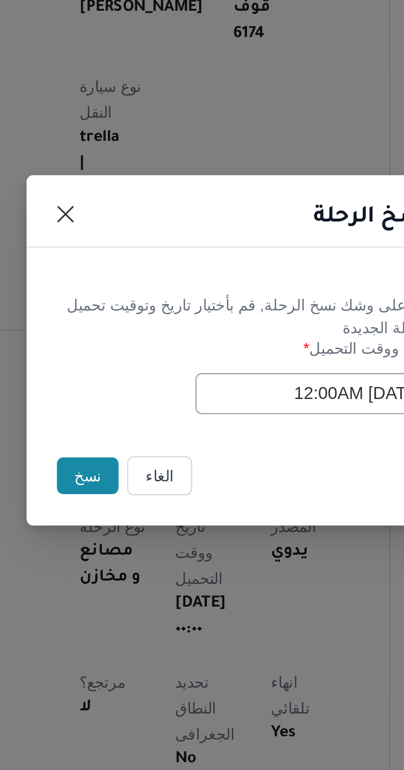
click at [137, 433] on button "نسخ" at bounding box center [142, 433] width 23 height 14
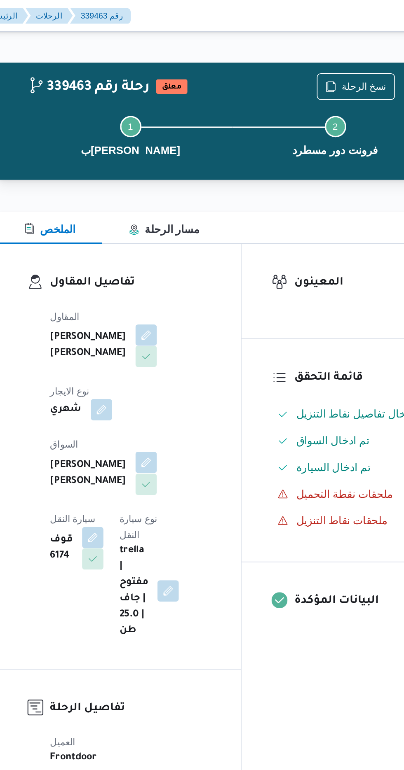
click at [192, 279] on button "button" at bounding box center [198, 285] width 13 height 13
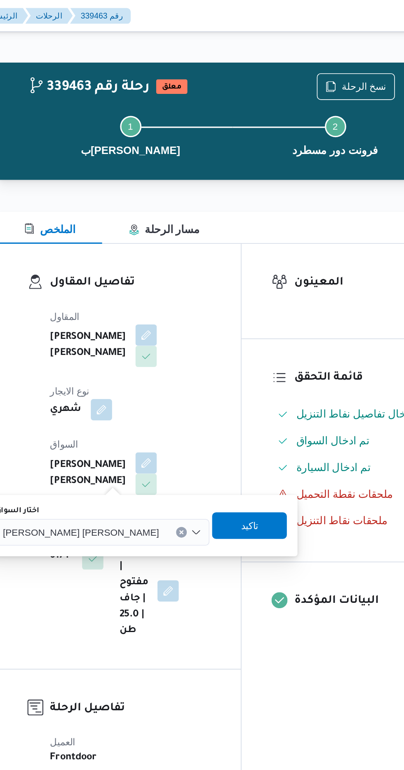
click at [145, 327] on span "[PERSON_NAME] [PERSON_NAME]" at bounding box center [158, 328] width 96 height 9
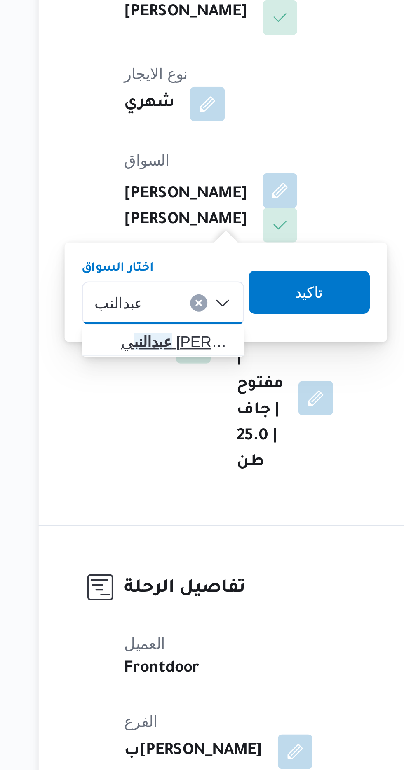
type input "عبدالنب"
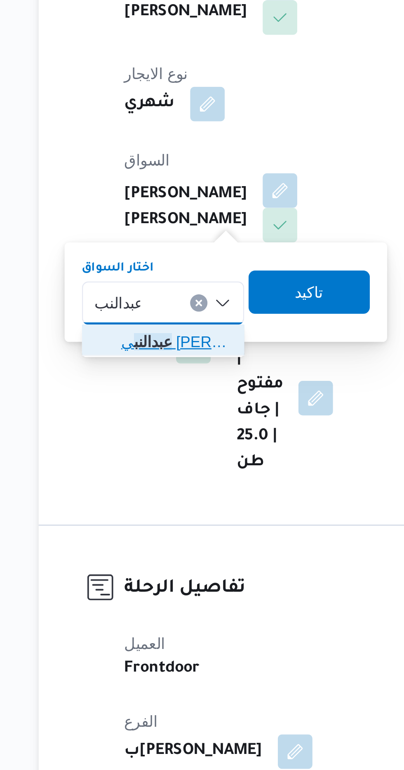
click at [162, 345] on span "[PERSON_NAME] ي [PERSON_NAME]" at bounding box center [159, 344] width 42 height 10
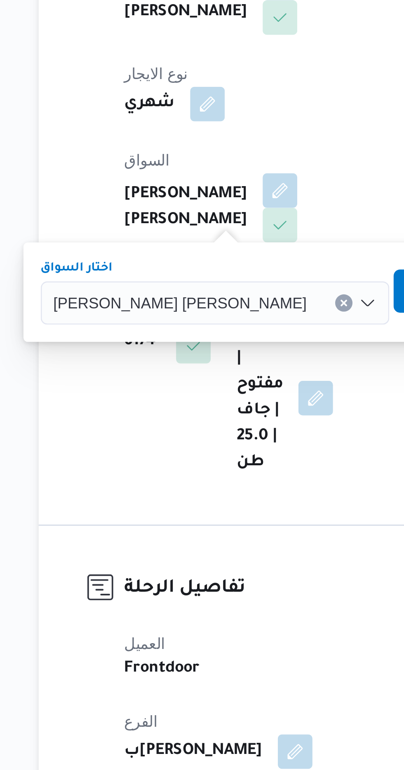
click at [260, 324] on span "تاكيد" at bounding box center [265, 325] width 11 height 10
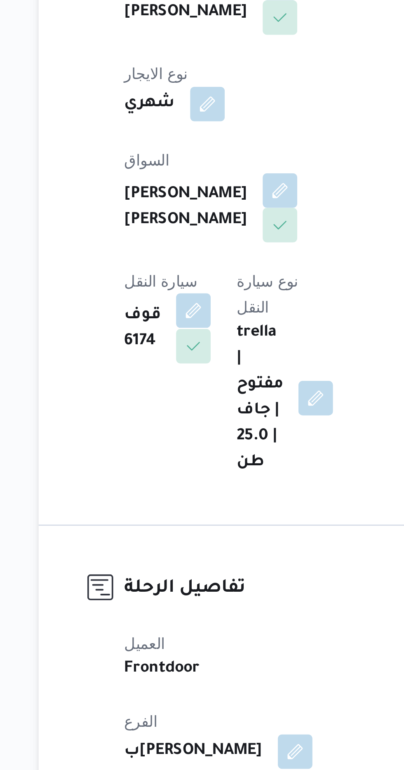
click at [173, 325] on button "button" at bounding box center [165, 331] width 13 height 13
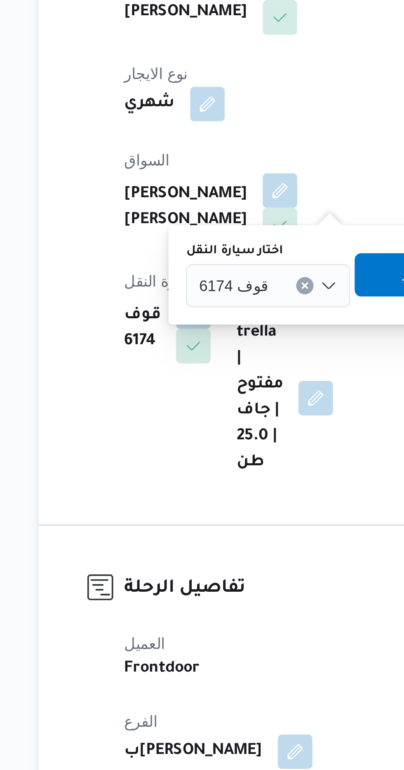
click at [198, 322] on input "اختار سيارة النقل" at bounding box center [198, 322] width 1 height 10
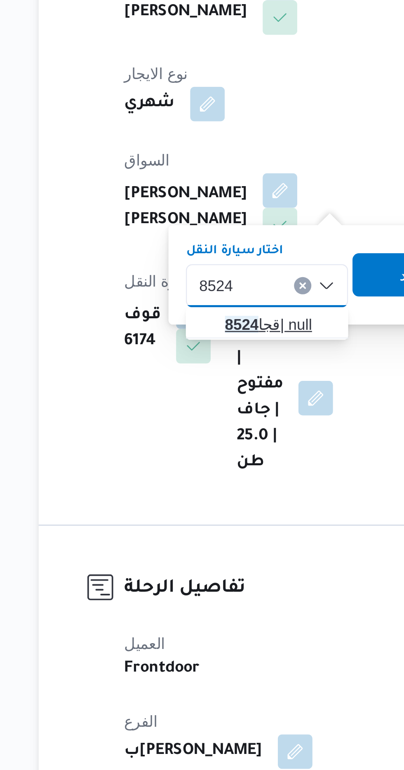
type input "8524"
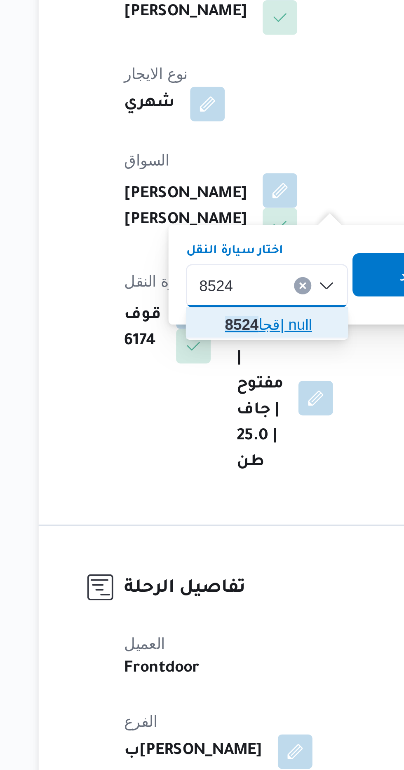
click at [195, 334] on span "قجا 8524 | null" at bounding box center [199, 337] width 42 height 10
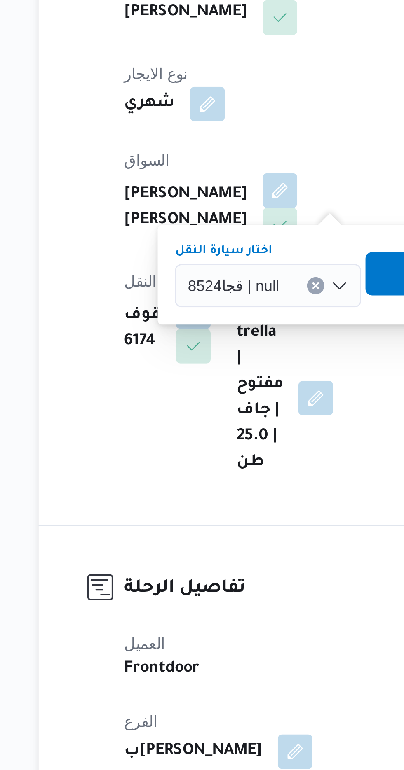
click at [239, 317] on span "تاكيد" at bounding box center [254, 318] width 46 height 16
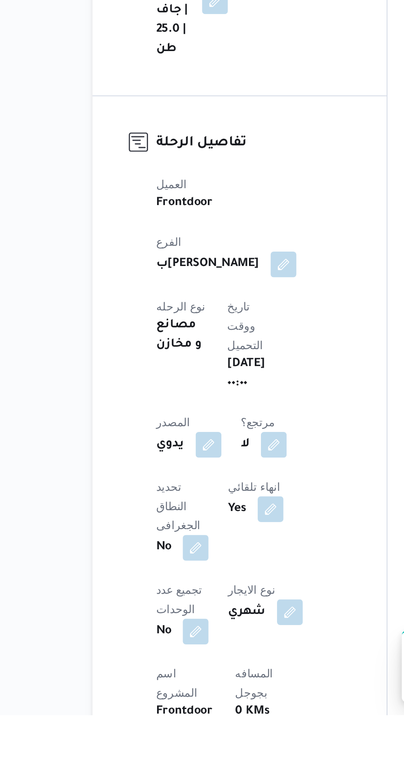
scroll to position [7, 0]
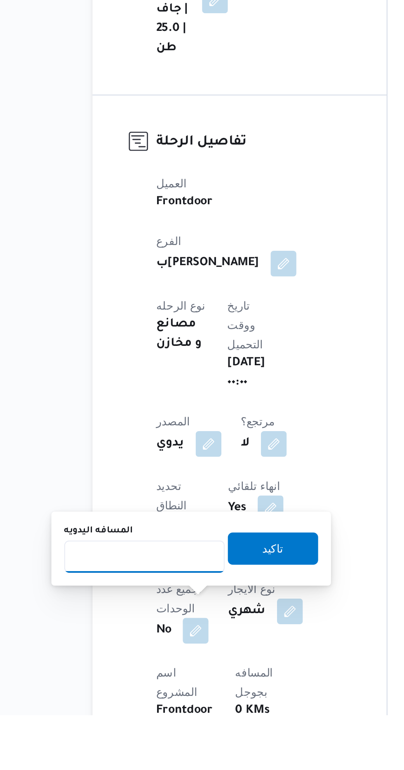
click at [156, 691] on input "المسافه اليدويه" at bounding box center [134, 689] width 82 height 16
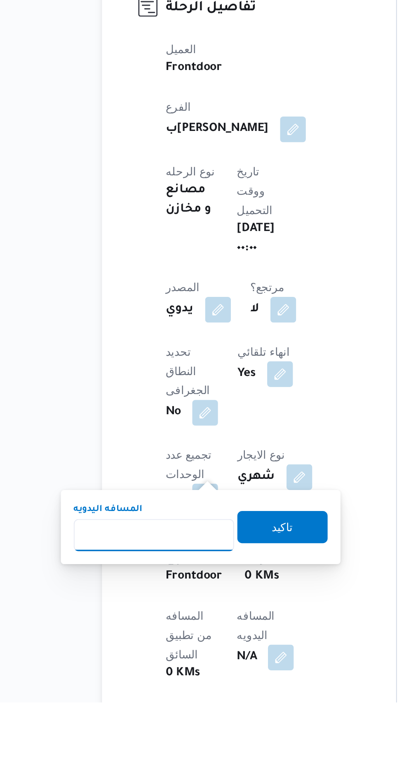
scroll to position [105, 0]
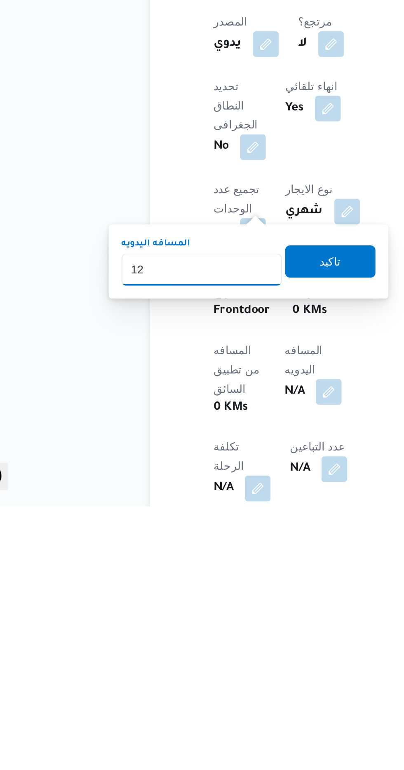
type input "120"
click at [205, 648] on span "تاكيد" at bounding box center [199, 644] width 11 height 10
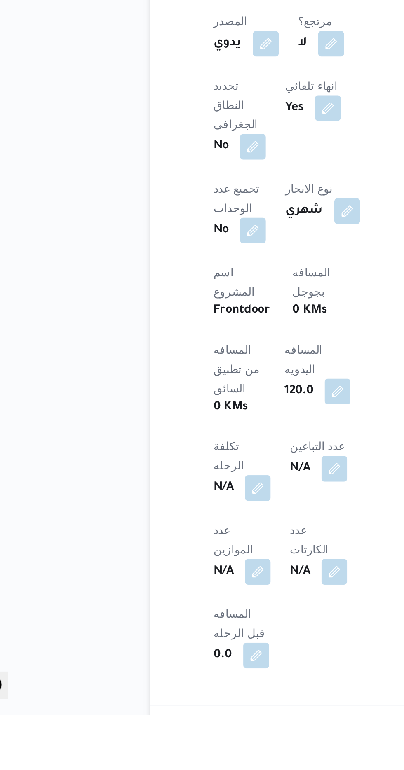
scroll to position [218, 0]
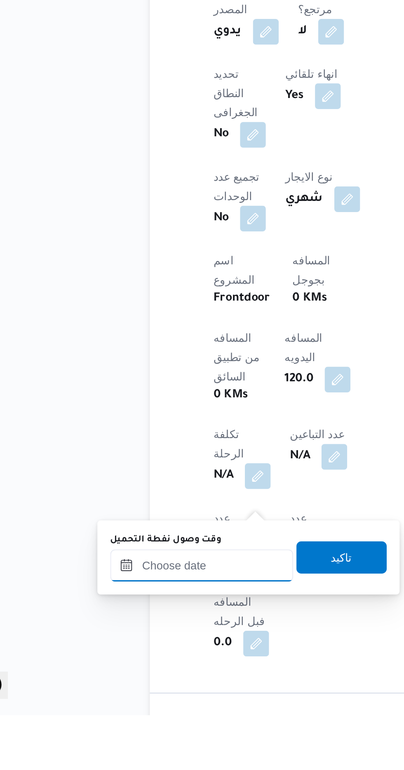
click at [155, 691] on input "وقت وصول نفطة التحميل" at bounding box center [133, 693] width 93 height 16
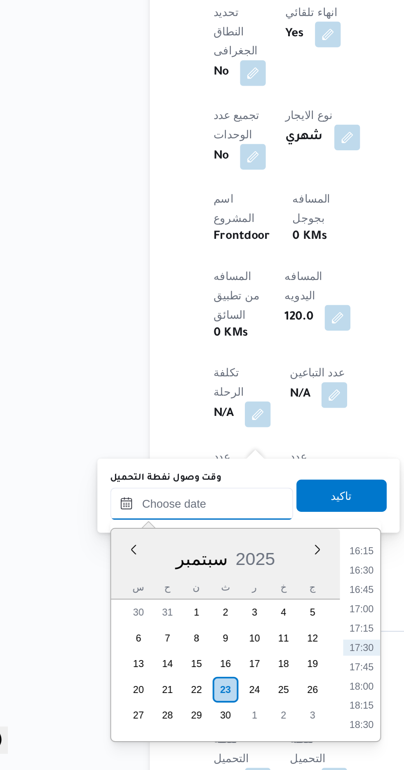
scroll to position [278, 0]
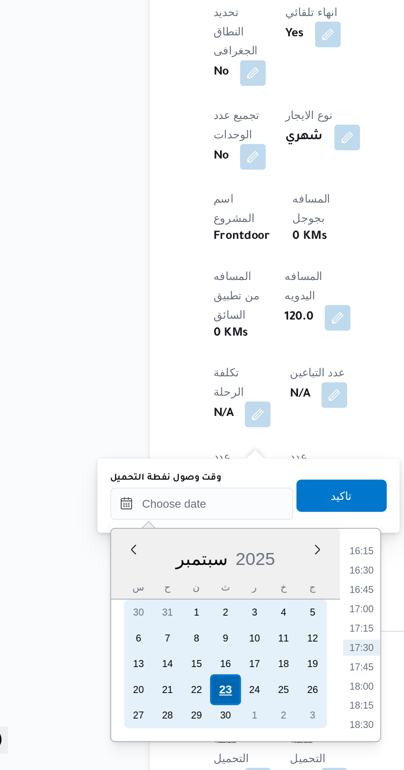
click at [145, 727] on div "23" at bounding box center [146, 729] width 16 height 16
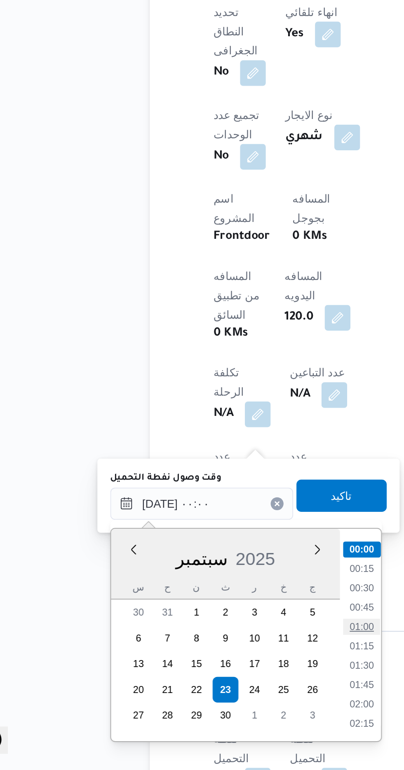
click at [215, 697] on li "01:00" at bounding box center [215, 697] width 19 height 8
type input "[DATE] ٠١:٠٠"
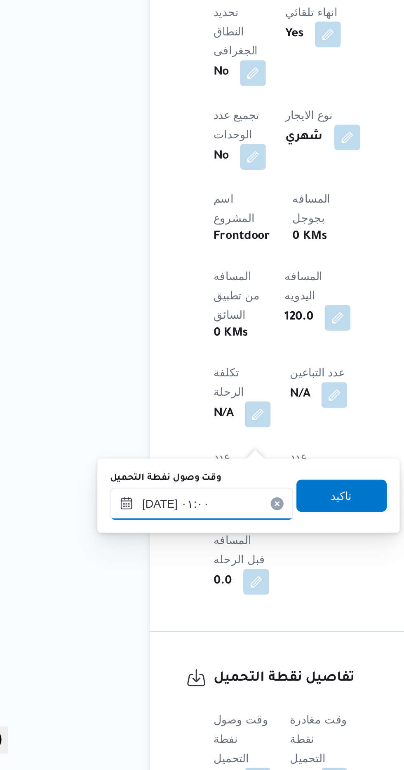
scroll to position [278, 0]
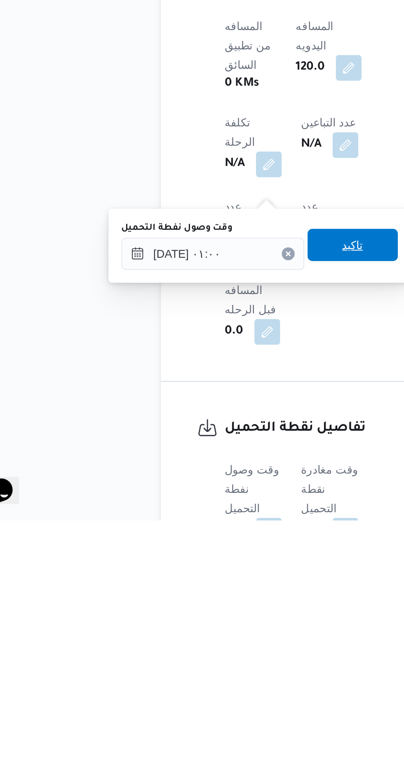
click at [210, 626] on span "تاكيد" at bounding box center [205, 629] width 11 height 10
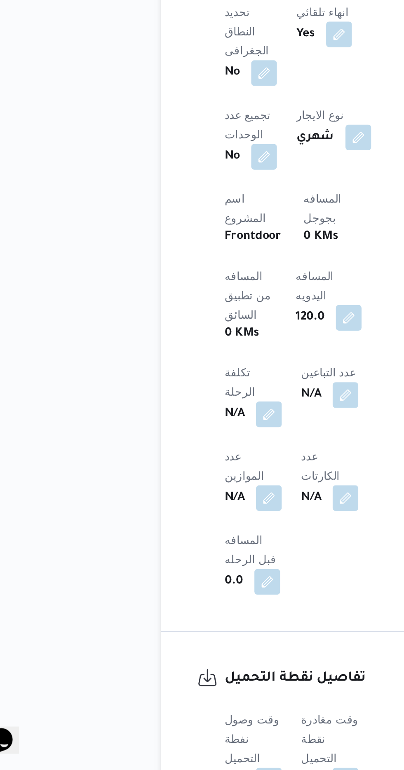
click at [203, 768] on div "N/A" at bounding box center [193, 775] width 31 height 15
click at [215, 768] on button "button" at bounding box center [210, 774] width 13 height 13
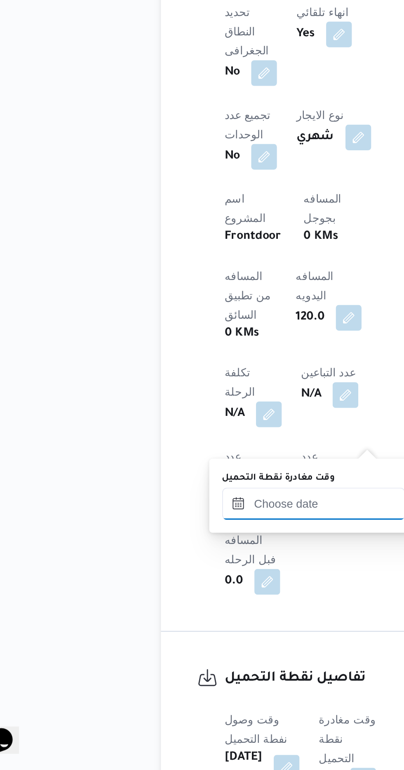
click at [195, 630] on input "وقت مغادرة نقطة التحميل" at bounding box center [184, 633] width 93 height 16
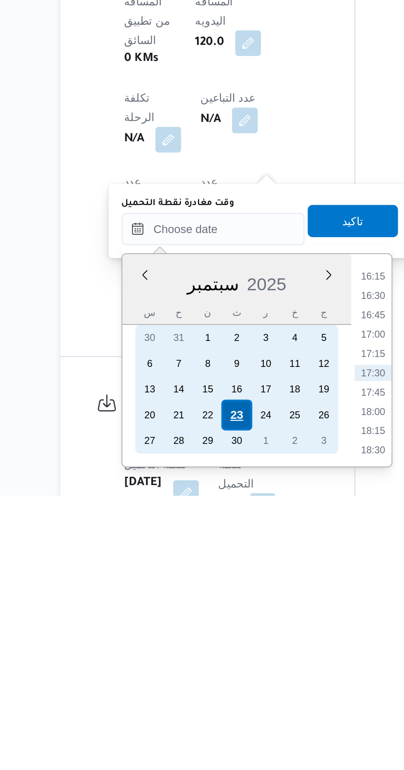
click at [197, 728] on div "23" at bounding box center [197, 729] width 16 height 16
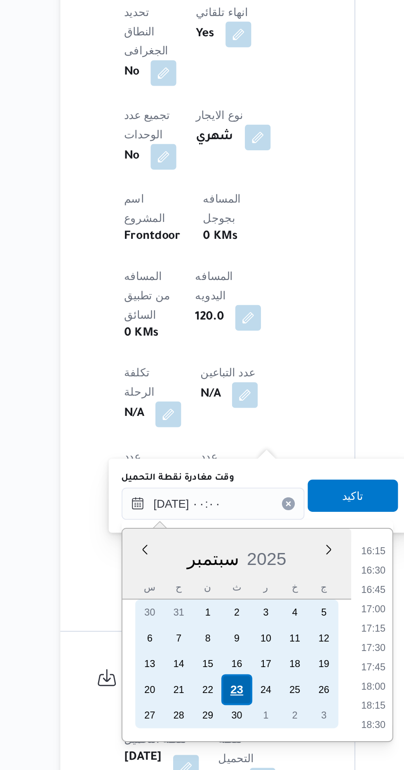
scroll to position [0, 0]
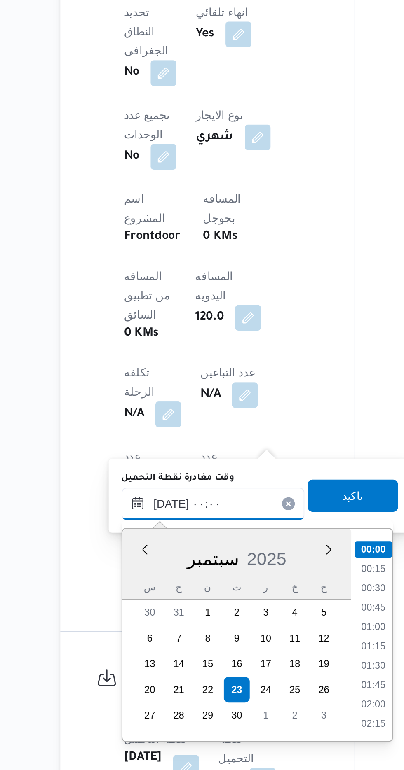
click at [140, 637] on input "[DATE] ٠٠:٠٠" at bounding box center [184, 633] width 93 height 16
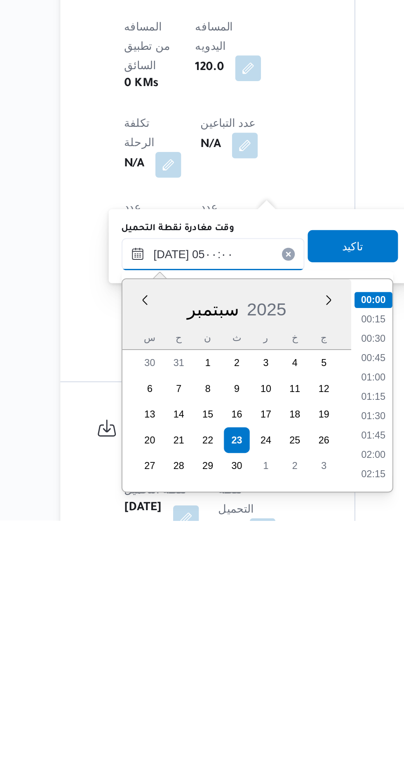
scroll to position [278, 0]
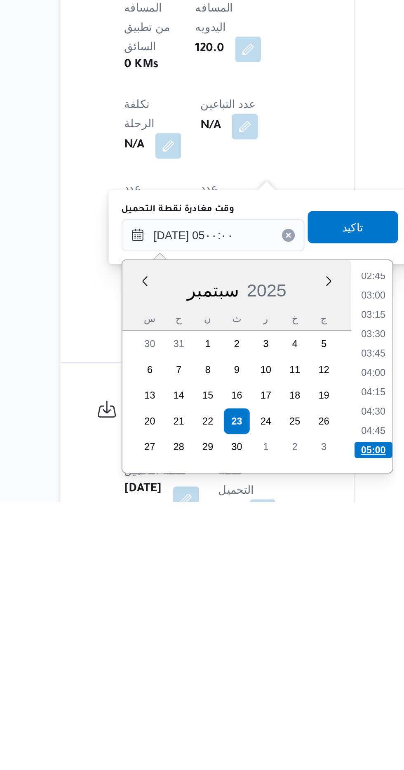
click at [264, 741] on li "05:00" at bounding box center [266, 744] width 19 height 8
type input "[DATE] ٠٥:٠٠"
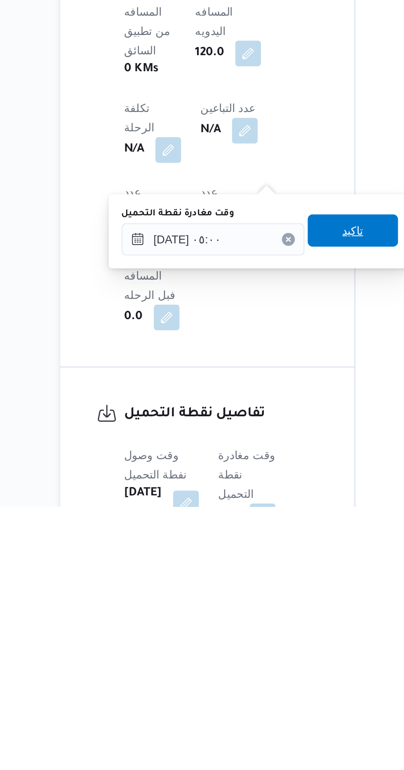
click at [261, 635] on span "تاكيد" at bounding box center [256, 629] width 46 height 16
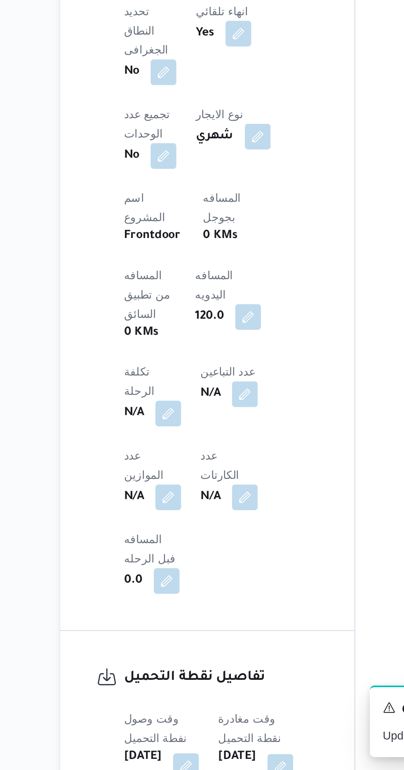
click at [174, 761] on button "button" at bounding box center [171, 767] width 13 height 13
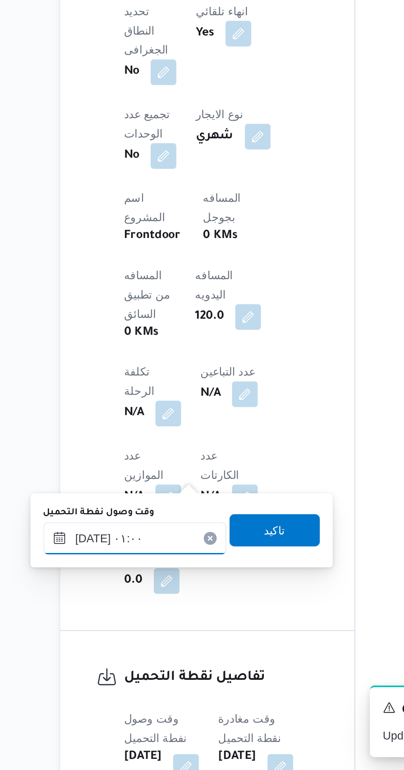
click at [167, 647] on input "[DATE] ٠١:٠٠" at bounding box center [144, 651] width 93 height 16
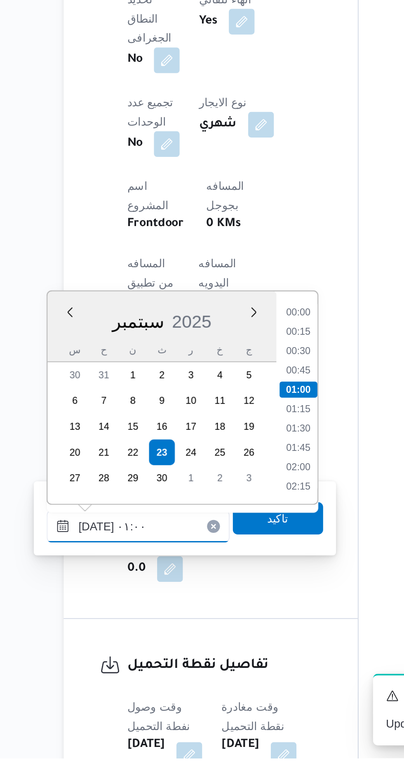
scroll to position [289, 0]
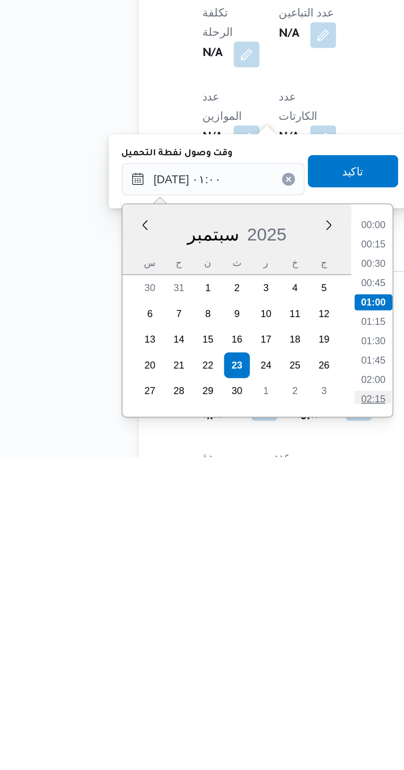
click at [221, 740] on li "02:15" at bounding box center [226, 740] width 19 height 8
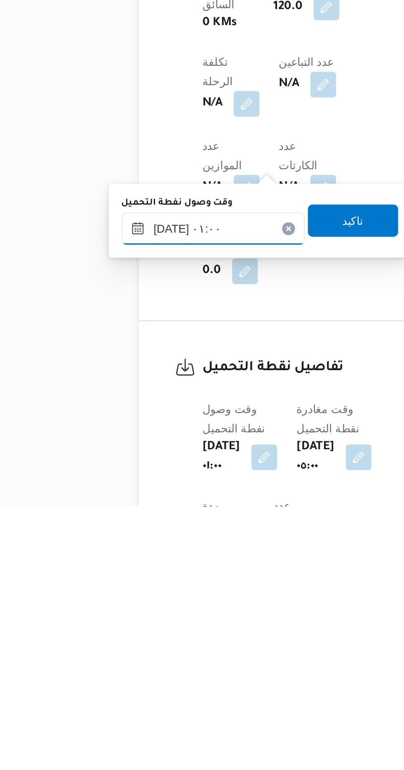
click at [174, 630] on input "[DATE] ٠١:٠٠" at bounding box center [144, 628] width 93 height 16
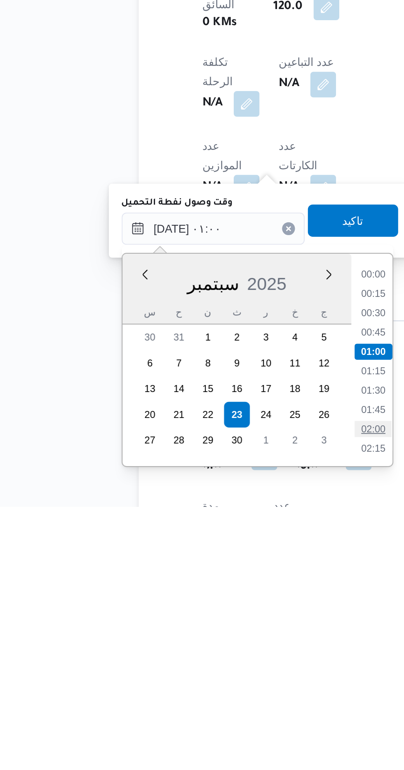
click at [225, 727] on li "02:00" at bounding box center [226, 730] width 19 height 8
type input "[DATE] ٠٢:٠٠"
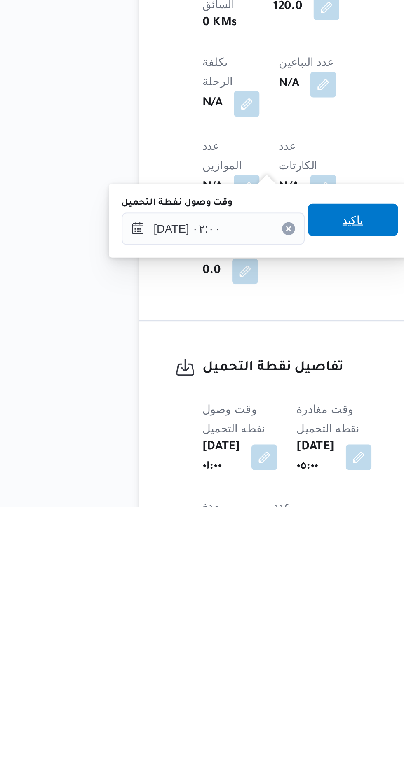
click at [221, 630] on span "تاكيد" at bounding box center [217, 623] width 46 height 16
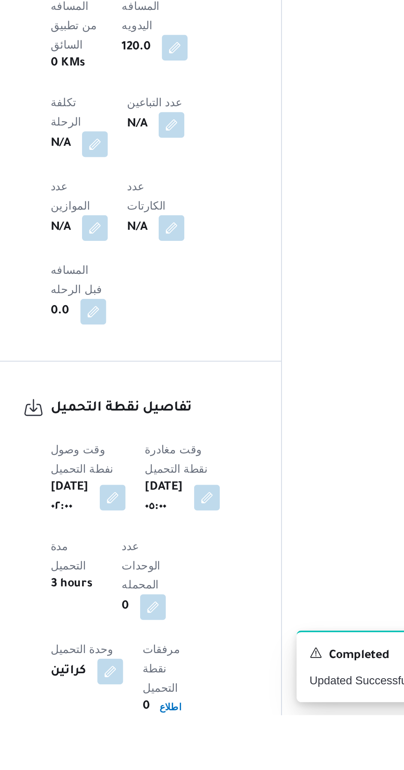
scroll to position [389, 0]
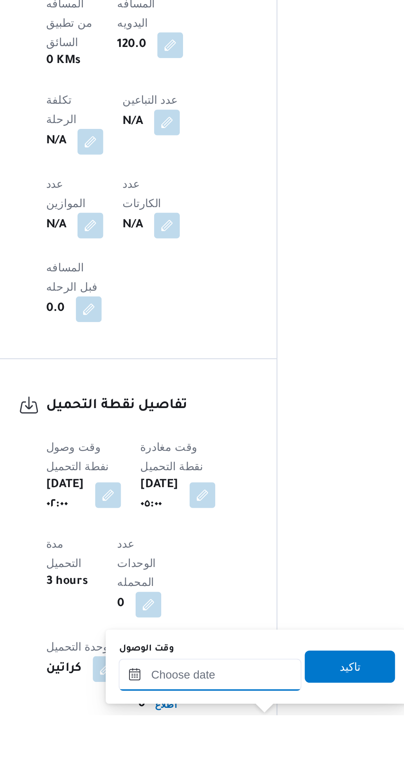
click at [242, 747] on input "وقت الوصول" at bounding box center [223, 749] width 93 height 16
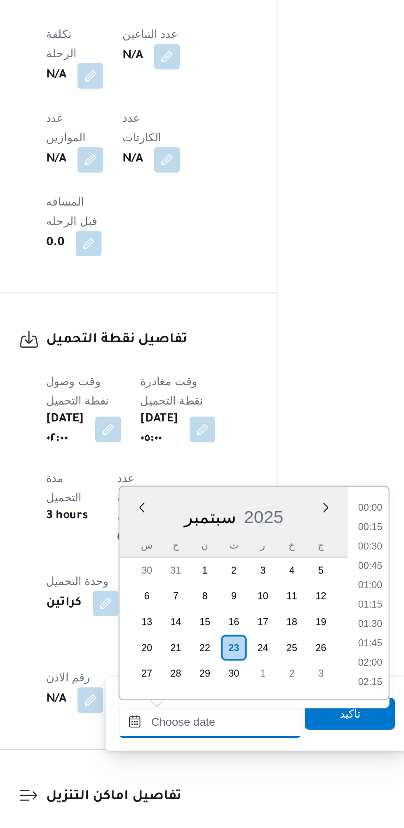
scroll to position [642, 0]
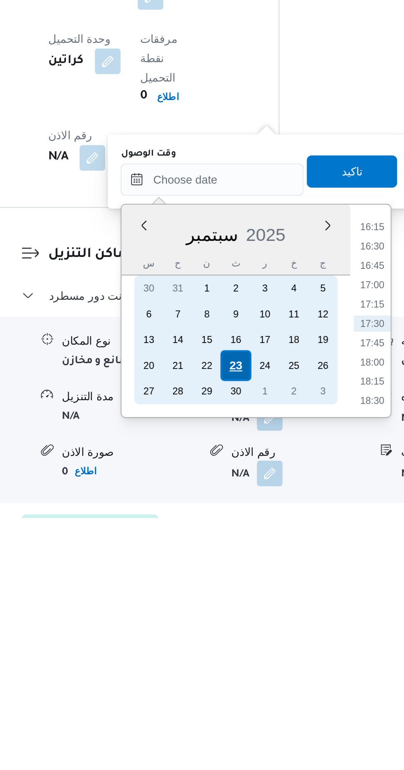
click at [237, 691] on div "23" at bounding box center [236, 692] width 16 height 16
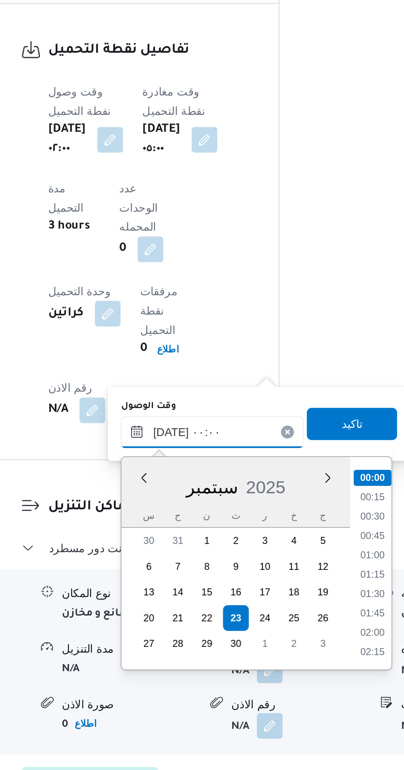
click at [182, 601] on input "[DATE] ٠٠:٠٠" at bounding box center [223, 597] width 93 height 16
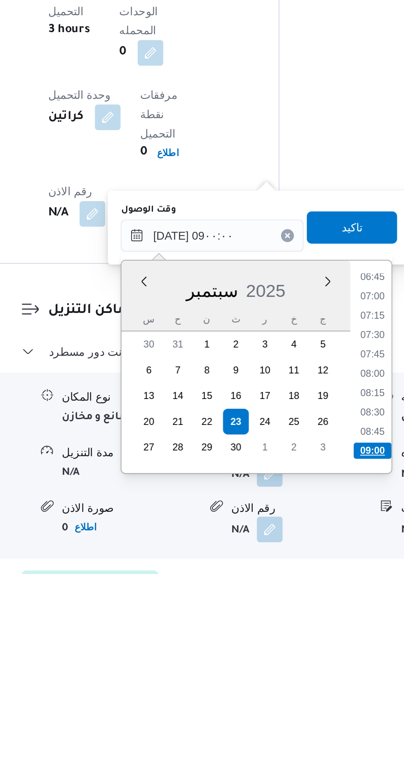
click at [303, 703] on li "09:00" at bounding box center [305, 707] width 19 height 8
type input "[DATE] ٠٩:٠٠"
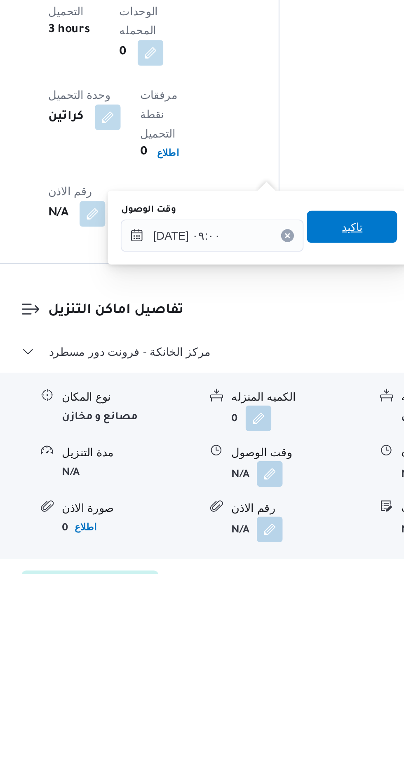
click at [300, 592] on span "تاكيد" at bounding box center [294, 593] width 11 height 10
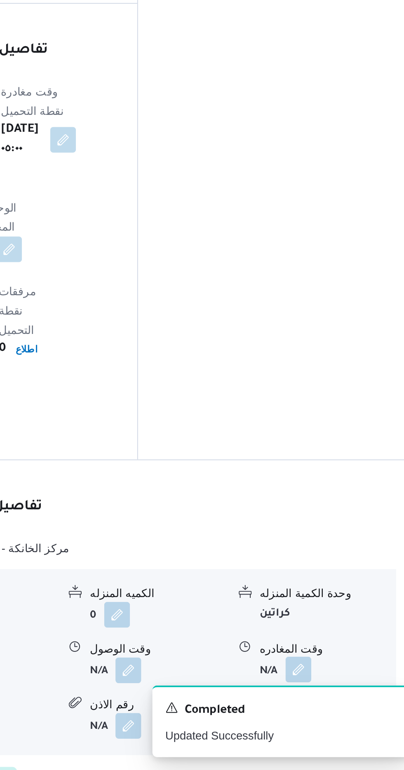
click at [345, 712] on button "button" at bounding box center [339, 718] width 13 height 13
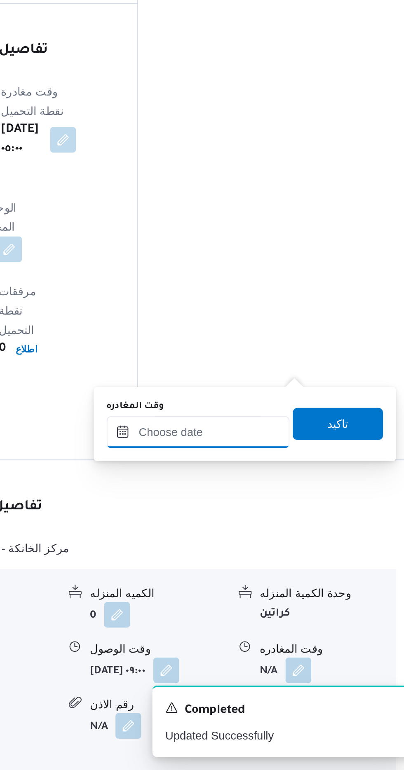
click at [307, 595] on input "وقت المغادره" at bounding box center [288, 597] width 93 height 16
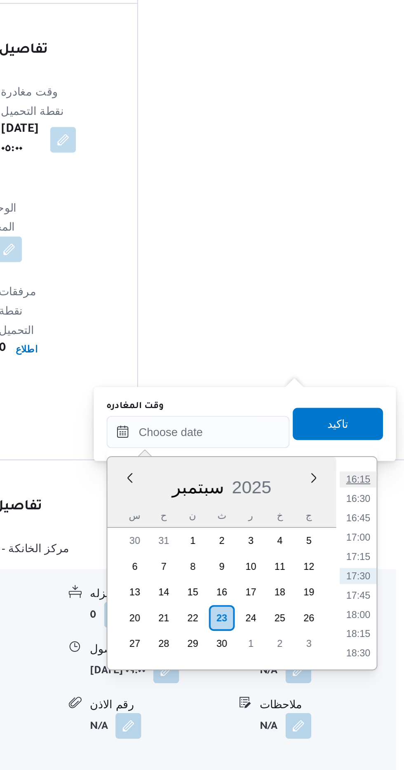
click at [371, 621] on li "16:15" at bounding box center [370, 621] width 19 height 8
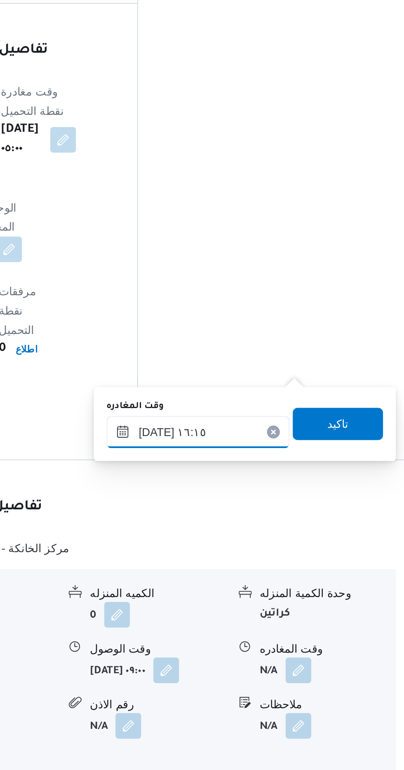
click at [308, 595] on input "[DATE] ١٦:١٥" at bounding box center [288, 597] width 93 height 16
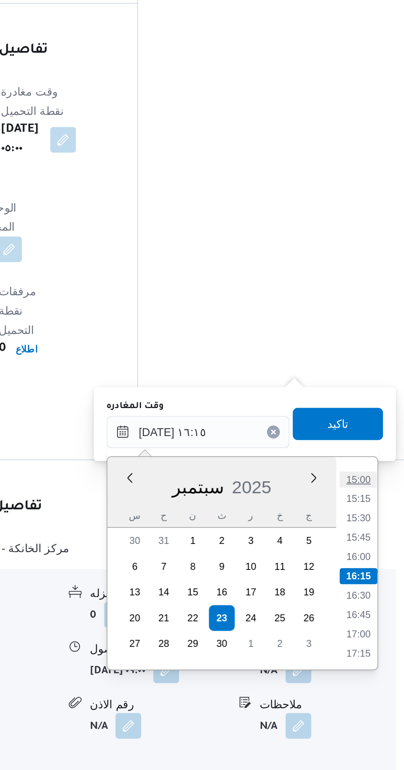
click at [370, 621] on li "15:00" at bounding box center [370, 621] width 19 height 8
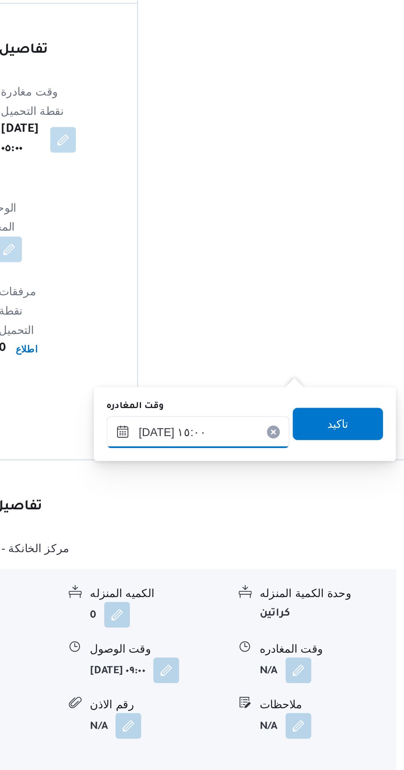
click at [312, 597] on input "[DATE] ١٥:٠٠" at bounding box center [288, 597] width 93 height 16
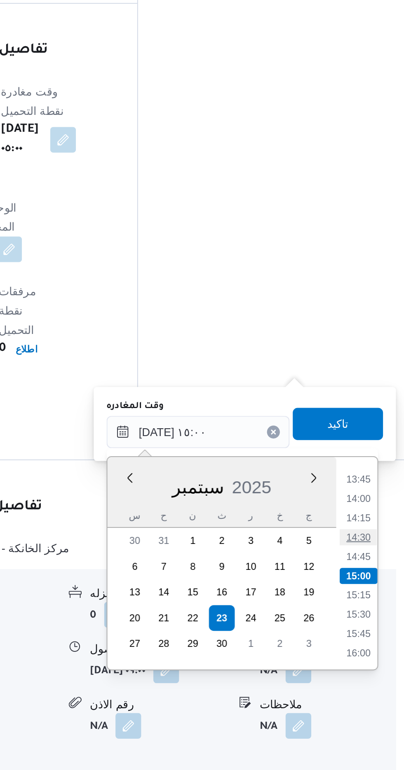
click at [370, 651] on li "14:30" at bounding box center [370, 651] width 19 height 8
type input "[DATE] ١٤:٣٠"
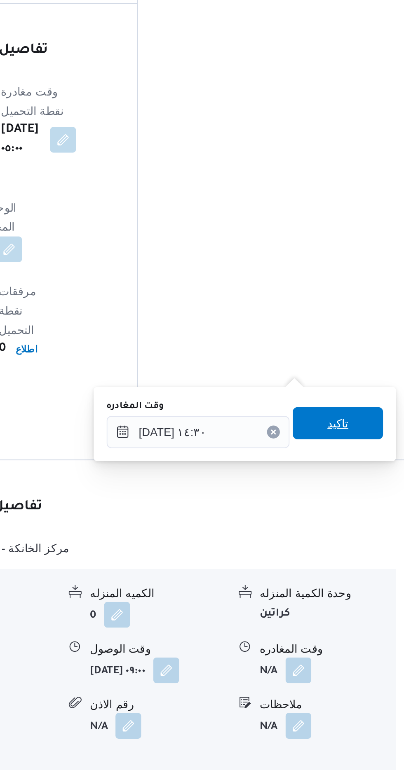
click at [365, 593] on span "تاكيد" at bounding box center [360, 593] width 11 height 10
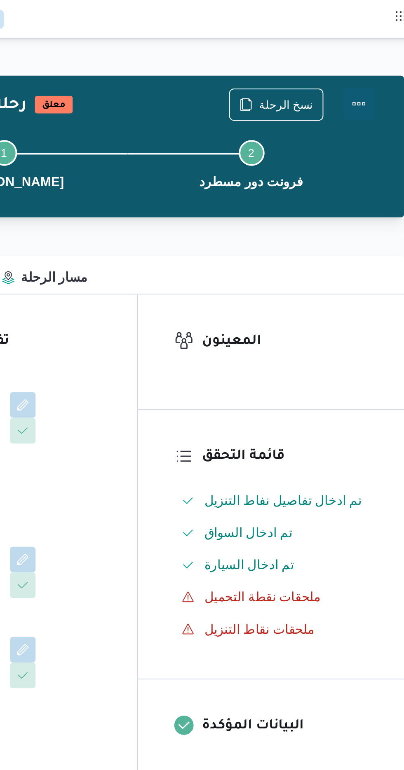
click at [371, 53] on button "Actions" at bounding box center [370, 53] width 16 height 16
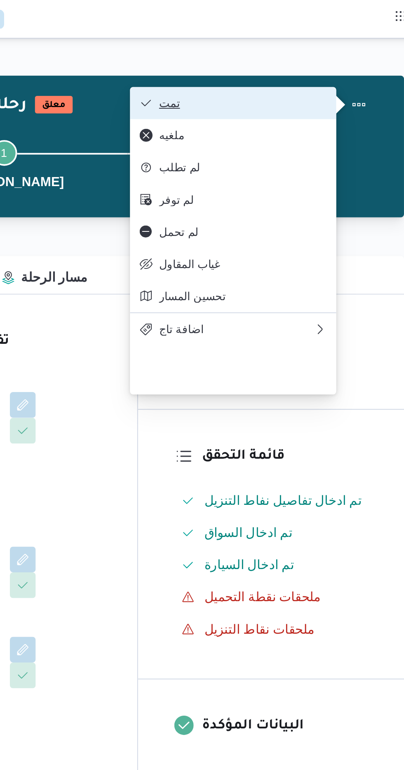
click at [342, 50] on span "تمت" at bounding box center [311, 52] width 86 height 7
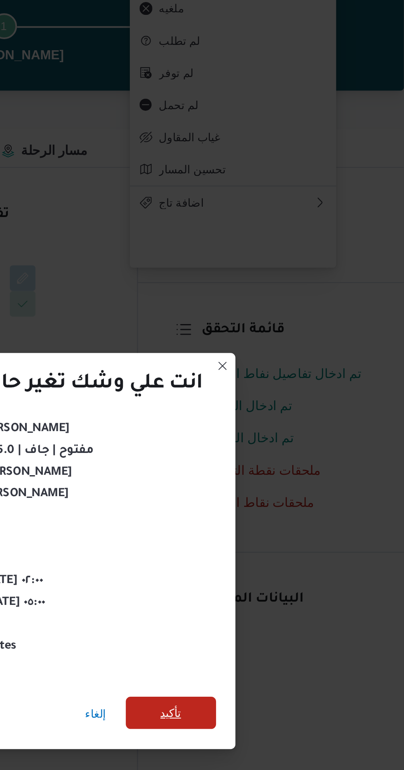
click at [281, 427] on span "تأكيد" at bounding box center [275, 429] width 46 height 16
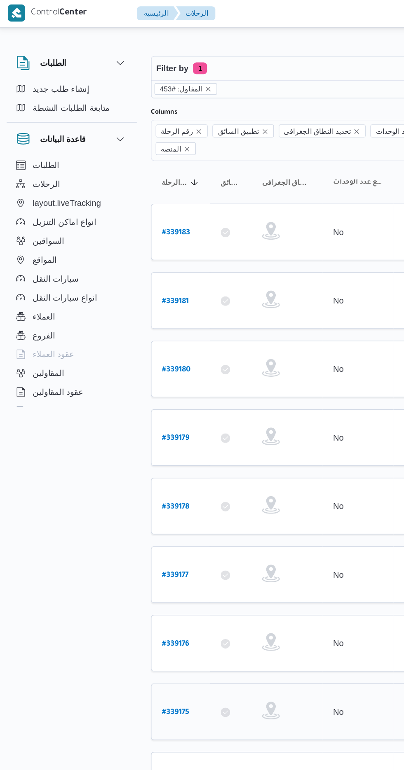
click at [116, 495] on b "# 339175" at bounding box center [124, 498] width 19 height 6
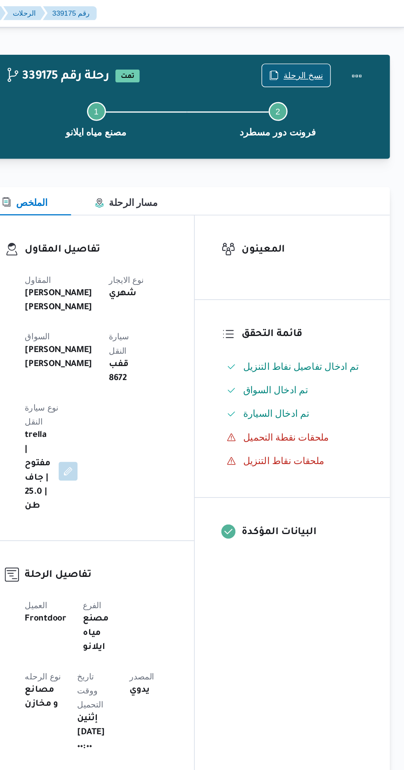
click at [325, 47] on span "نسخ الرحلة" at bounding box center [328, 53] width 47 height 16
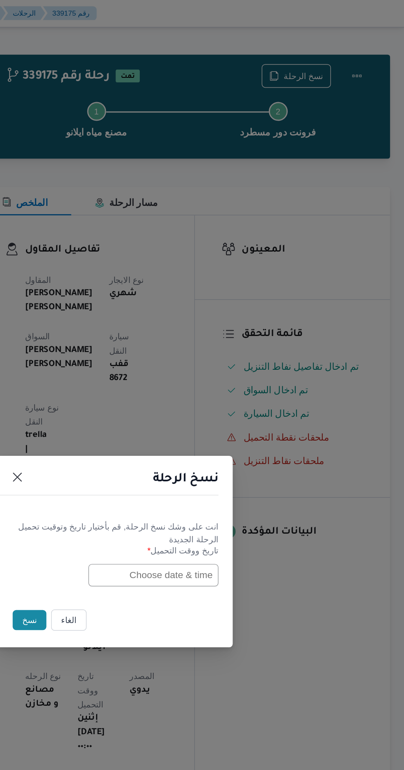
click at [199, 409] on input "text" at bounding box center [229, 402] width 91 height 16
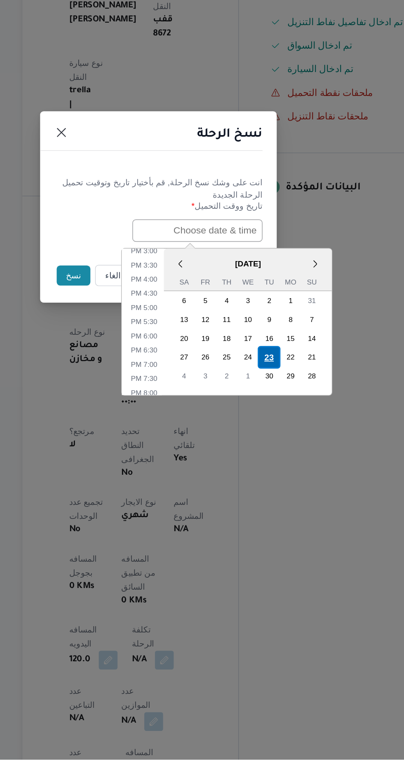
click at [278, 486] on div "23" at bounding box center [279, 490] width 16 height 16
type input "[DATE] 12:00AM"
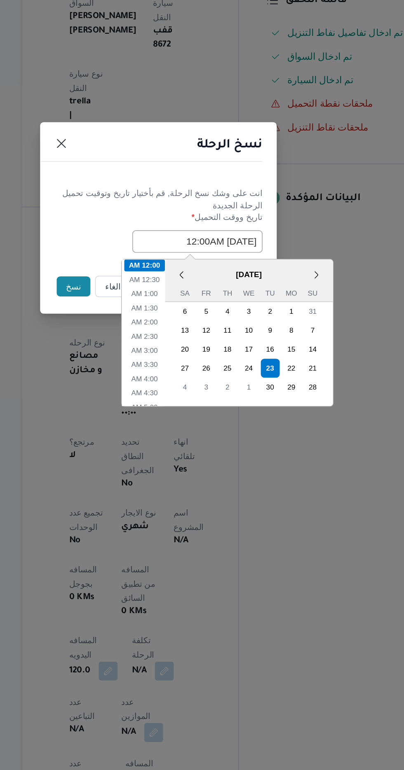
click at [133, 429] on button "نسخ" at bounding box center [142, 433] width 23 height 14
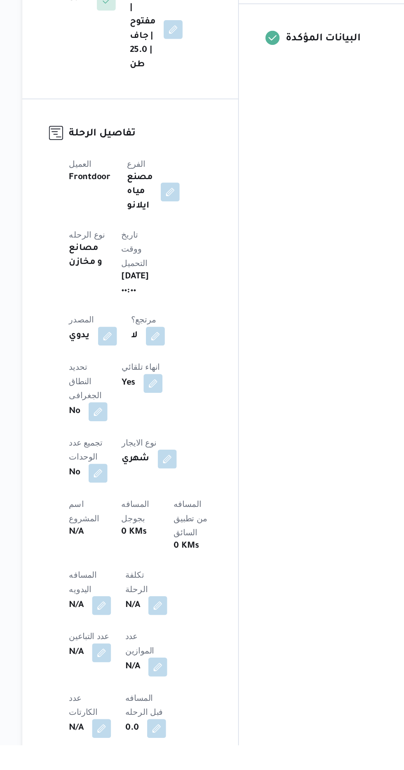
click at [148, 668] on b "N/A" at bounding box center [145, 673] width 10 height 10
click at [160, 666] on button "button" at bounding box center [162, 672] width 13 height 13
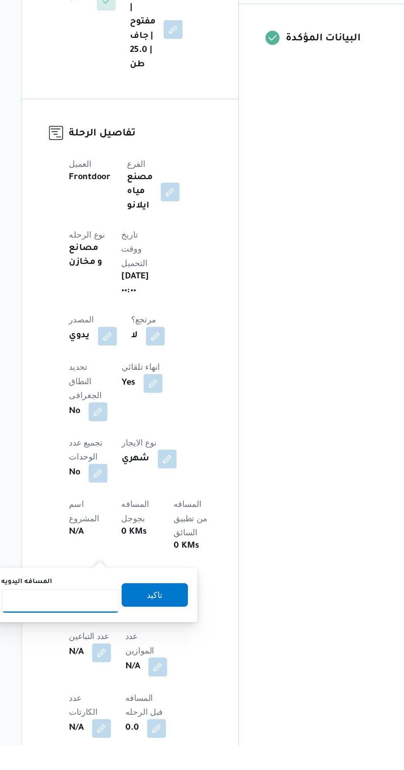
click at [121, 667] on input "المسافه اليدويه" at bounding box center [134, 669] width 82 height 16
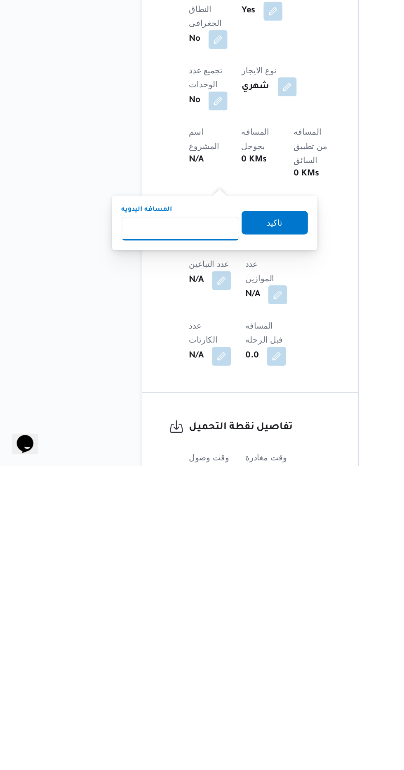
type input "1"
type input "240"
click at [203, 599] on span "تاكيد" at bounding box center [199, 600] width 11 height 10
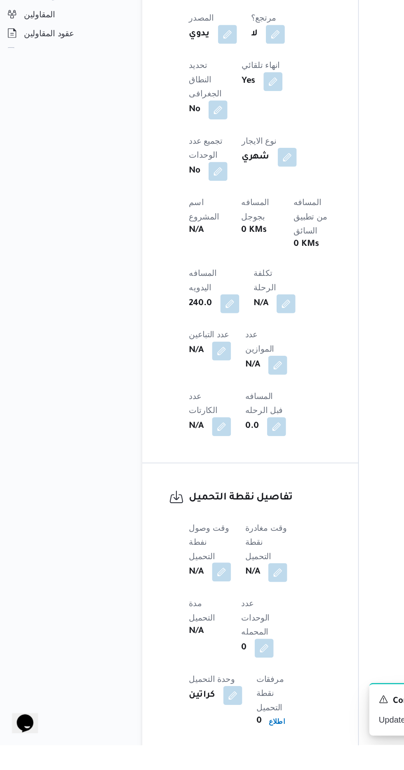
click at [160, 643] on button "button" at bounding box center [162, 649] width 13 height 13
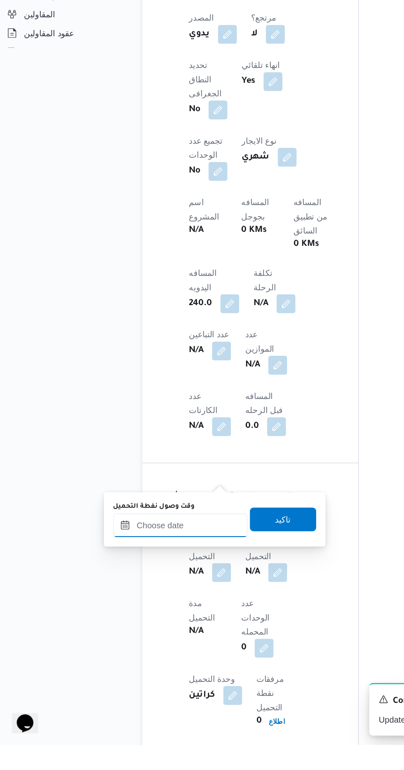
click at [104, 616] on input "وقت وصول نفطة التحميل" at bounding box center [133, 617] width 93 height 16
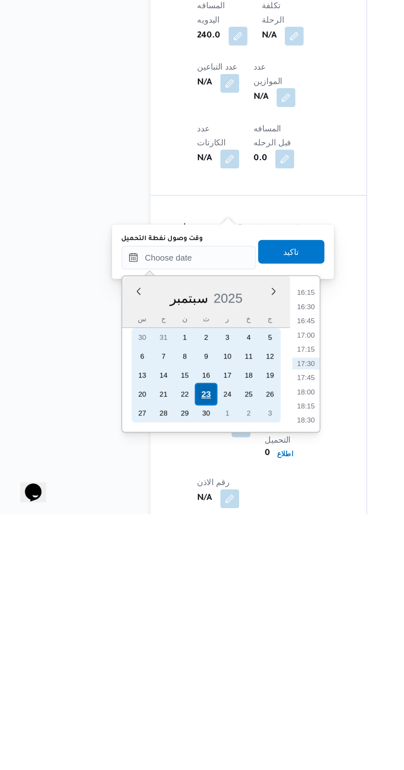
click at [143, 686] on div "23" at bounding box center [146, 687] width 16 height 16
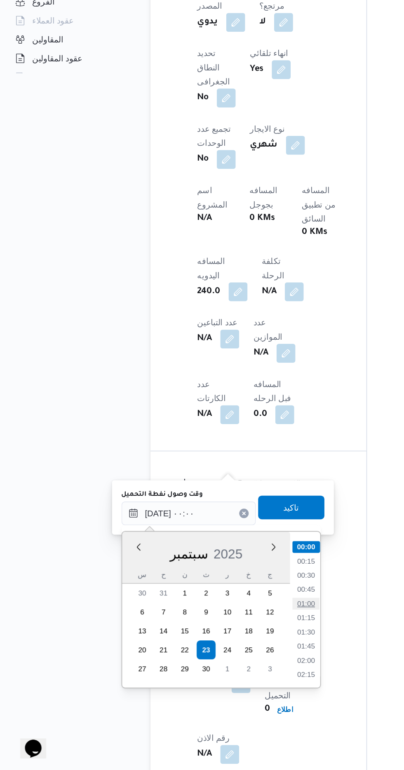
click at [209, 655] on li "01:00" at bounding box center [215, 654] width 19 height 8
type input "[DATE] ٠١:٠٠"
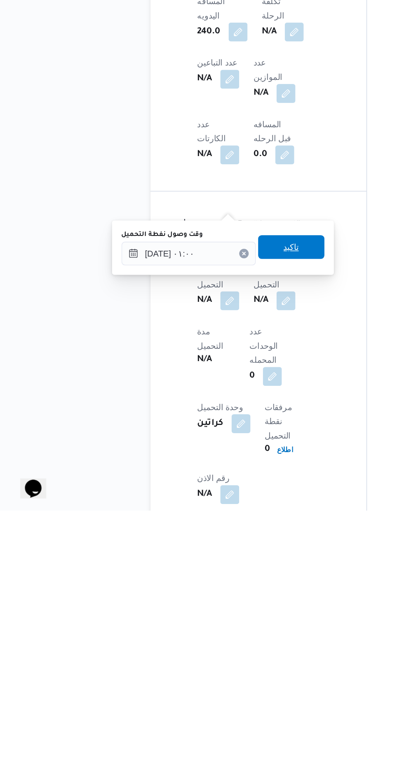
click at [204, 590] on span "تاكيد" at bounding box center [205, 586] width 46 height 16
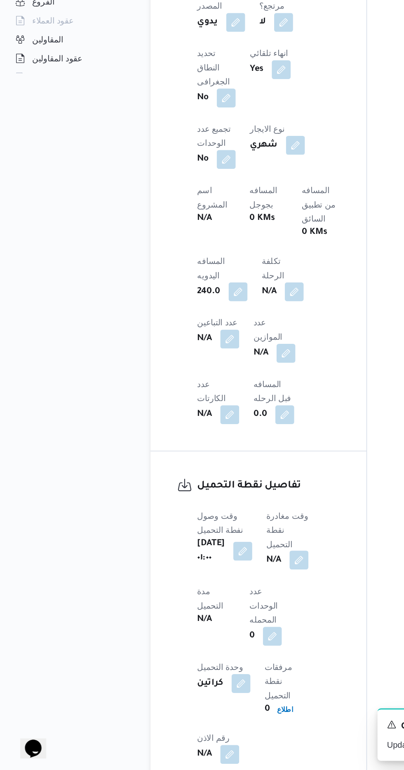
click at [210, 617] on button "button" at bounding box center [210, 623] width 13 height 13
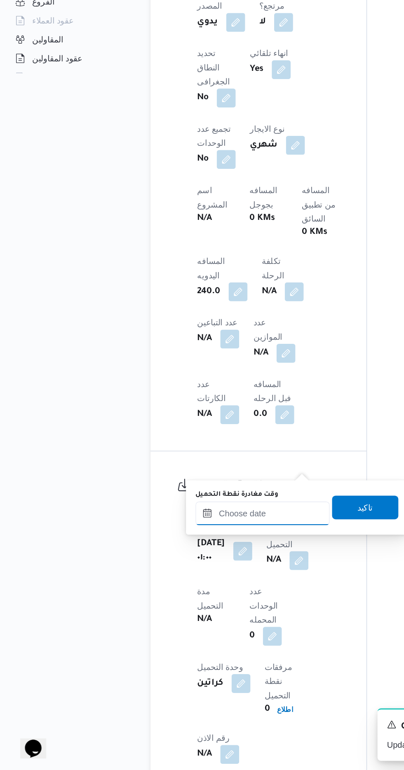
click at [161, 590] on input "وقت مغادرة نقطة التحميل" at bounding box center [184, 591] width 93 height 16
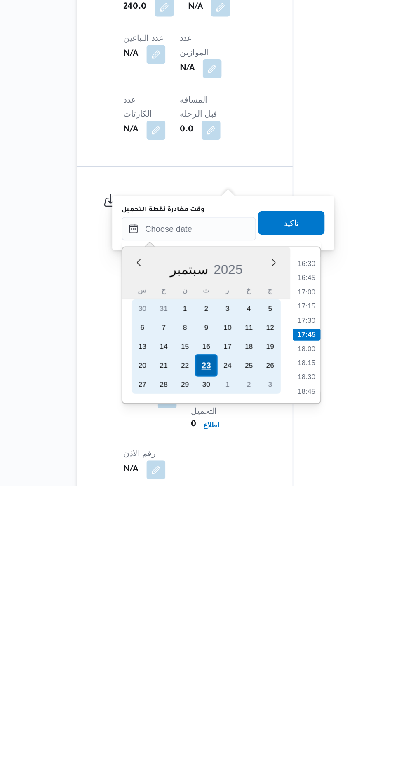
click at [196, 685] on div "23" at bounding box center [197, 686] width 16 height 16
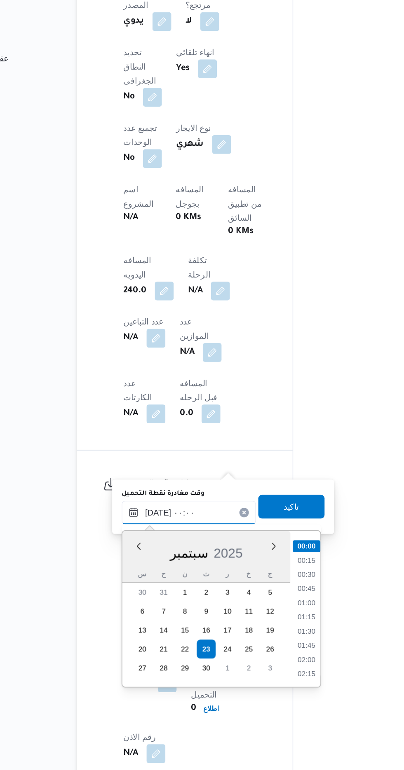
click at [140, 588] on input "[DATE] ٠٠:٠٠" at bounding box center [184, 590] width 93 height 16
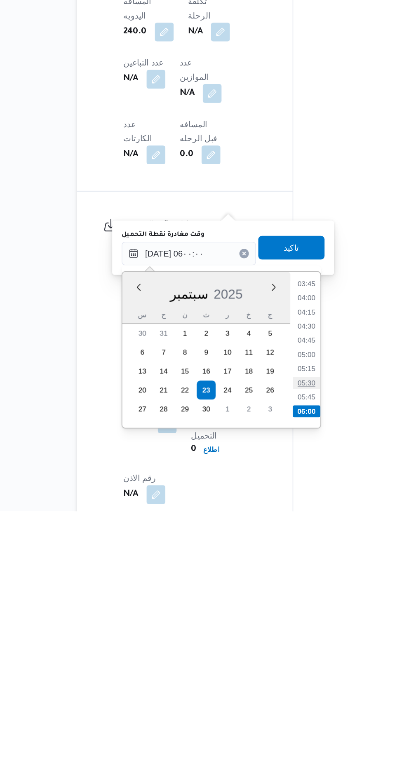
click at [258, 677] on li "05:30" at bounding box center [266, 681] width 19 height 8
type input "[DATE] ٠٥:٣٠"
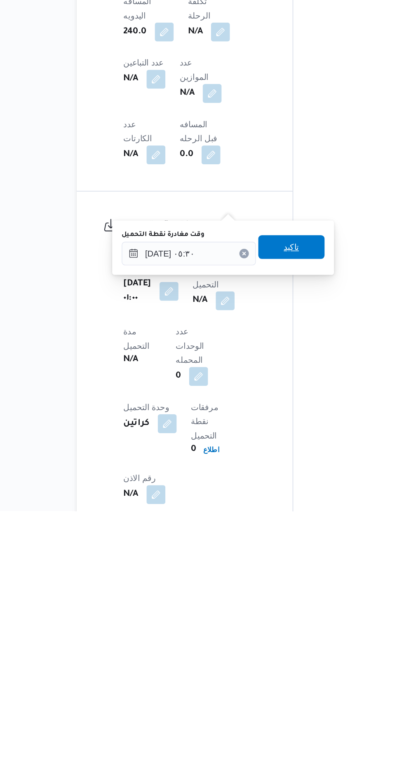
click at [255, 585] on span "تاكيد" at bounding box center [256, 586] width 46 height 16
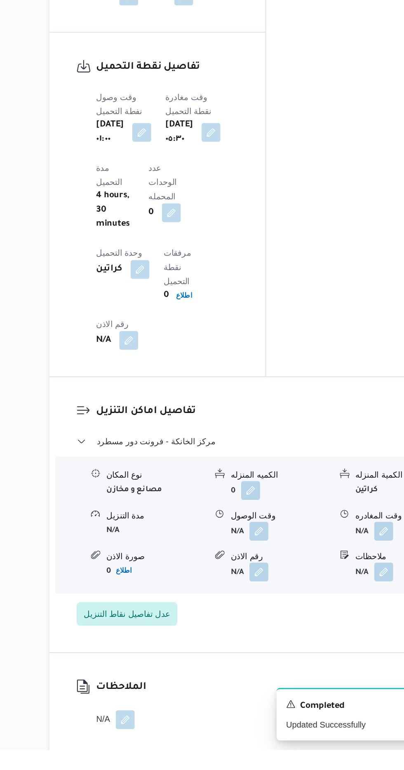
scroll to position [608, 0]
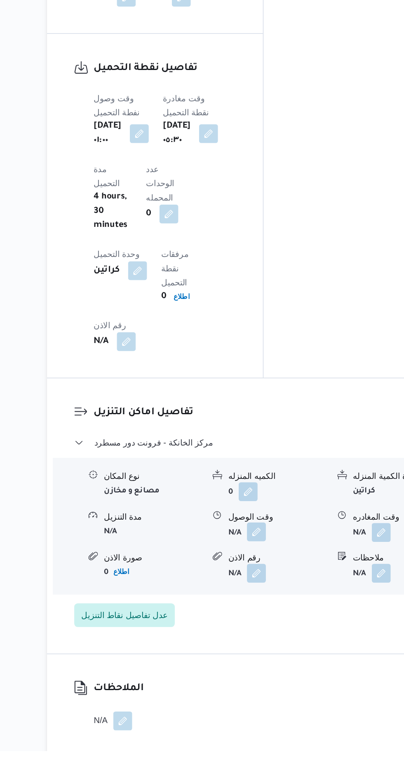
click at [250, 611] on button "button" at bounding box center [252, 617] width 13 height 13
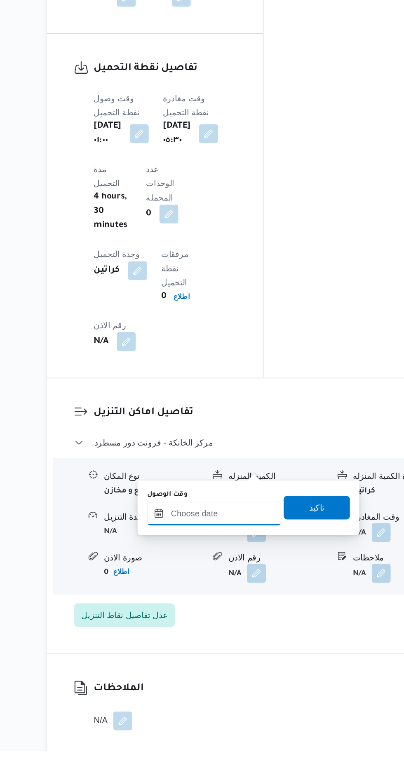
click at [184, 597] on input "وقت الوصول" at bounding box center [223, 604] width 93 height 16
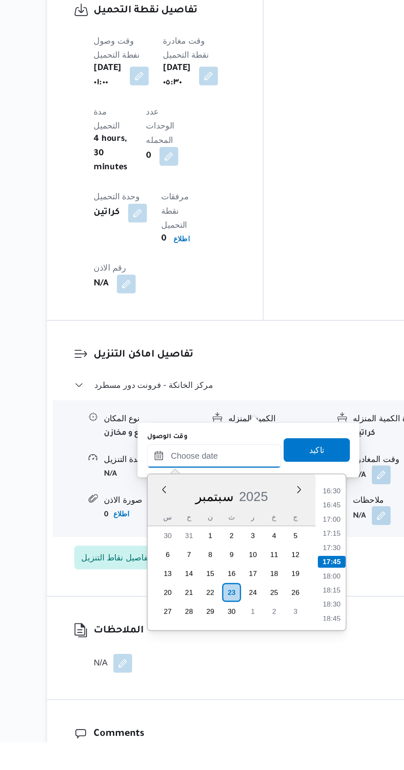
scroll to position [642, 0]
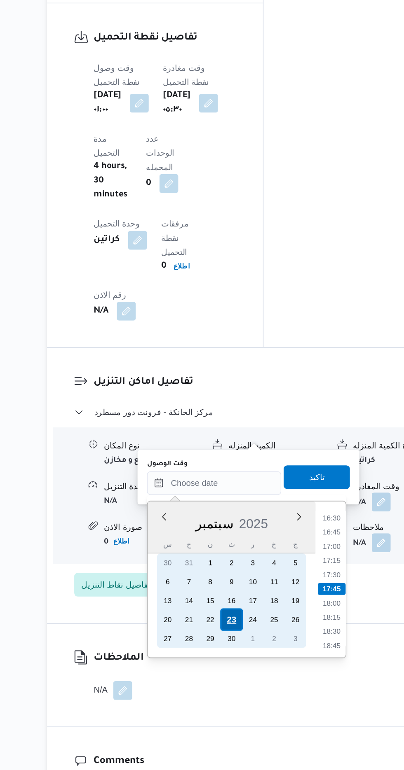
click at [234, 664] on div "23" at bounding box center [236, 665] width 16 height 16
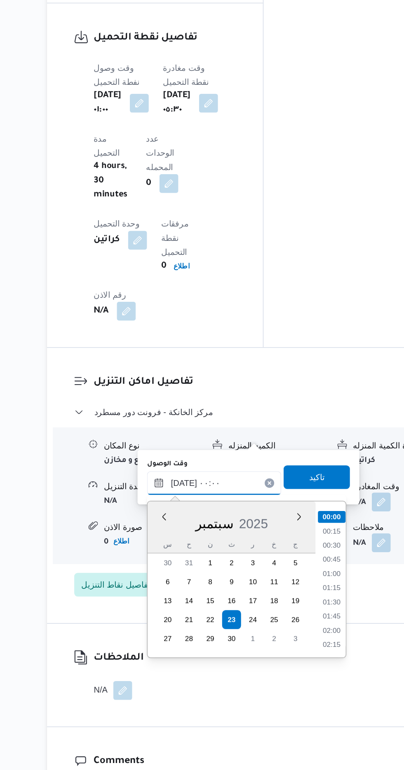
click at [183, 576] on input "[DATE] ٠٠:٠٠" at bounding box center [223, 570] width 93 height 16
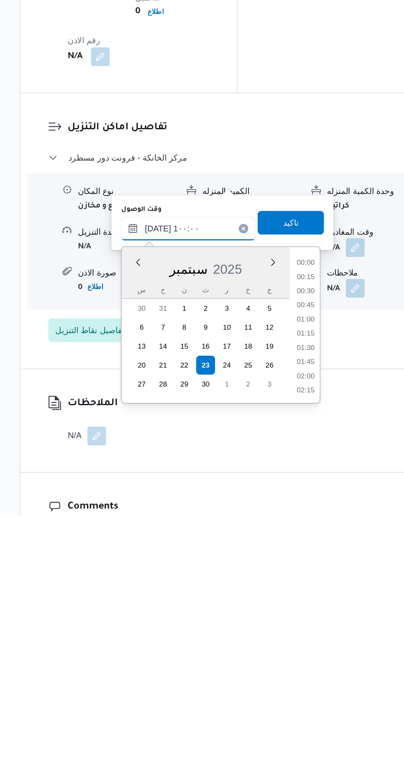
scroll to position [309, 0]
click at [299, 679] on li "10:00" at bounding box center [305, 680] width 19 height 8
type input "[DATE] ١٠:٠٠"
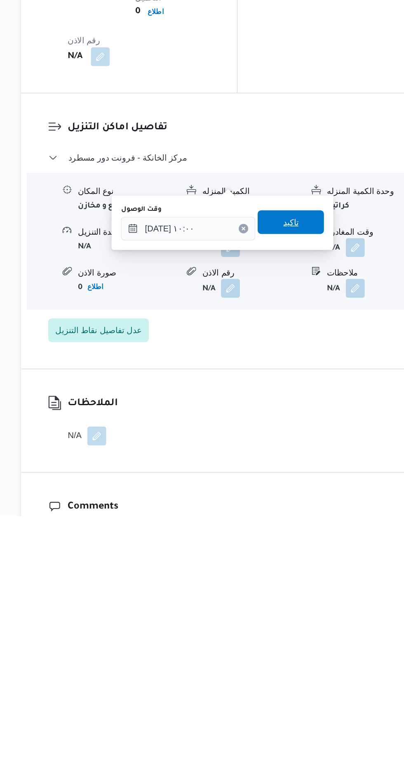
click at [294, 572] on span "تاكيد" at bounding box center [295, 565] width 46 height 16
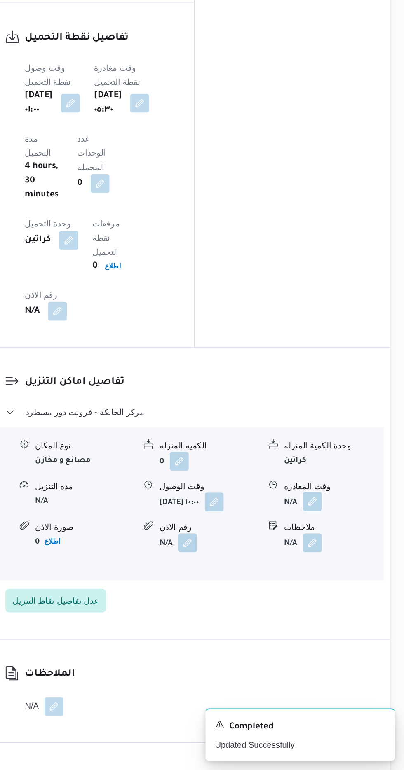
click at [336, 576] on button "button" at bounding box center [339, 582] width 13 height 13
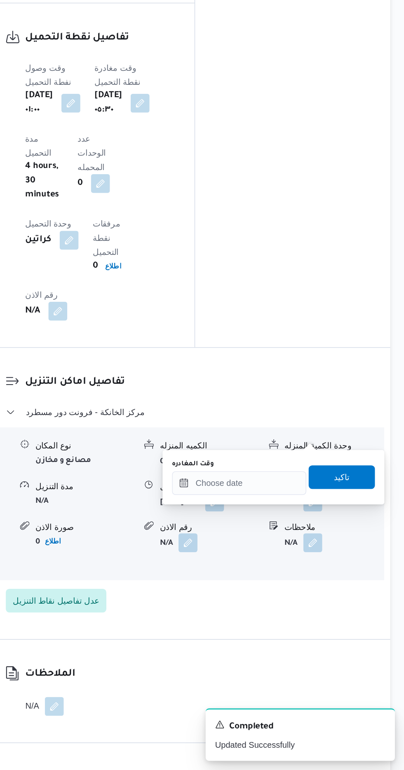
click at [267, 556] on label "وقت المغادره" at bounding box center [256, 556] width 29 height 7
click at [267, 562] on input "وقت المغادره" at bounding box center [288, 570] width 93 height 16
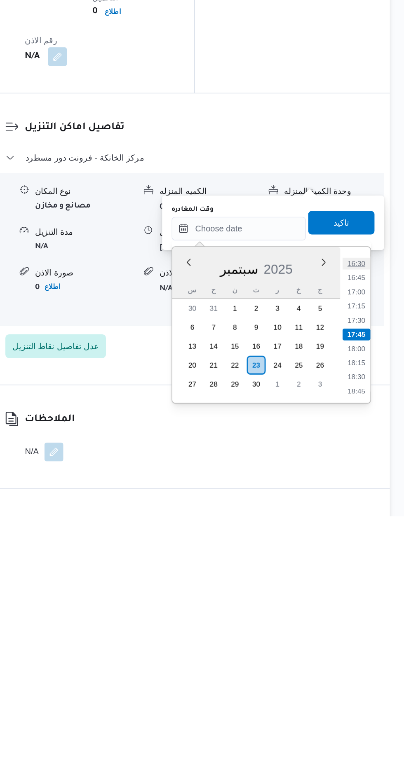
click at [362, 595] on li "16:30" at bounding box center [370, 594] width 19 height 8
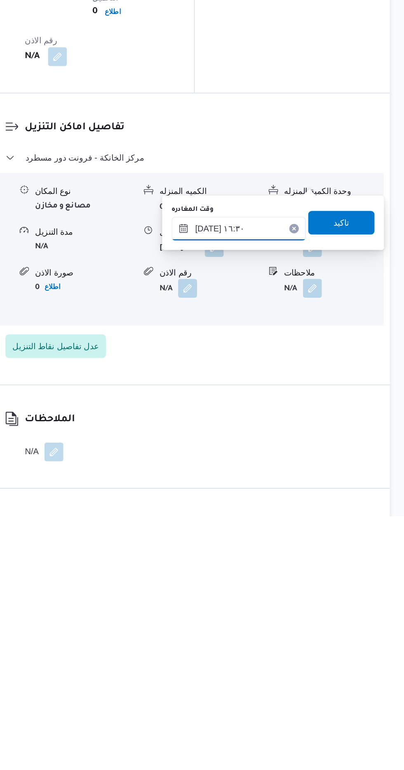
click at [271, 572] on input "[DATE] ١٦:٣٠" at bounding box center [288, 570] width 93 height 16
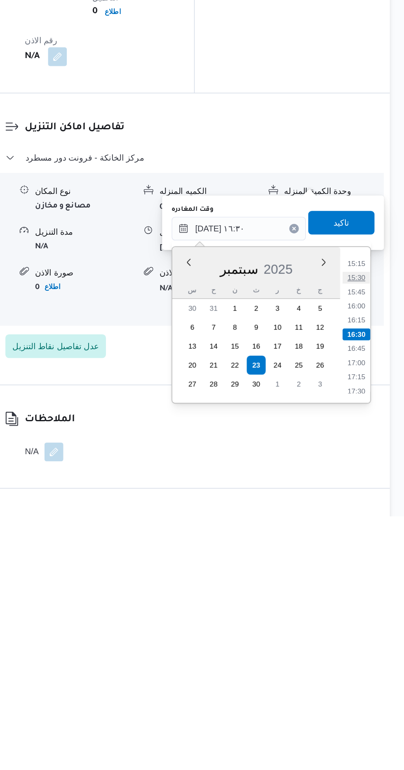
click at [362, 603] on li "15:30" at bounding box center [370, 604] width 19 height 8
type input "[DATE] ١٥:٣٠"
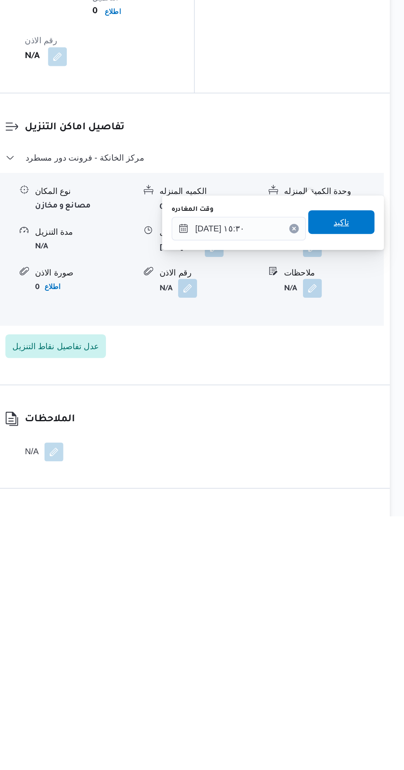
click at [359, 571] on span "تاكيد" at bounding box center [360, 565] width 46 height 16
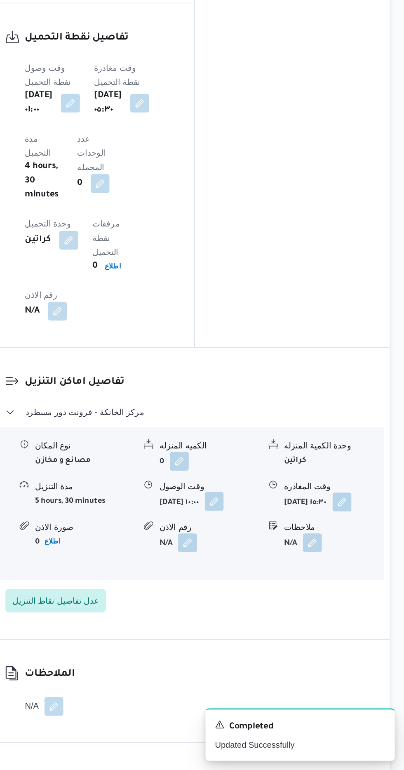
click at [265, 576] on button "button" at bounding box center [271, 582] width 13 height 13
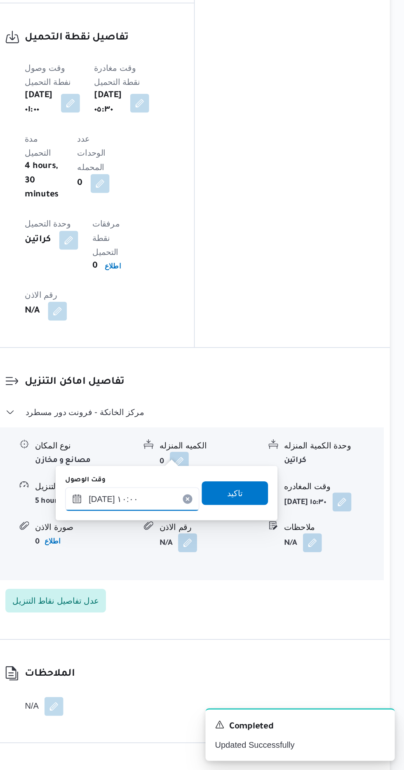
click at [212, 577] on input "[DATE] ١٠:٠٠" at bounding box center [214, 581] width 93 height 16
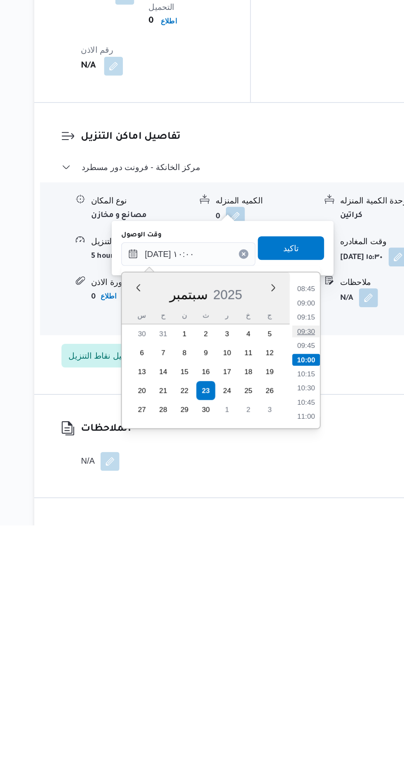
click at [290, 634] on li "09:30" at bounding box center [296, 635] width 19 height 8
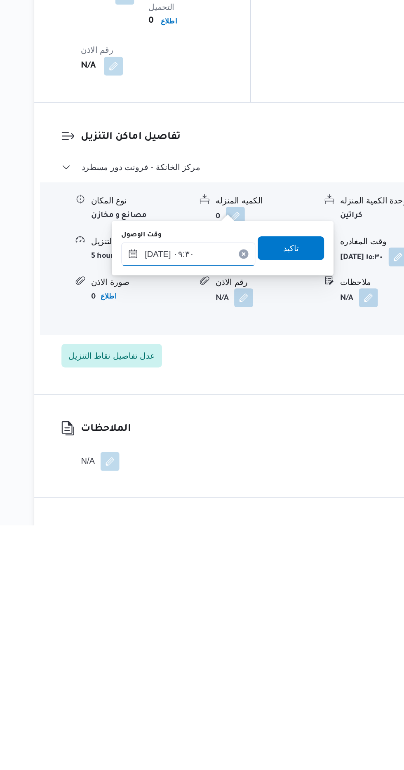
click at [184, 579] on input "[DATE] ٠٩:٣٠" at bounding box center [214, 581] width 93 height 16
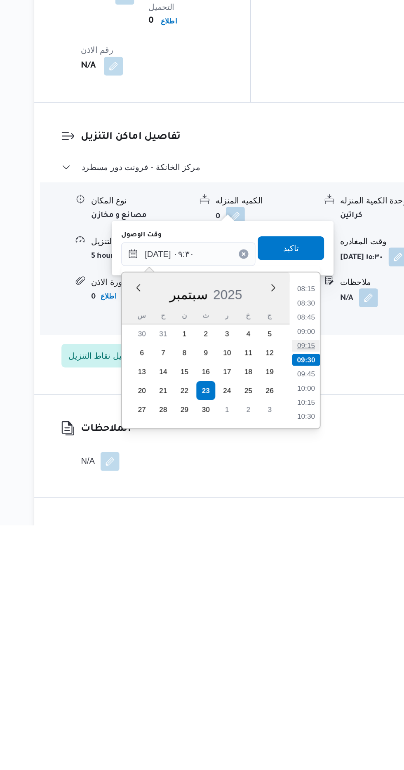
click at [295, 644] on li "09:15" at bounding box center [296, 645] width 19 height 8
type input "[DATE] ٠٩:١٥"
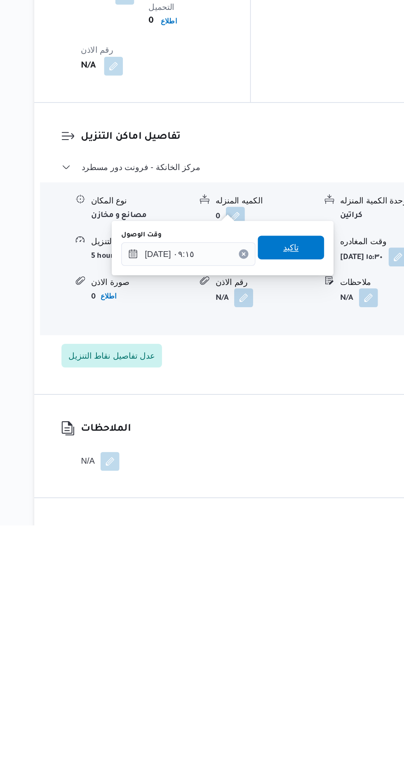
click at [280, 576] on span "تاكيد" at bounding box center [286, 576] width 46 height 16
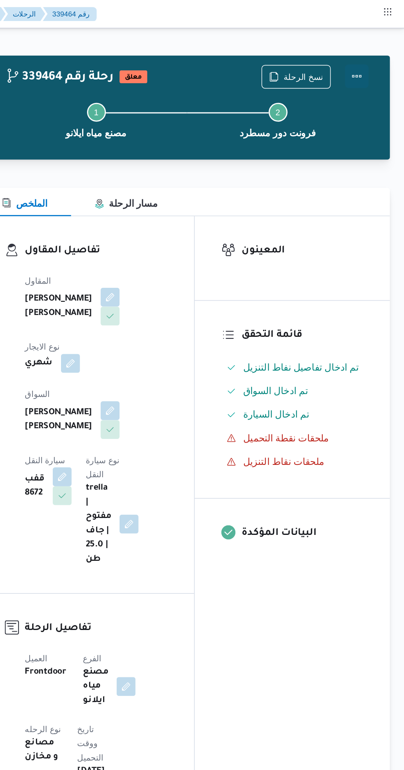
click at [368, 54] on button "Actions" at bounding box center [370, 53] width 16 height 16
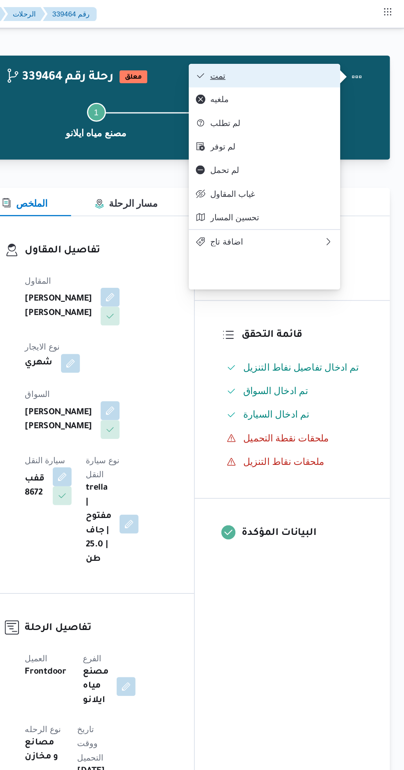
click at [272, 55] on span "تمت" at bounding box center [311, 52] width 86 height 7
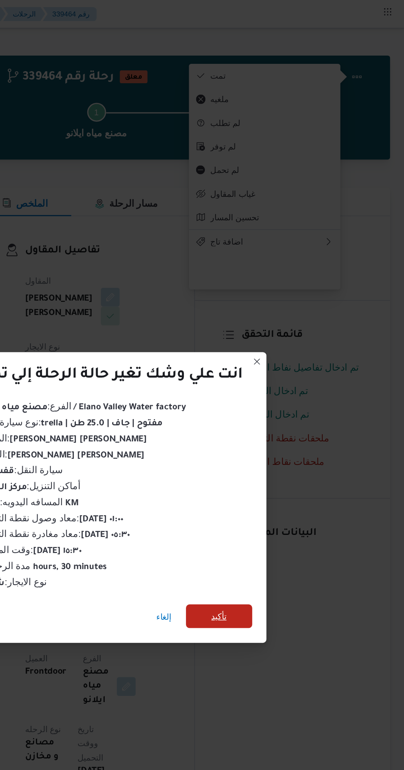
click at [273, 430] on span "تأكيد" at bounding box center [274, 430] width 11 height 10
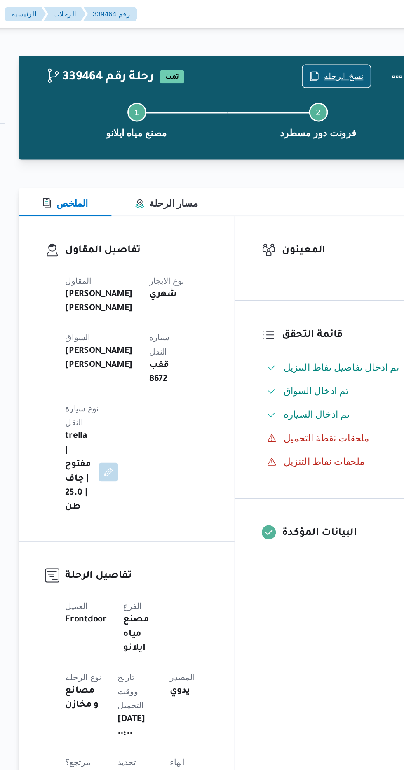
click at [324, 53] on span "نسخ الرحلة" at bounding box center [334, 53] width 28 height 10
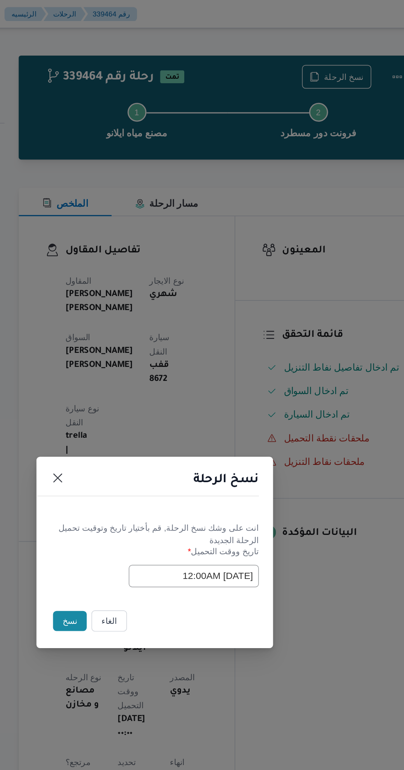
click at [140, 433] on button "نسخ" at bounding box center [142, 433] width 23 height 14
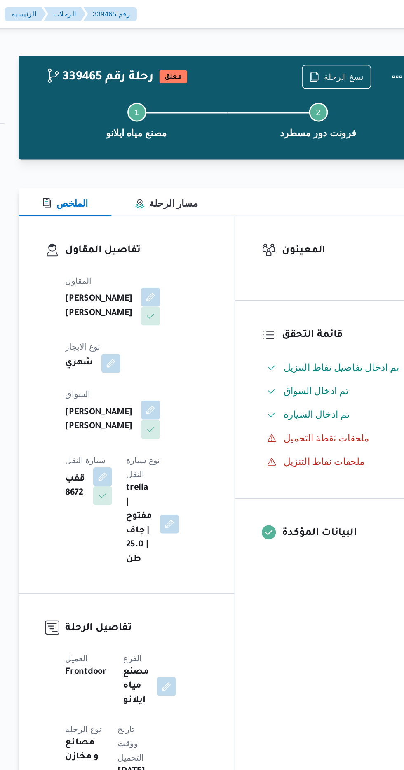
click at [192, 279] on button "button" at bounding box center [198, 285] width 13 height 13
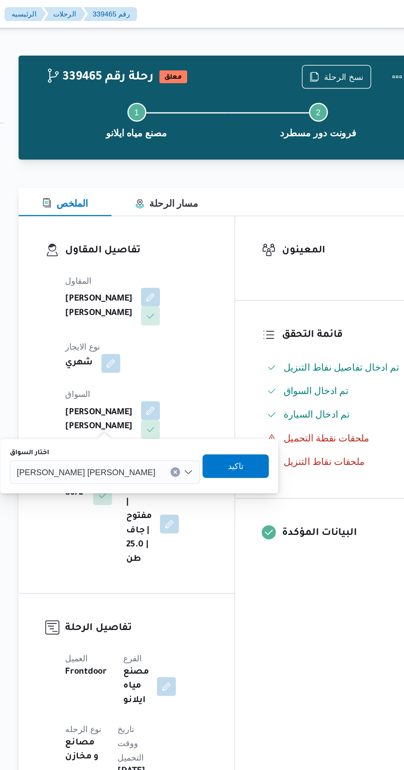
click at [134, 326] on span "[PERSON_NAME] [PERSON_NAME]" at bounding box center [154, 328] width 96 height 9
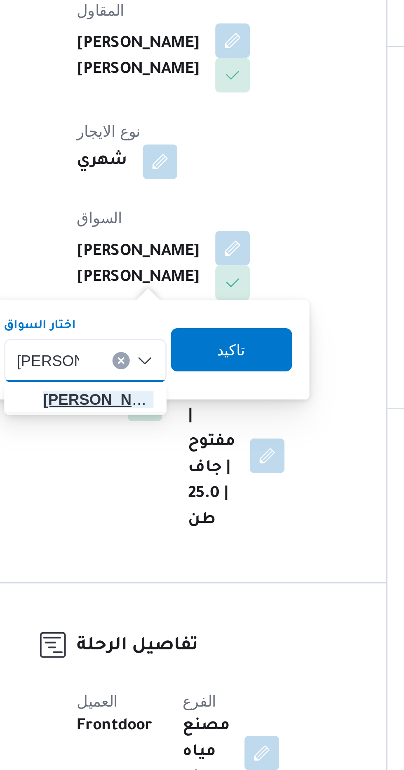
type input "[PERSON_NAME]"
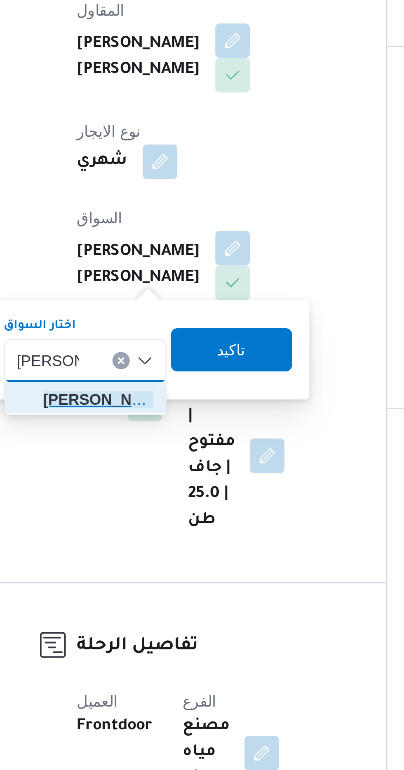
click at [142, 344] on span "[PERSON_NAME] ولى [PERSON_NAME]" at bounding box center [148, 344] width 42 height 10
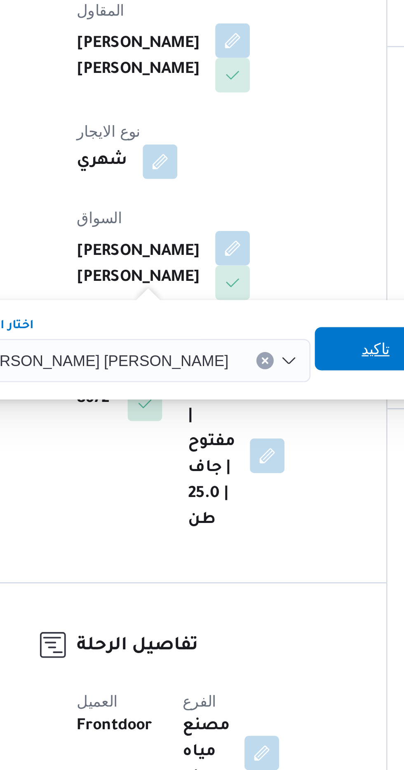
click at [248, 327] on span "تاكيد" at bounding box center [253, 325] width 11 height 10
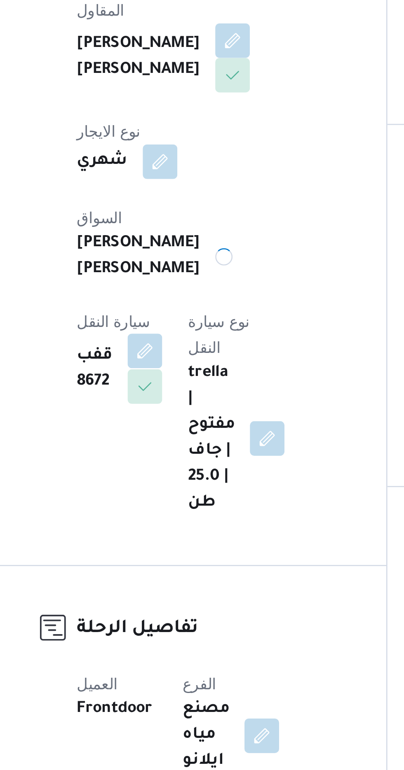
click at [172, 319] on button "button" at bounding box center [165, 325] width 13 height 13
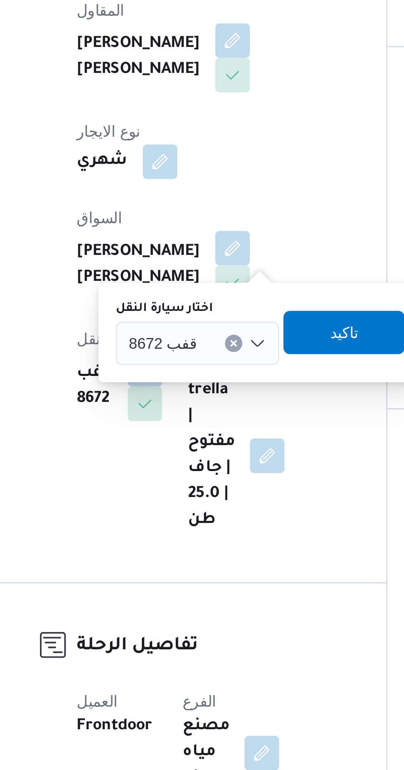
click at [173, 322] on span "قفب 8672" at bounding box center [172, 321] width 26 height 9
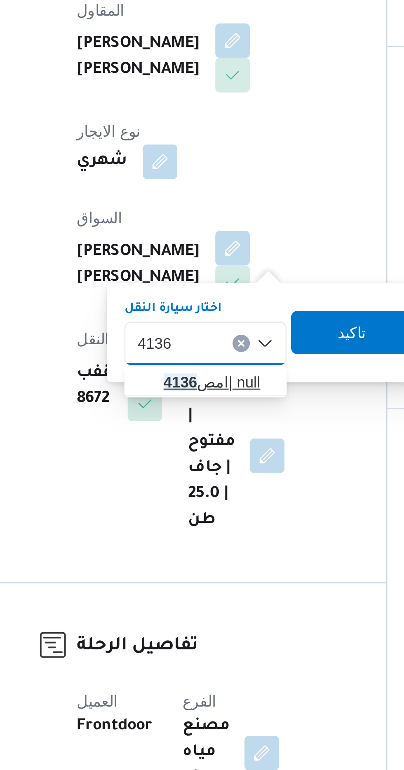
type input "4136"
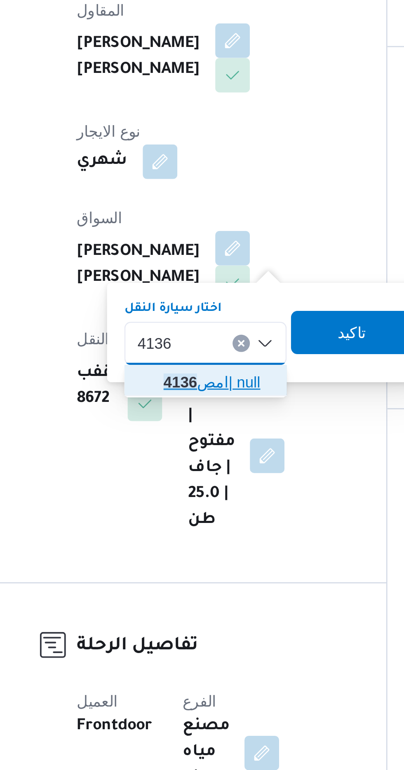
click at [173, 336] on mark "4136" at bounding box center [179, 337] width 13 height 7
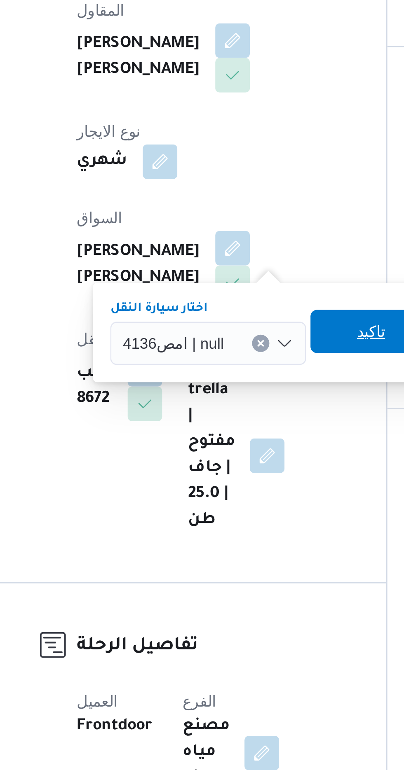
click at [239, 318] on span "تاكيد" at bounding box center [252, 318] width 46 height 16
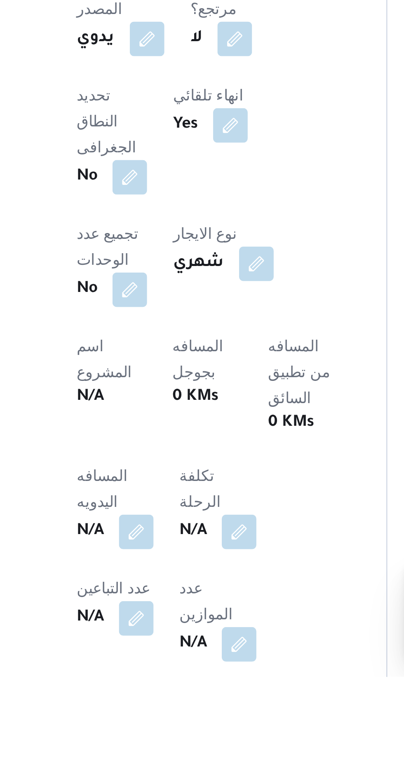
scroll to position [52, 0]
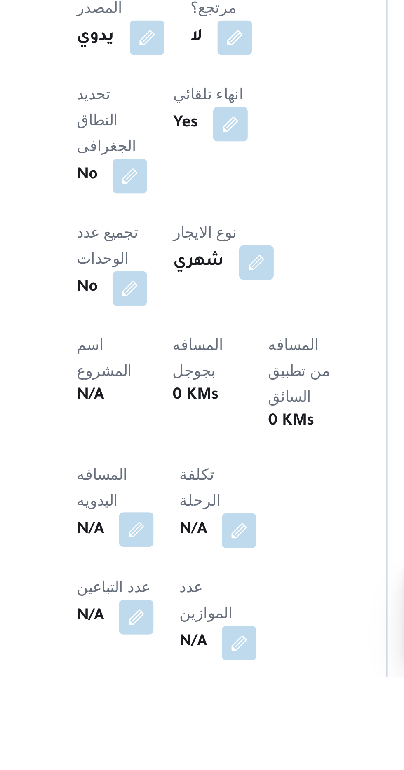
click at [164, 707] on button "button" at bounding box center [162, 713] width 13 height 13
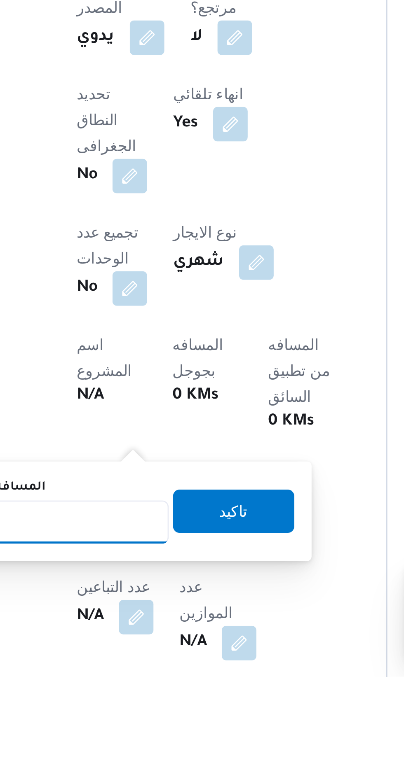
click at [145, 704] on input "المسافه اليدويه" at bounding box center [134, 711] width 82 height 16
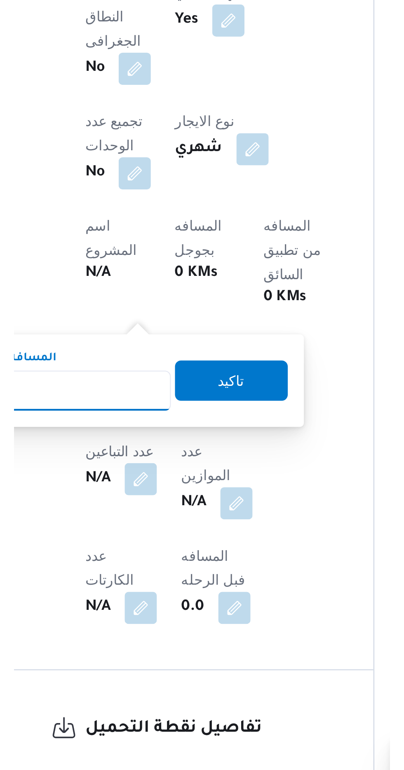
scroll to position [121, 0]
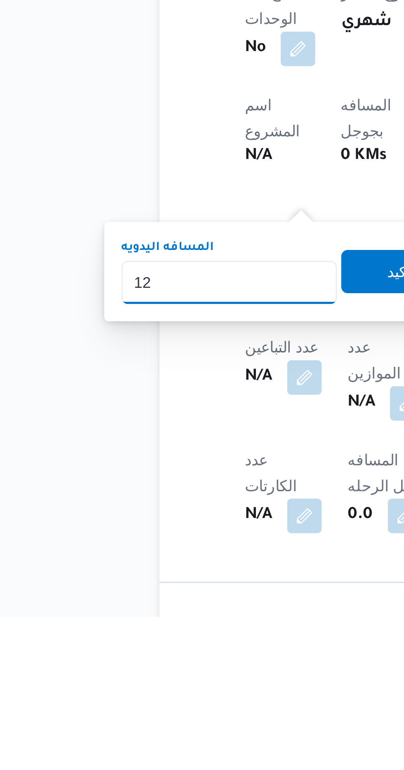
type input "120"
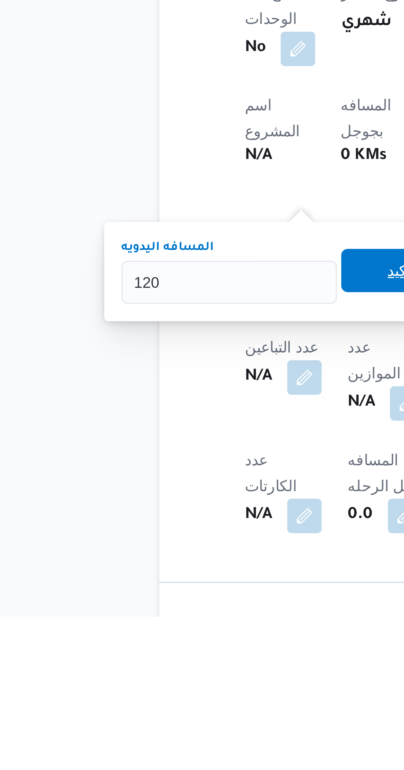
click at [187, 636] on span "تاكيد" at bounding box center [199, 638] width 46 height 16
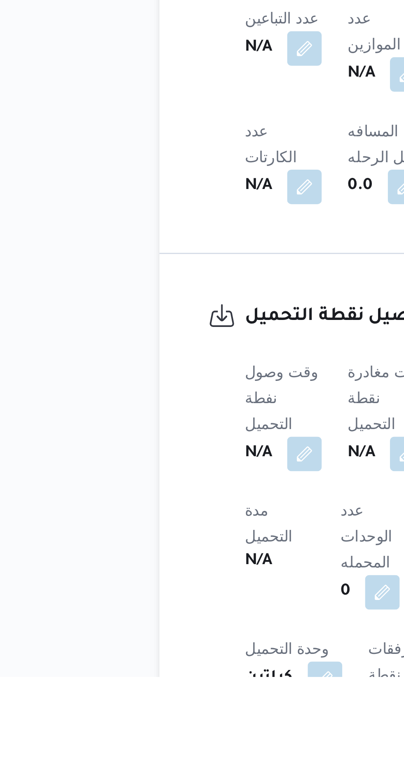
scroll to position [271, 0]
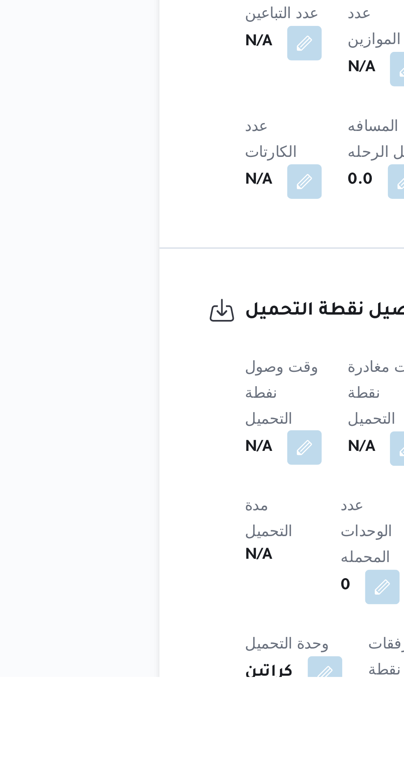
click at [158, 676] on button "button" at bounding box center [162, 682] width 13 height 13
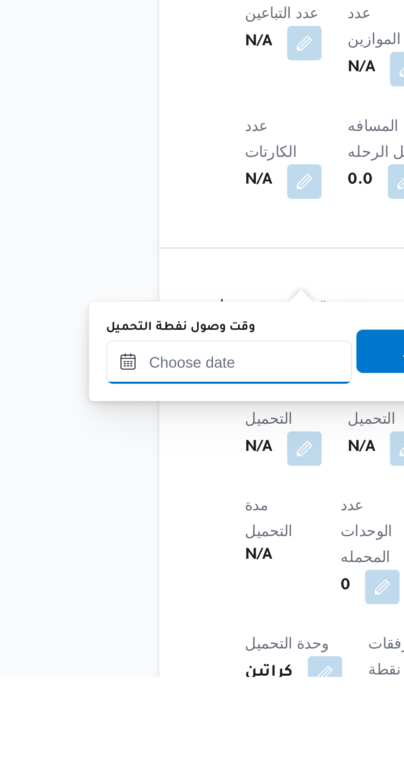
click at [123, 651] on input "وقت وصول نفطة التحميل" at bounding box center [133, 650] width 93 height 16
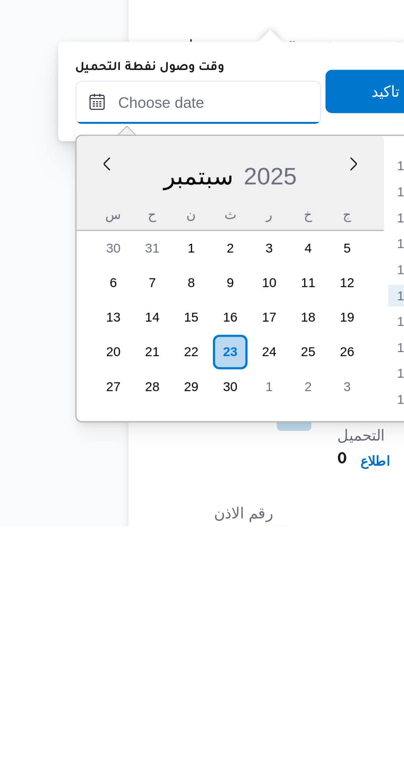
scroll to position [313, 0]
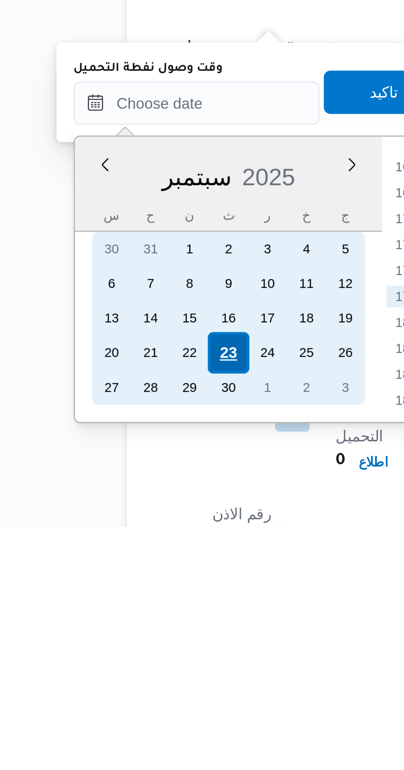
click at [145, 702] on div "23" at bounding box center [146, 704] width 16 height 16
type input "[DATE] ٠٠:٠٠"
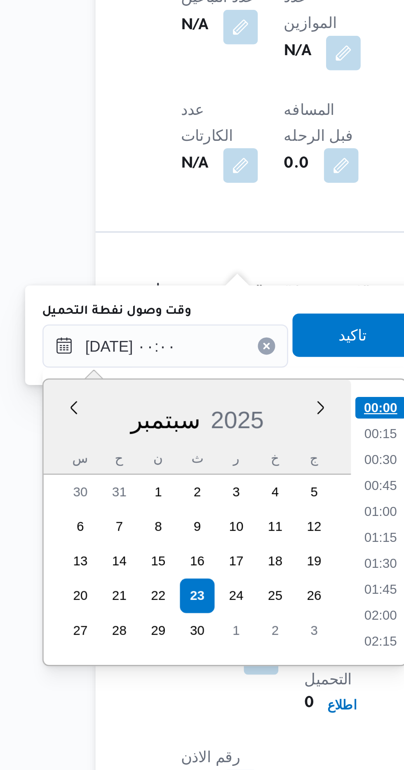
click at [212, 631] on li "00:00" at bounding box center [215, 632] width 19 height 8
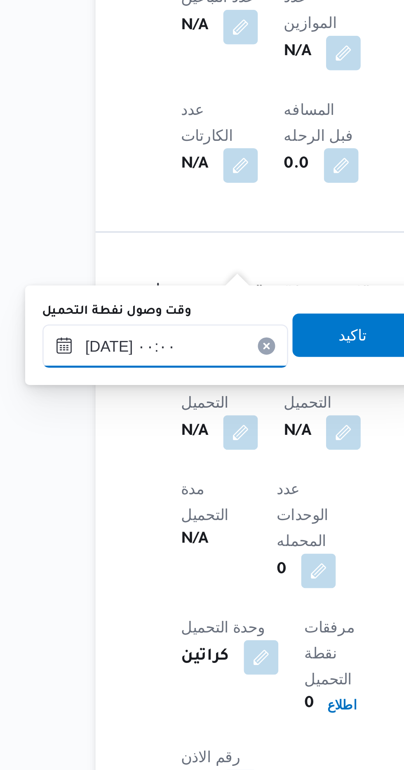
scroll to position [312, 0]
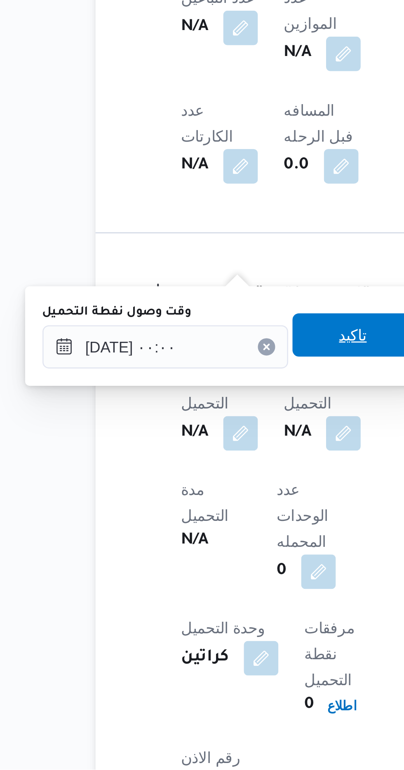
click at [201, 606] on span "تاكيد" at bounding box center [205, 604] width 46 height 16
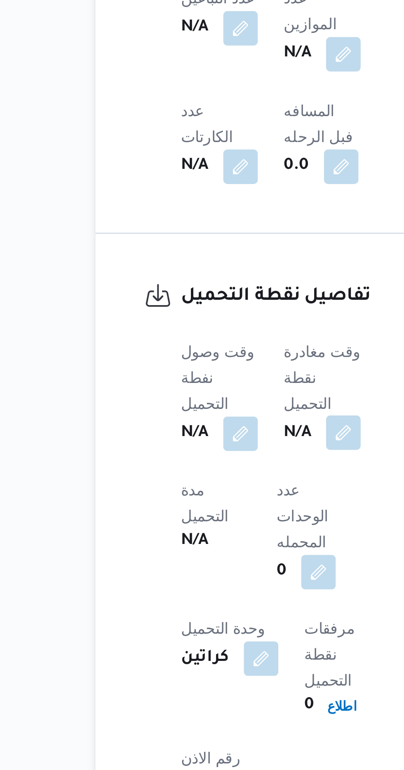
click at [200, 635] on button "button" at bounding box center [201, 641] width 13 height 13
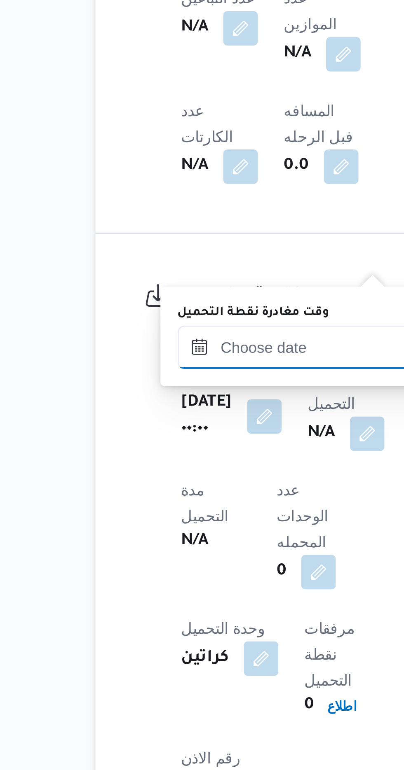
click at [162, 609] on input "وقت مغادرة نقطة التحميل" at bounding box center [184, 609] width 93 height 16
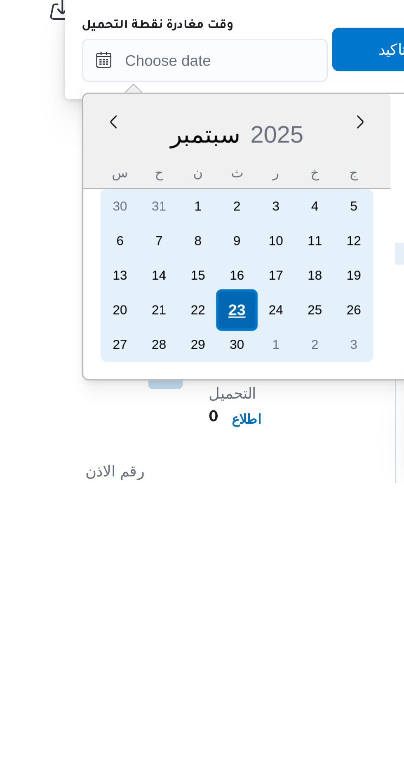
click at [195, 705] on div "23" at bounding box center [197, 704] width 16 height 16
type input "[DATE] ٠٠:٠٠"
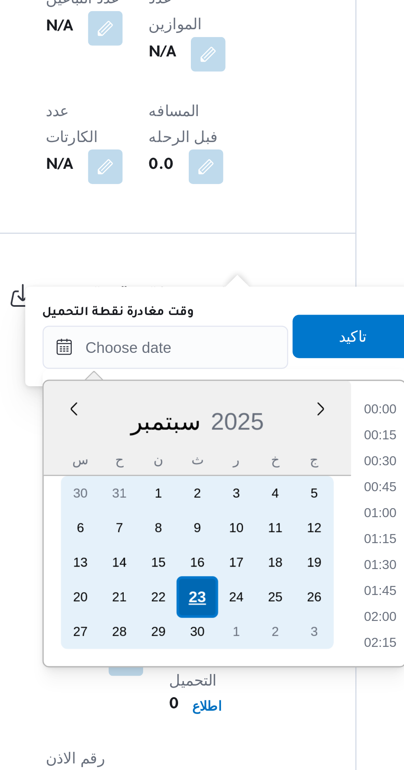
click at [196, 702] on div "23" at bounding box center [197, 704] width 16 height 16
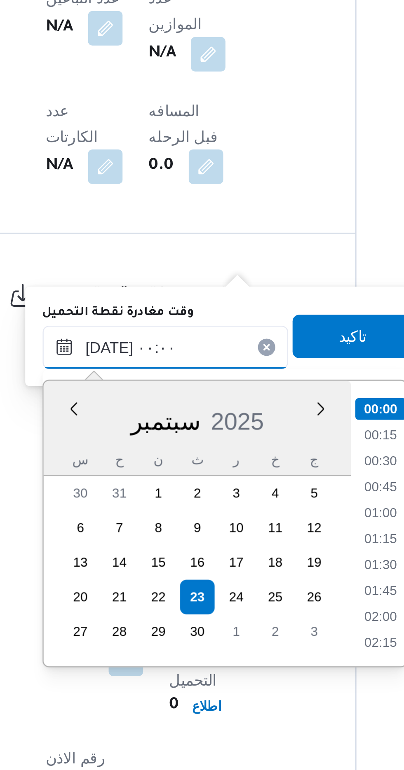
click at [147, 611] on input "[DATE] ٠٠:٠٠" at bounding box center [184, 609] width 93 height 16
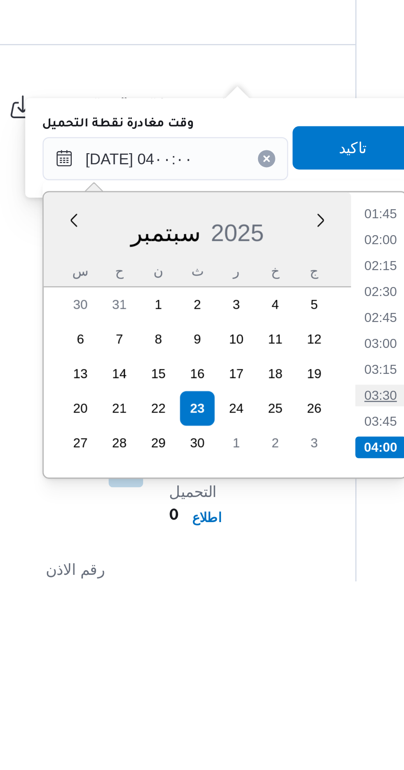
click at [261, 698] on li "03:30" at bounding box center [266, 699] width 19 height 8
type input "[DATE] ٠٣:٣٠"
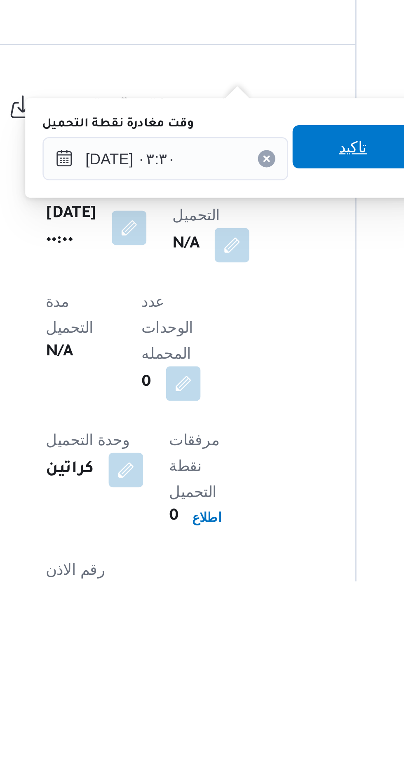
click at [252, 606] on span "تاكيد" at bounding box center [256, 604] width 46 height 16
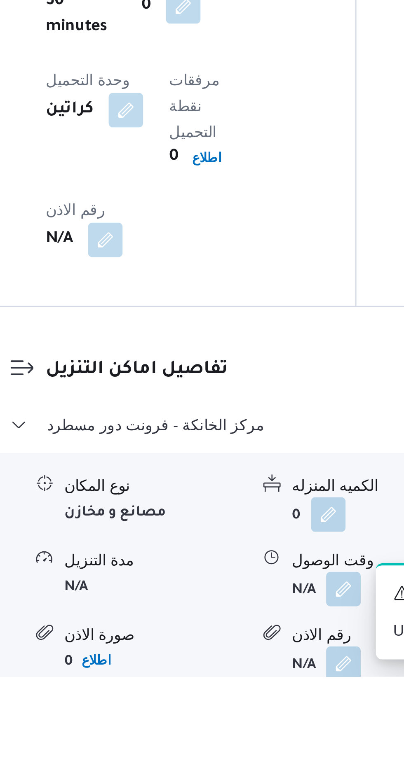
scroll to position [490, 0]
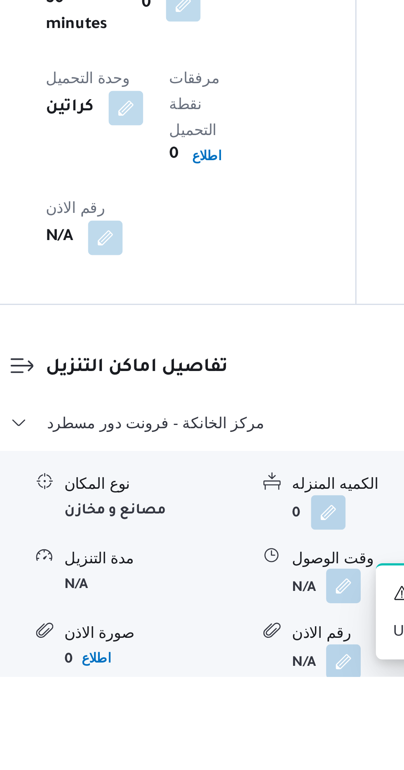
click at [247, 729] on button "button" at bounding box center [252, 735] width 13 height 13
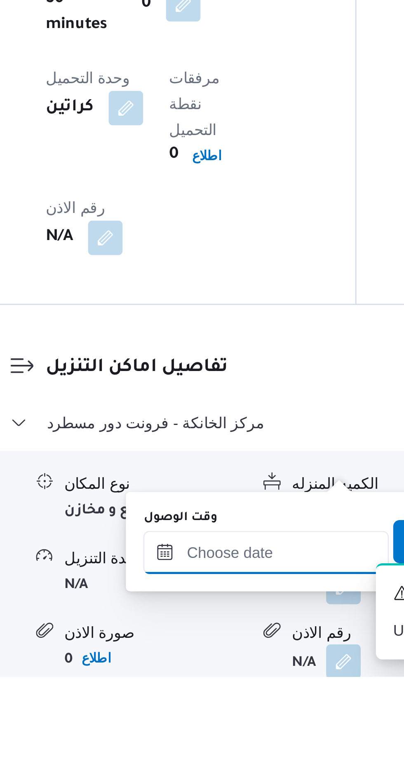
click at [203, 720] on input "وقت الوصول" at bounding box center [223, 722] width 93 height 16
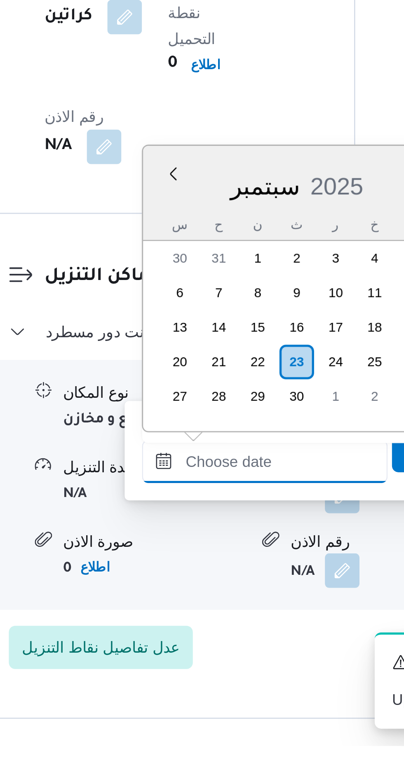
scroll to position [551, 0]
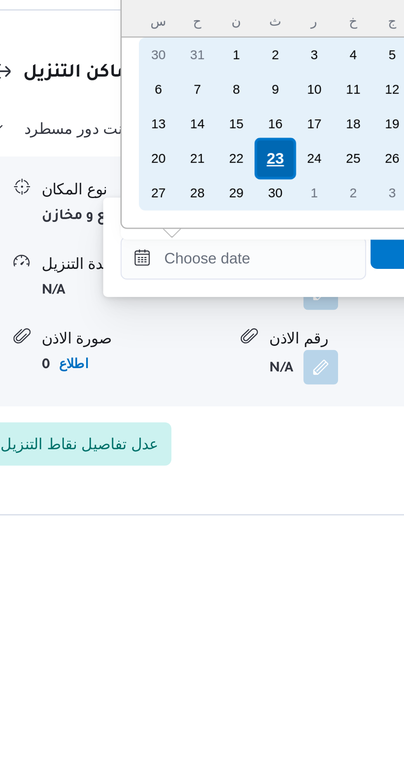
click at [233, 622] on div "23" at bounding box center [236, 624] width 16 height 16
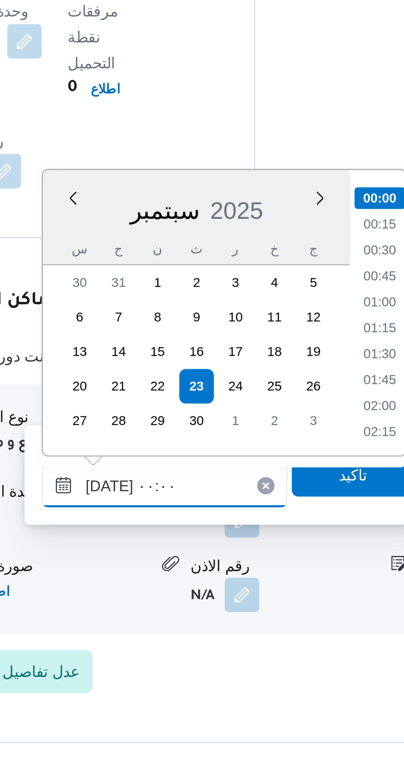
click at [187, 660] on input "[DATE] ٠٠:٠٠" at bounding box center [223, 661] width 93 height 16
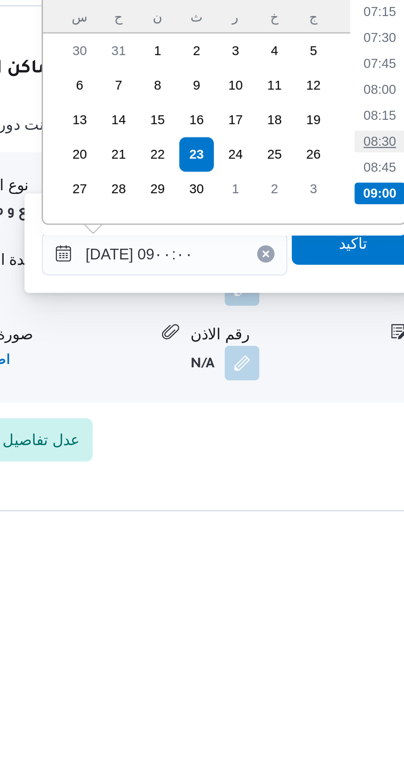
click at [303, 620] on li "08:30" at bounding box center [305, 619] width 19 height 8
type input "[DATE] ٠٨:٣٠"
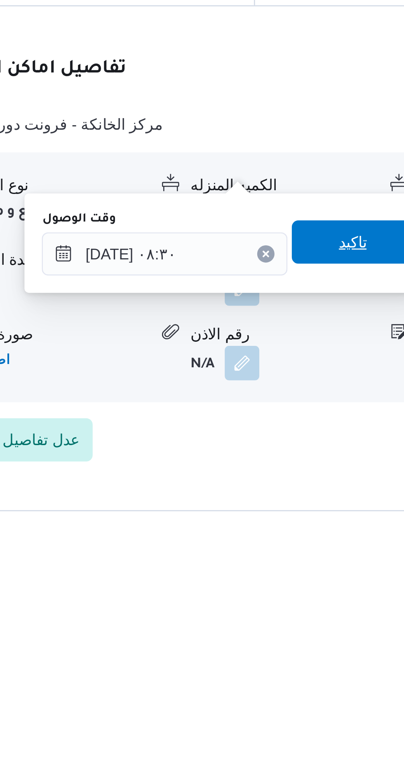
click at [288, 659] on span "تاكيد" at bounding box center [295, 657] width 46 height 16
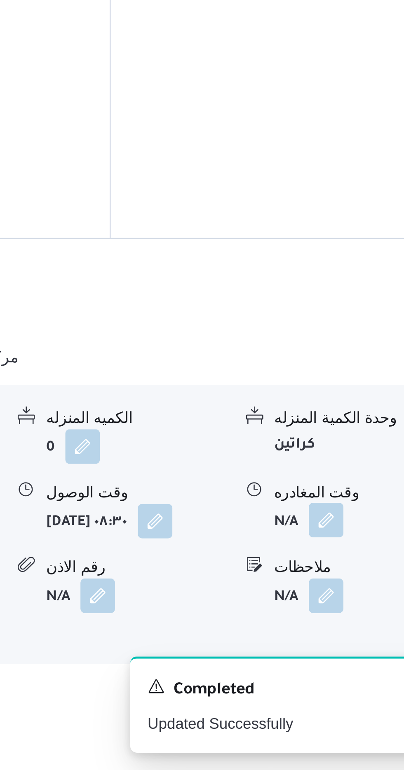
click at [334, 668] on button "button" at bounding box center [339, 674] width 13 height 13
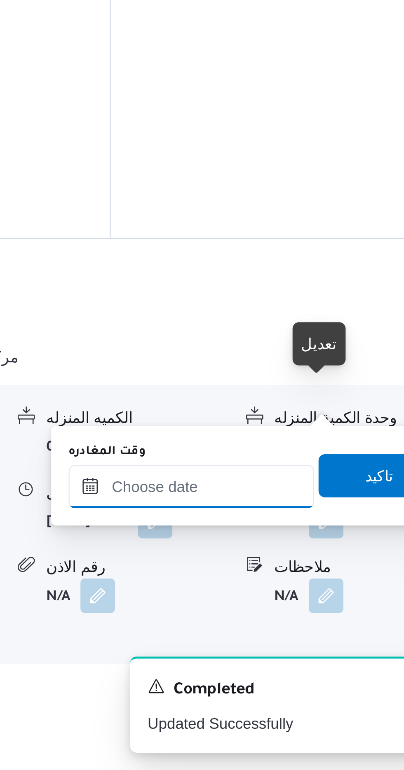
click at [285, 662] on input "وقت المغادره" at bounding box center [288, 662] width 93 height 16
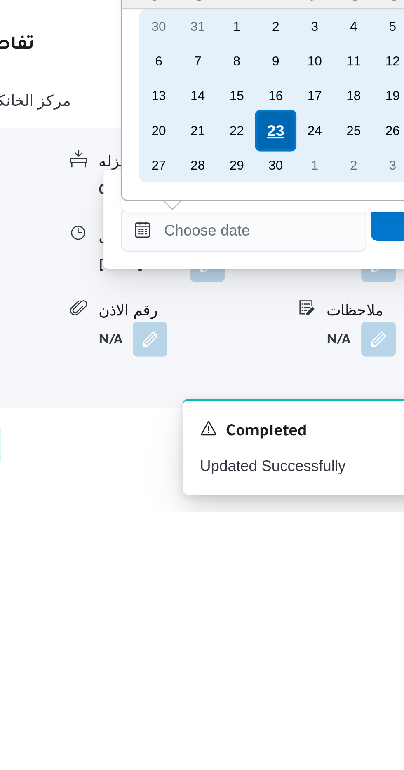
click at [299, 625] on div "23" at bounding box center [301, 625] width 16 height 16
type input "[DATE] ٠٠:٠٠"
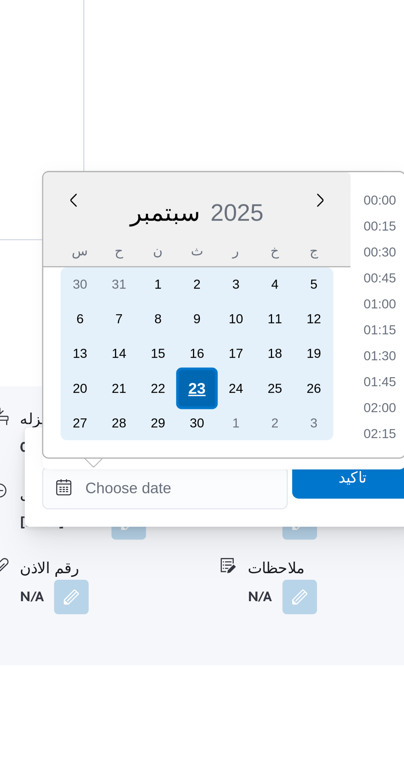
click at [301, 621] on div "23" at bounding box center [301, 625] width 16 height 16
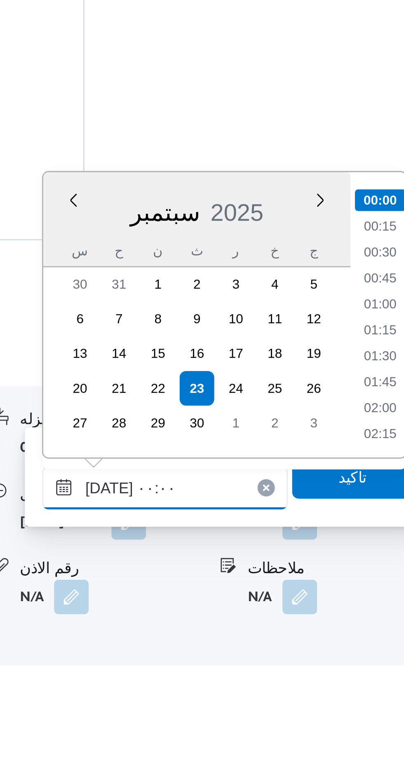
click at [248, 664] on input "[DATE] ٠٠:٠٠" at bounding box center [288, 662] width 93 height 16
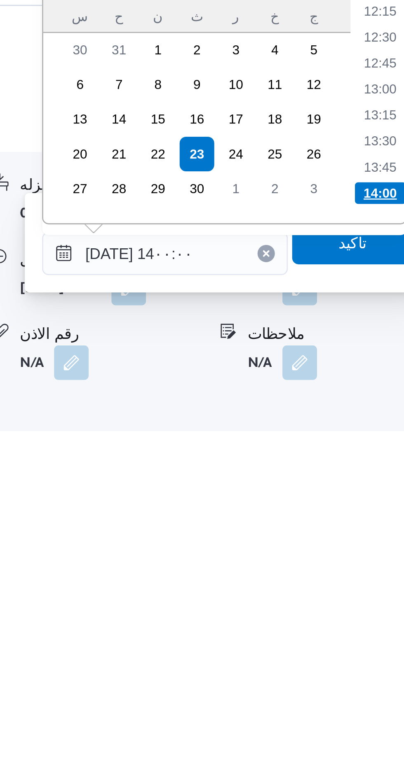
click at [364, 637] on li "14:00" at bounding box center [370, 639] width 19 height 8
type input "[DATE] ١٤:٠٠"
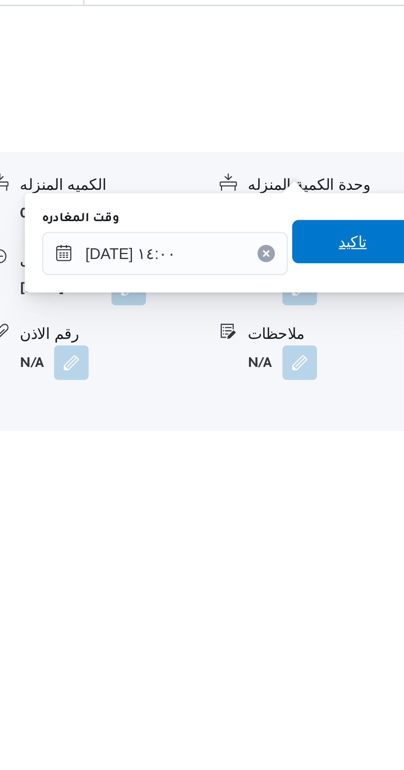
click at [352, 664] on span "تاكيد" at bounding box center [360, 658] width 46 height 16
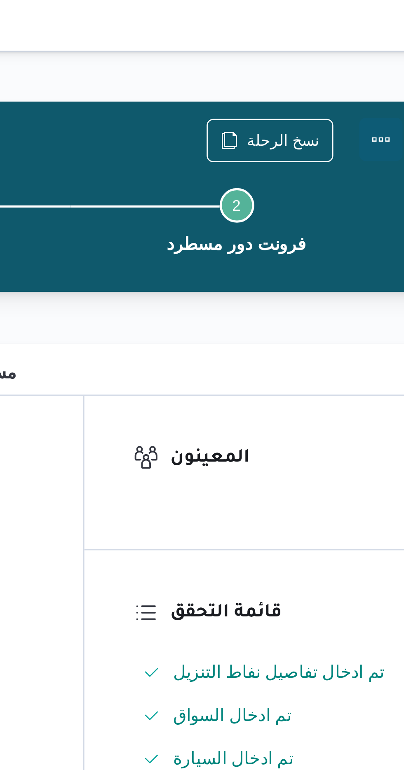
click at [366, 55] on button "Actions" at bounding box center [370, 53] width 16 height 16
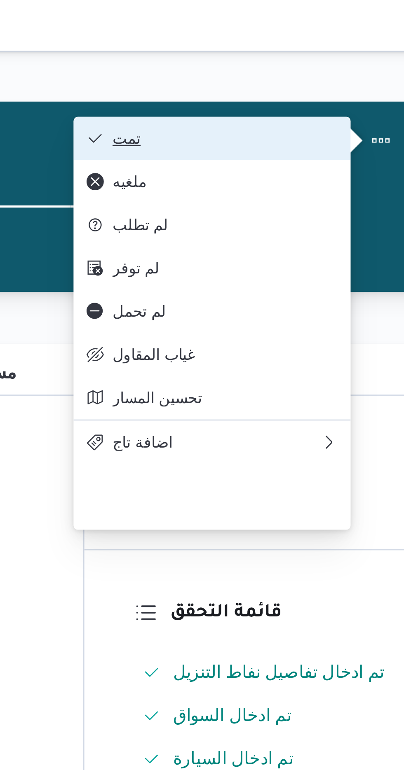
click at [283, 47] on button "تمت" at bounding box center [306, 52] width 105 height 16
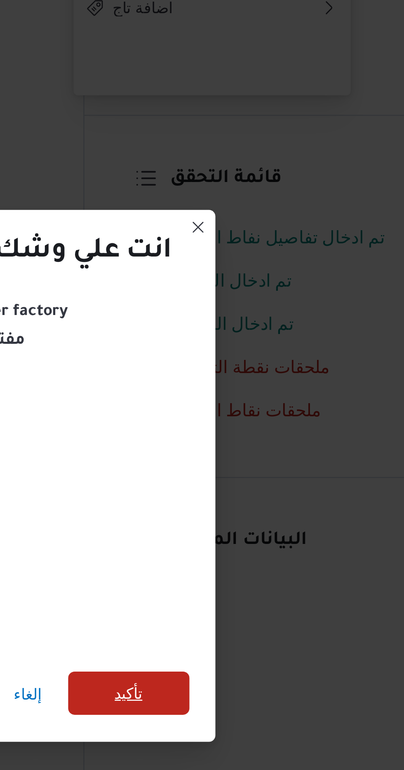
click at [267, 428] on span "تأكيد" at bounding box center [275, 429] width 46 height 16
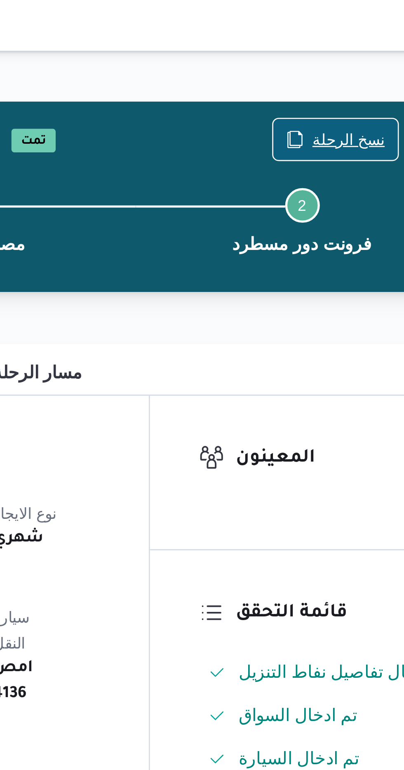
click at [317, 49] on span "نسخ الرحلة" at bounding box center [328, 53] width 47 height 16
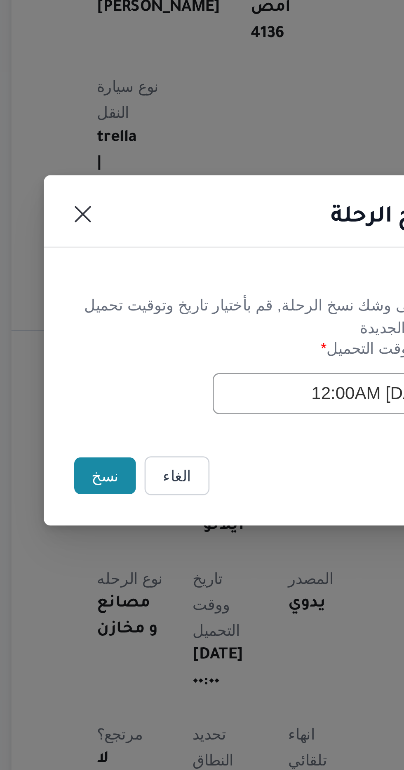
click at [134, 434] on button "نسخ" at bounding box center [142, 433] width 23 height 14
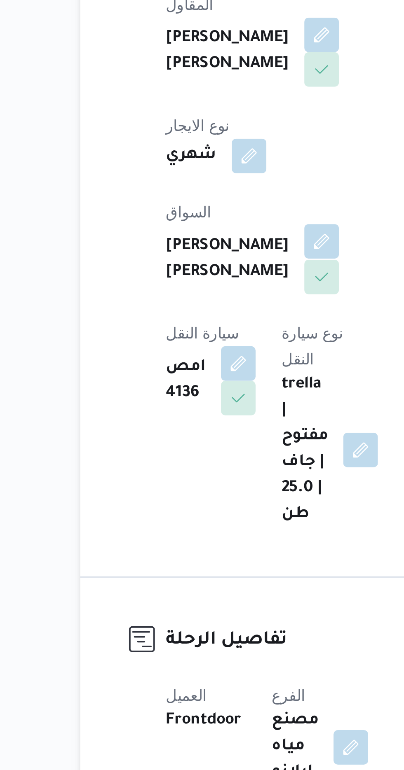
click at [192, 282] on button "button" at bounding box center [198, 285] width 13 height 13
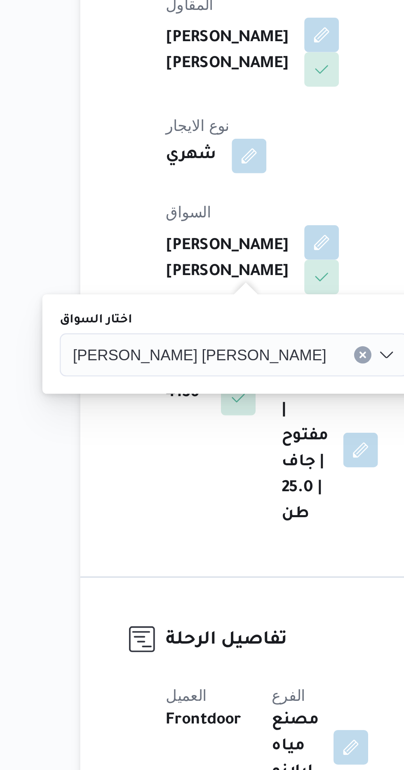
click at [144, 324] on span "[PERSON_NAME] [PERSON_NAME]" at bounding box center [152, 328] width 96 height 9
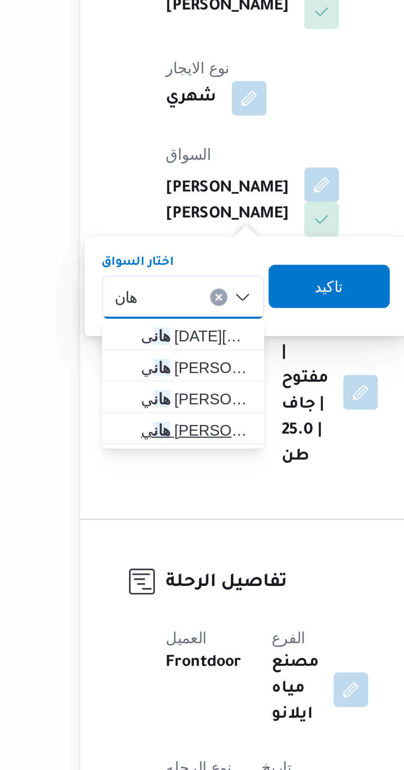
type input "هان"
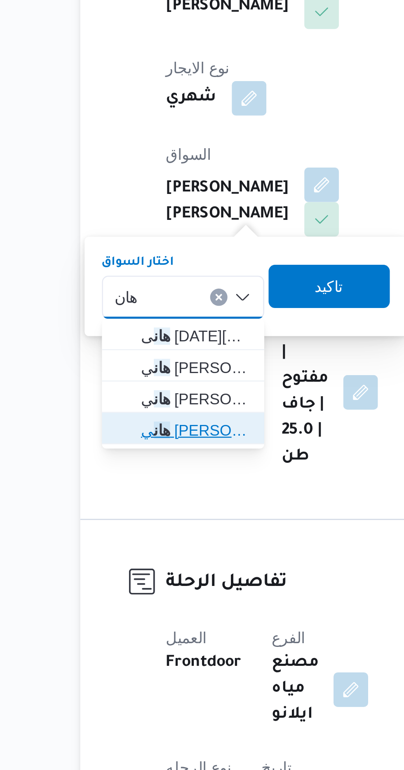
click at [139, 380] on span "[PERSON_NAME]" at bounding box center [151, 380] width 42 height 10
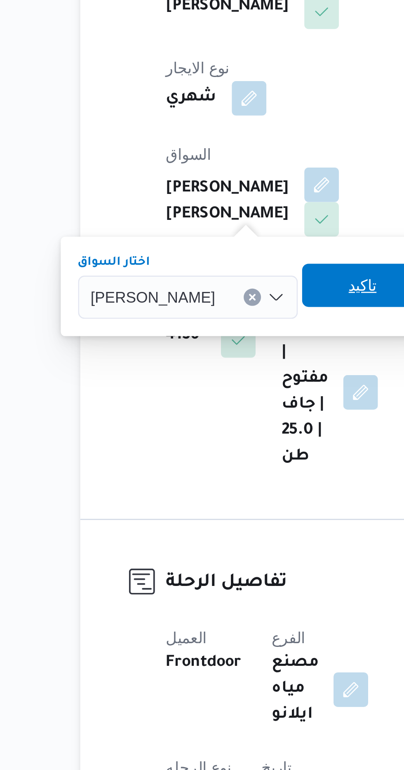
click at [199, 324] on span "تاكيد" at bounding box center [214, 324] width 46 height 16
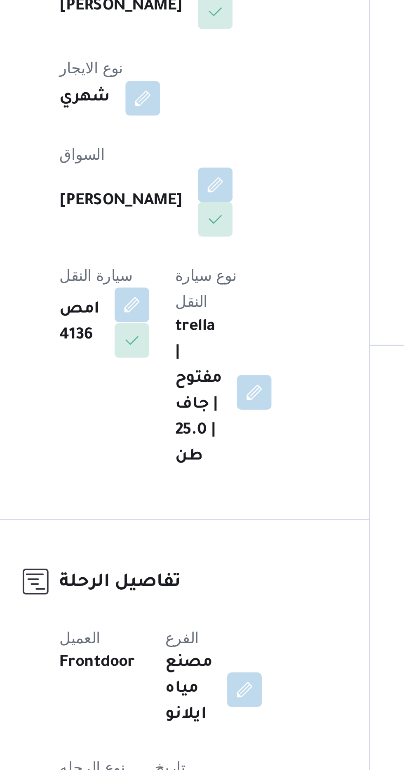
click at [174, 325] on button "button" at bounding box center [167, 331] width 13 height 13
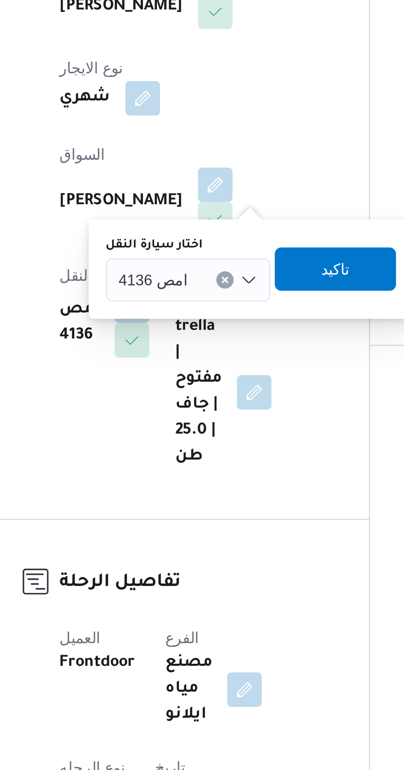
click at [172, 324] on span "امص 4136" at bounding box center [175, 321] width 26 height 9
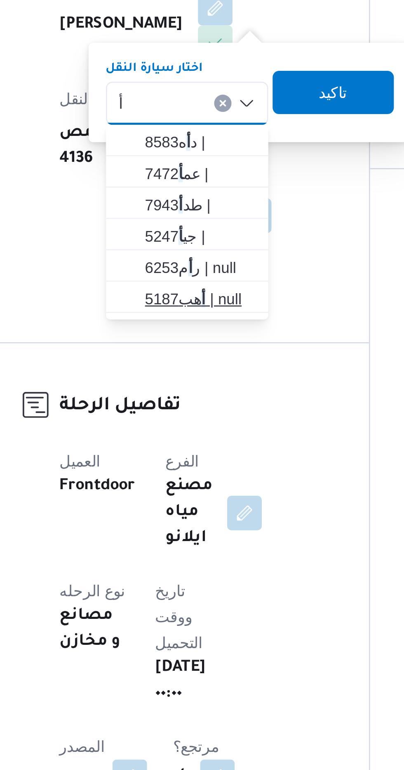
type input "أ"
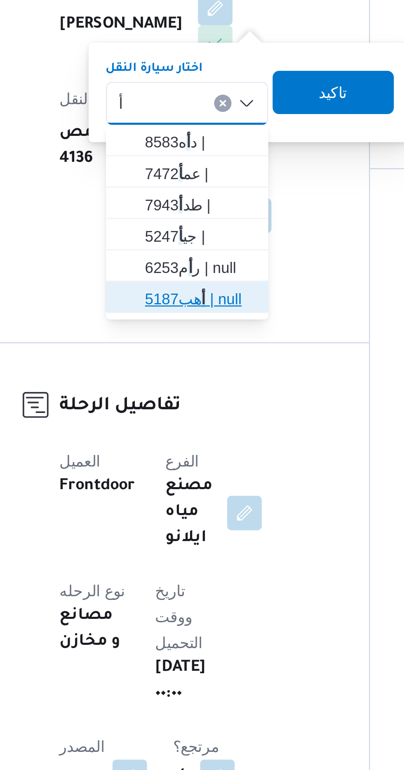
click at [181, 394] on span "أ هب5187 | null" at bounding box center [193, 397] width 42 height 10
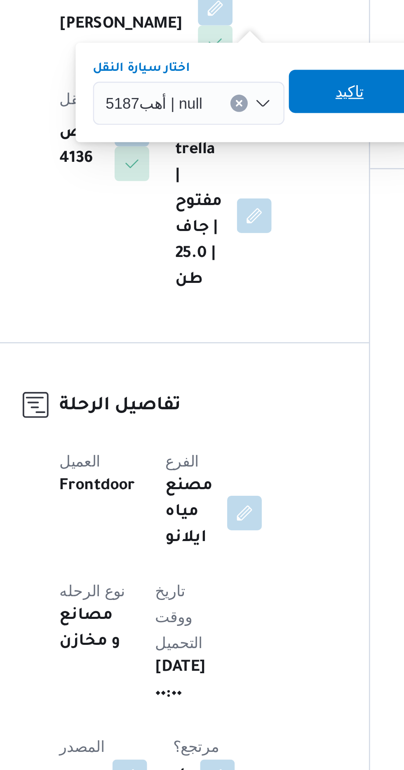
click at [245, 320] on span "تاكيد" at bounding box center [250, 318] width 11 height 10
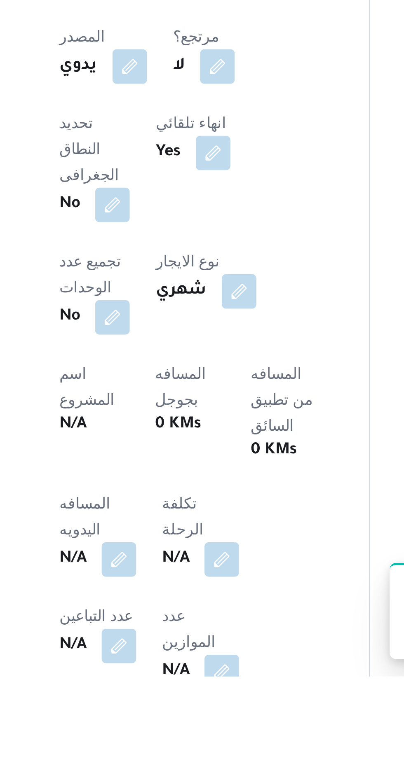
scroll to position [44, 0]
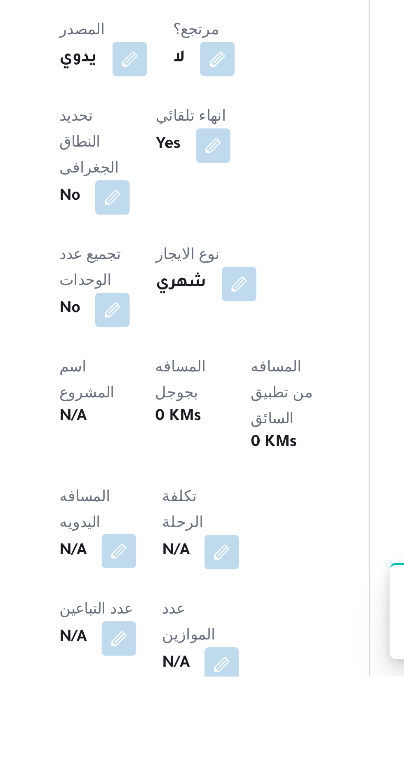
click at [160, 716] on button "button" at bounding box center [162, 722] width 13 height 13
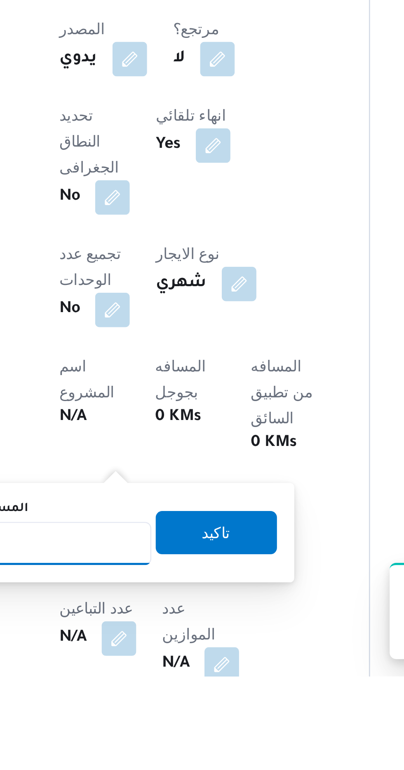
click at [145, 717] on input "المسافه اليدويه" at bounding box center [134, 719] width 82 height 16
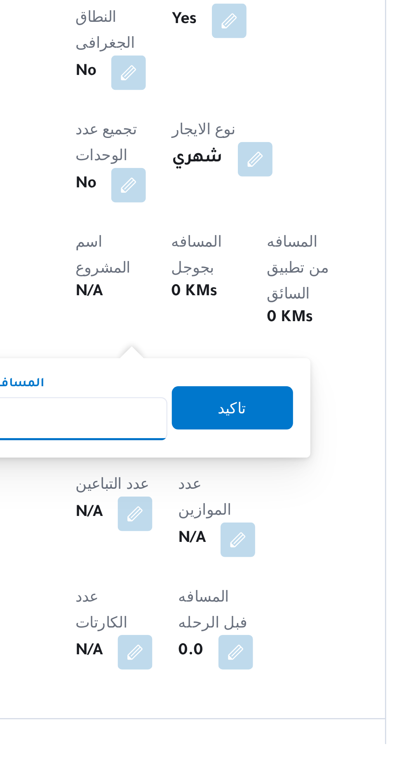
scroll to position [117, 0]
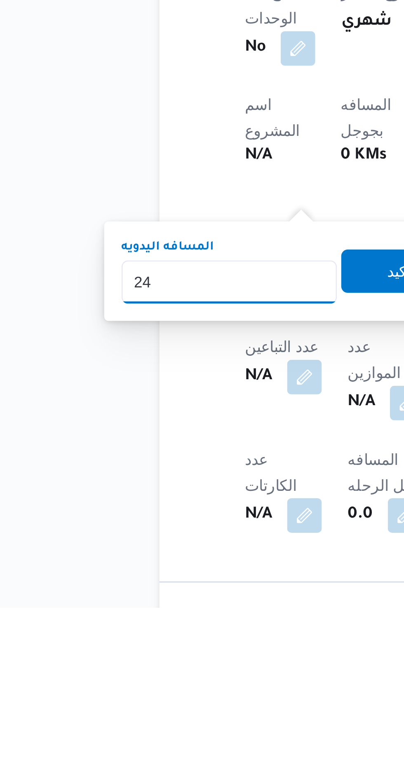
type input "2"
type input "120"
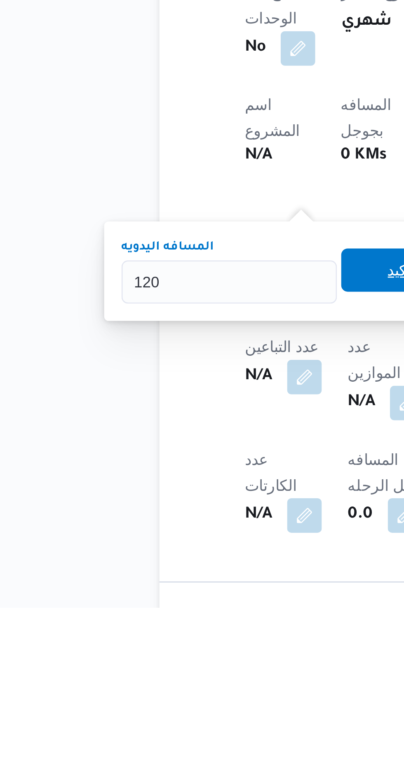
click at [186, 642] on span "تاكيد" at bounding box center [199, 641] width 46 height 16
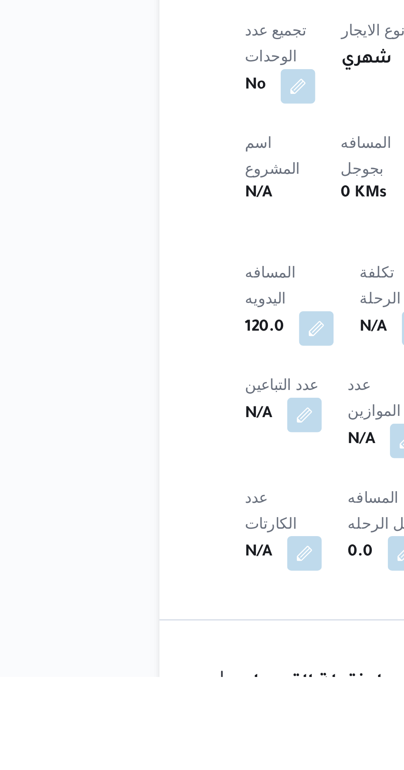
scroll to position [156, 0]
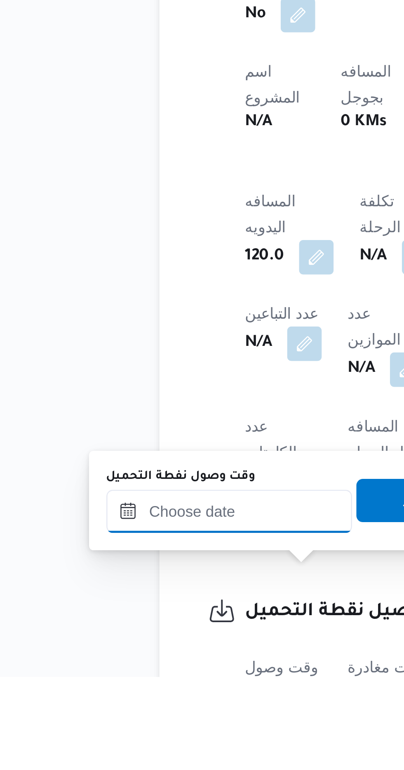
click at [113, 705] on input "وقت وصول نفطة التحميل" at bounding box center [133, 707] width 93 height 16
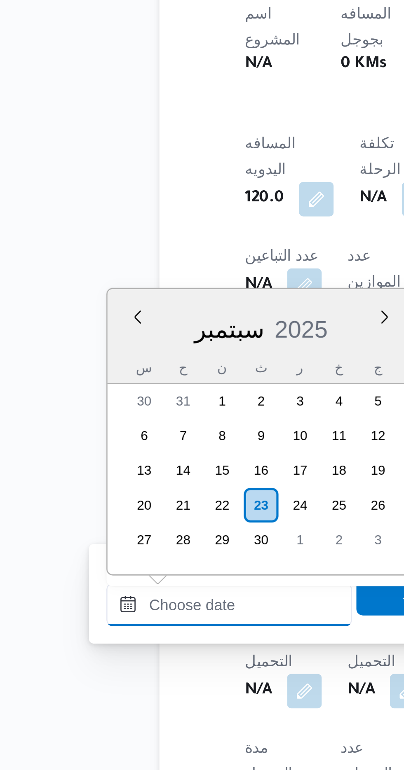
scroll to position [651, 0]
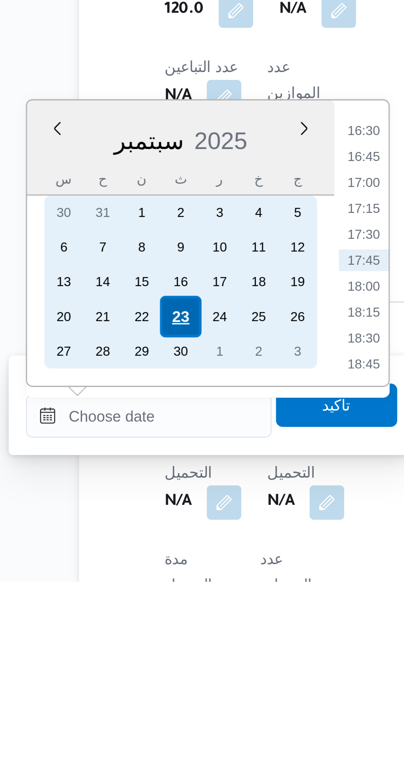
click at [144, 667] on div "23" at bounding box center [146, 669] width 16 height 16
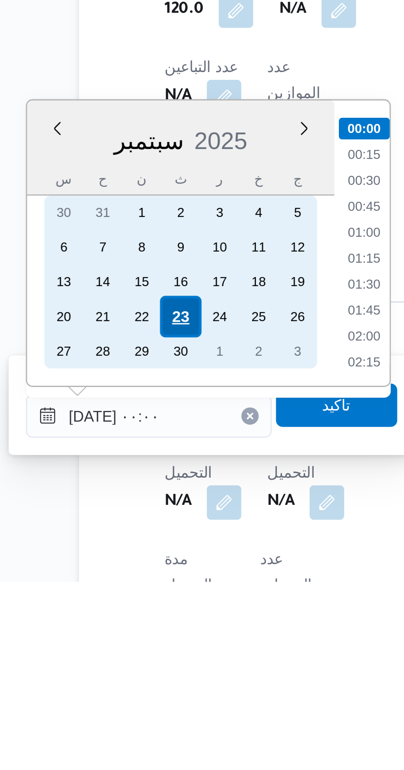
scroll to position [214, 0]
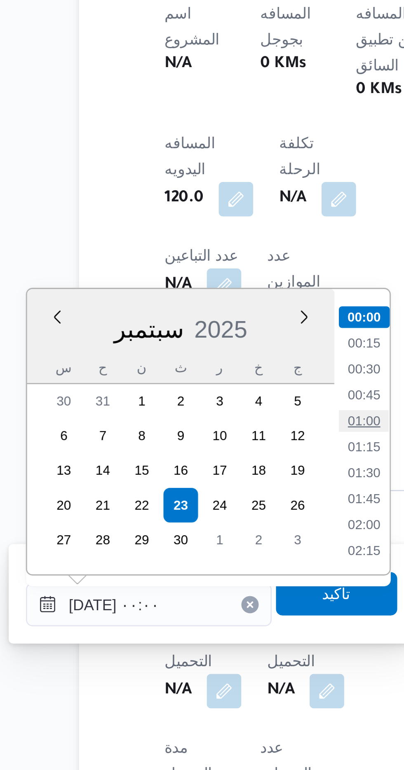
click at [210, 638] on li "01:00" at bounding box center [215, 637] width 19 height 8
type input "[DATE] ٠١:٠٠"
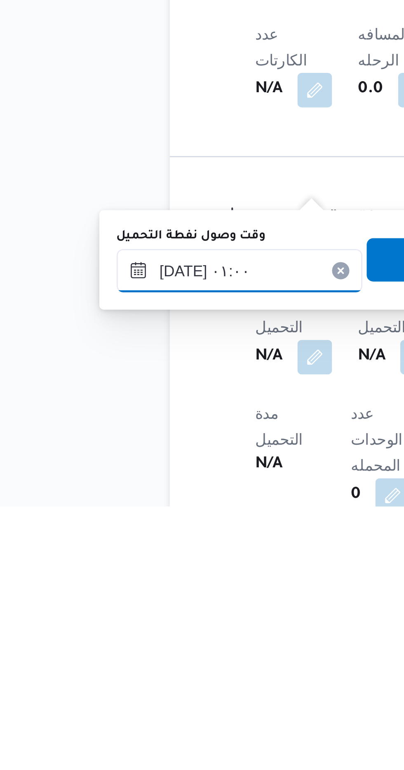
scroll to position [247, 0]
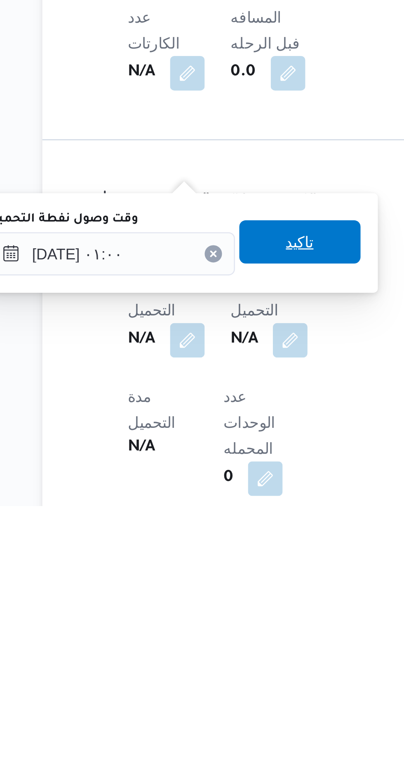
click at [205, 674] on span "تاكيد" at bounding box center [205, 669] width 46 height 16
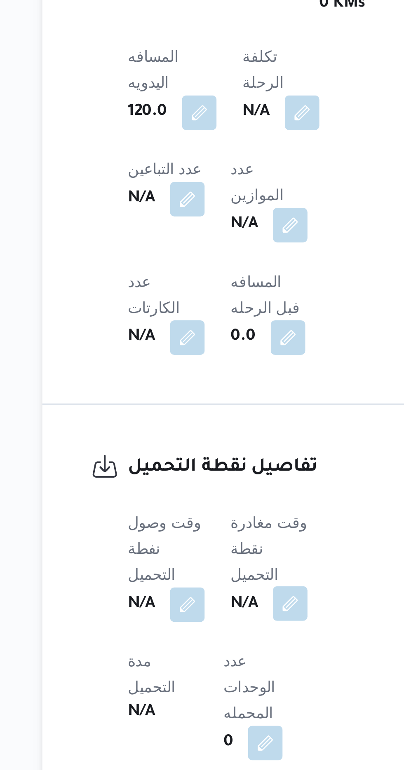
click at [198, 700] on button "button" at bounding box center [201, 706] width 13 height 13
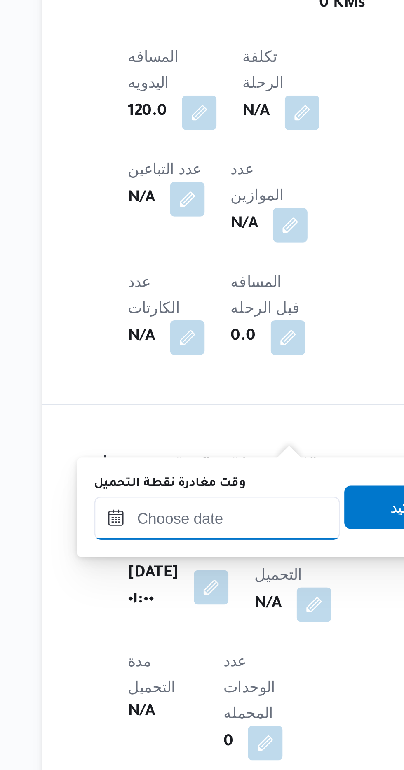
click at [166, 670] on input "وقت مغادرة نقطة التحميل" at bounding box center [173, 674] width 93 height 16
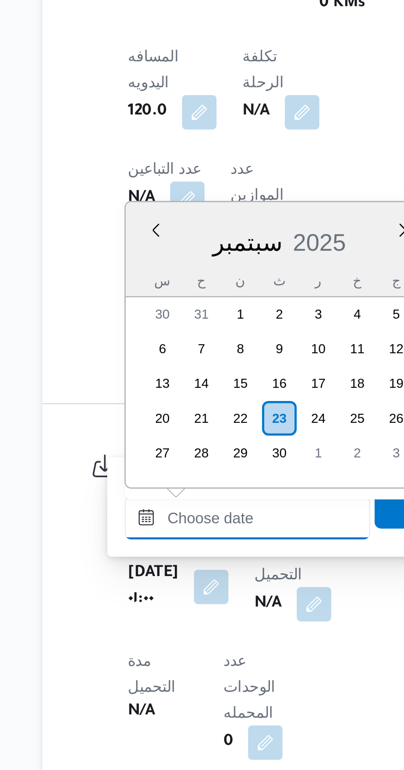
scroll to position [651, 0]
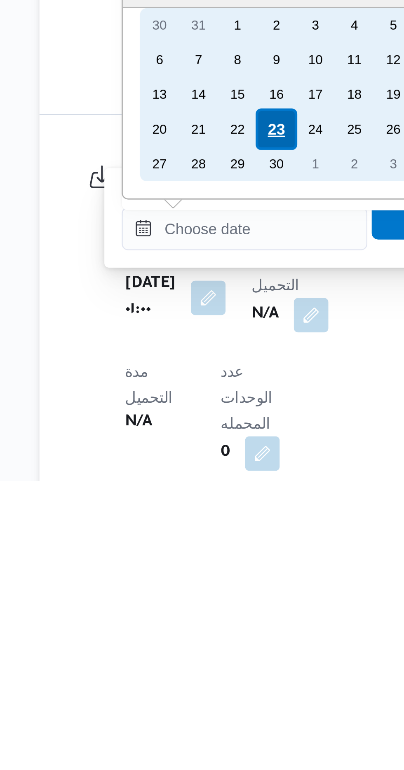
click at [195, 635] on div "23" at bounding box center [197, 636] width 16 height 16
type input "[DATE] ٠٠:٠٠"
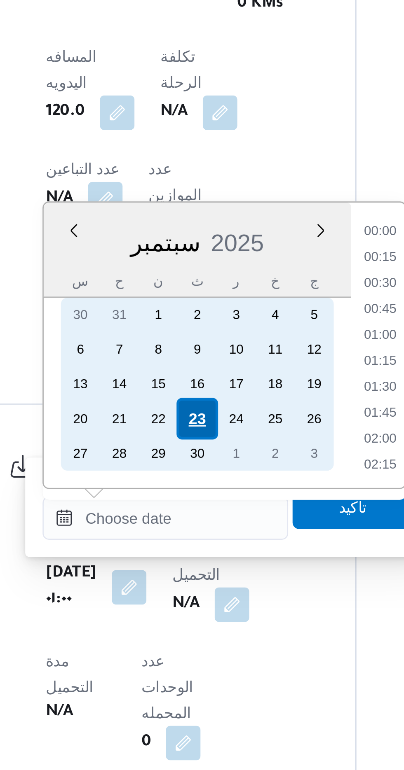
click at [196, 635] on div "23" at bounding box center [197, 636] width 16 height 16
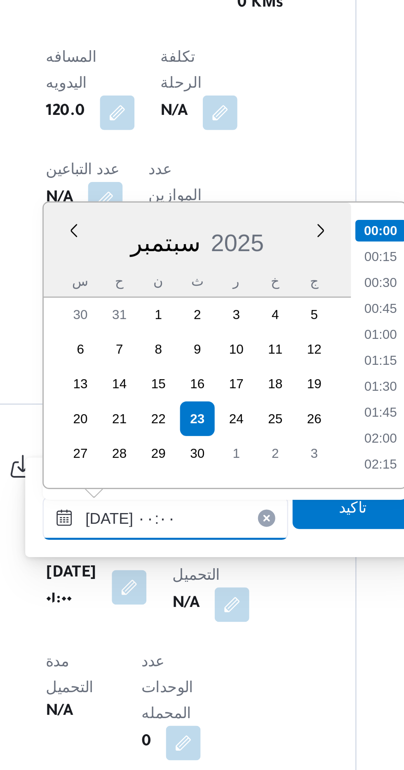
click at [147, 676] on input "[DATE] ٠٠:٠٠" at bounding box center [184, 674] width 93 height 16
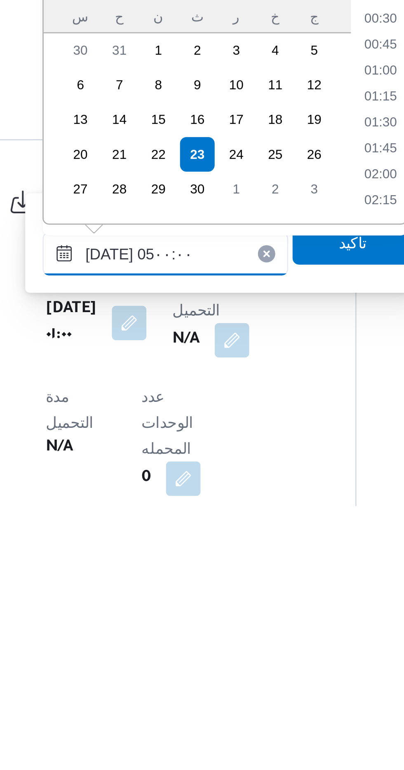
scroll to position [111, 0]
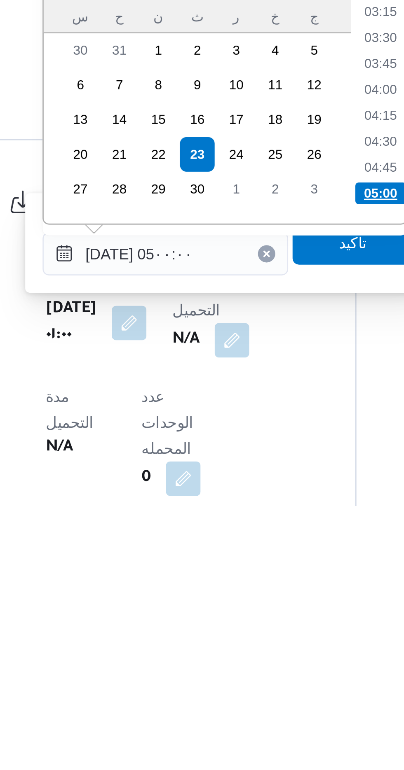
click at [261, 649] on li "05:00" at bounding box center [266, 651] width 19 height 8
type input "[DATE] ٠٥:٠٠"
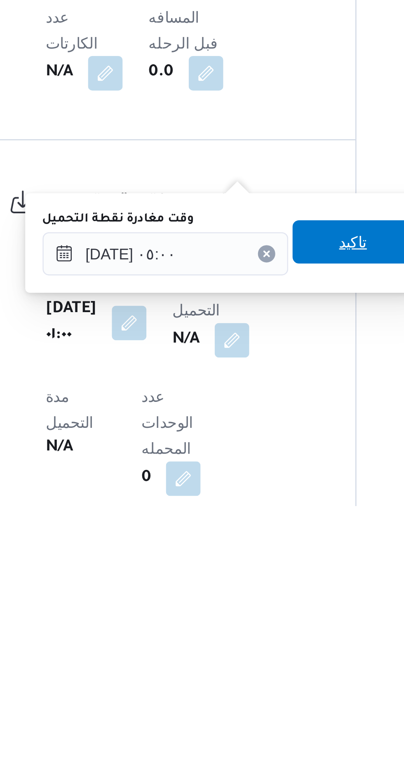
click at [250, 671] on span "تاكيد" at bounding box center [256, 669] width 46 height 16
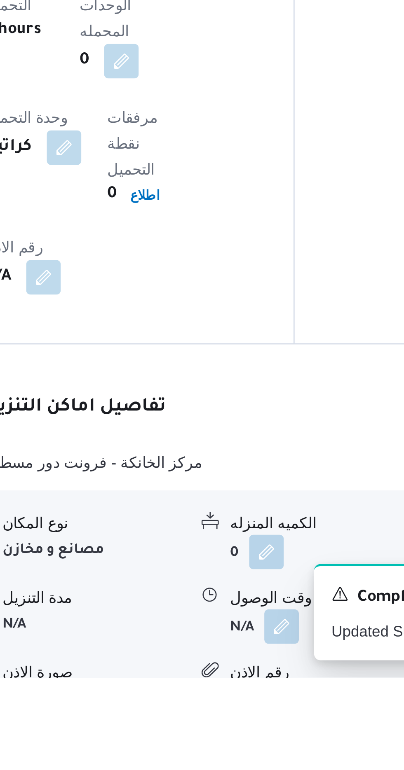
scroll to position [468, 0]
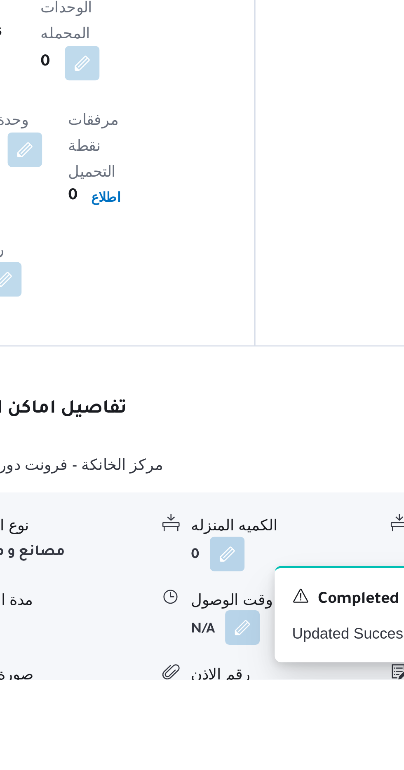
click at [252, 744] on button "button" at bounding box center [252, 750] width 13 height 13
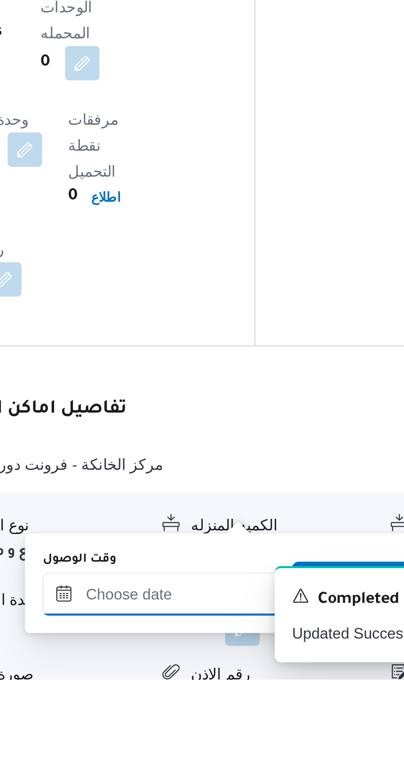
click at [210, 730] on div at bounding box center [223, 737] width 93 height 16
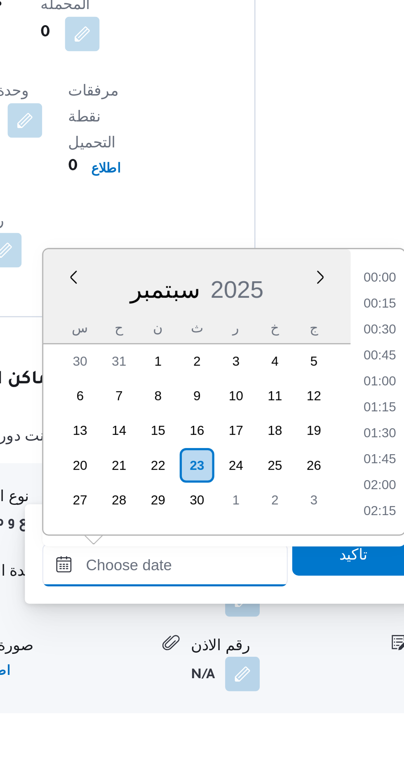
scroll to position [511, 0]
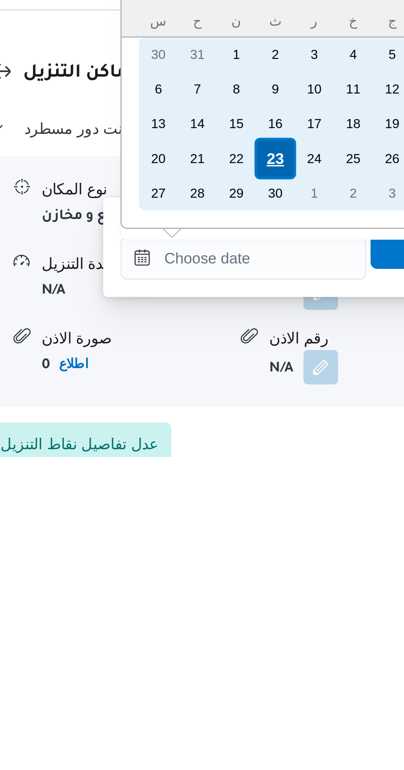
click at [236, 657] on div "23" at bounding box center [236, 657] width 16 height 16
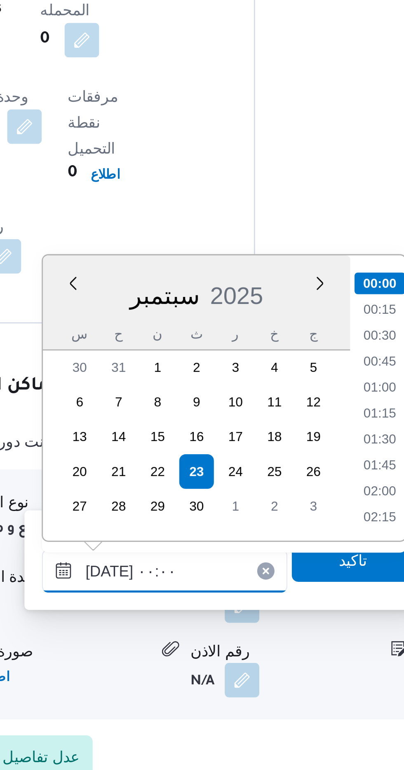
click at [193, 691] on input "[DATE] ٠٠:٠٠" at bounding box center [223, 694] width 93 height 16
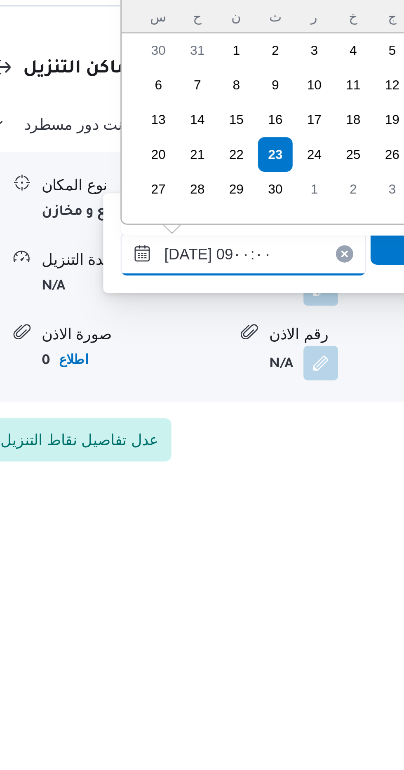
scroll to position [269, 0]
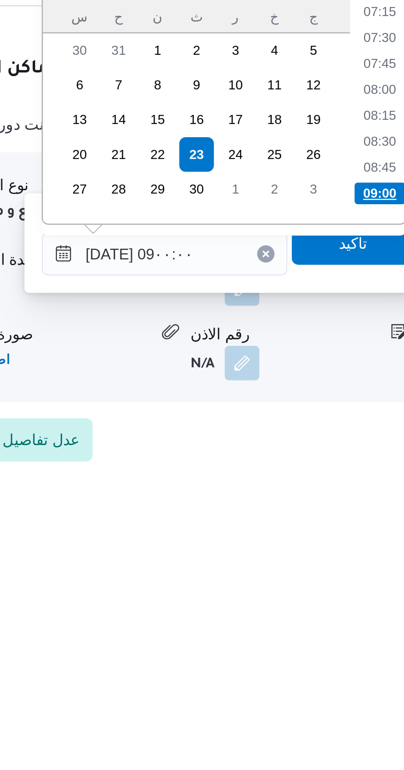
click at [303, 652] on li "09:00" at bounding box center [305, 651] width 19 height 8
type input "[DATE] ٠٩:٠٠"
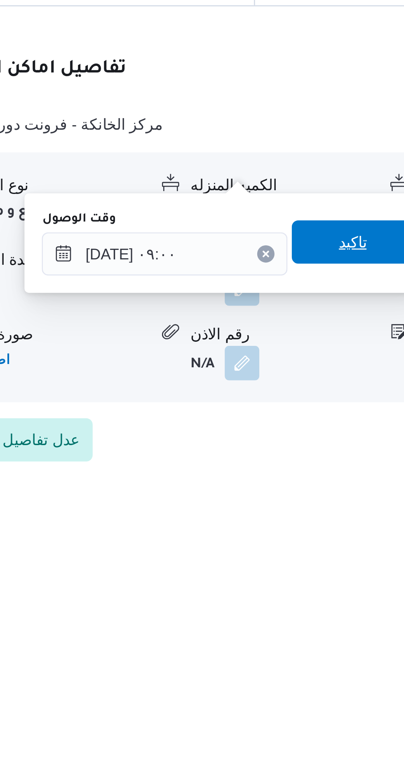
click at [290, 671] on span "تاكيد" at bounding box center [295, 669] width 46 height 16
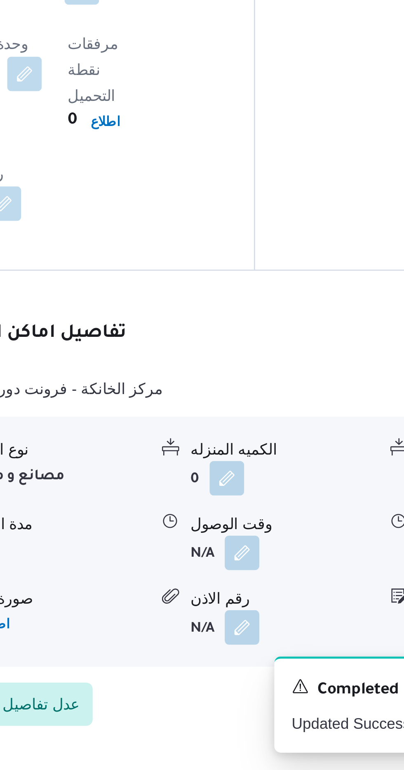
scroll to position [531, 0]
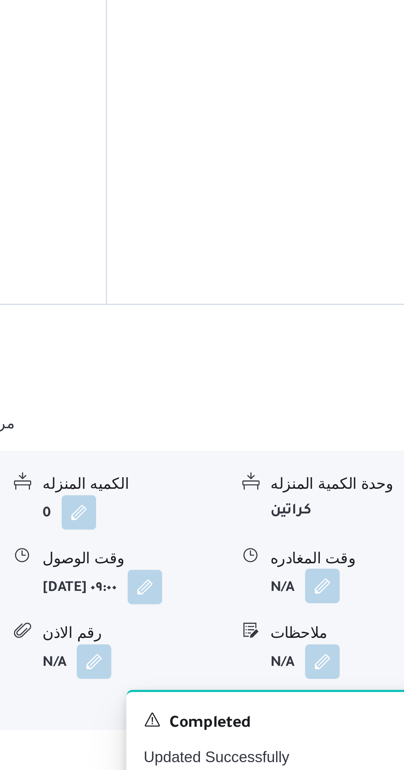
click at [334, 681] on button "button" at bounding box center [339, 687] width 13 height 13
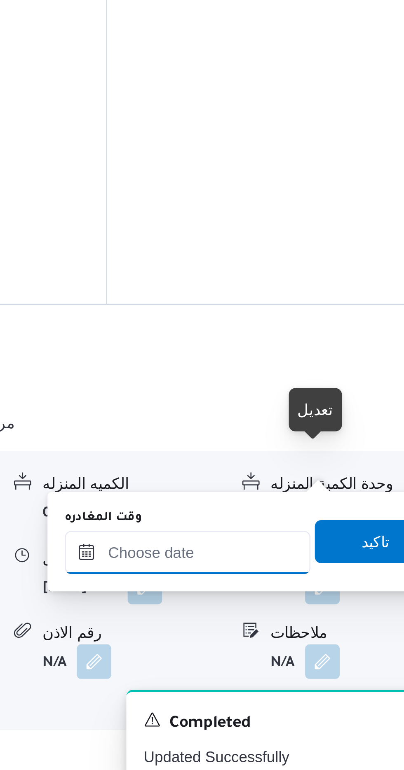
click at [283, 672] on input "وقت المغادره" at bounding box center [288, 674] width 93 height 16
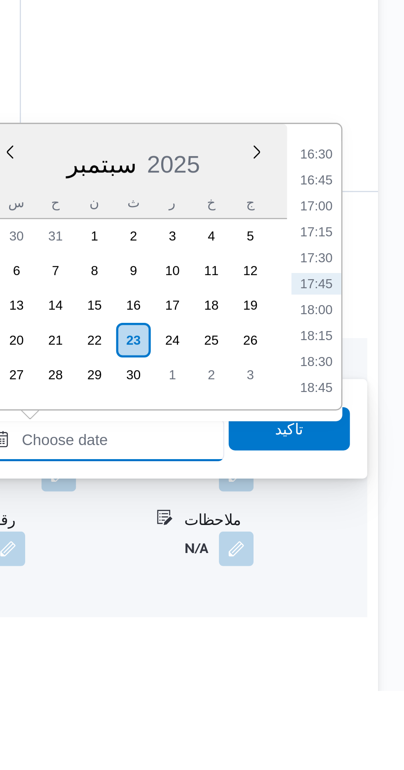
scroll to position [528, 0]
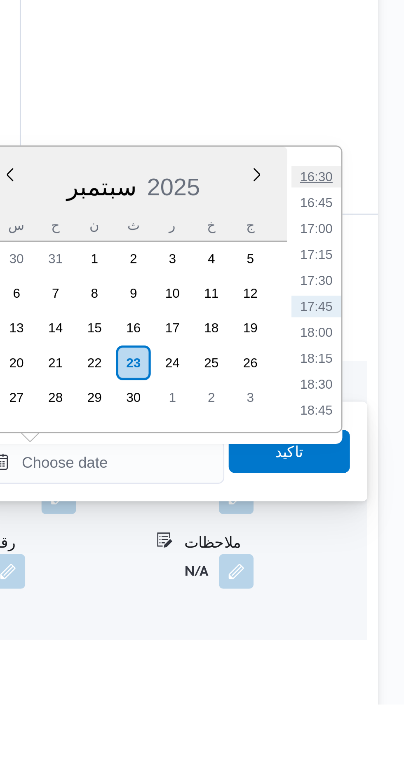
click at [366, 569] on li "16:30" at bounding box center [370, 569] width 19 height 8
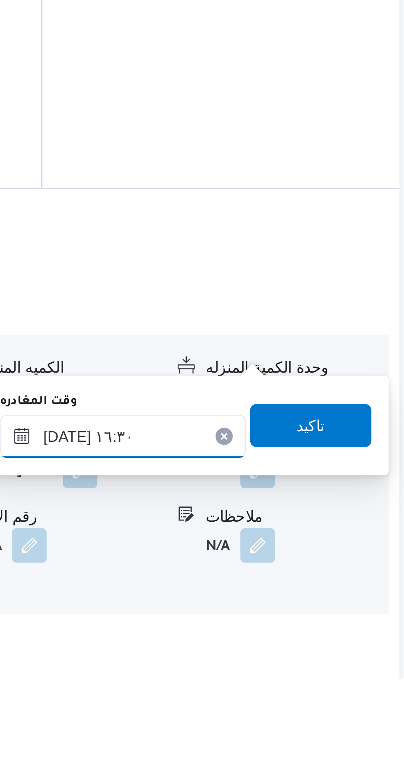
click at [296, 675] on input "[DATE] ١٦:٣٠" at bounding box center [288, 678] width 93 height 16
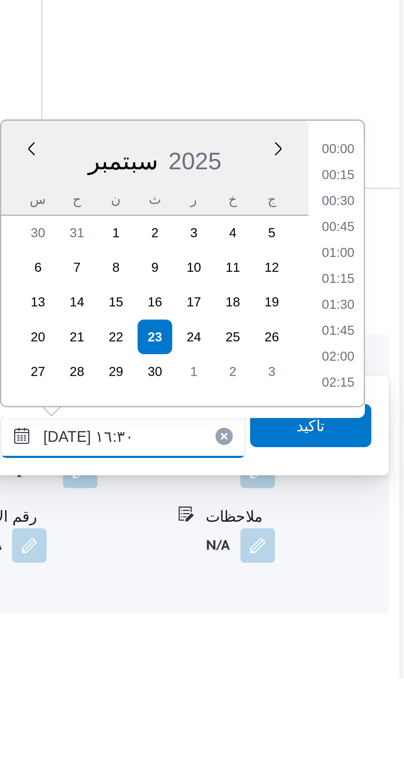
scroll to position [602, 0]
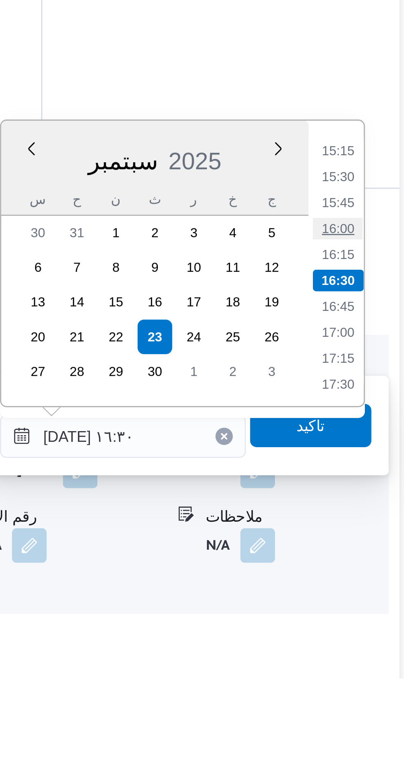
click at [367, 597] on li "16:00" at bounding box center [370, 599] width 19 height 8
type input "[DATE] ١٦:٠٠"
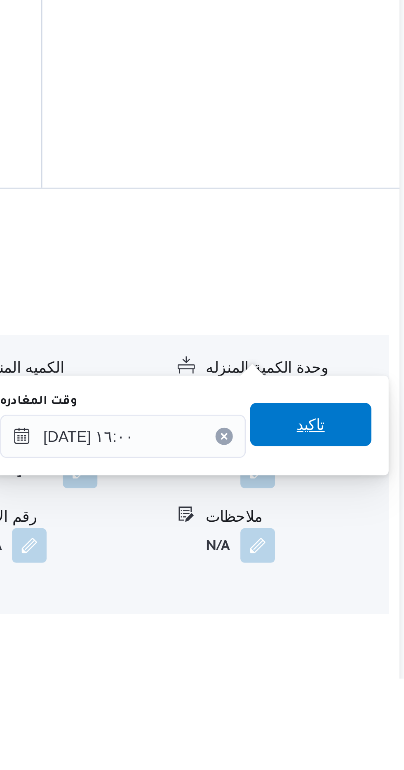
click at [362, 669] on span "تاكيد" at bounding box center [360, 673] width 46 height 16
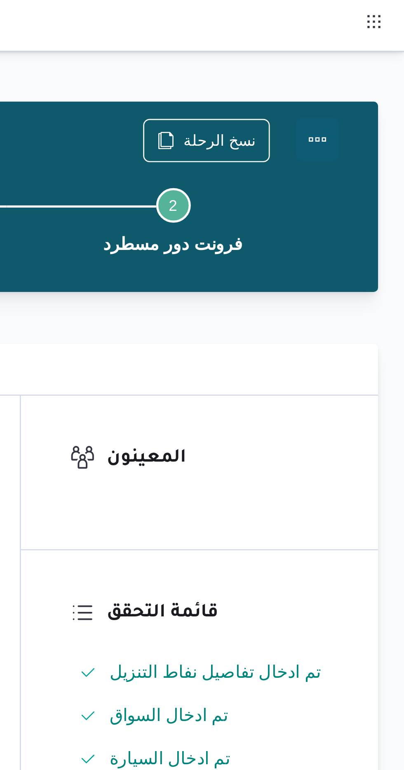
click at [371, 49] on button "Actions" at bounding box center [370, 53] width 16 height 16
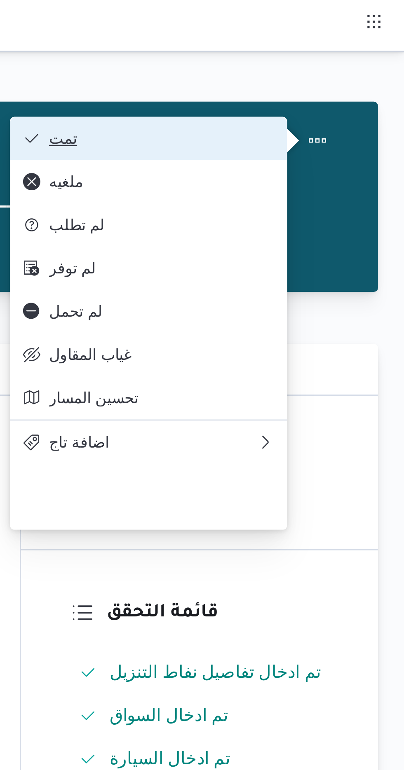
click at [285, 48] on button "تمت" at bounding box center [306, 52] width 105 height 16
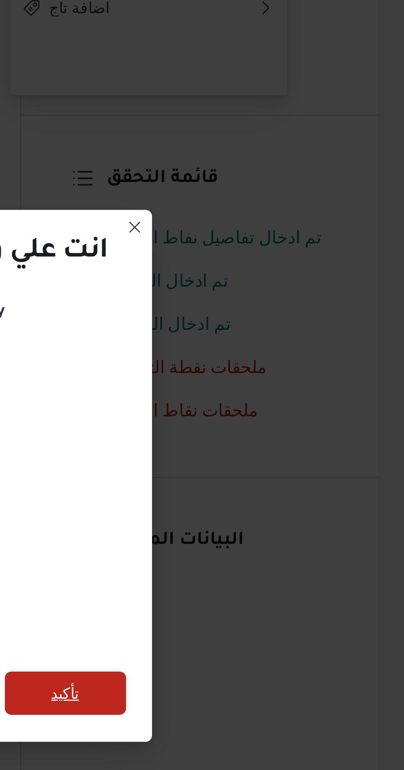
click at [280, 426] on span "تأكيد" at bounding box center [274, 430] width 11 height 10
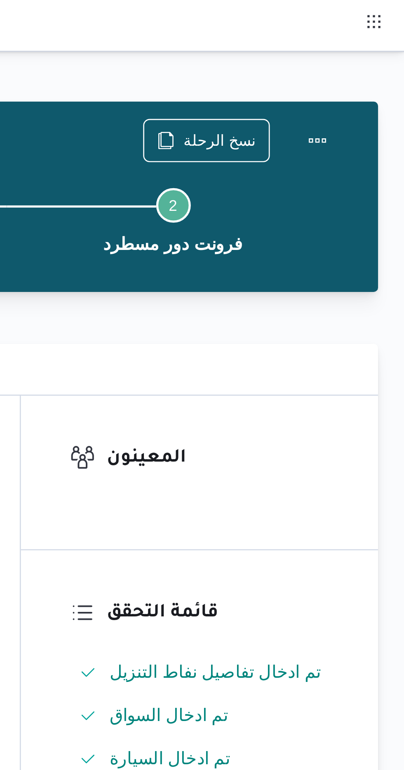
click at [376, 145] on div "الملخص مسار الرحلة" at bounding box center [250, 141] width 287 height 20
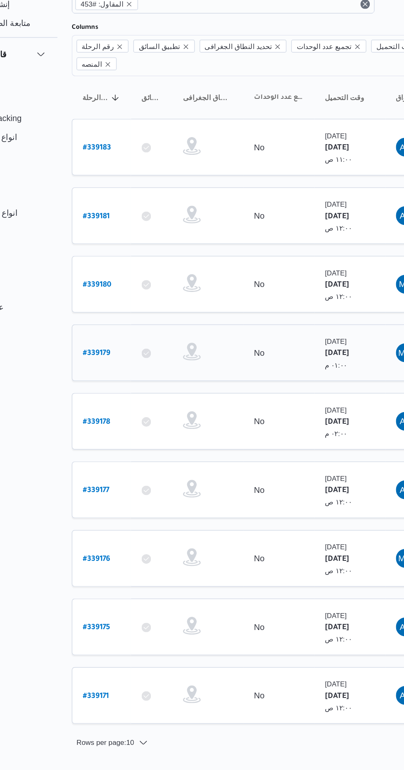
click at [123, 303] on b "# 339179" at bounding box center [124, 306] width 19 height 6
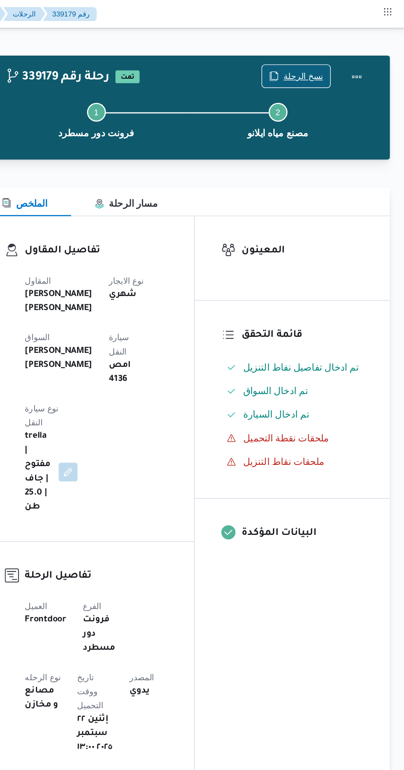
click at [330, 46] on span "نسخ الرحلة" at bounding box center [328, 53] width 47 height 16
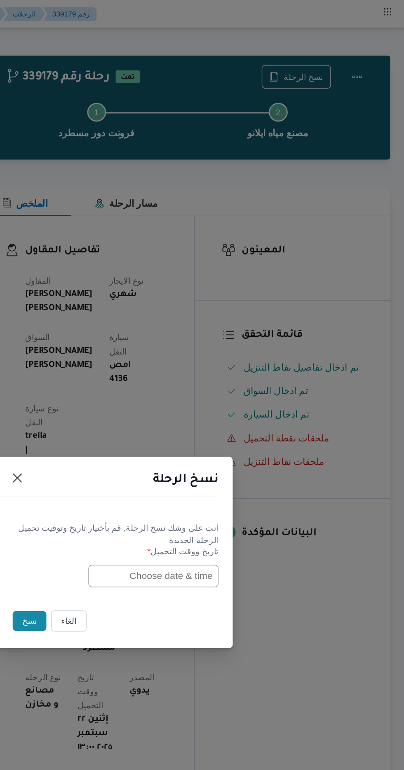
click at [191, 397] on input "text" at bounding box center [229, 402] width 91 height 16
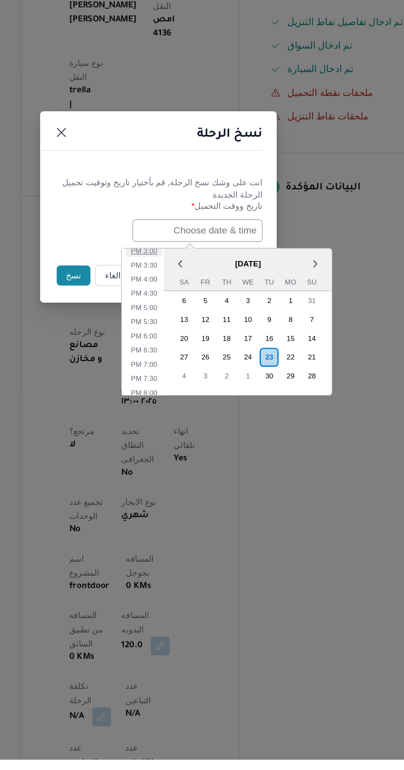
click at [189, 416] on li "3:00 PM" at bounding box center [191, 415] width 25 height 8
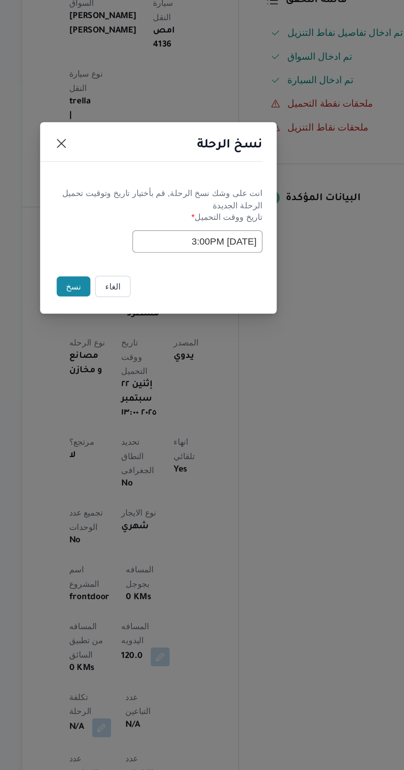
click at [193, 401] on input "[DATE] 3:00PM" at bounding box center [229, 402] width 91 height 16
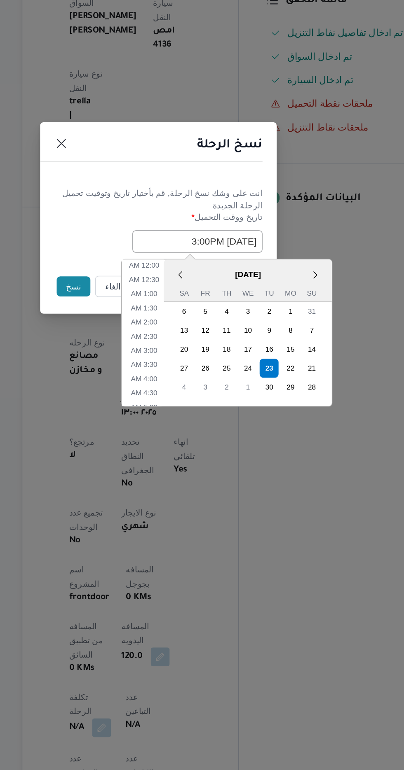
scroll to position [250, 0]
click at [186, 445] on li "2:00 PM" at bounding box center [191, 445] width 25 height 8
type input "[DATE] 2:00PM"
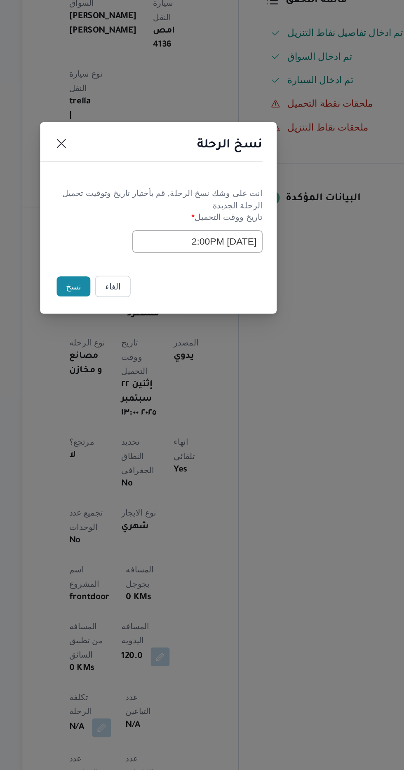
click at [140, 430] on button "نسخ" at bounding box center [142, 433] width 23 height 14
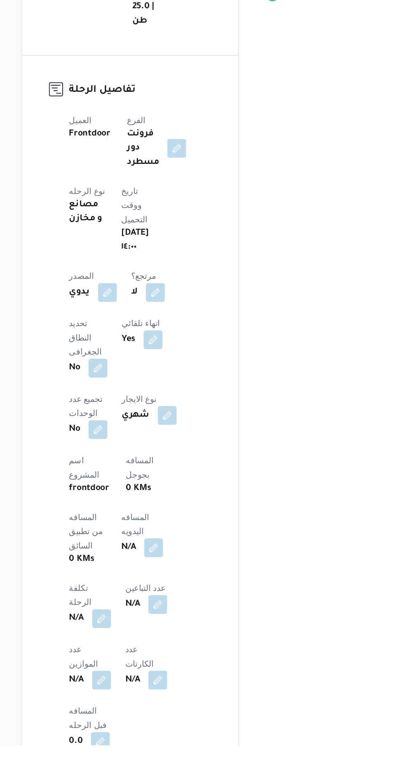
scroll to position [128, 0]
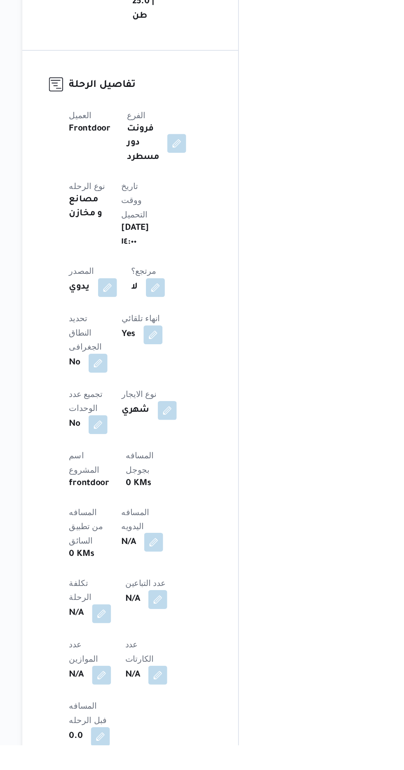
click at [192, 622] on button "button" at bounding box center [198, 628] width 13 height 13
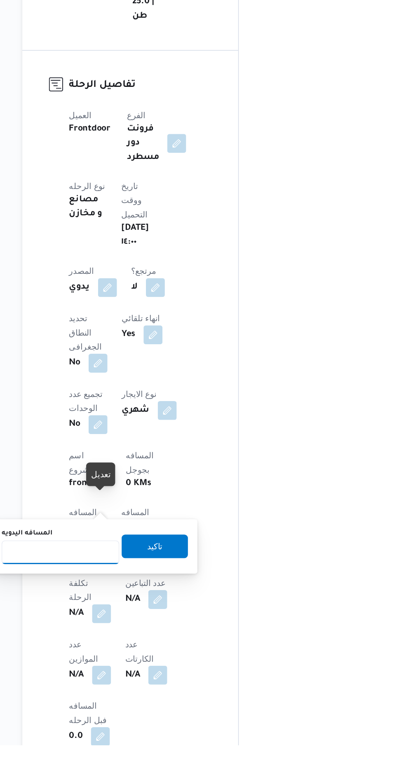
click at [131, 633] on input "المسافه اليدويه" at bounding box center [134, 636] width 82 height 16
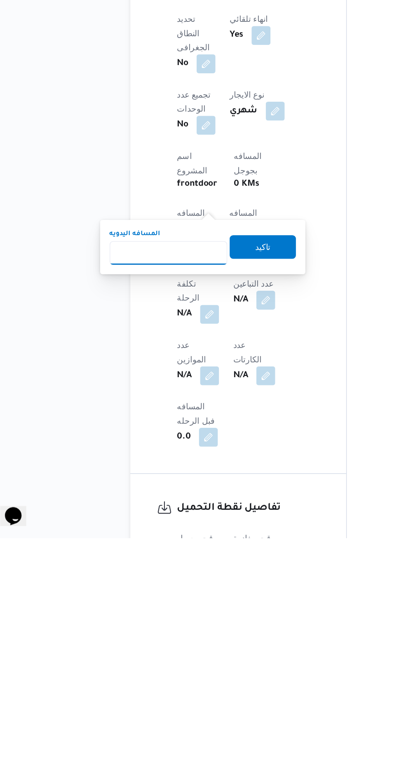
scroll to position [192, 0]
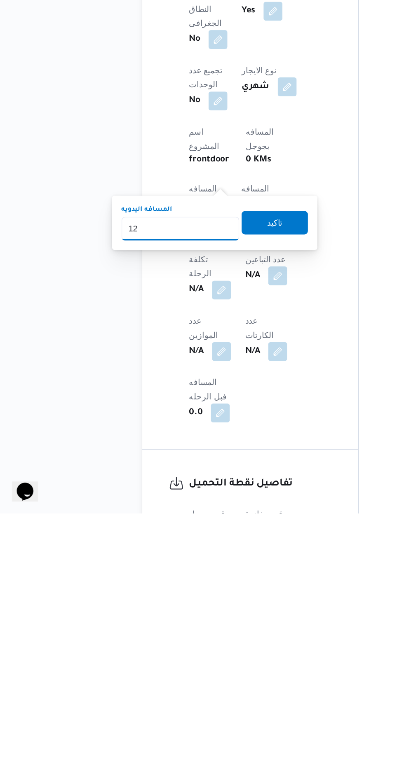
type input "120"
click at [205, 575] on span "تاكيد" at bounding box center [199, 567] width 46 height 16
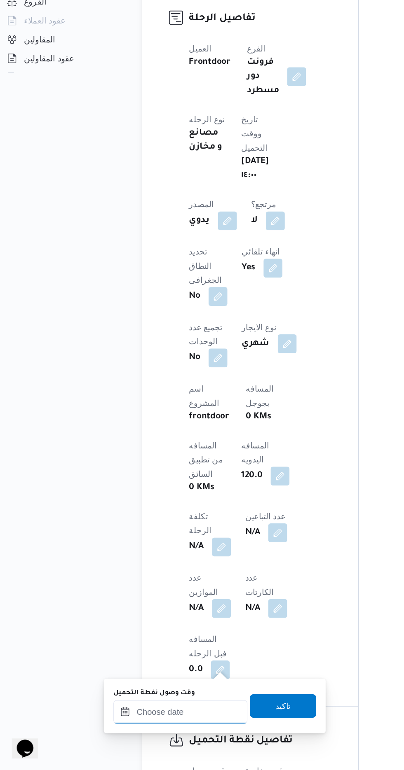
click at [131, 726] on input "وقت وصول نفطة التحميل" at bounding box center [133, 729] width 93 height 16
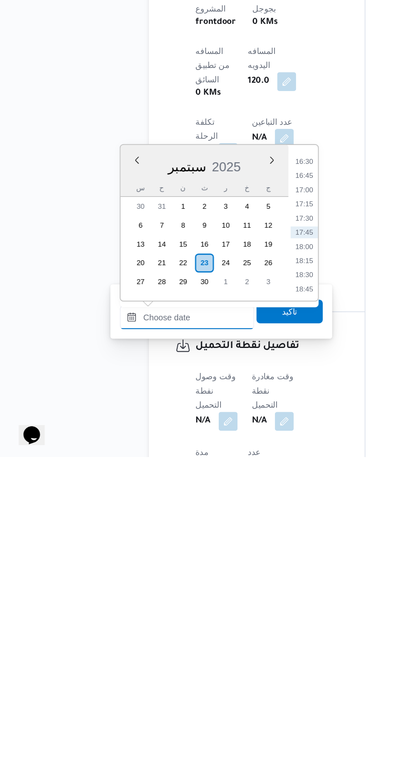
scroll to position [310, 0]
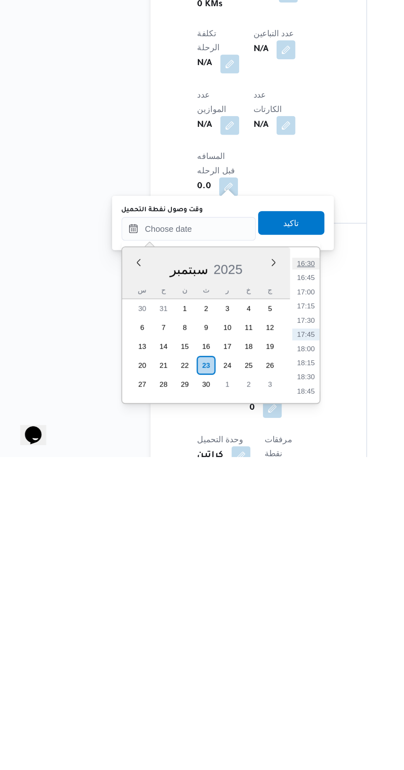
click at [209, 631] on li "16:30" at bounding box center [215, 635] width 19 height 8
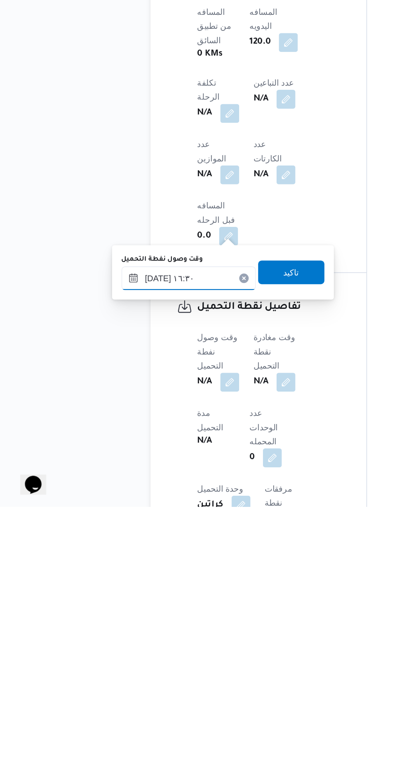
click at [115, 614] on input "[DATE] ١٦:٣٠" at bounding box center [133, 611] width 93 height 16
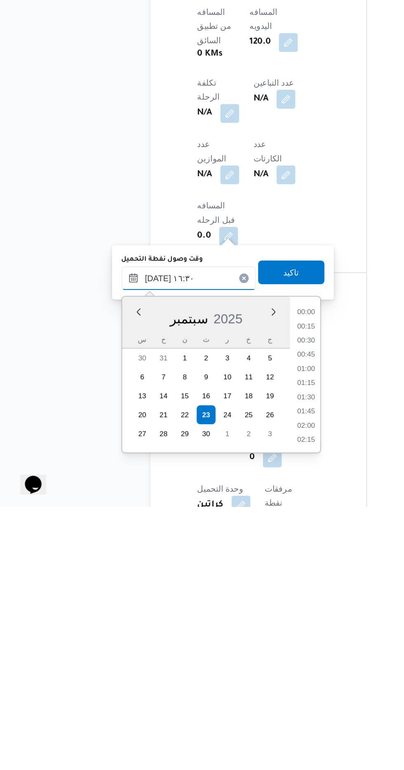
scroll to position [602, 0]
click at [206, 638] on li "15:15" at bounding box center [215, 635] width 19 height 8
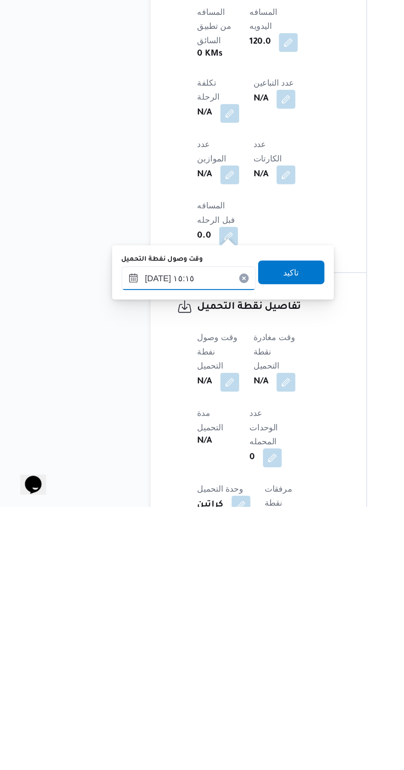
click at [122, 607] on input "[DATE] ١٥:١٥" at bounding box center [133, 611] width 93 height 16
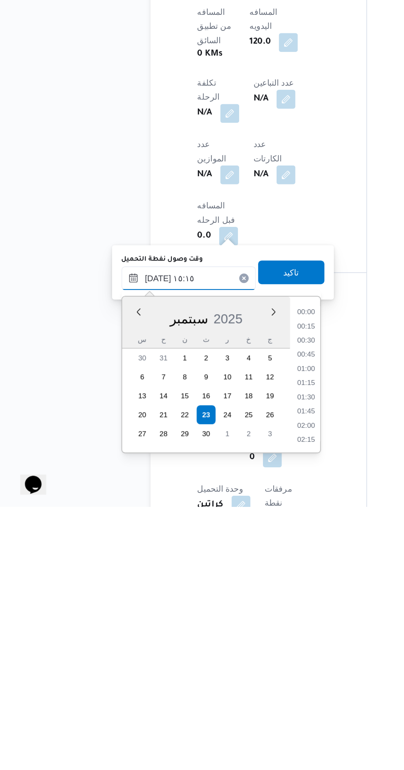
scroll to position [553, 0]
click at [212, 634] on li "14:00" at bounding box center [215, 635] width 19 height 8
type input "[DATE] ١٤:٠٠"
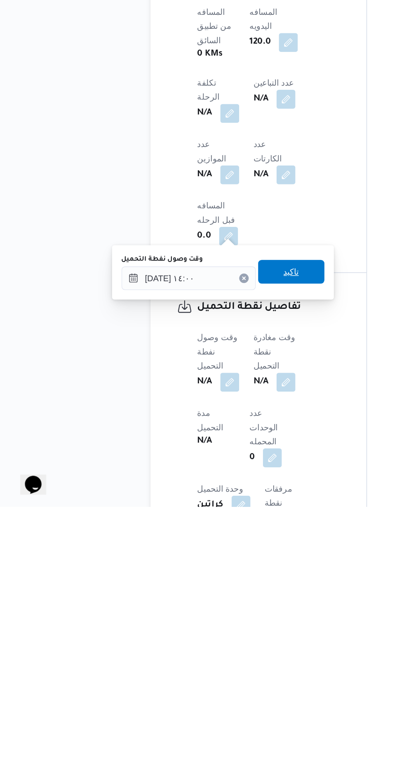
click at [204, 610] on span "تاكيد" at bounding box center [205, 606] width 46 height 16
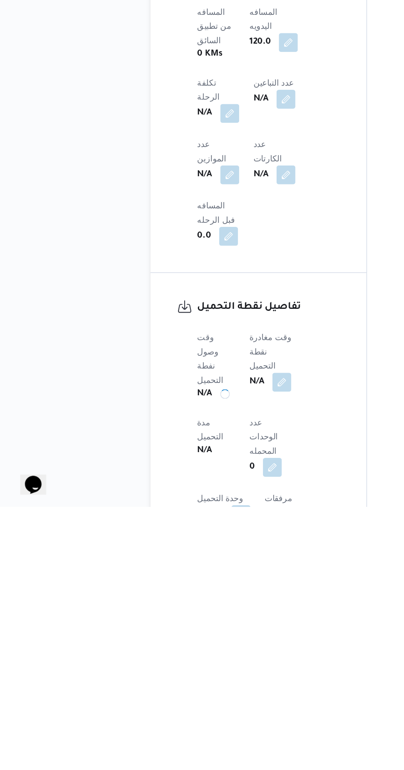
scroll to position [310, 0]
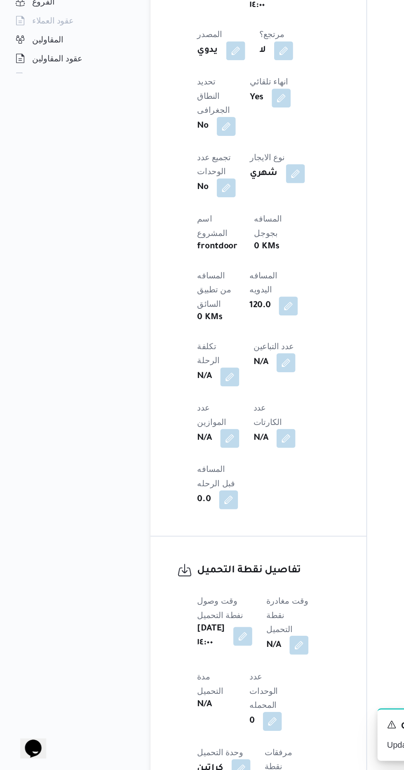
click at [212, 676] on button "button" at bounding box center [210, 682] width 13 height 13
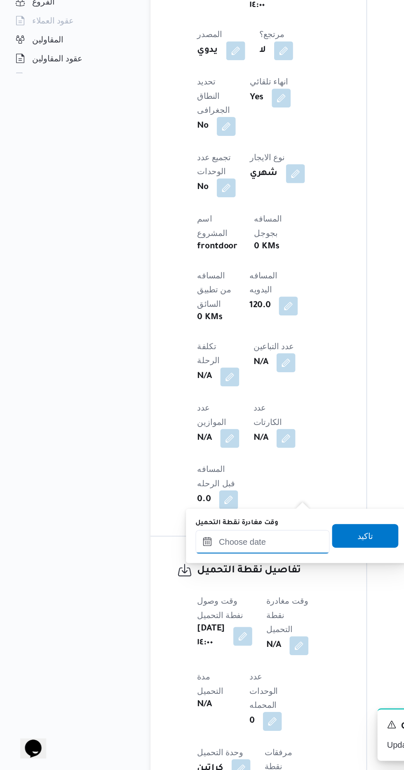
click at [157, 610] on input "وقت مغادرة نقطة التحميل" at bounding box center [184, 610] width 93 height 16
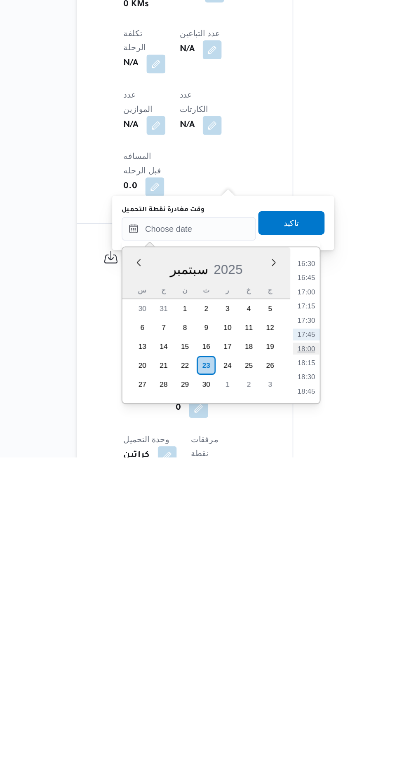
click at [262, 693] on li "18:00" at bounding box center [266, 694] width 19 height 8
type input "[DATE] ١٨:٠٠"
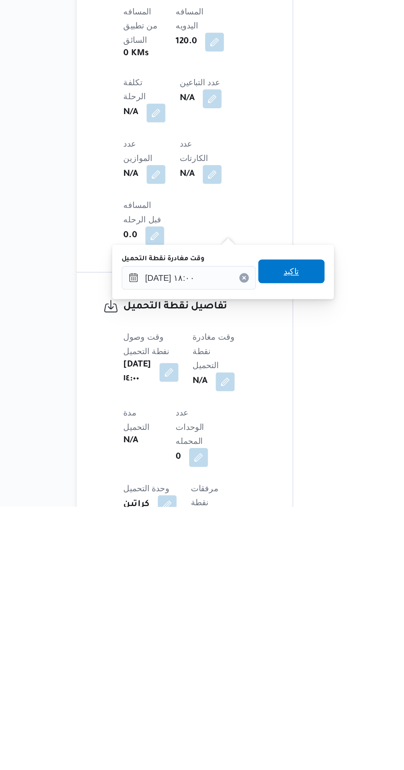
click at [254, 609] on span "تاكيد" at bounding box center [256, 606] width 46 height 16
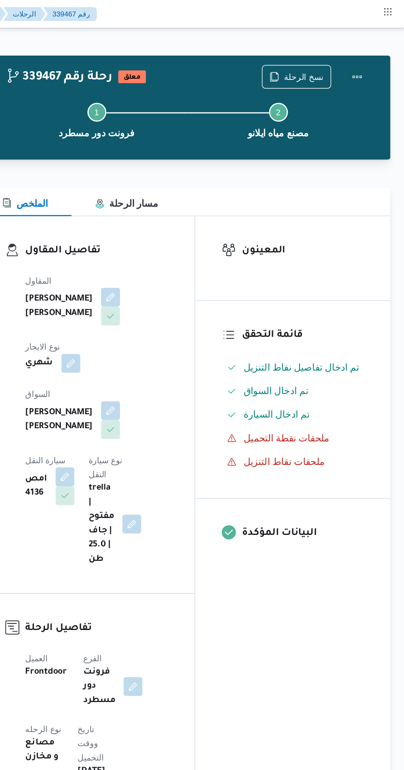
scroll to position [0, 0]
click at [326, 49] on span "نسخ الرحلة" at bounding box center [328, 53] width 47 height 16
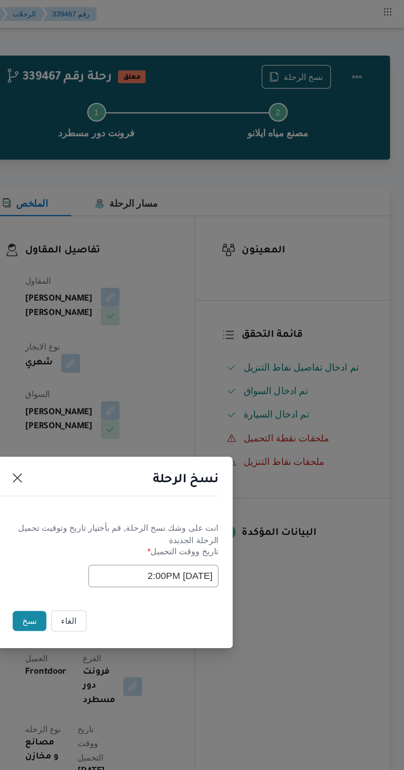
click at [203, 400] on input "[DATE] 2:00PM" at bounding box center [229, 402] width 91 height 16
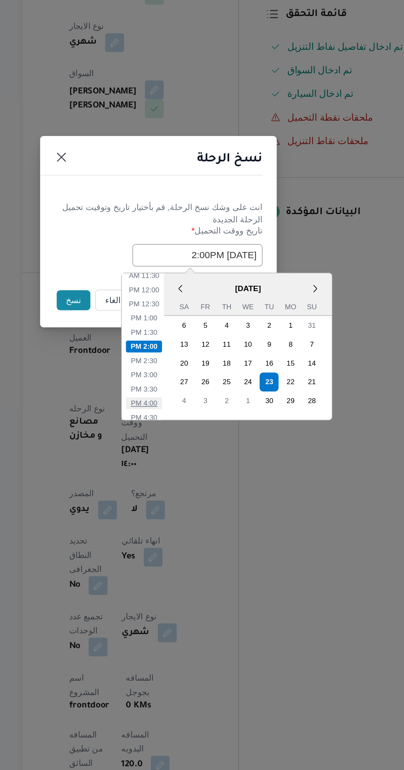
click at [186, 502] on li "4:00 PM" at bounding box center [191, 504] width 25 height 8
type input "[DATE] 4:00PM"
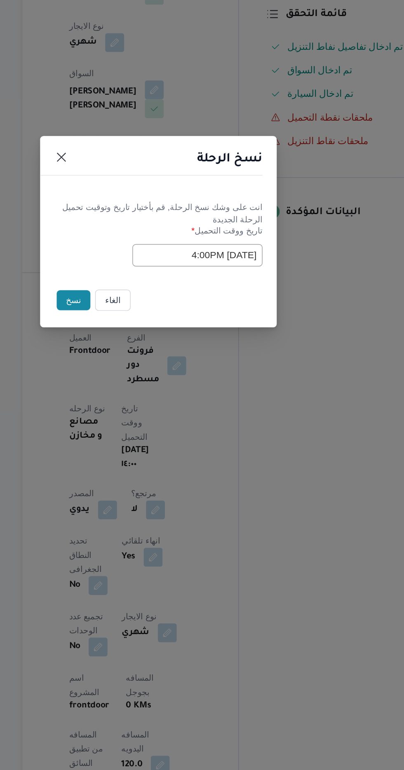
click at [138, 432] on button "نسخ" at bounding box center [142, 433] width 23 height 14
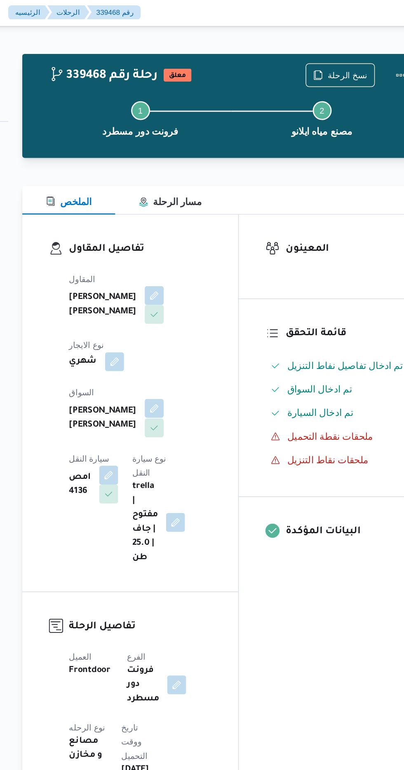
click at [192, 282] on button "button" at bounding box center [198, 285] width 13 height 13
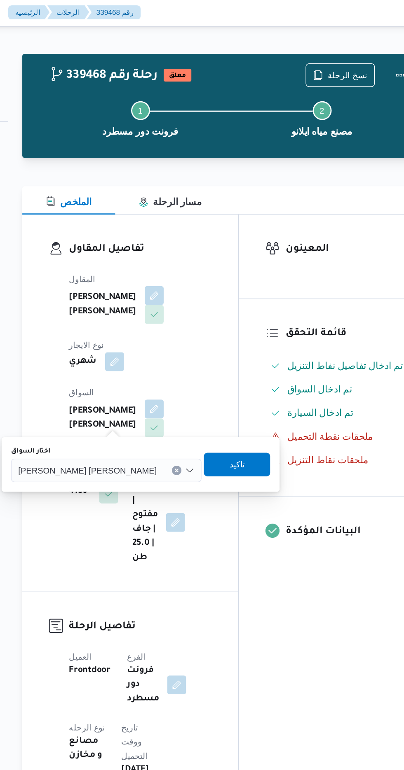
click at [141, 334] on div "[PERSON_NAME] [PERSON_NAME]" at bounding box center [165, 329] width 133 height 16
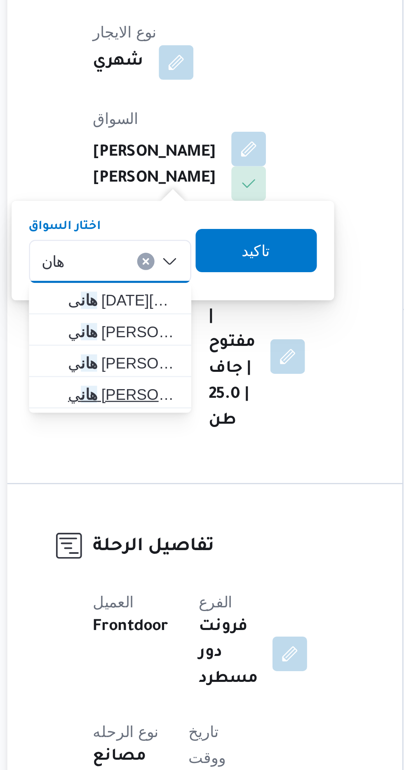
type input "هان"
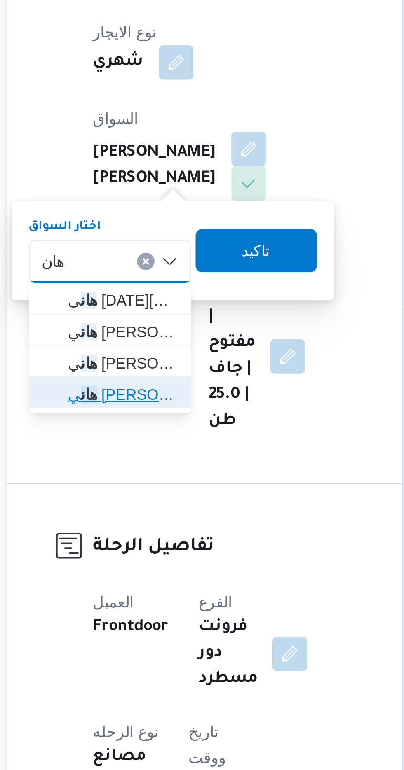
click at [147, 380] on span "[PERSON_NAME]" at bounding box center [151, 380] width 42 height 10
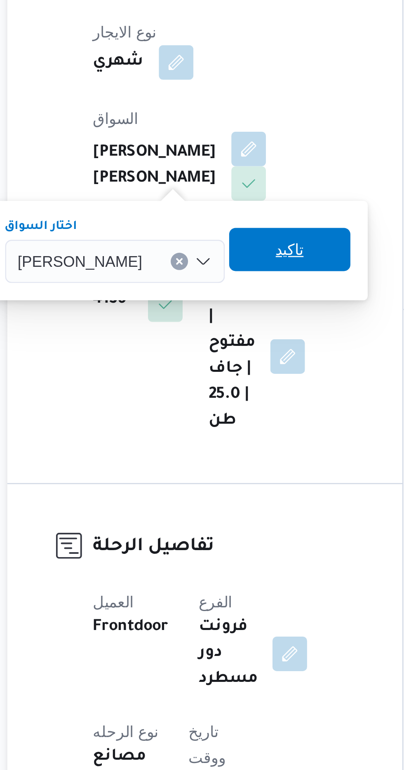
click at [205, 326] on span "تاكيد" at bounding box center [214, 324] width 46 height 16
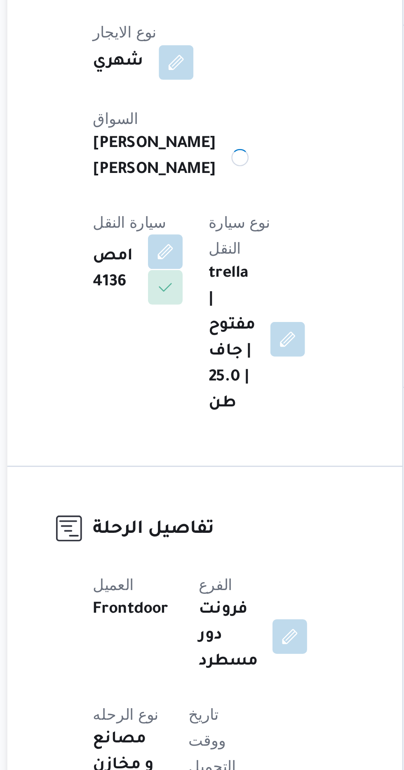
click at [174, 319] on button "button" at bounding box center [167, 325] width 13 height 13
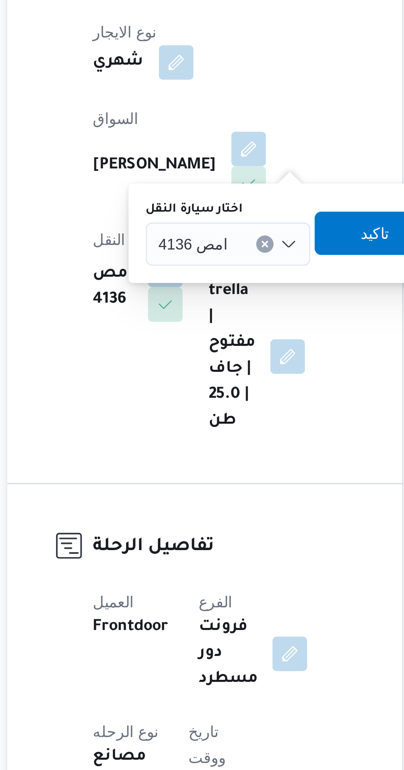
click at [166, 322] on span "امص 4136" at bounding box center [178, 321] width 26 height 9
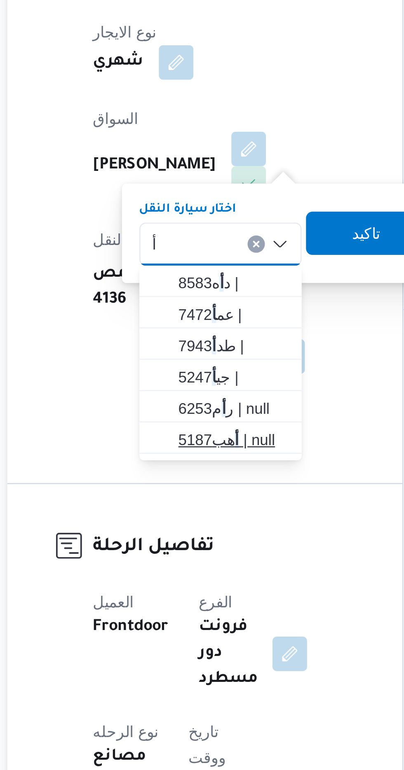
type input "أ"
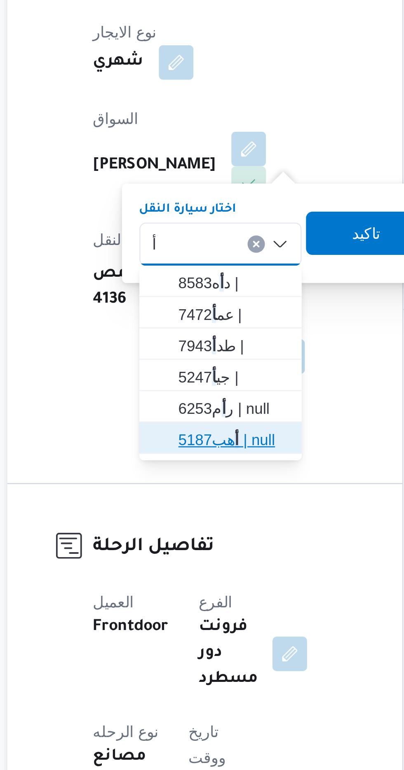
click at [178, 394] on span "أ هب5187 | null" at bounding box center [193, 397] width 42 height 10
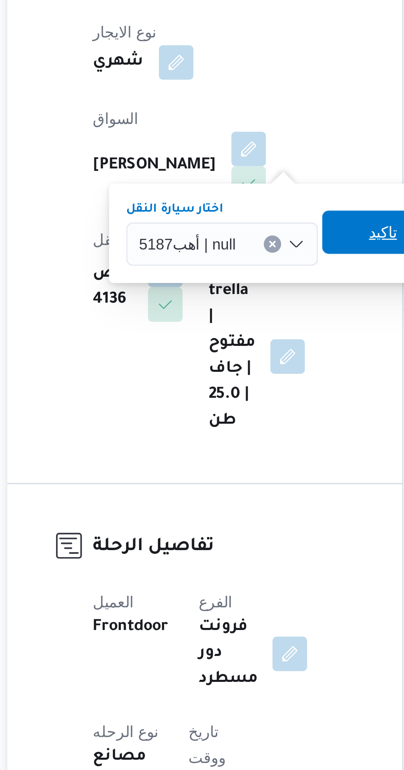
click at [234, 317] on span "تاكيد" at bounding box center [250, 318] width 46 height 16
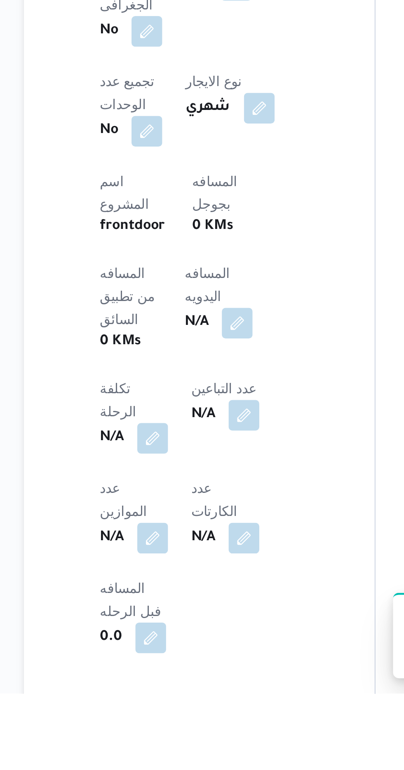
scroll to position [147, 0]
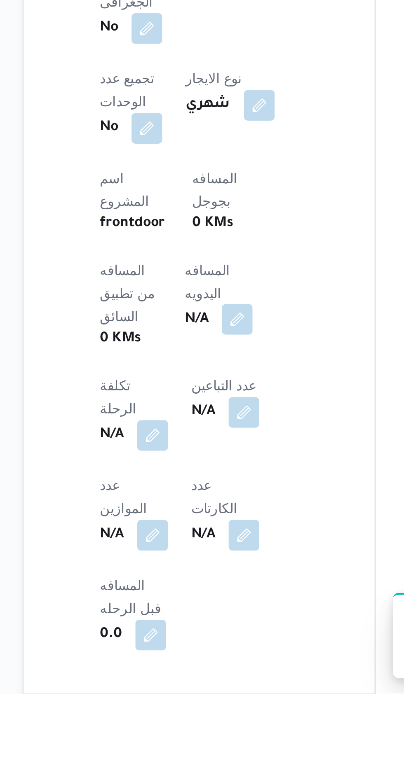
click at [192, 603] on button "button" at bounding box center [198, 609] width 13 height 13
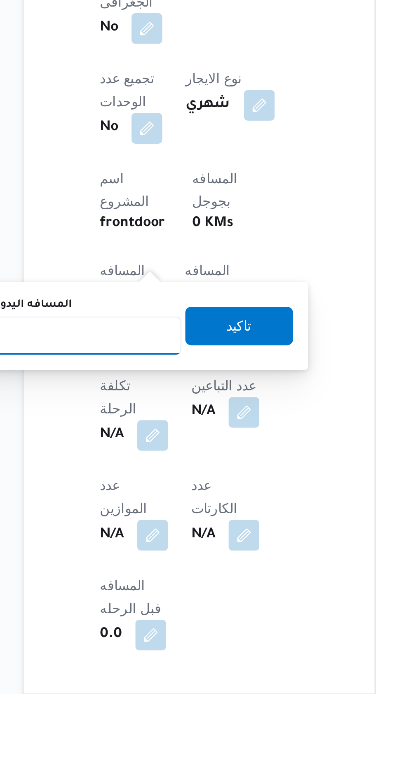
click at [134, 618] on input "المسافه اليدويه" at bounding box center [134, 616] width 82 height 16
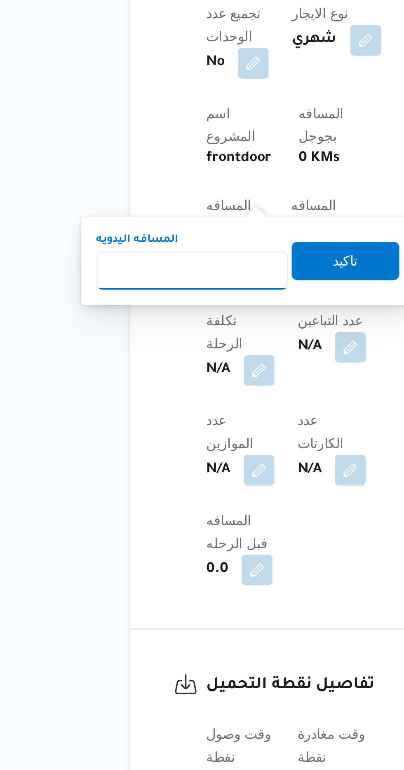
scroll to position [224, 0]
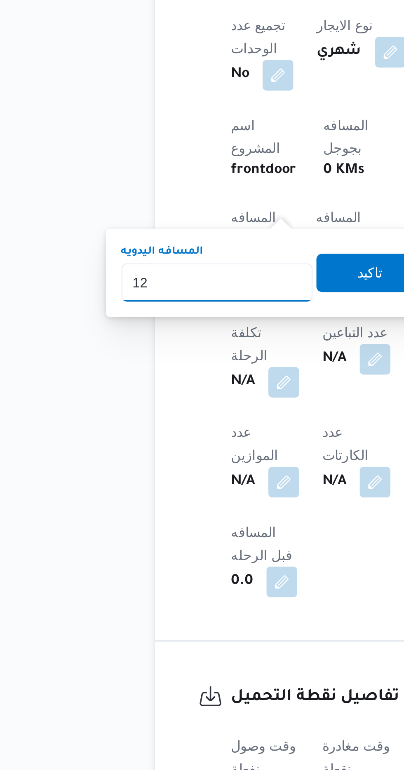
type input "120"
click at [191, 533] on span "تاكيد" at bounding box center [199, 534] width 46 height 16
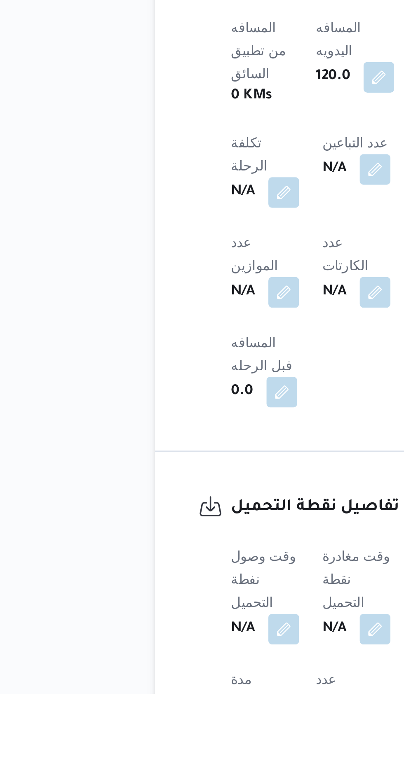
scroll to position [251, 0]
click at [152, 735] on div "N/A" at bounding box center [154, 742] width 31 height 15
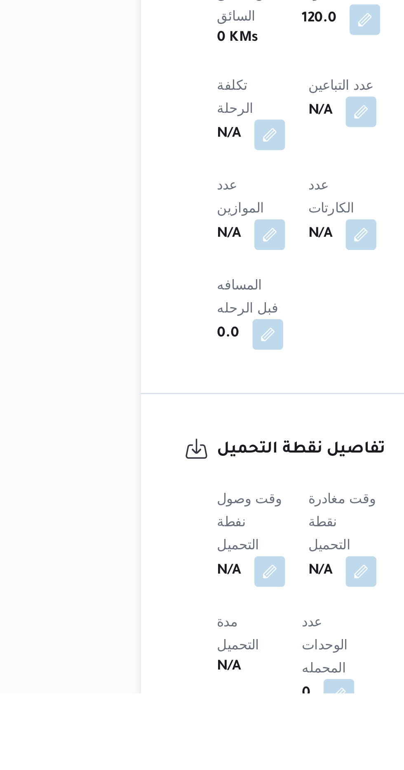
scroll to position [276, 0]
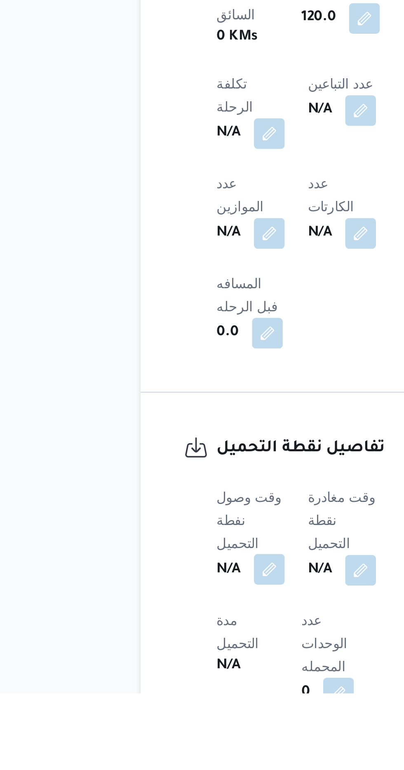
click at [159, 710] on button "button" at bounding box center [162, 716] width 13 height 13
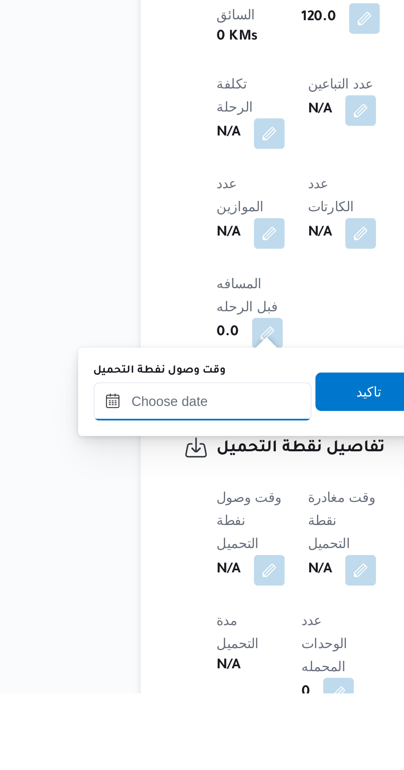
click at [131, 647] on input "وقت وصول نفطة التحميل" at bounding box center [133, 645] width 93 height 16
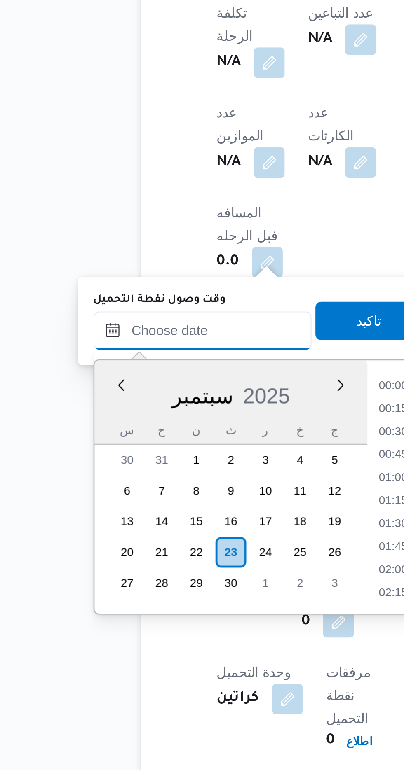
scroll to position [651, 0]
click at [215, 607] on li "16:30" at bounding box center [215, 606] width 19 height 8
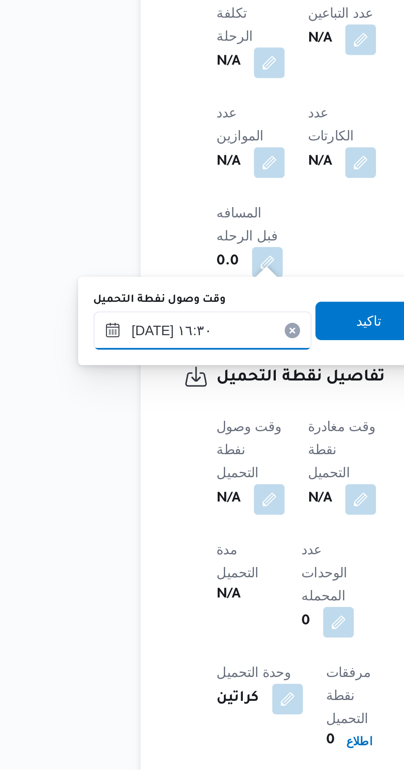
click at [125, 579] on input "[DATE] ١٦:٣٠" at bounding box center [133, 582] width 93 height 16
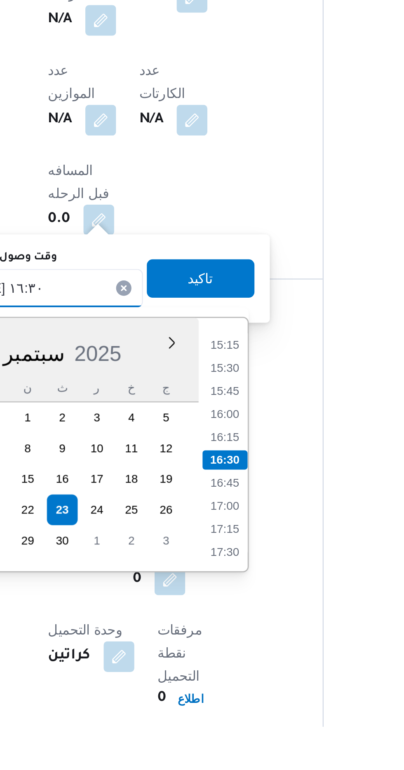
scroll to position [339, 0]
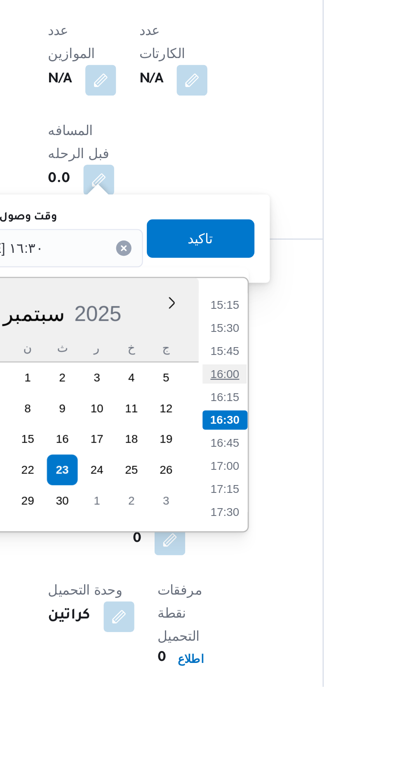
click at [217, 635] on li "16:00" at bounding box center [215, 636] width 19 height 8
type input "[DATE] ١٦:٠٠"
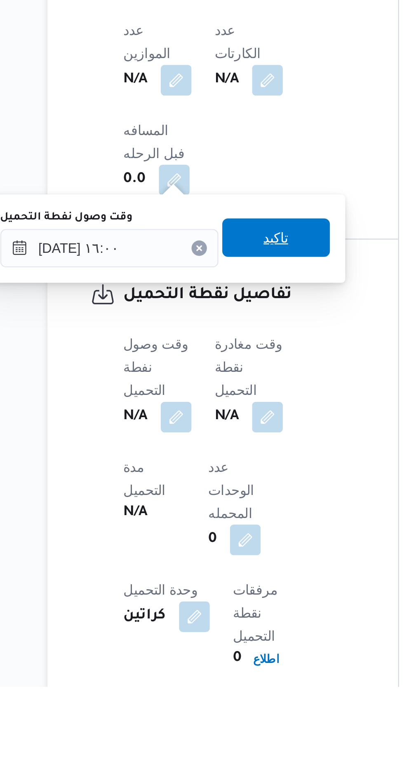
click at [203, 583] on span "تاكيد" at bounding box center [205, 577] width 46 height 16
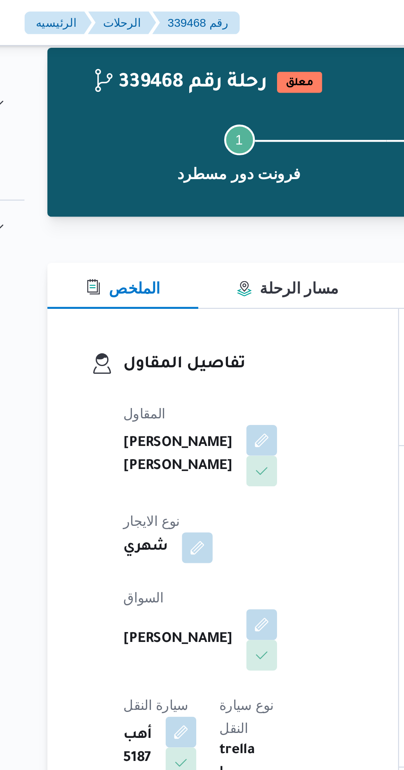
scroll to position [0, 0]
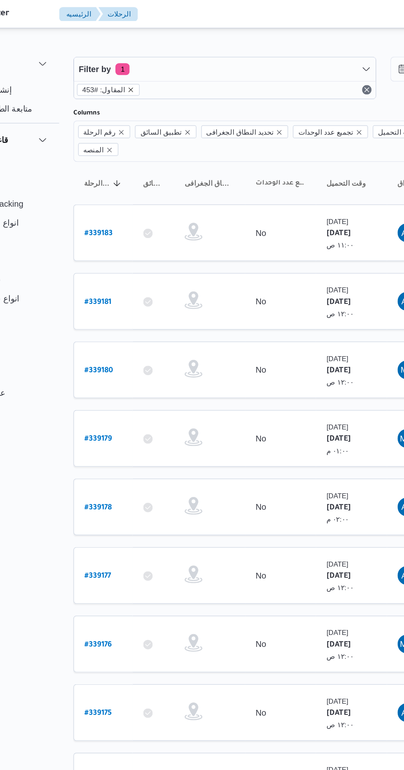
click at [145, 62] on icon "remove selected entity" at bounding box center [147, 62] width 5 height 5
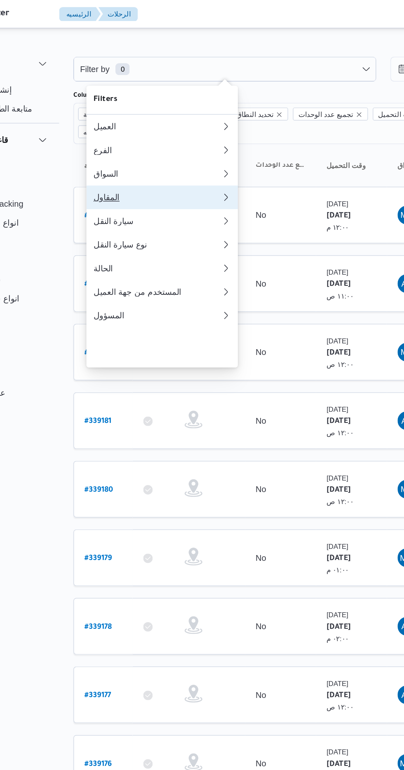
click at [140, 141] on div "المقاول" at bounding box center [164, 137] width 86 height 7
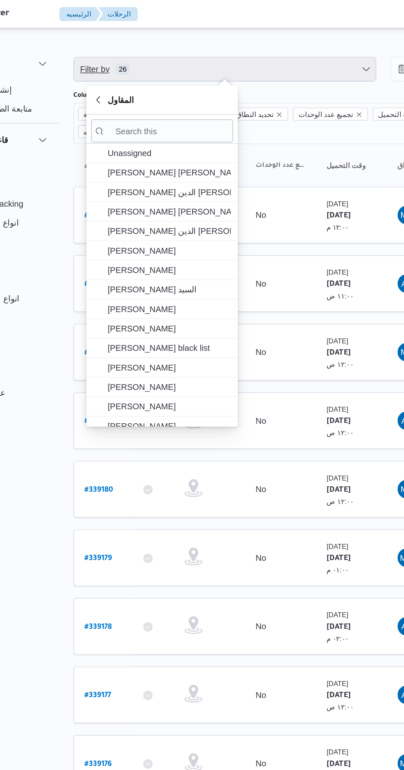
click at [129, 41] on span "Filter by 26" at bounding box center [212, 48] width 210 height 16
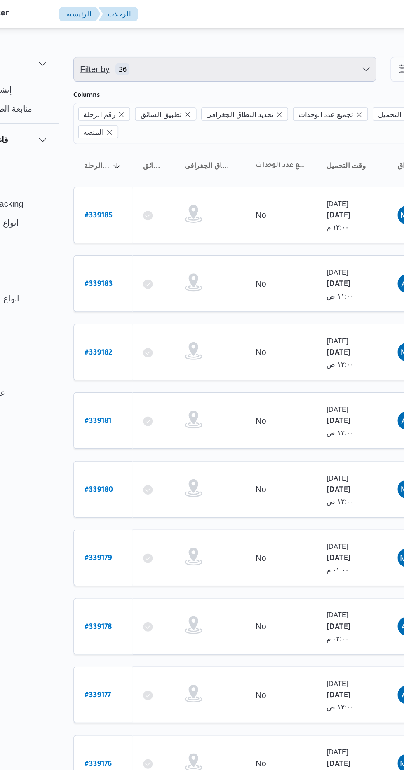
click at [139, 48] on span "26" at bounding box center [141, 48] width 10 height 8
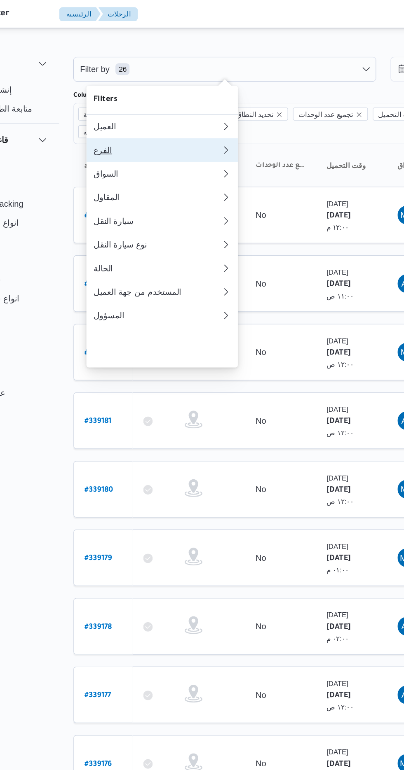
click at [136, 103] on button "الفرع" at bounding box center [168, 104] width 105 height 16
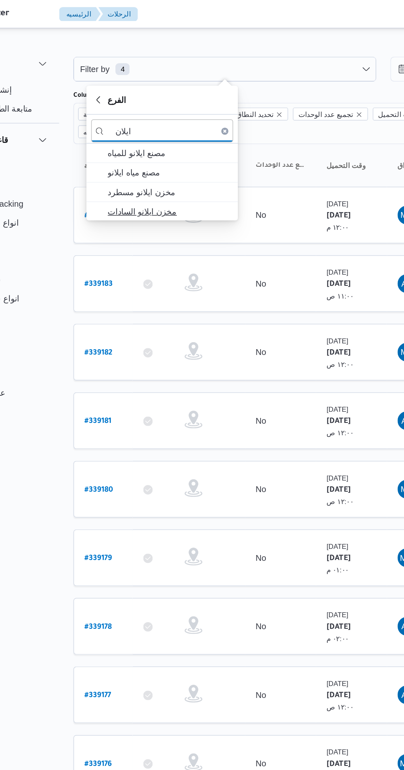
type input "ايلان"
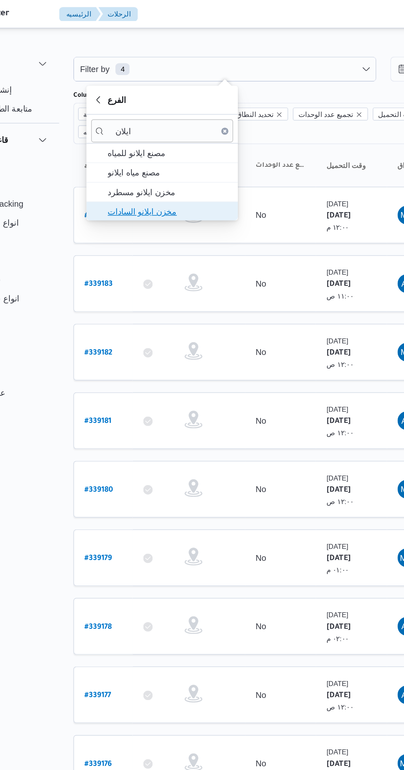
click at [138, 144] on span "مخزن ايلانو السادات" at bounding box center [174, 147] width 86 height 10
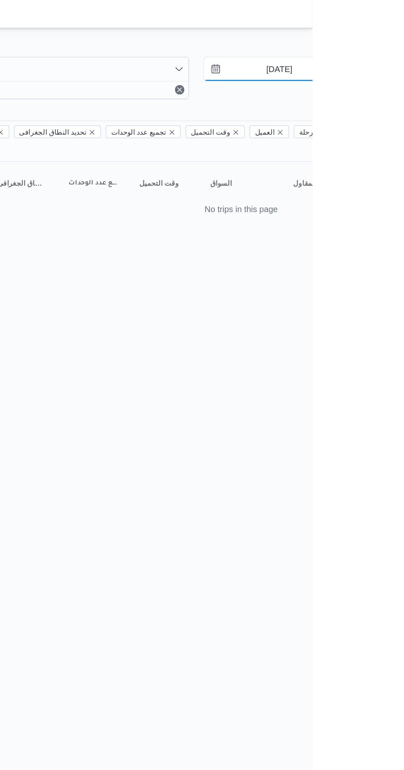
click at [367, 47] on input "[DATE]" at bounding box center [374, 48] width 93 height 16
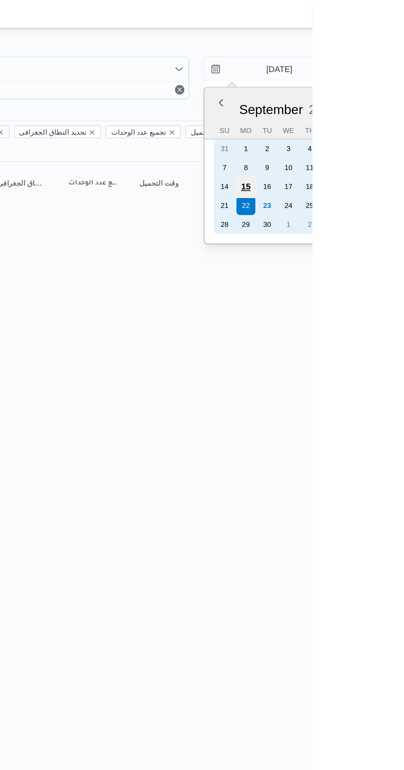
click at [357, 129] on div "15" at bounding box center [358, 130] width 16 height 16
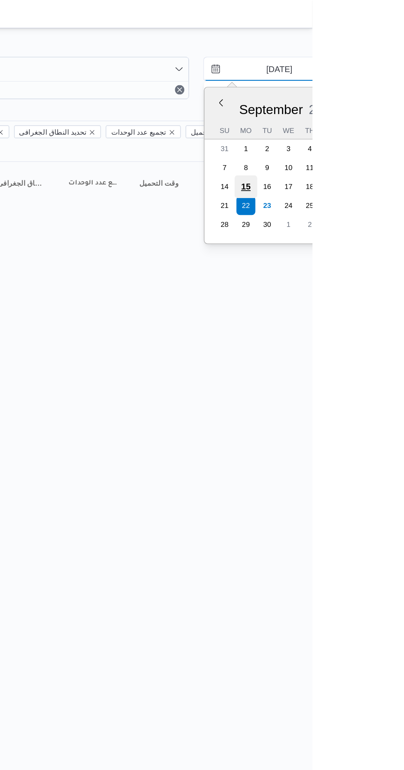
type input "[DATE]"
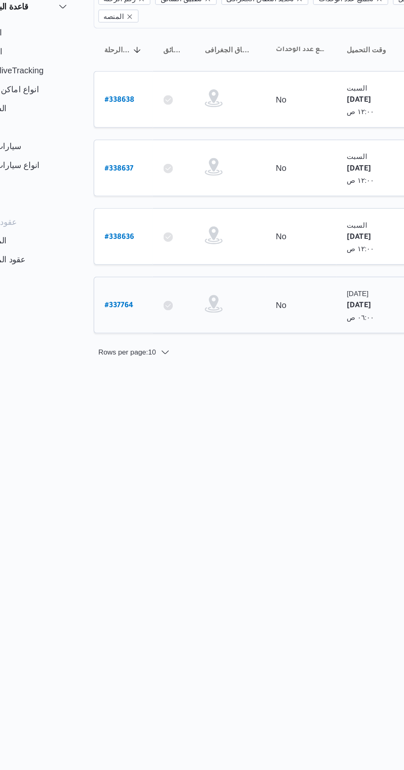
click at [108, 286] on td "رقم الرحلة # 337764" at bounding box center [127, 306] width 41 height 40
click at [125, 303] on b "# 337764" at bounding box center [125, 306] width 20 height 6
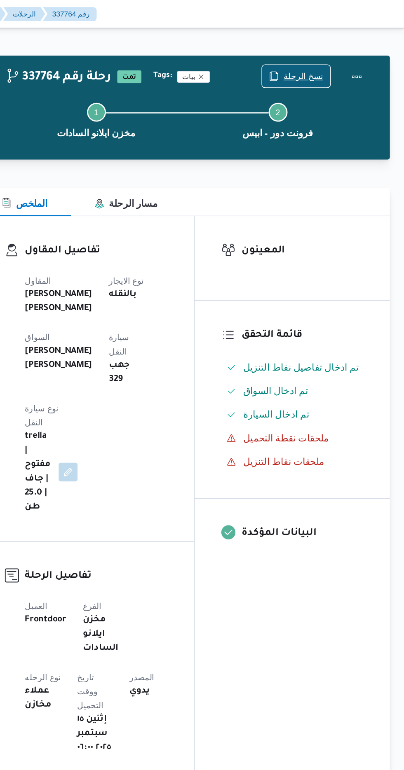
click at [316, 53] on icon "button" at bounding box center [313, 53] width 7 height 7
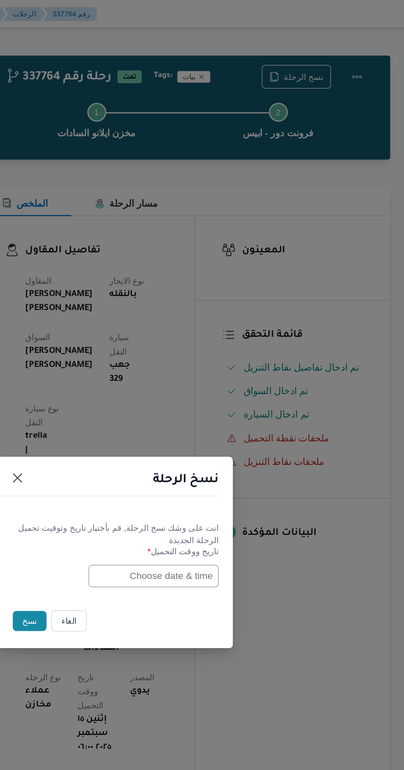
click at [191, 399] on input "text" at bounding box center [229, 402] width 91 height 16
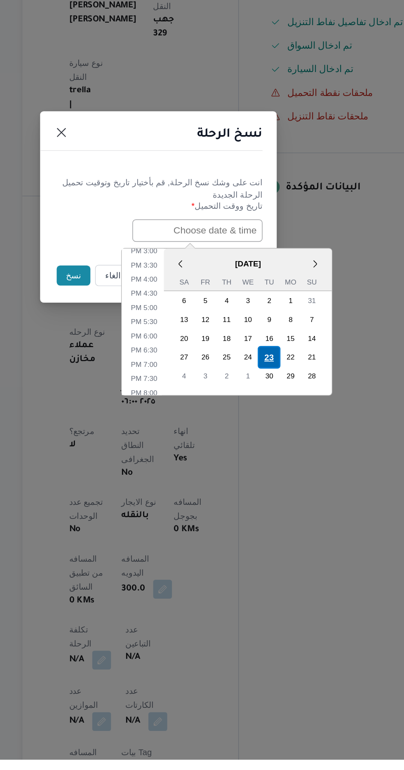
click at [280, 488] on div "23" at bounding box center [279, 490] width 16 height 16
type input "[DATE] 12:00AM"
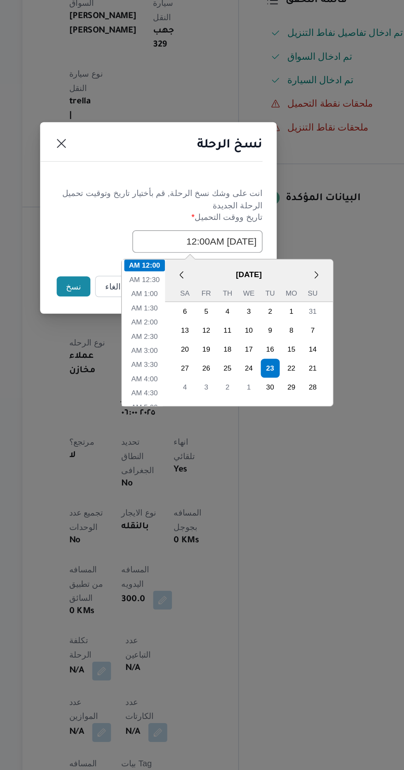
click at [136, 434] on button "نسخ" at bounding box center [142, 433] width 23 height 14
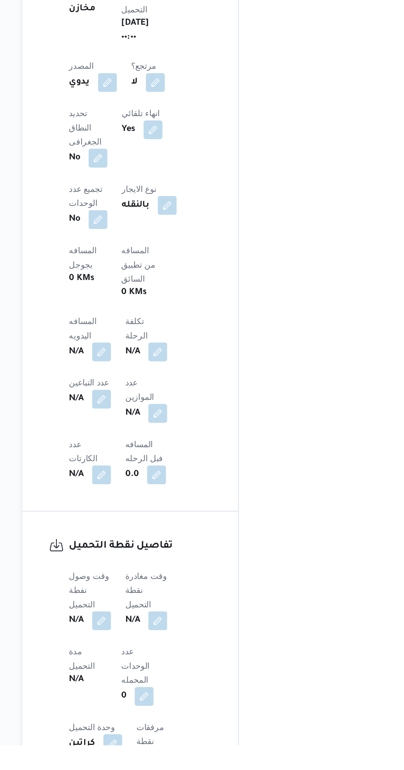
scroll to position [272, 0]
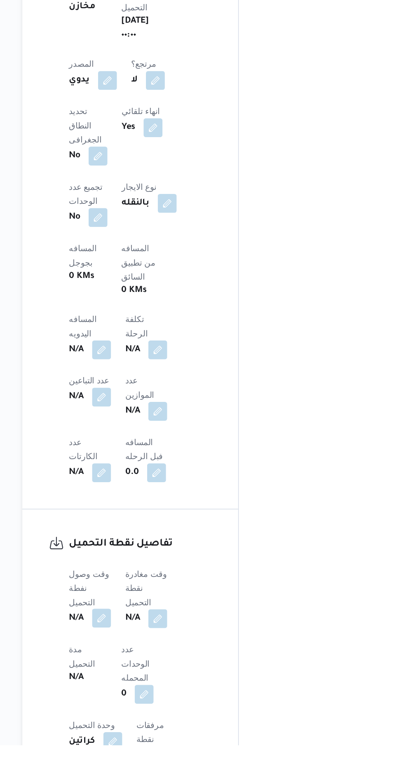
click at [160, 675] on button "button" at bounding box center [162, 681] width 13 height 13
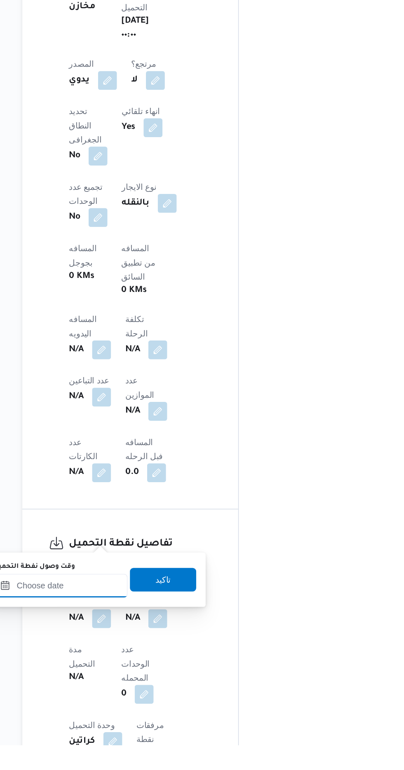
click at [133, 658] on input "وقت وصول نفطة التحميل" at bounding box center [133, 659] width 93 height 16
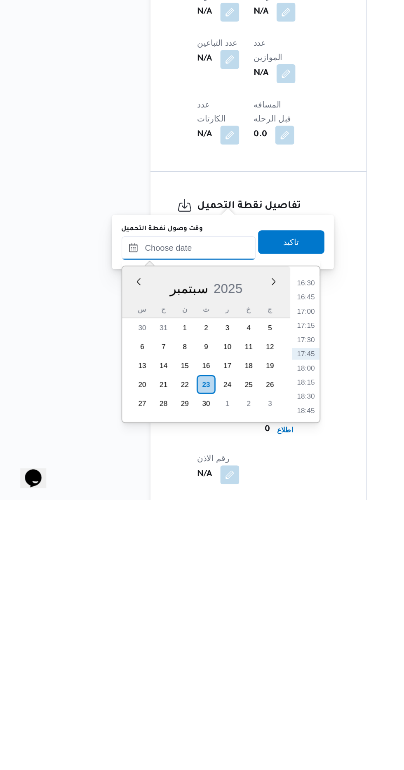
scroll to position [337, 0]
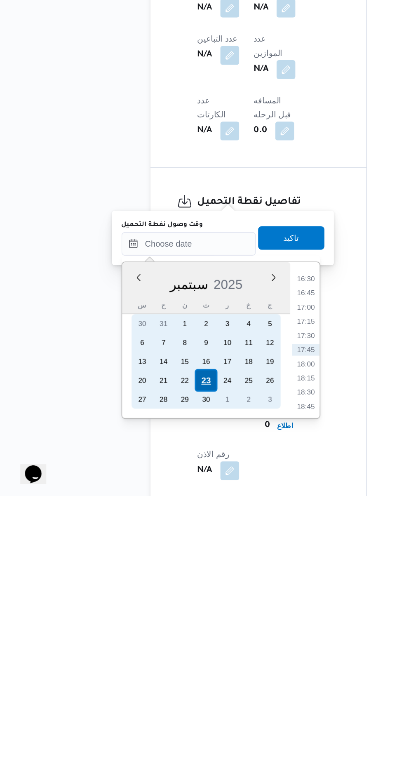
click at [145, 688] on div "23" at bounding box center [146, 689] width 16 height 16
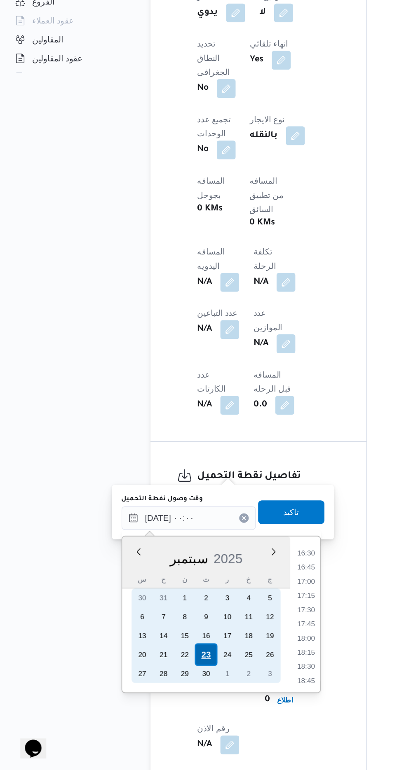
scroll to position [0, 0]
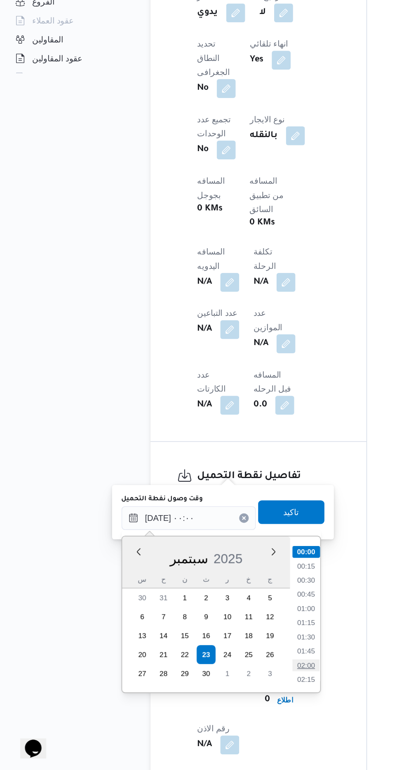
click at [208, 694] on li "02:00" at bounding box center [215, 697] width 19 height 8
type input "[DATE] ٠٢:٠٠"
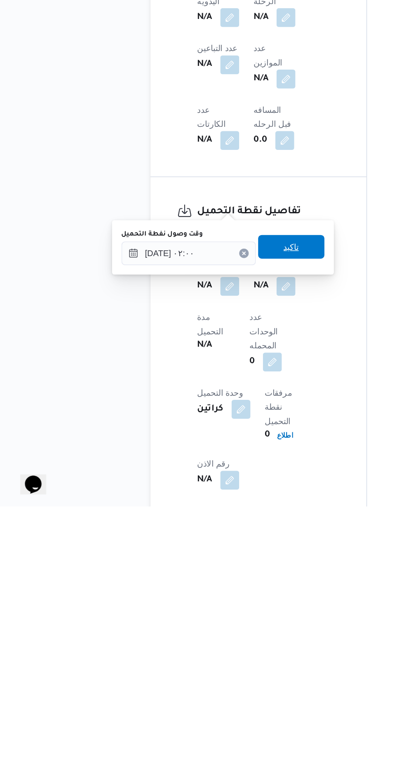
click at [202, 594] on span "تاكيد" at bounding box center [205, 589] width 46 height 16
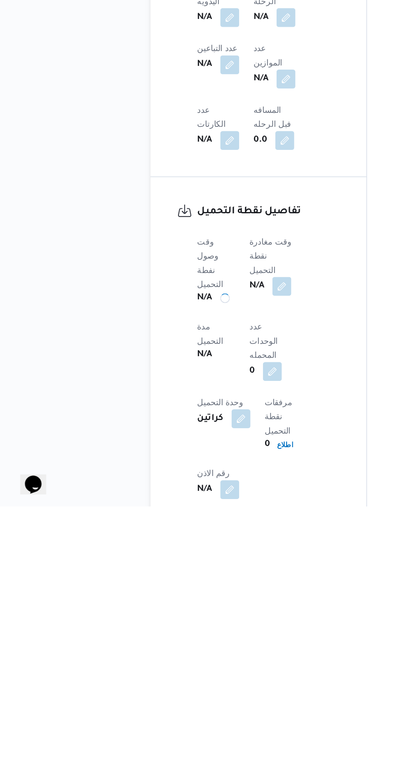
scroll to position [337, 0]
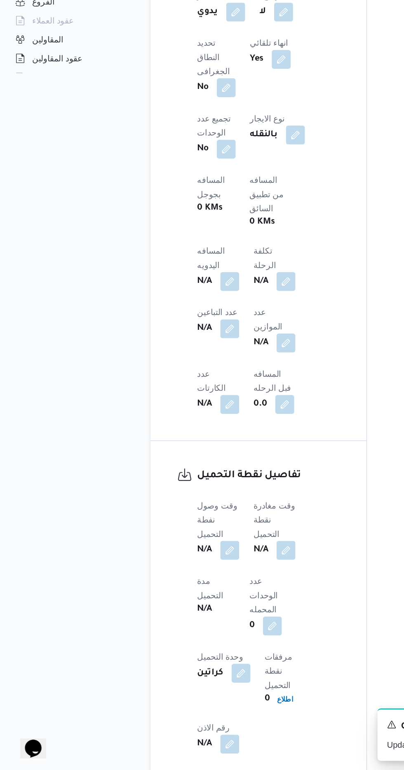
click at [189, 612] on b "N/A" at bounding box center [184, 617] width 10 height 10
click at [209, 610] on button "button" at bounding box center [210, 616] width 13 height 13
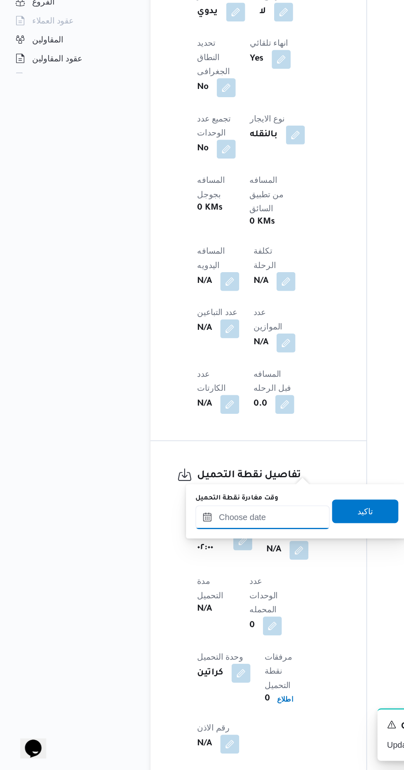
click at [141, 597] on input "وقت مغادرة نقطة التحميل" at bounding box center [184, 594] width 93 height 16
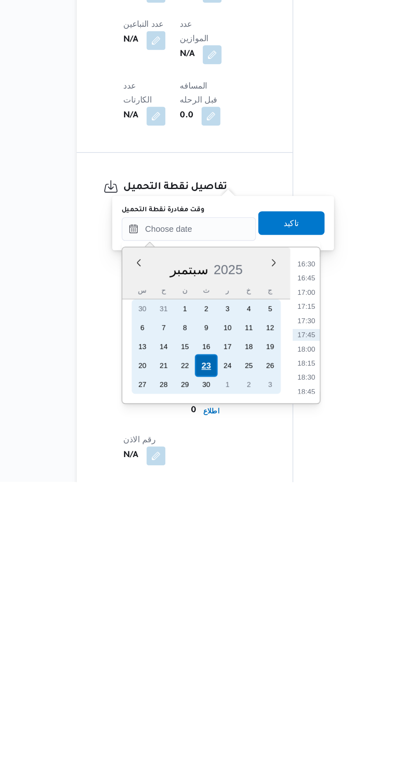
click at [197, 688] on div "23" at bounding box center [197, 689] width 16 height 16
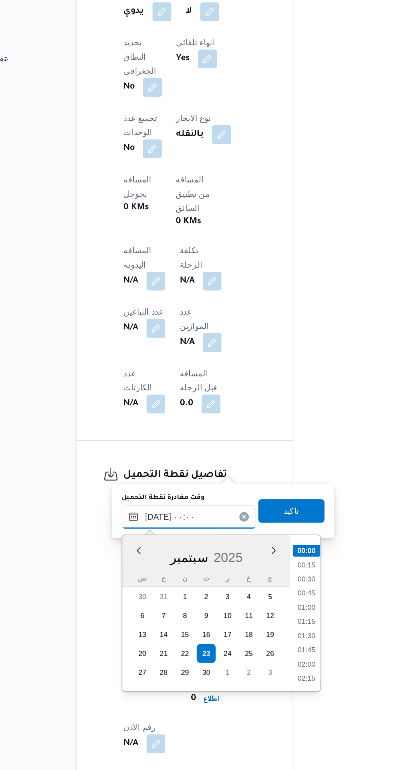
click at [140, 593] on input "[DATE] ٠٠:٠٠" at bounding box center [184, 593] width 93 height 16
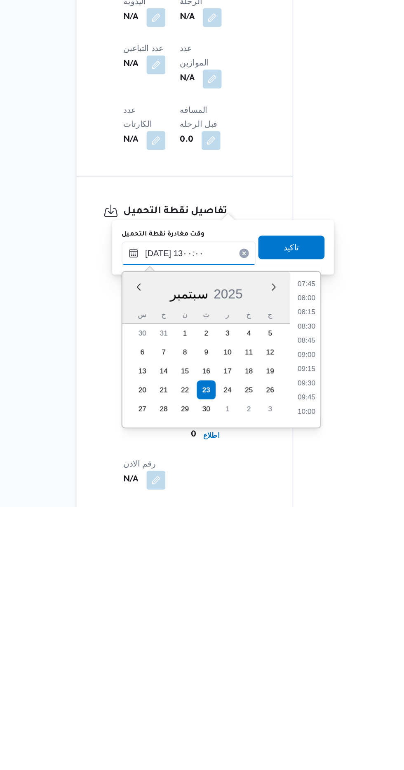
scroll to position [427, 0]
click at [261, 682] on li "12:30" at bounding box center [266, 683] width 19 height 8
type input "[DATE] ١٢:٣٠"
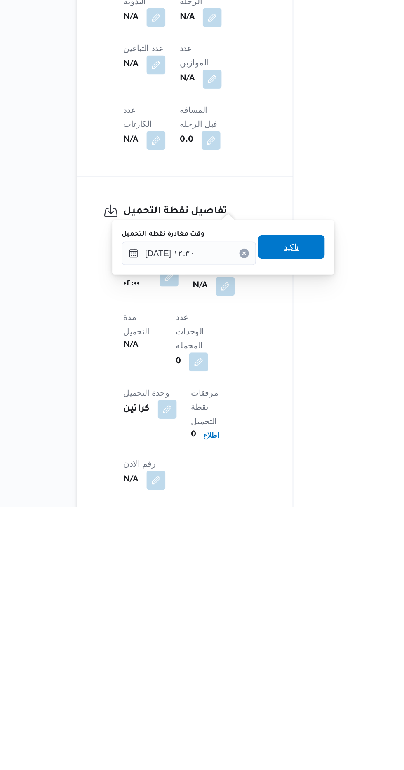
click at [262, 589] on span "تاكيد" at bounding box center [256, 589] width 11 height 10
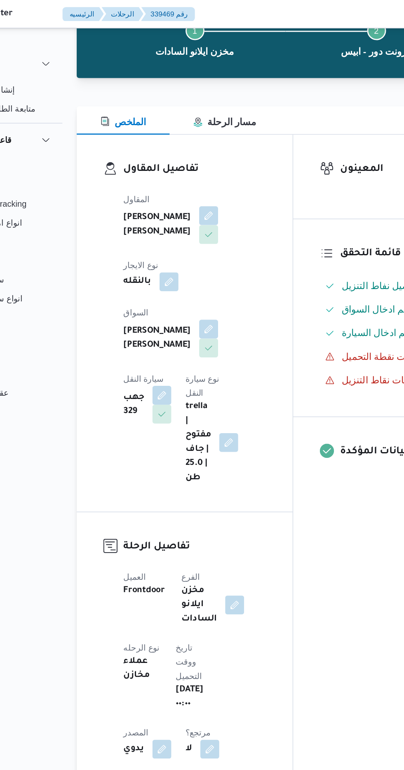
scroll to position [56, 0]
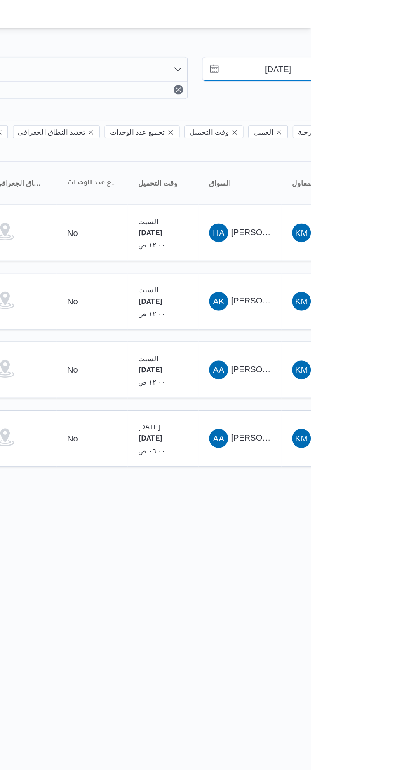
click at [381, 50] on input "[DATE]" at bounding box center [374, 48] width 93 height 16
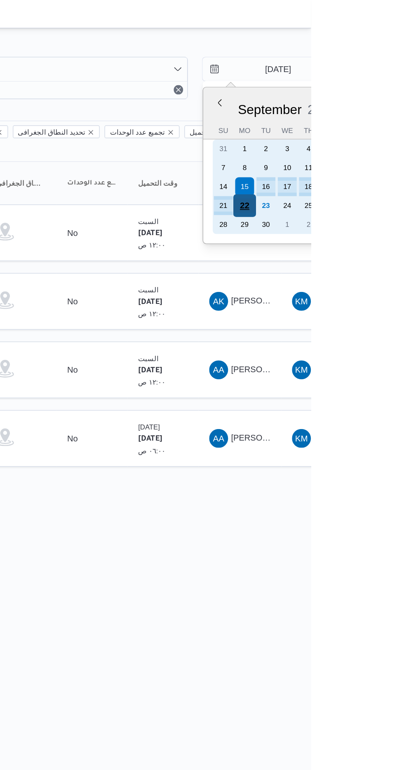
click at [355, 144] on div "22" at bounding box center [358, 143] width 16 height 16
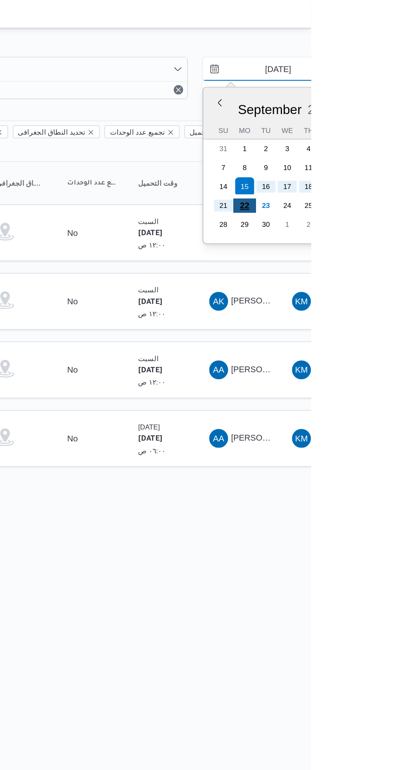
type input "[DATE]"
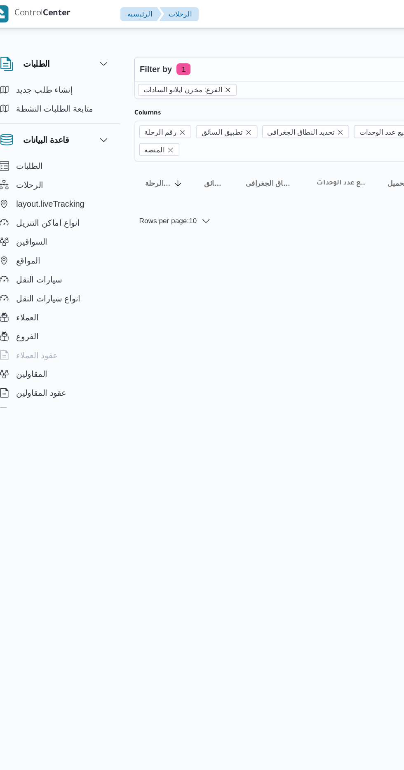
click at [171, 62] on icon "remove selected entity" at bounding box center [172, 62] width 3 height 3
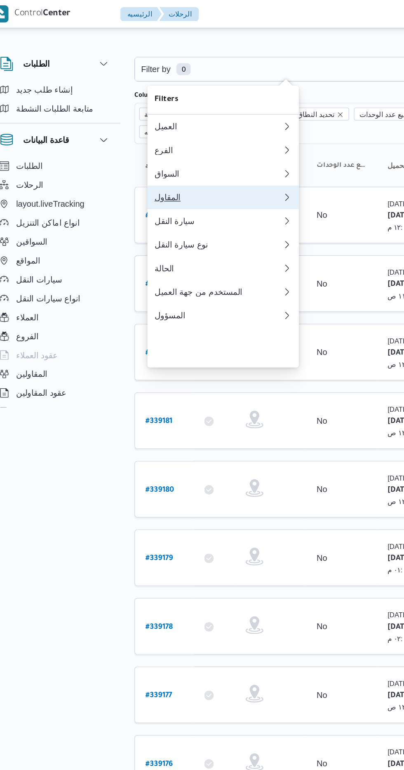
click at [191, 141] on div "المقاول" at bounding box center [165, 137] width 89 height 7
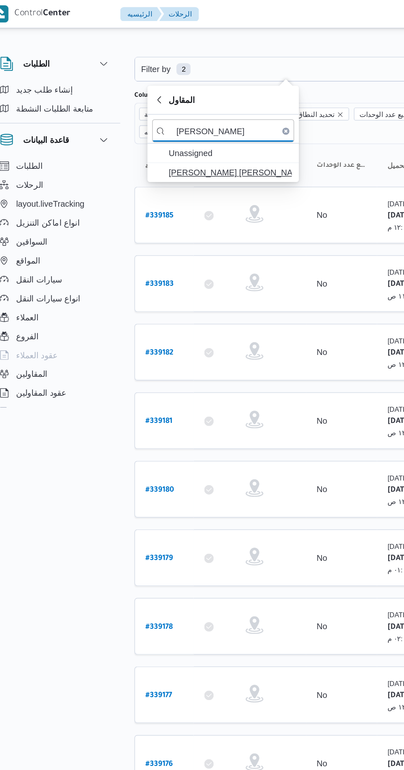
type input "[PERSON_NAME]"
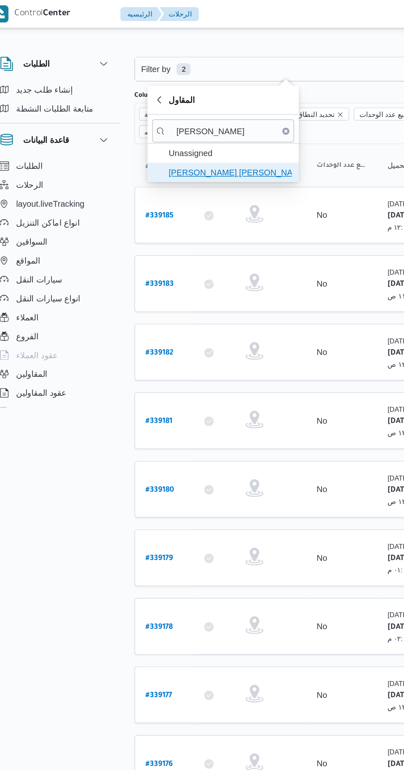
click at [196, 124] on span "[PERSON_NAME] [PERSON_NAME]" at bounding box center [174, 120] width 86 height 10
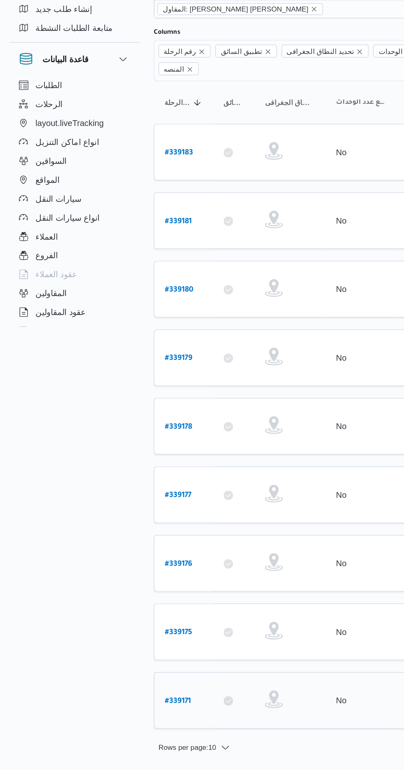
click at [122, 542] on b "# 339171" at bounding box center [124, 545] width 18 height 6
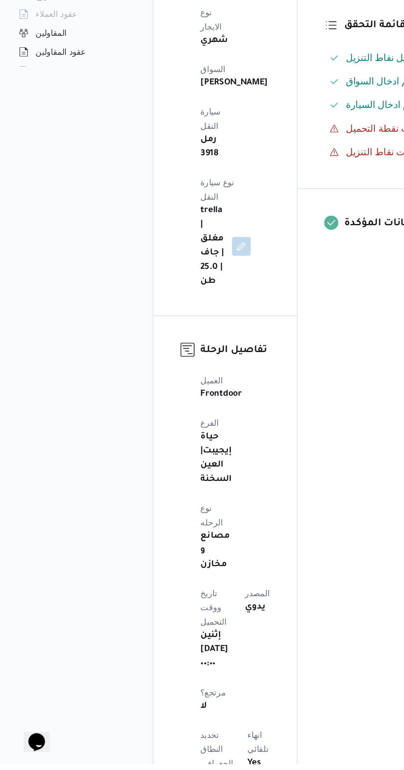
scroll to position [15, 0]
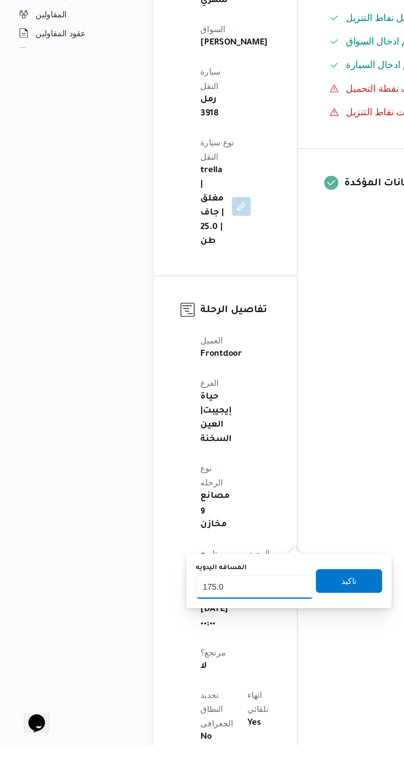
click at [191, 661] on input "175.0" at bounding box center [177, 659] width 82 height 16
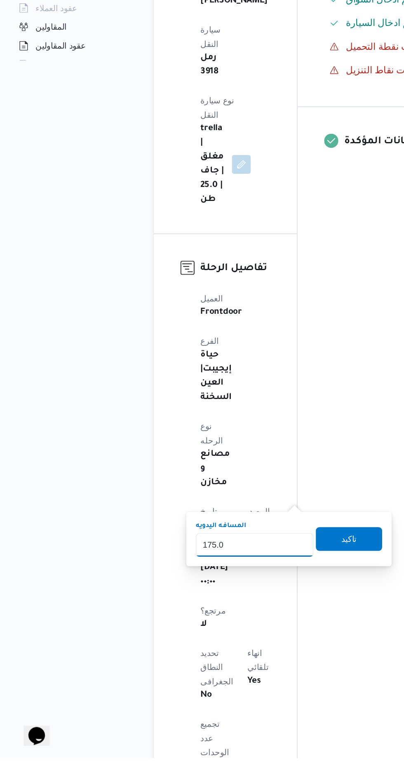
scroll to position [87, 0]
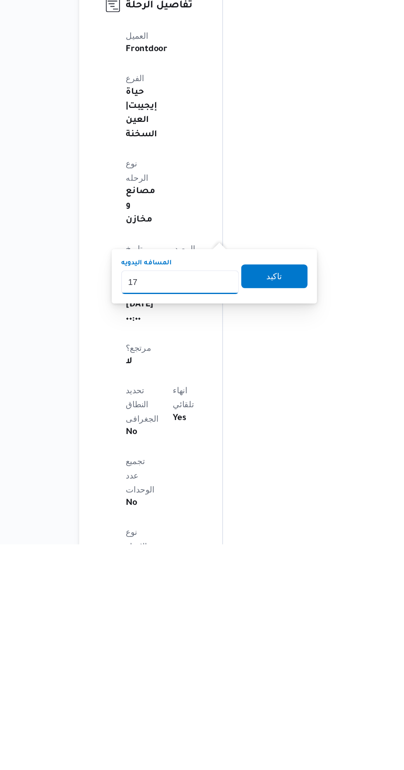
type input "1"
type input "350"
click at [262, 580] on span "تاكيد" at bounding box center [243, 582] width 46 height 16
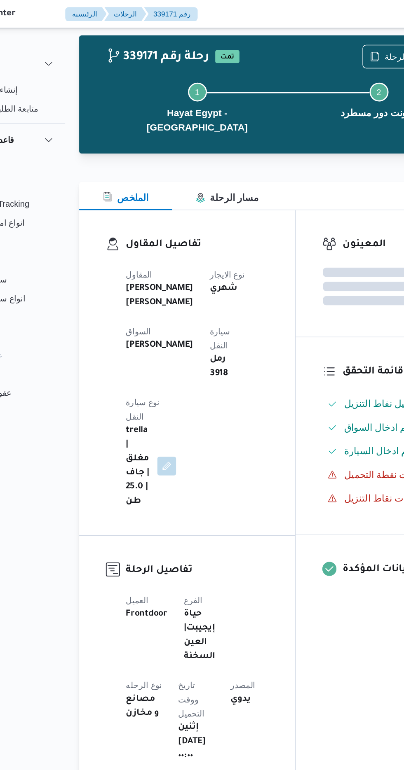
scroll to position [0, 0]
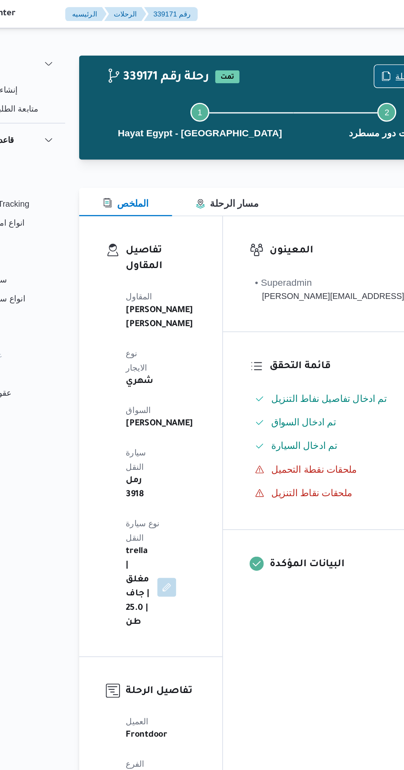
click at [323, 48] on span "نسخ الرحلة" at bounding box center [336, 53] width 47 height 16
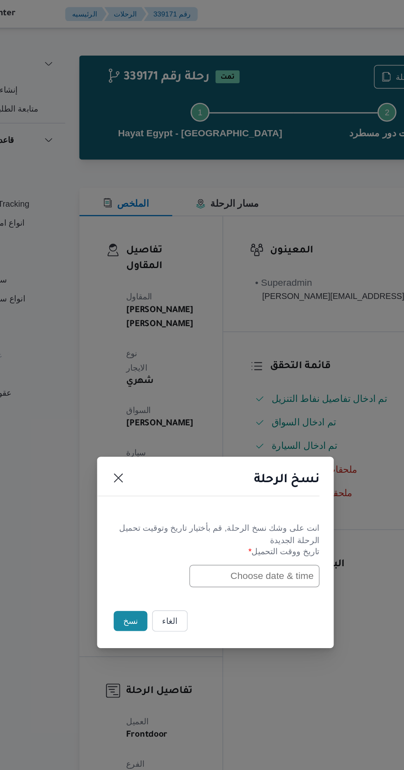
click at [185, 400] on input "text" at bounding box center [229, 402] width 91 height 16
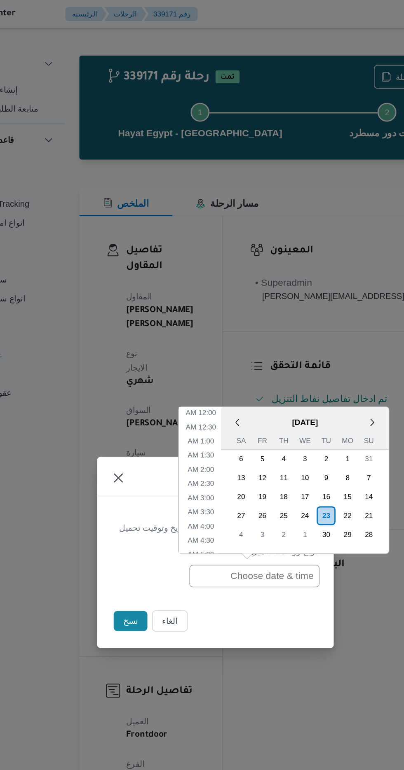
scroll to position [299, 0]
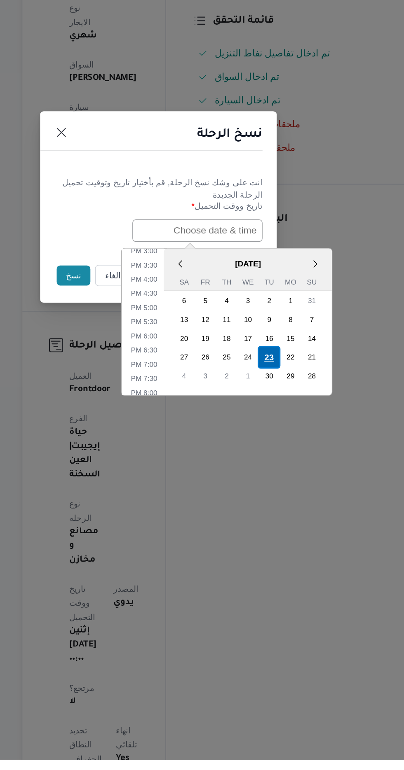
click at [277, 488] on div "23" at bounding box center [279, 490] width 16 height 16
type input "[DATE] 12:00AM"
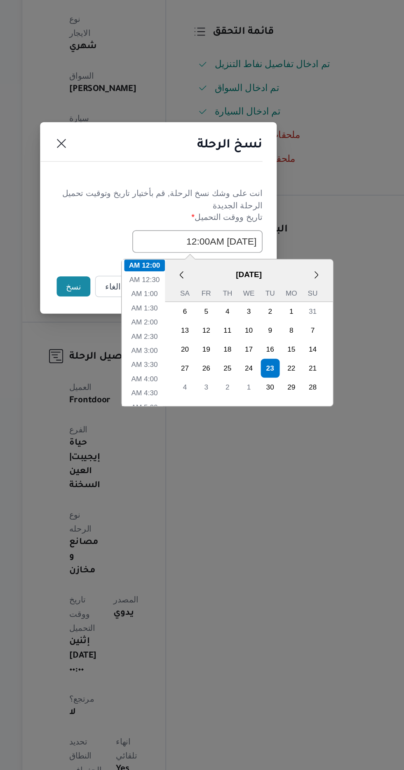
click at [137, 434] on button "نسخ" at bounding box center [142, 433] width 23 height 14
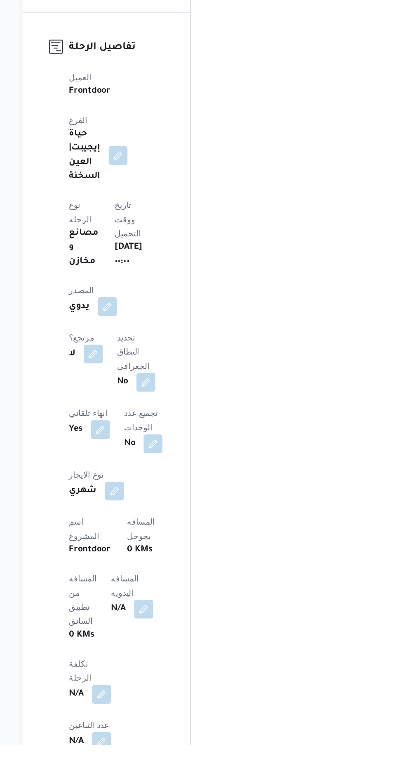
scroll to position [208, 0]
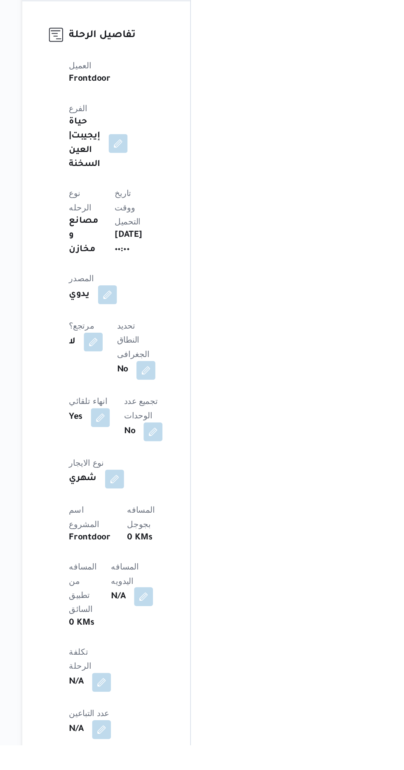
click at [185, 660] on button "button" at bounding box center [191, 666] width 13 height 13
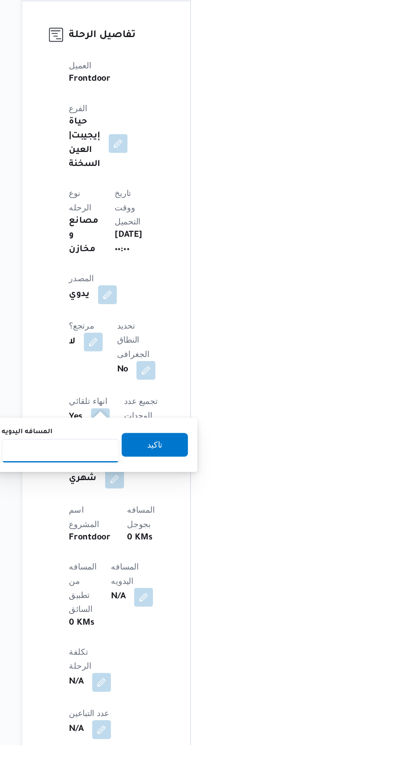
click at [160, 567] on input "المسافه اليدويه" at bounding box center [134, 565] width 82 height 16
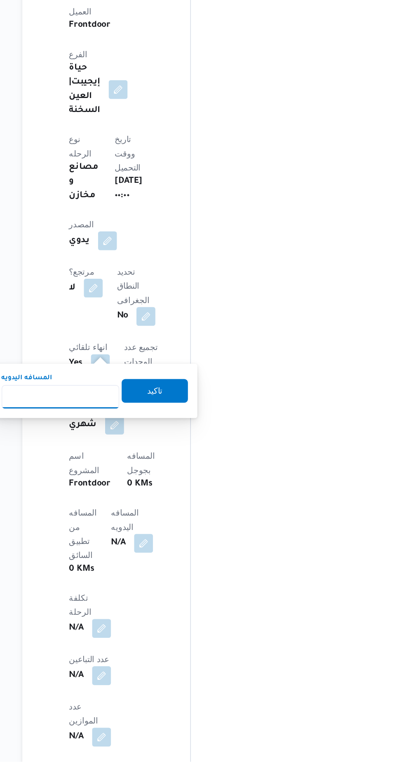
scroll to position [274, 0]
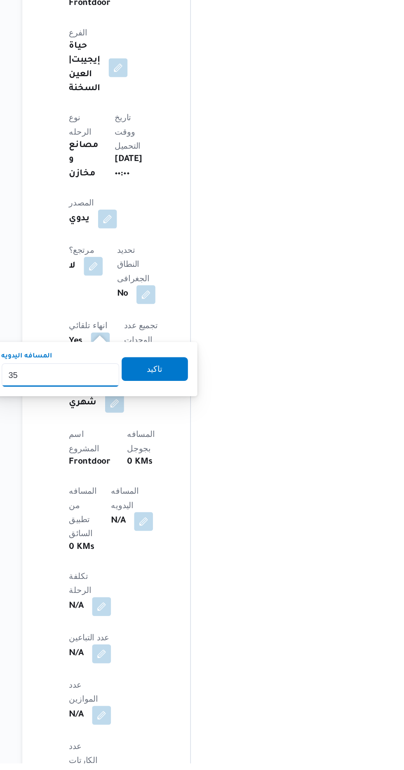
type input "350"
click at [219, 502] on span "تاكيد" at bounding box center [199, 495] width 46 height 16
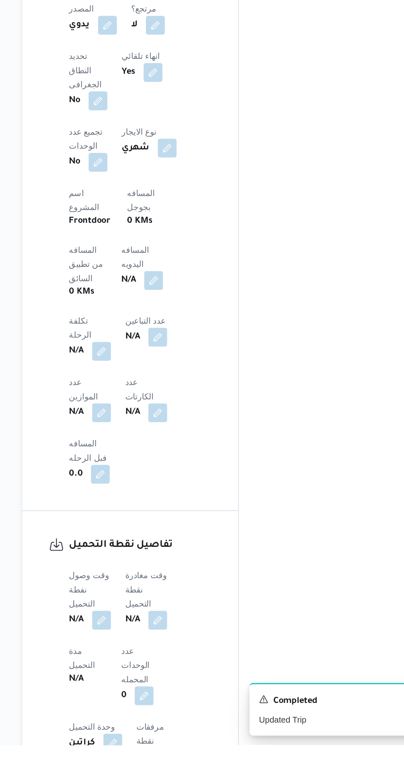
scroll to position [334, 0]
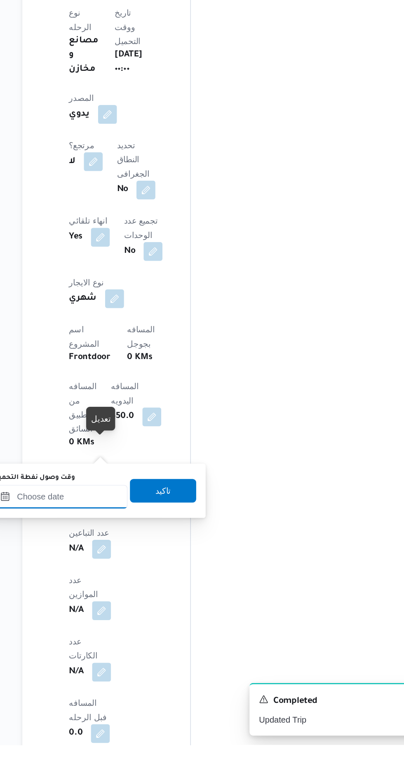
click at [154, 594] on input "وقت وصول نفطة التحميل" at bounding box center [133, 597] width 93 height 16
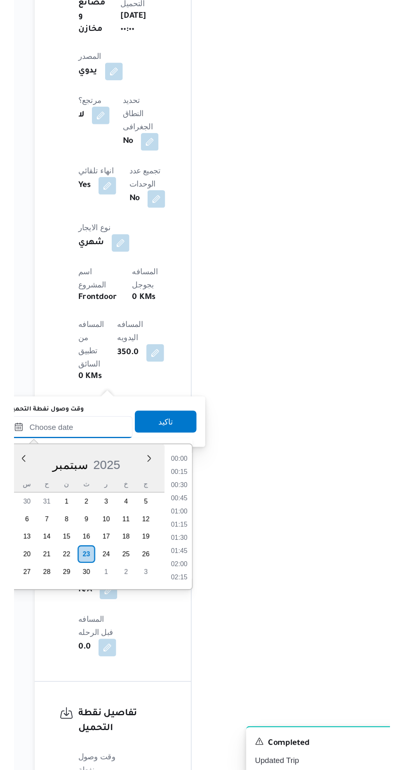
scroll to position [651, 0]
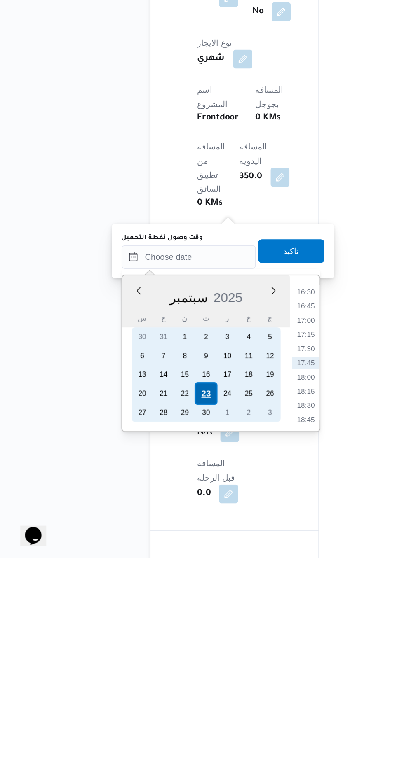
click at [145, 654] on div "23" at bounding box center [146, 656] width 16 height 16
type input "[DATE] ٠٠:٠٠"
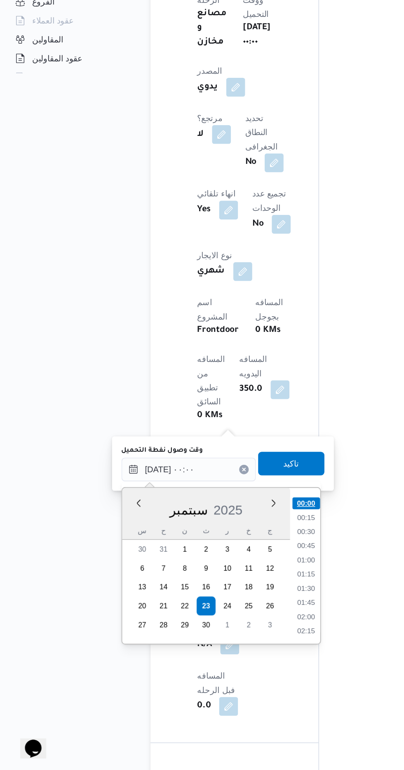
click at [218, 585] on li "00:00" at bounding box center [215, 584] width 19 height 8
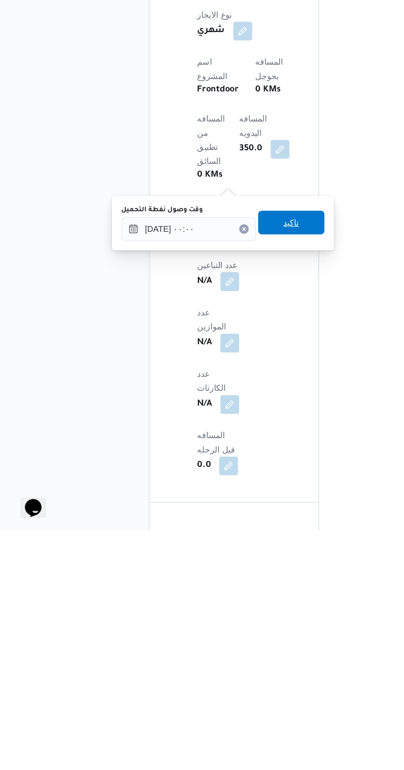
click at [224, 562] on span "تاكيد" at bounding box center [205, 556] width 46 height 16
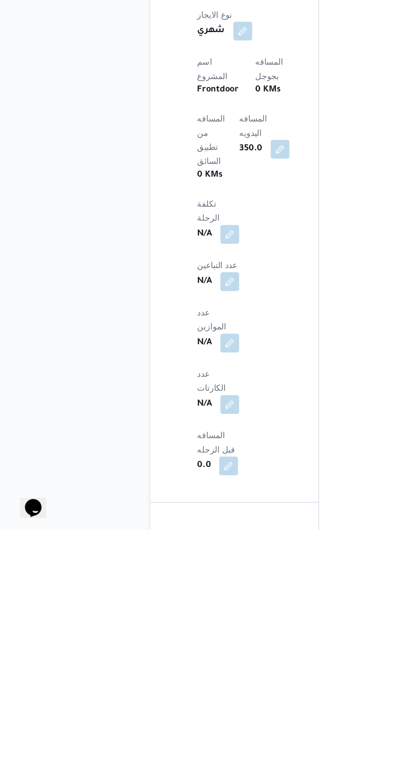
scroll to position [371, 0]
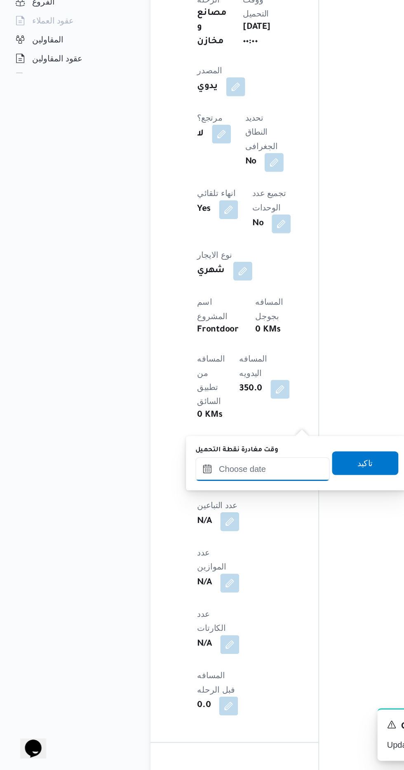
click at [198, 560] on input "وقت مغادرة نقطة التحميل" at bounding box center [184, 560] width 93 height 16
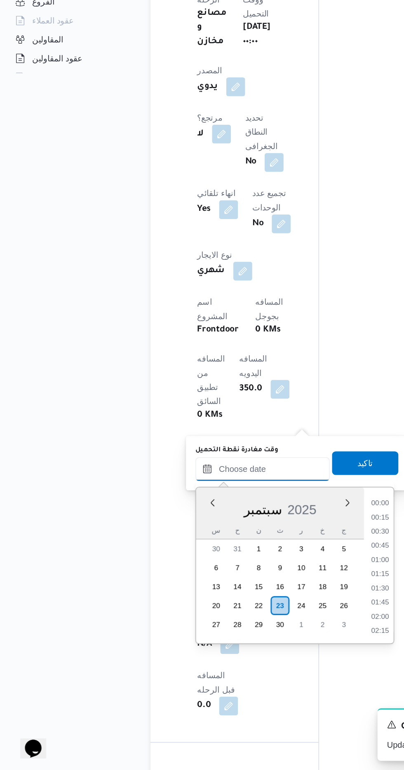
scroll to position [651, 0]
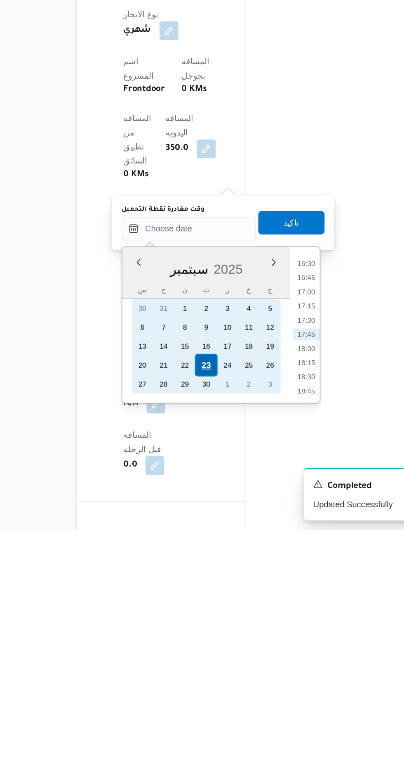
click at [197, 654] on div "23" at bounding box center [197, 655] width 16 height 16
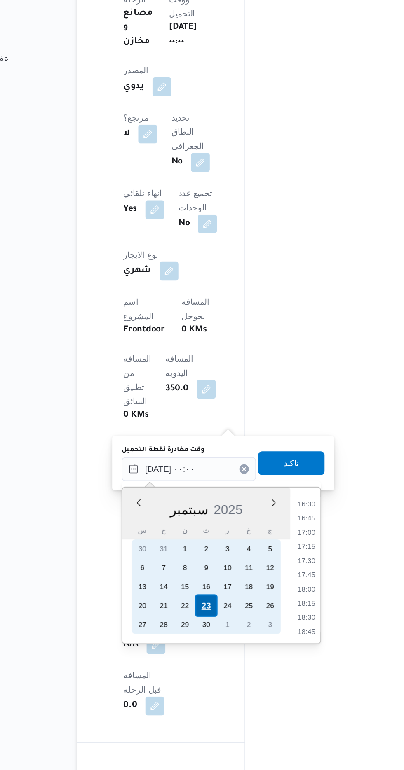
scroll to position [0, 0]
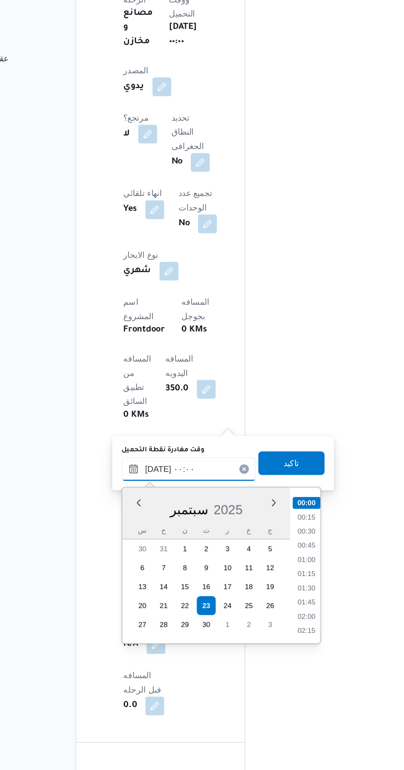
click at [141, 563] on input "[DATE] ٠٠:٠٠" at bounding box center [184, 560] width 93 height 16
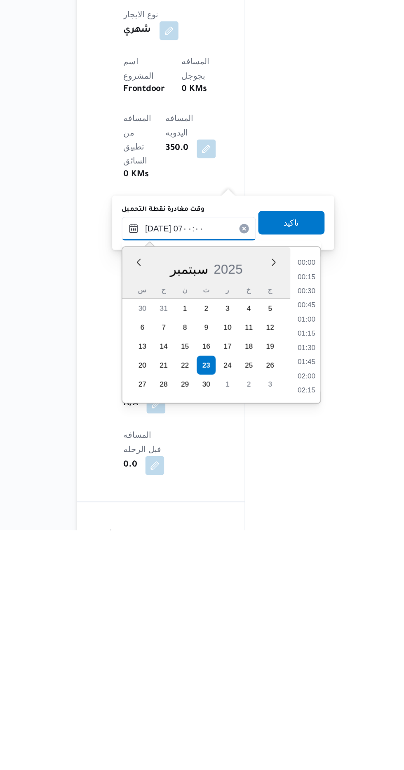
scroll to position [190, 0]
click at [268, 671] on li "07:00" at bounding box center [266, 670] width 19 height 8
type input "[DATE] ٠٧:٠٠"
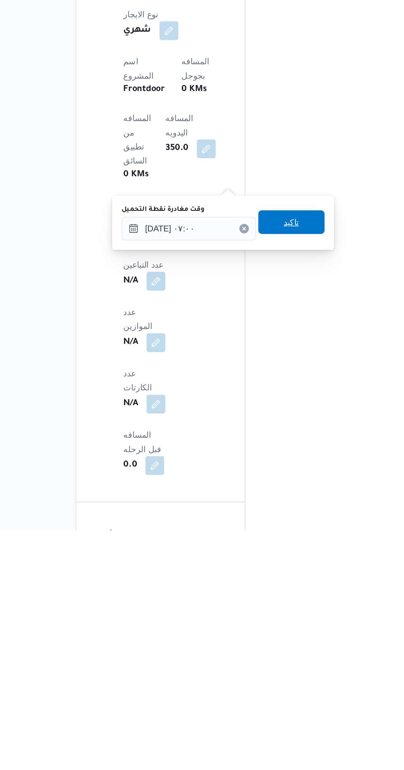
click at [274, 558] on span "تاكيد" at bounding box center [256, 555] width 46 height 16
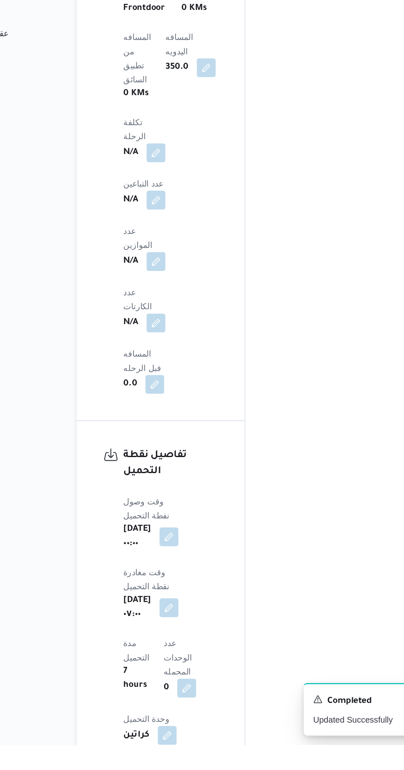
scroll to position [584, 0]
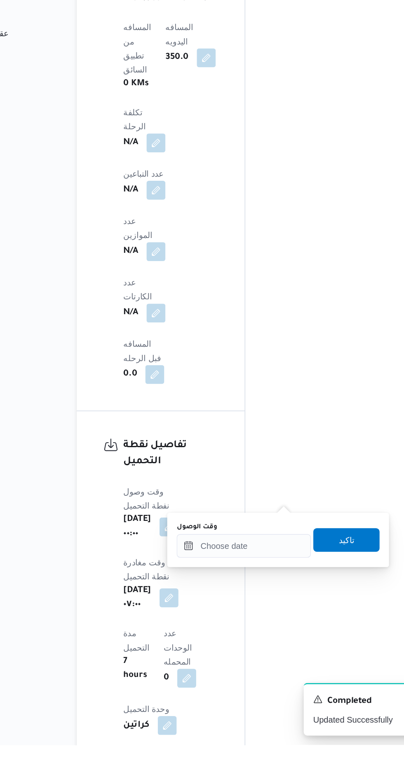
click at [231, 640] on div "You are in a dialog. To close this dialog, hit escape. وقت الوصول تاكيد" at bounding box center [247, 627] width 154 height 38
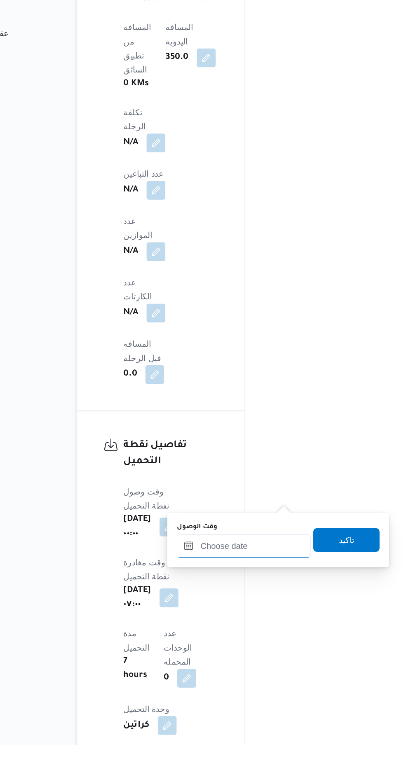
click at [239, 631] on input "وقت الوصول" at bounding box center [223, 631] width 93 height 16
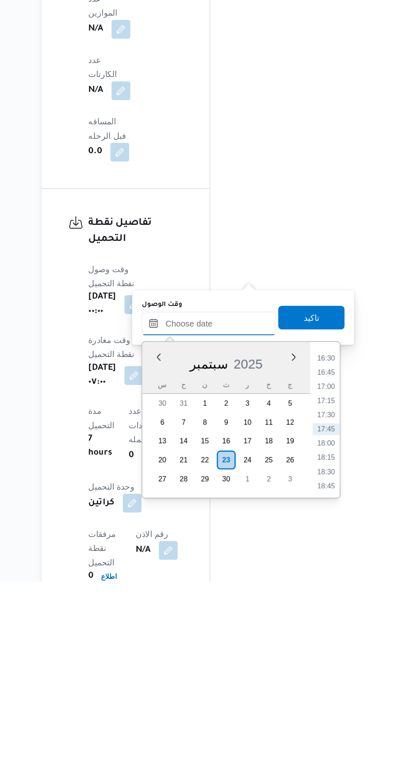
scroll to position [625, 0]
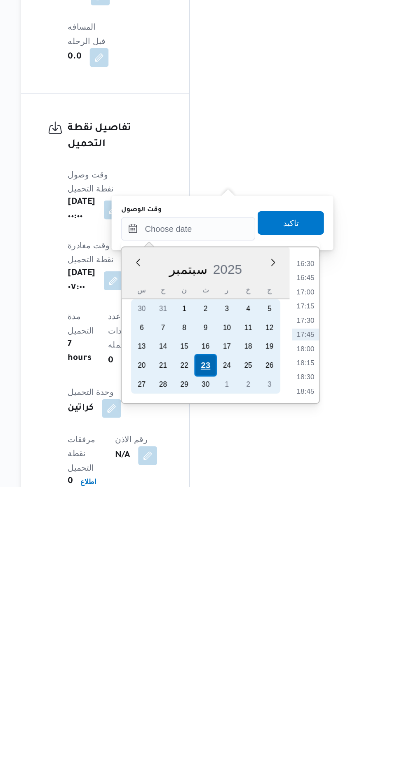
click at [237, 686] on div "23" at bounding box center [236, 685] width 16 height 16
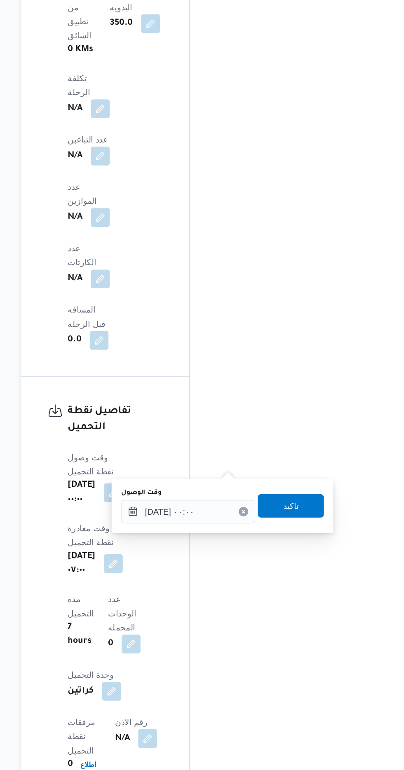
click at [175, 595] on div "You are in a dialog. To close this dialog, hit escape. وقت الوصول [DATE] ٠٠:٠٠ …" at bounding box center [247, 586] width 154 height 38
click at [184, 590] on input "[DATE] ٠٠:٠٠" at bounding box center [223, 589] width 93 height 16
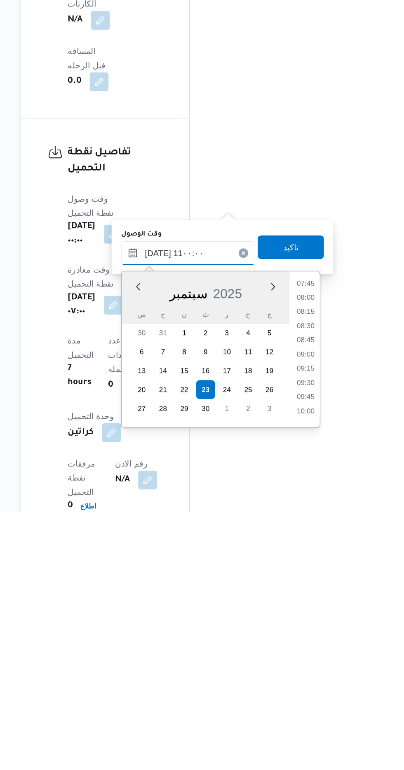
scroll to position [348, 0]
click at [309, 702] on li "11:00" at bounding box center [305, 699] width 19 height 8
type input "[DATE] ١١:٠٠"
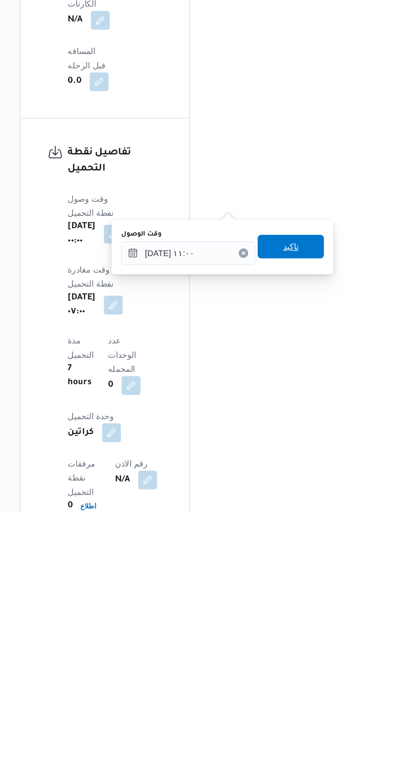
click at [314, 578] on span "تاكيد" at bounding box center [295, 585] width 46 height 16
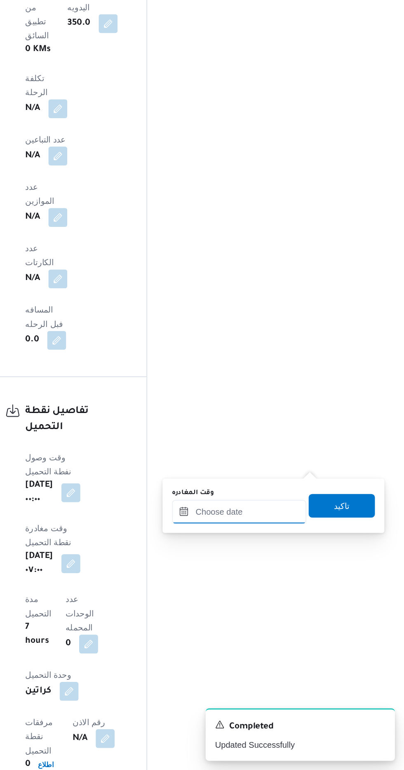
click at [311, 589] on input "وقت المغادره" at bounding box center [288, 589] width 93 height 16
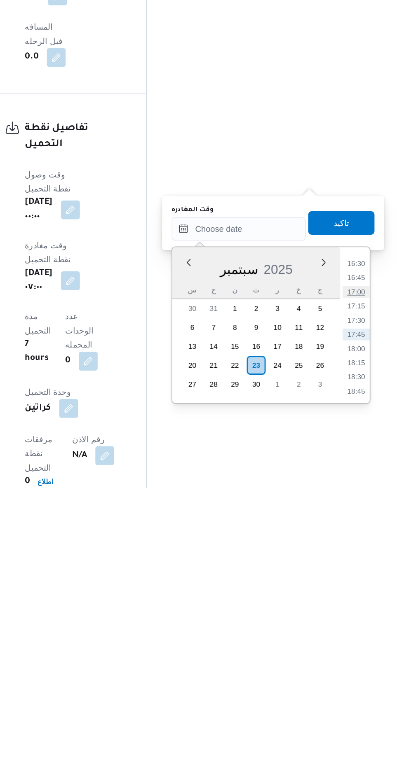
click at [373, 636] on li "17:00" at bounding box center [370, 634] width 19 height 8
type input "[DATE] ١٧:٠٠"
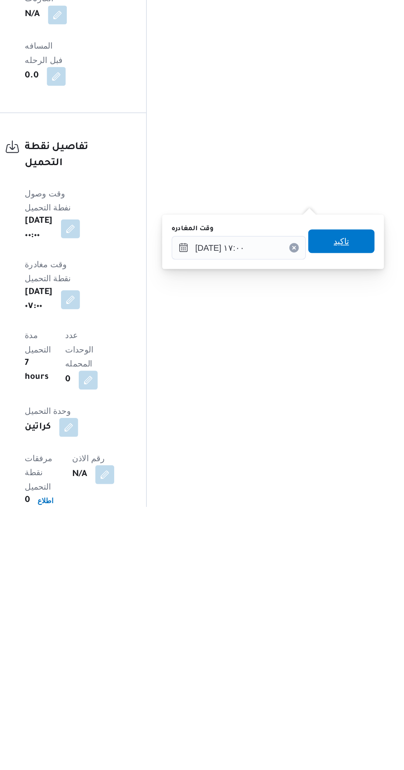
click at [365, 588] on span "تاكيد" at bounding box center [360, 585] width 11 height 10
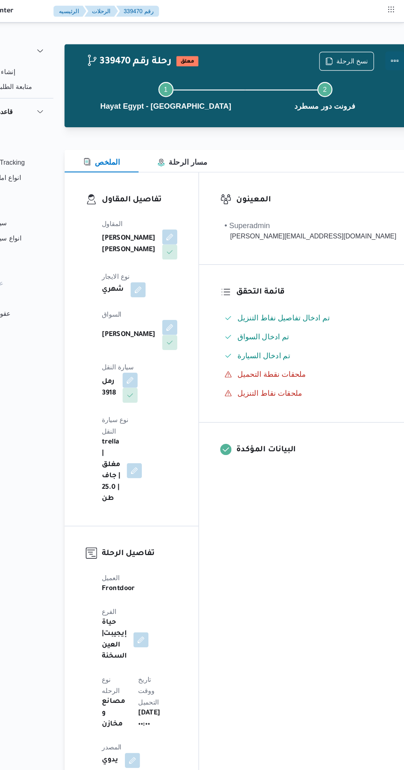
click at [387, 48] on button "Actions" at bounding box center [395, 53] width 16 height 16
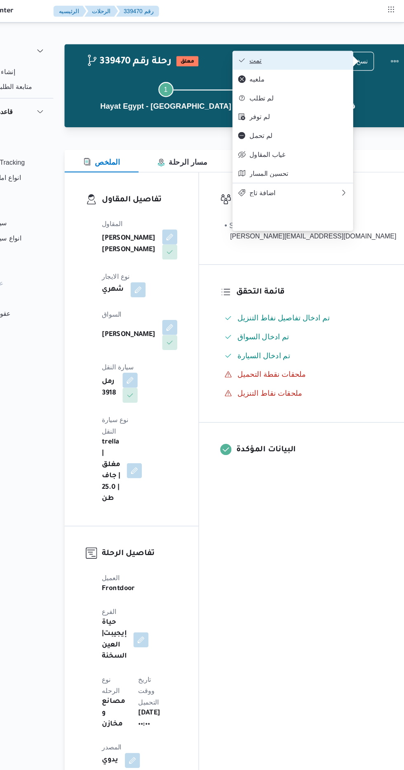
click at [352, 56] on span "تمت" at bounding box center [311, 52] width 86 height 7
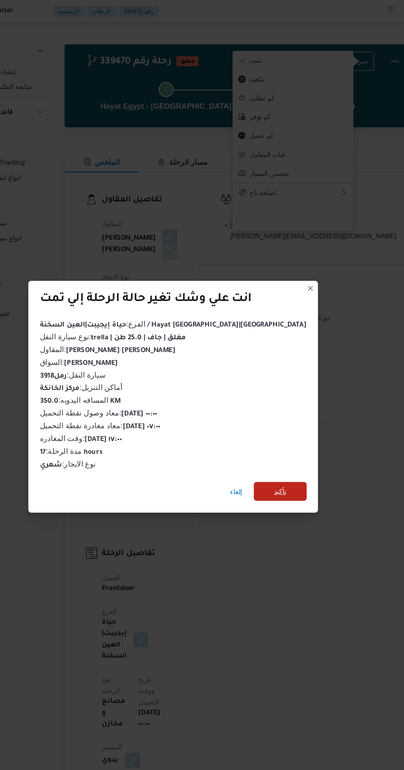
click at [272, 425] on span "تأكيد" at bounding box center [295, 429] width 46 height 16
